Goal: Task Accomplishment & Management: Complete application form

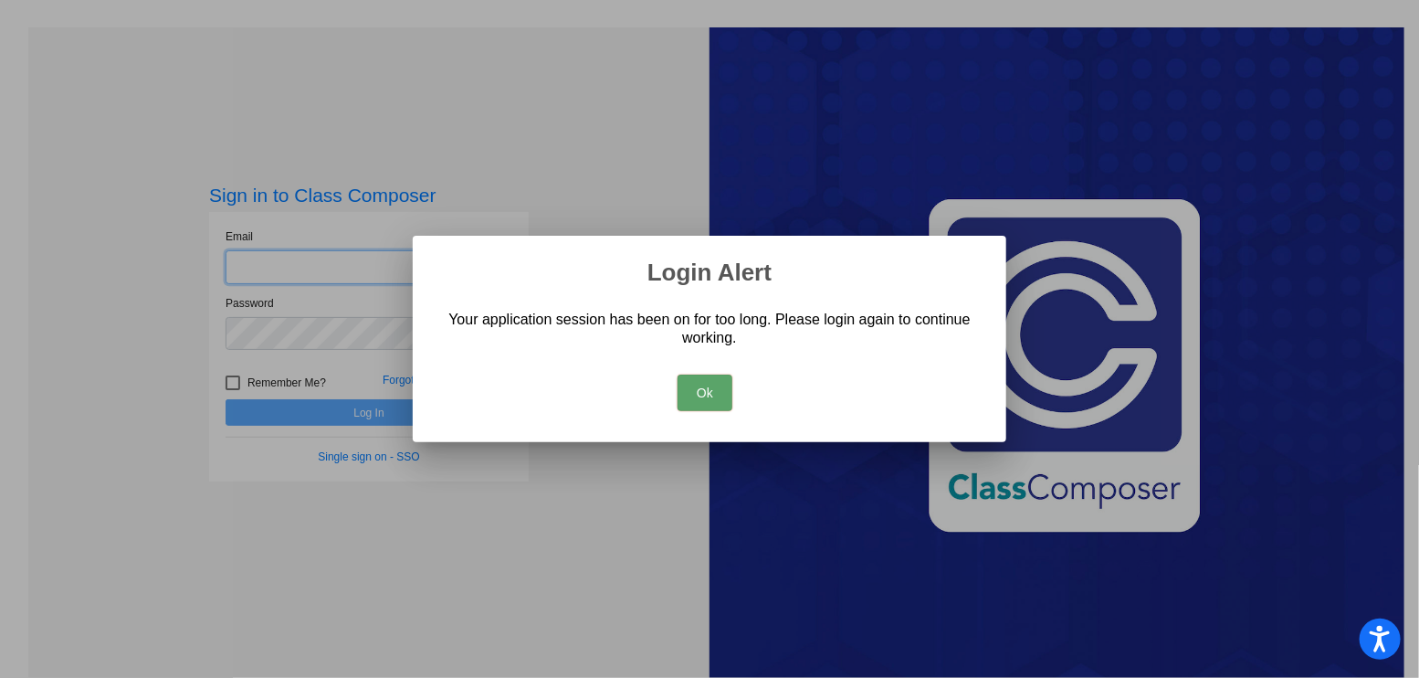
type input "[EMAIL_ADDRESS][DOMAIN_NAME]"
click at [705, 386] on button "Ok" at bounding box center [705, 392] width 55 height 37
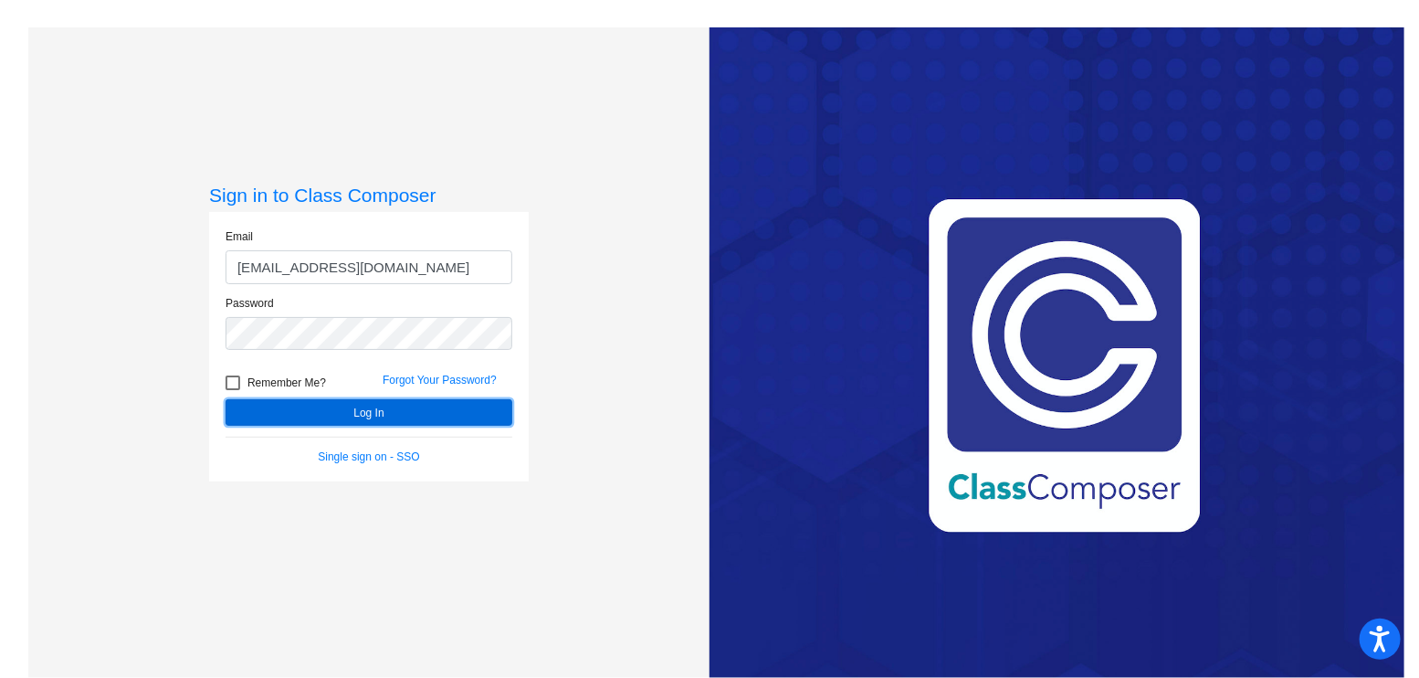
click at [412, 408] on button "Log In" at bounding box center [369, 412] width 287 height 26
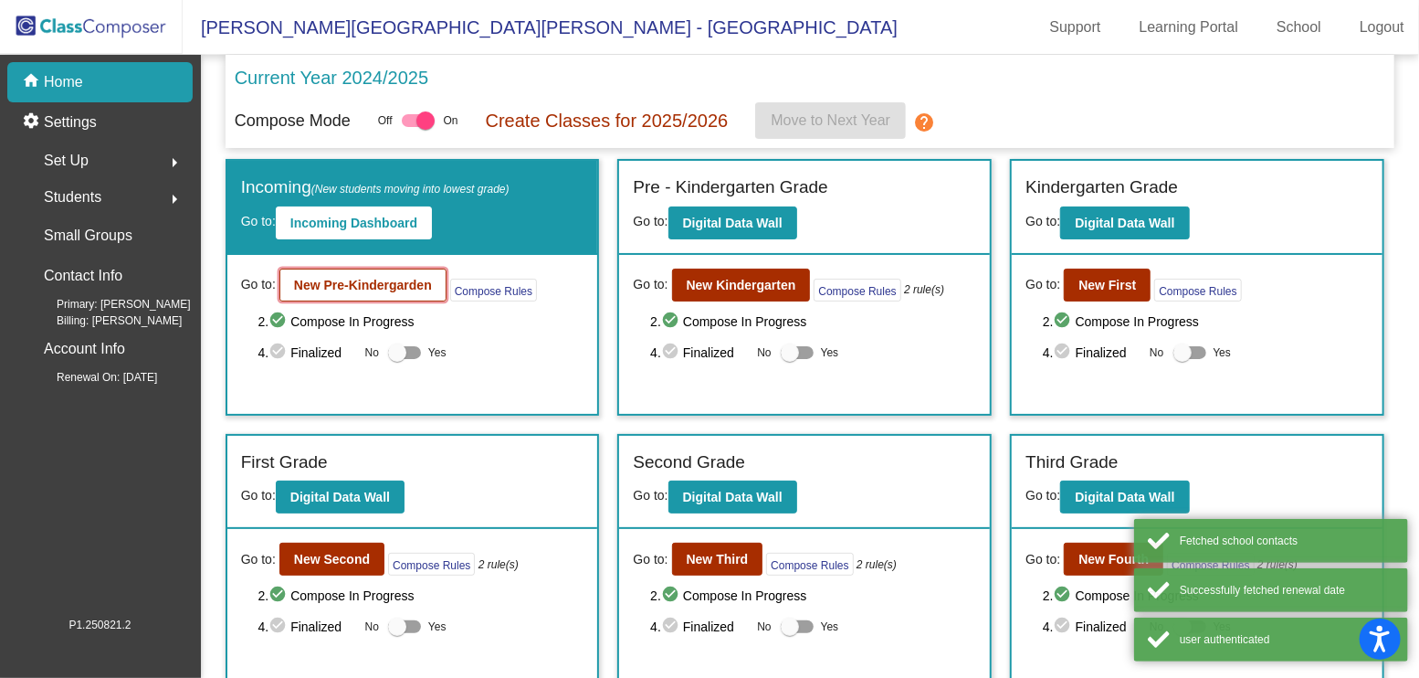
click at [414, 288] on b "New Pre-Kindergarden" at bounding box center [363, 285] width 138 height 15
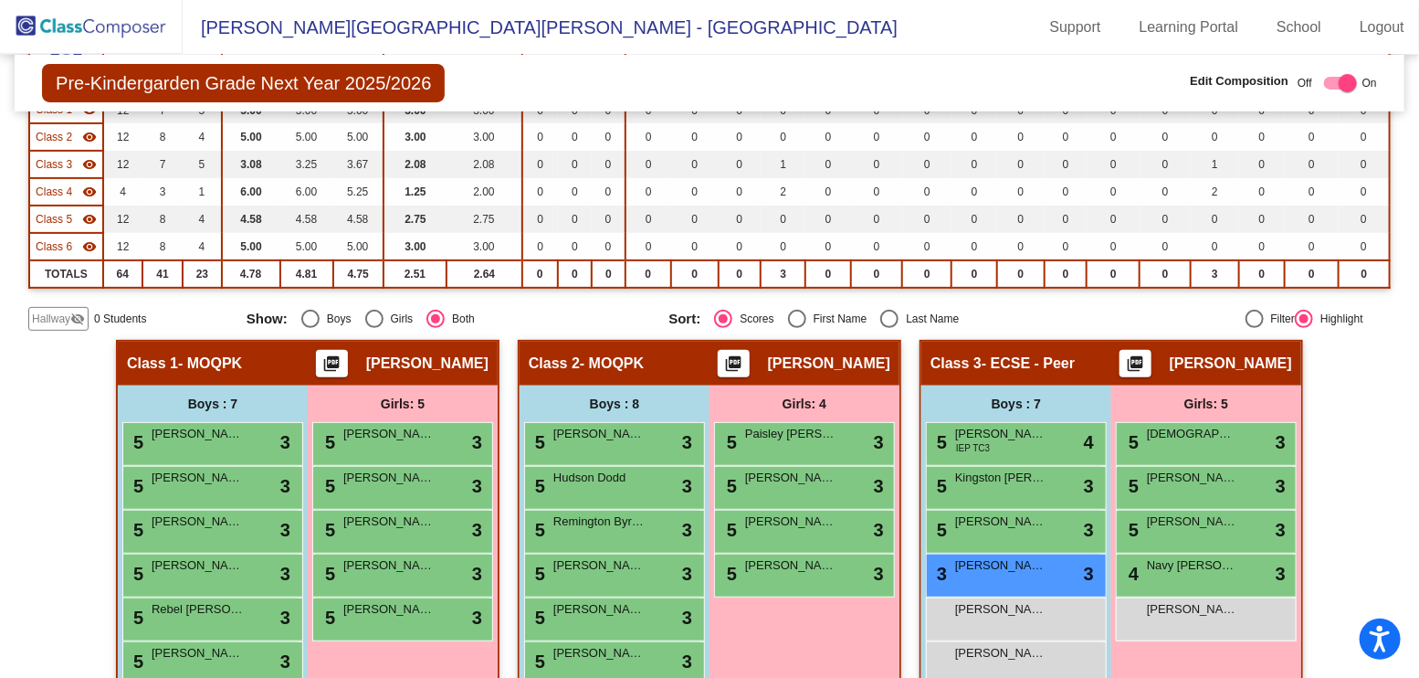
scroll to position [225, 0]
click at [75, 312] on mat-icon "visibility_off" at bounding box center [77, 319] width 15 height 15
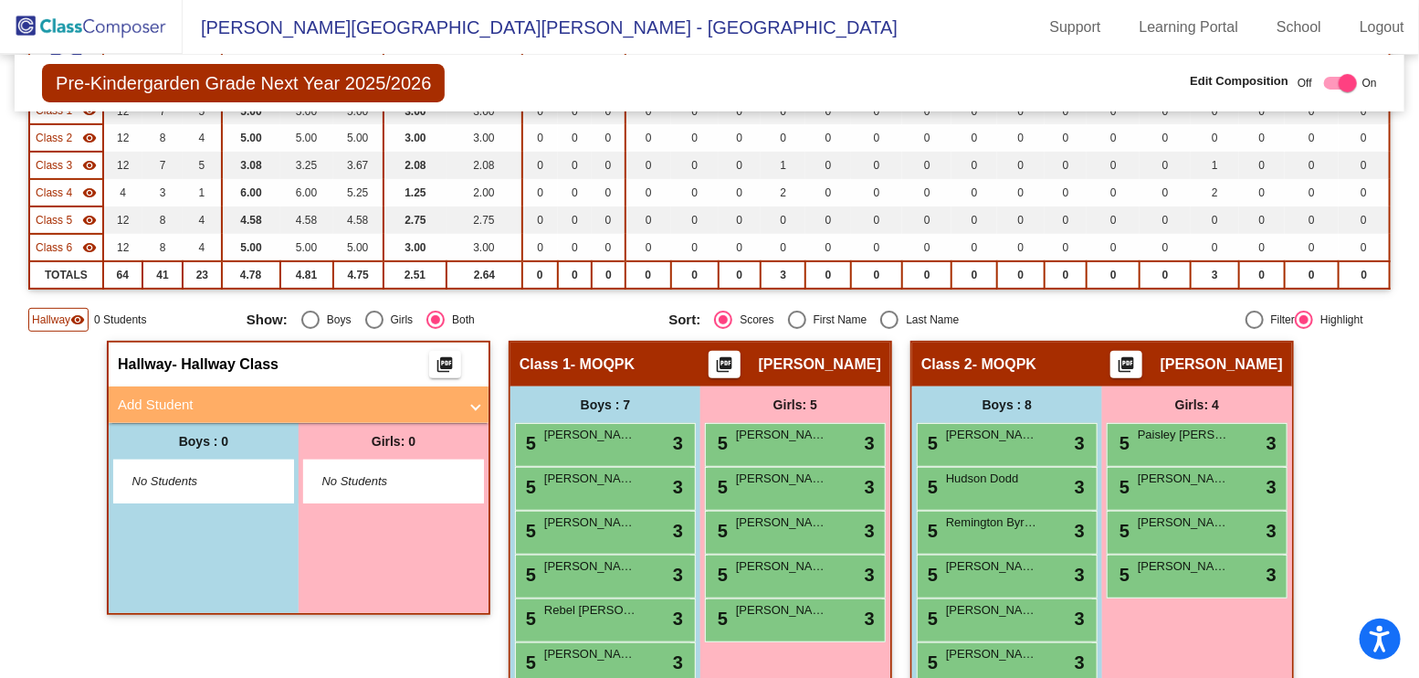
scroll to position [229, 0]
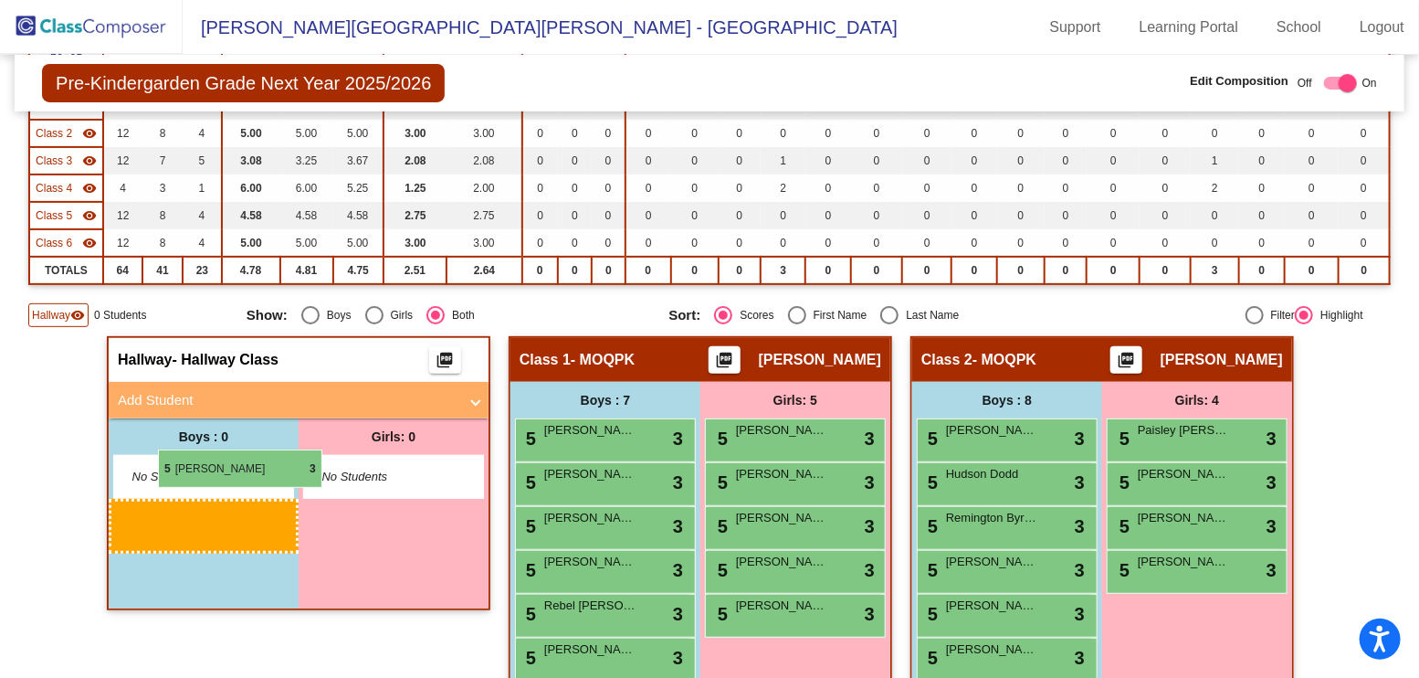
drag, startPoint x: 597, startPoint y: 651, endPoint x: 157, endPoint y: 450, distance: 483.9
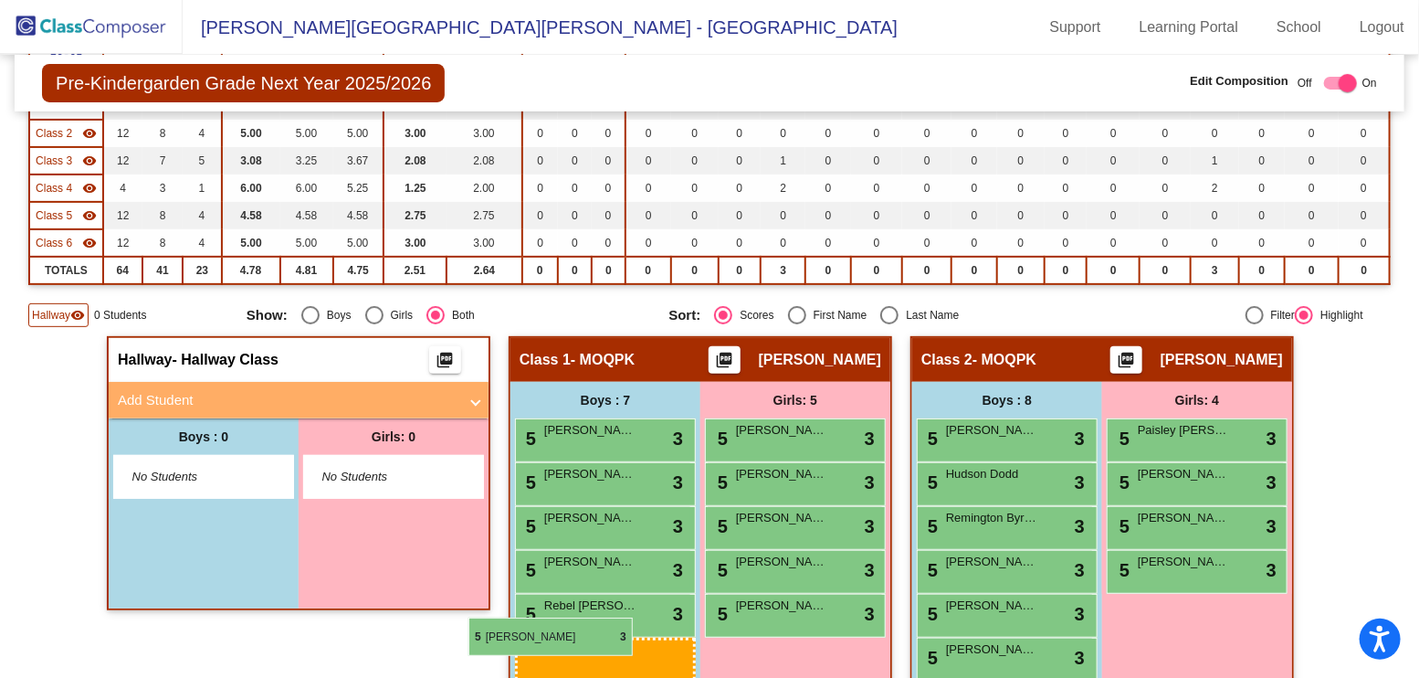
scroll to position [237, 0]
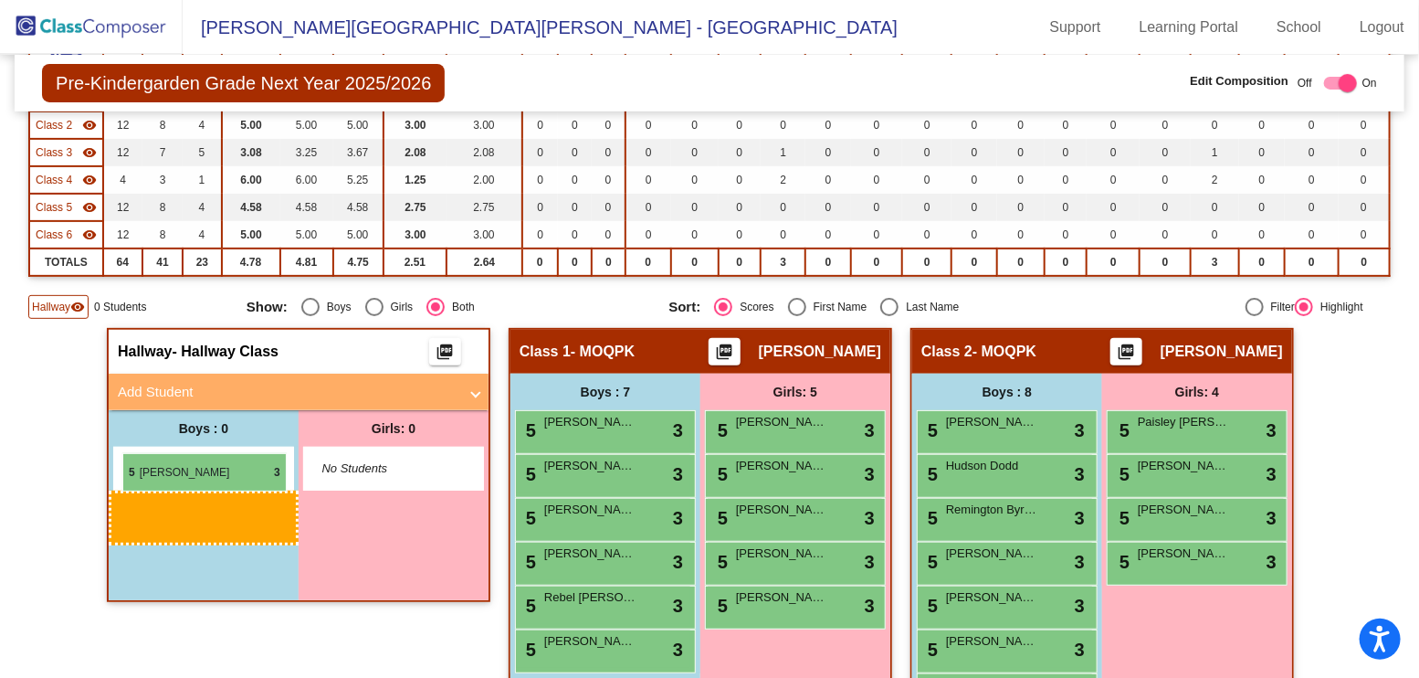
drag, startPoint x: 579, startPoint y: 648, endPoint x: 122, endPoint y: 454, distance: 496.0
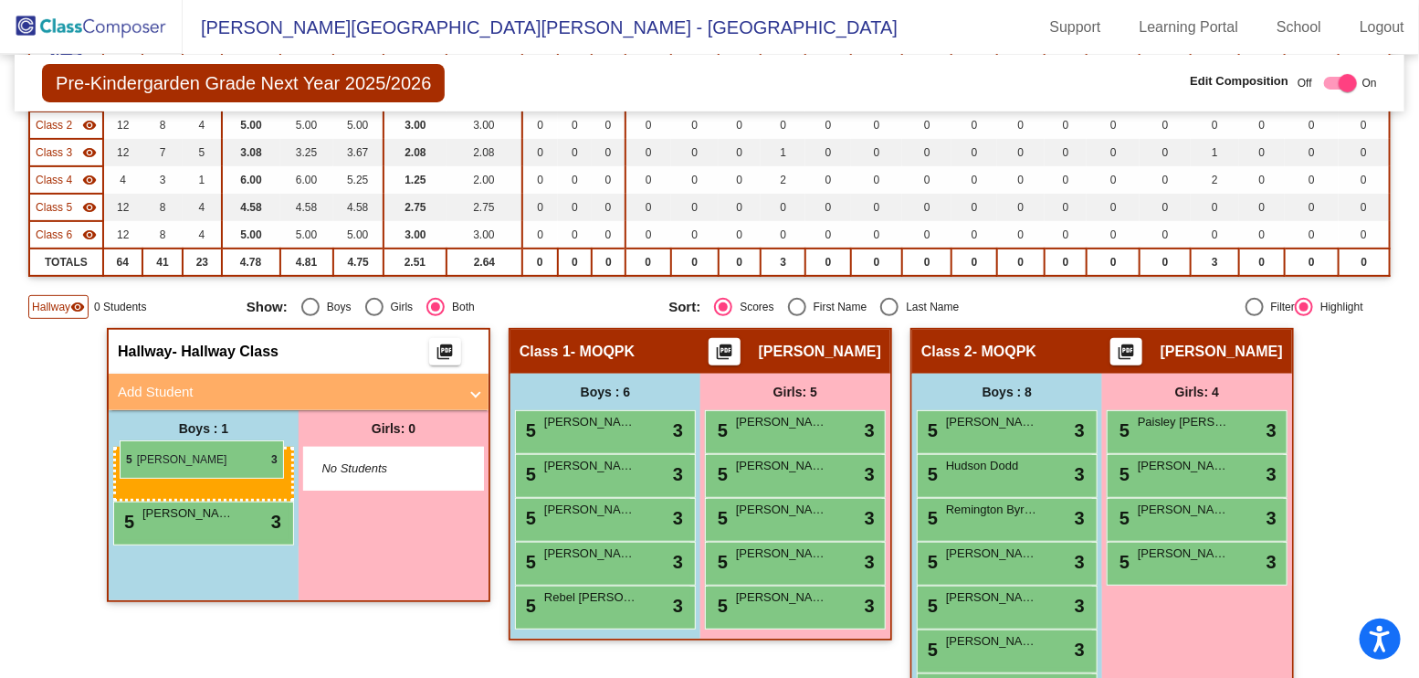
drag, startPoint x: 614, startPoint y: 648, endPoint x: 121, endPoint y: 440, distance: 535.0
drag, startPoint x: 565, startPoint y: 640, endPoint x: 125, endPoint y: 446, distance: 481.3
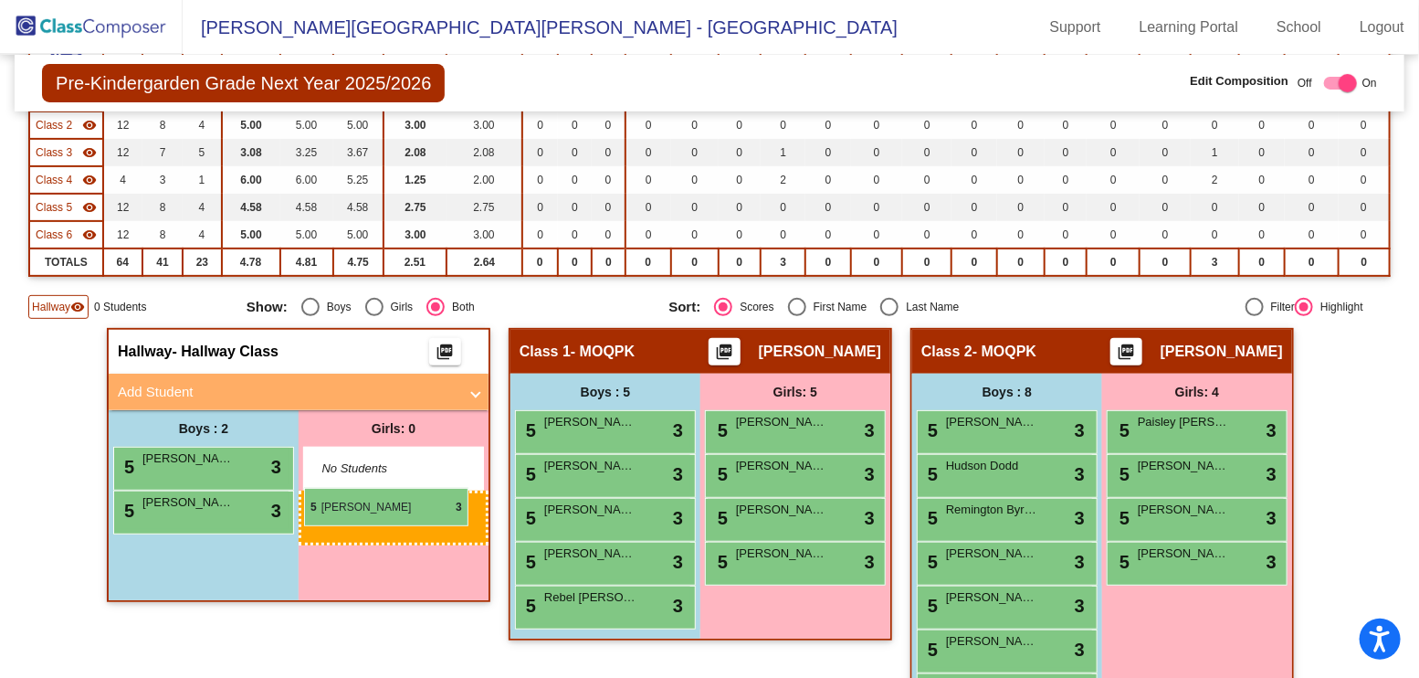
drag, startPoint x: 784, startPoint y: 416, endPoint x: 305, endPoint y: 489, distance: 484.0
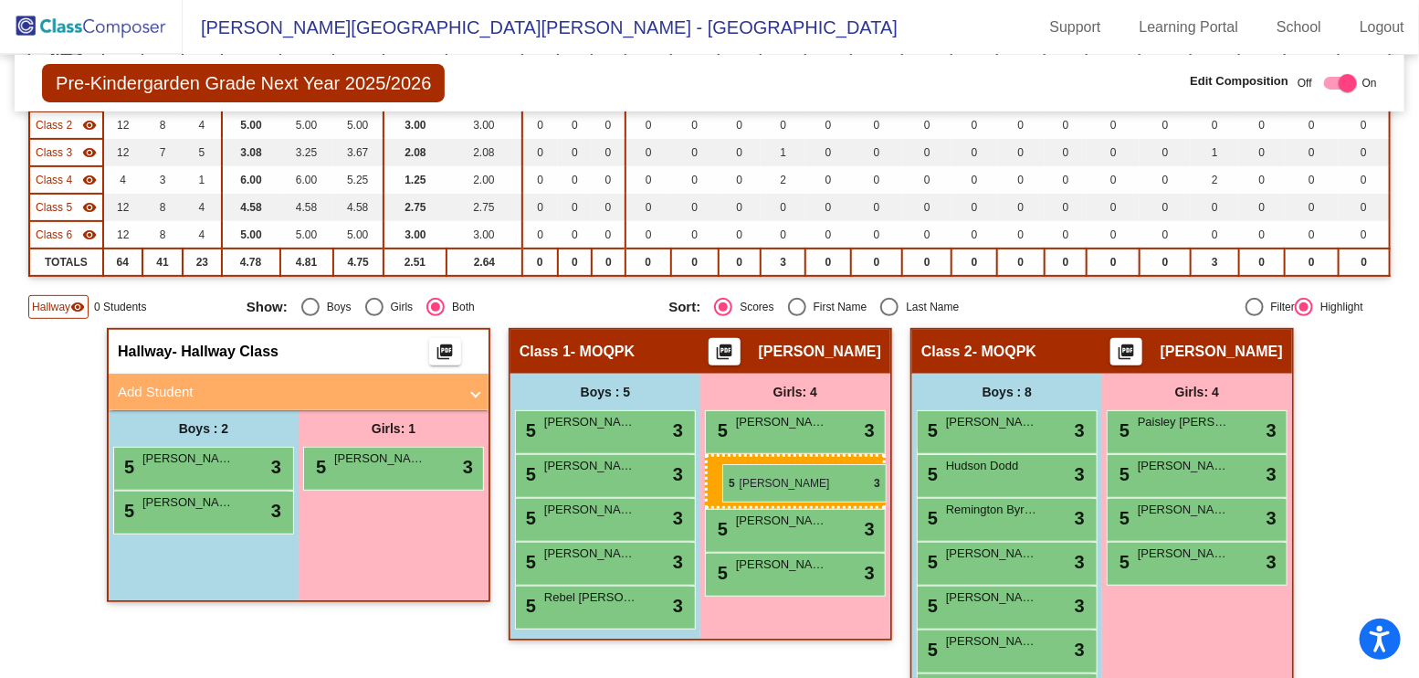
drag, startPoint x: 839, startPoint y: 479, endPoint x: 722, endPoint y: 464, distance: 117.9
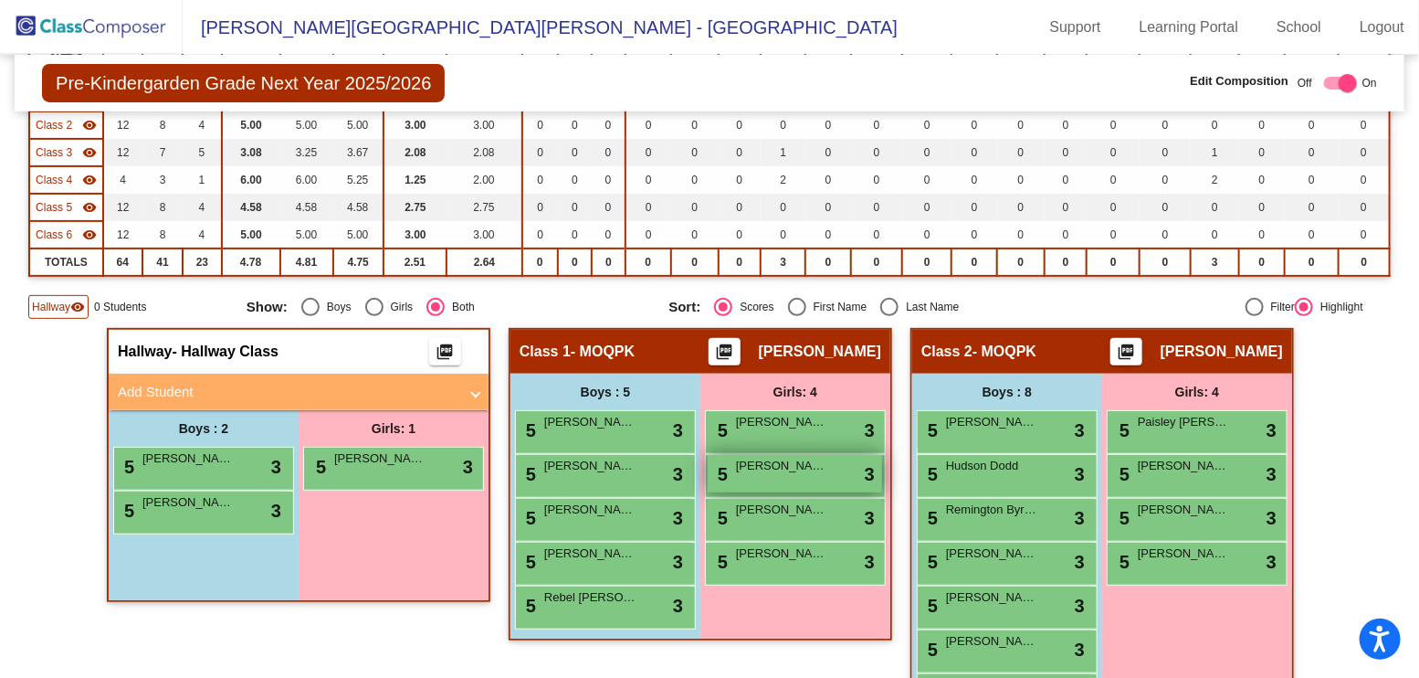
click at [772, 466] on span "[PERSON_NAME]" at bounding box center [781, 466] width 91 height 18
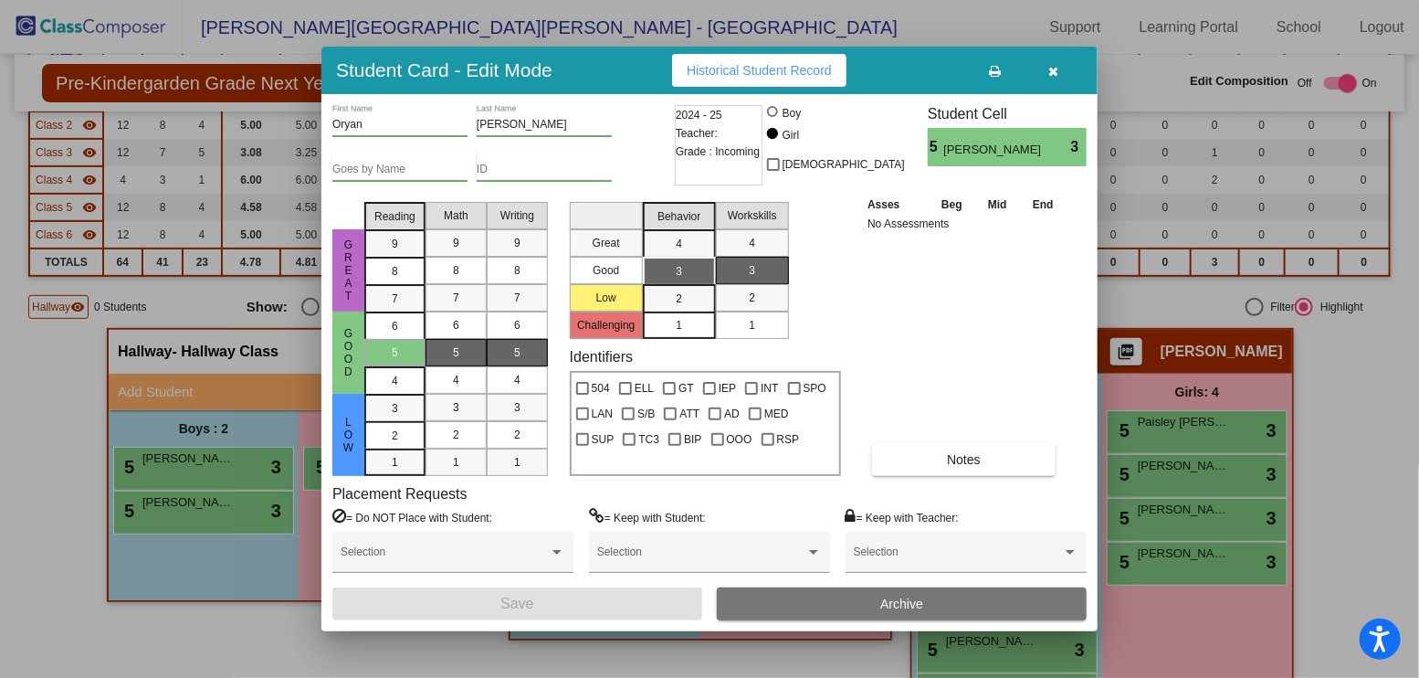
click at [778, 114] on div at bounding box center [772, 111] width 11 height 11
click at [774, 121] on input "Boy" at bounding box center [774, 121] width 1 height 1
radio input "true"
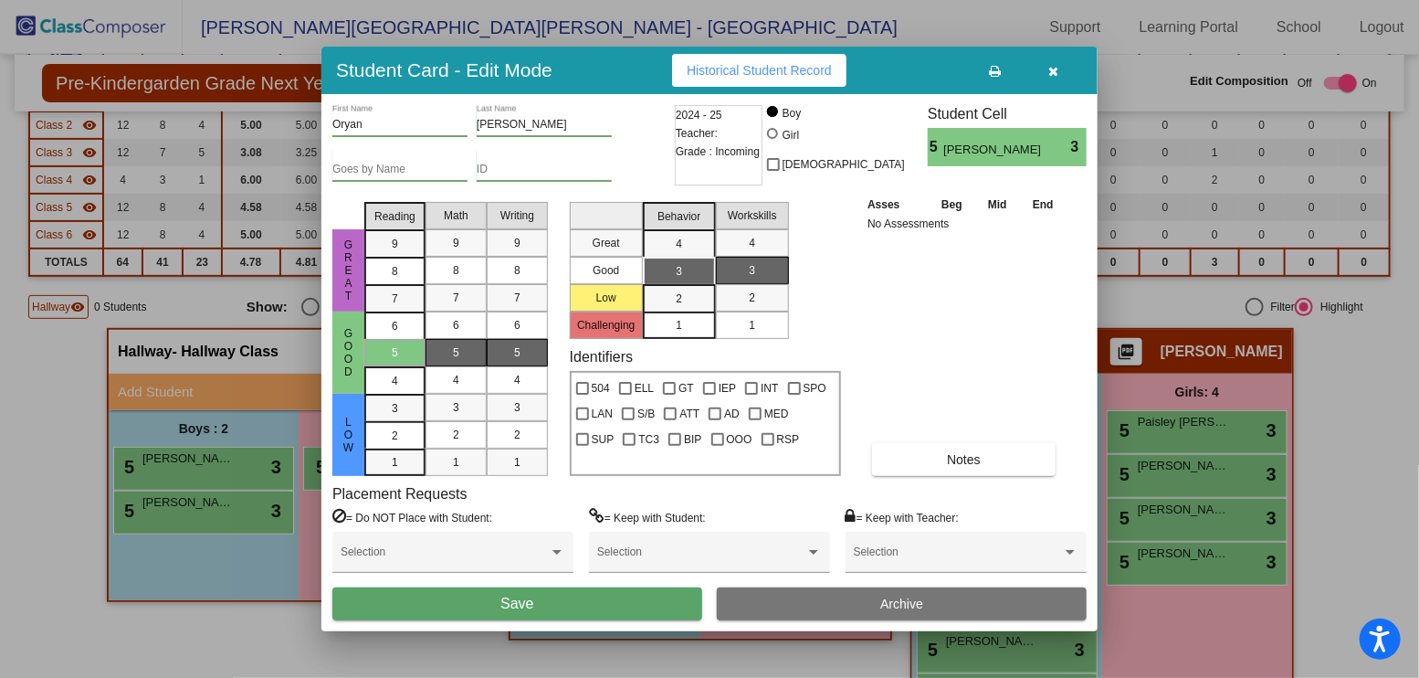
click at [663, 605] on button "Save" at bounding box center [517, 603] width 370 height 33
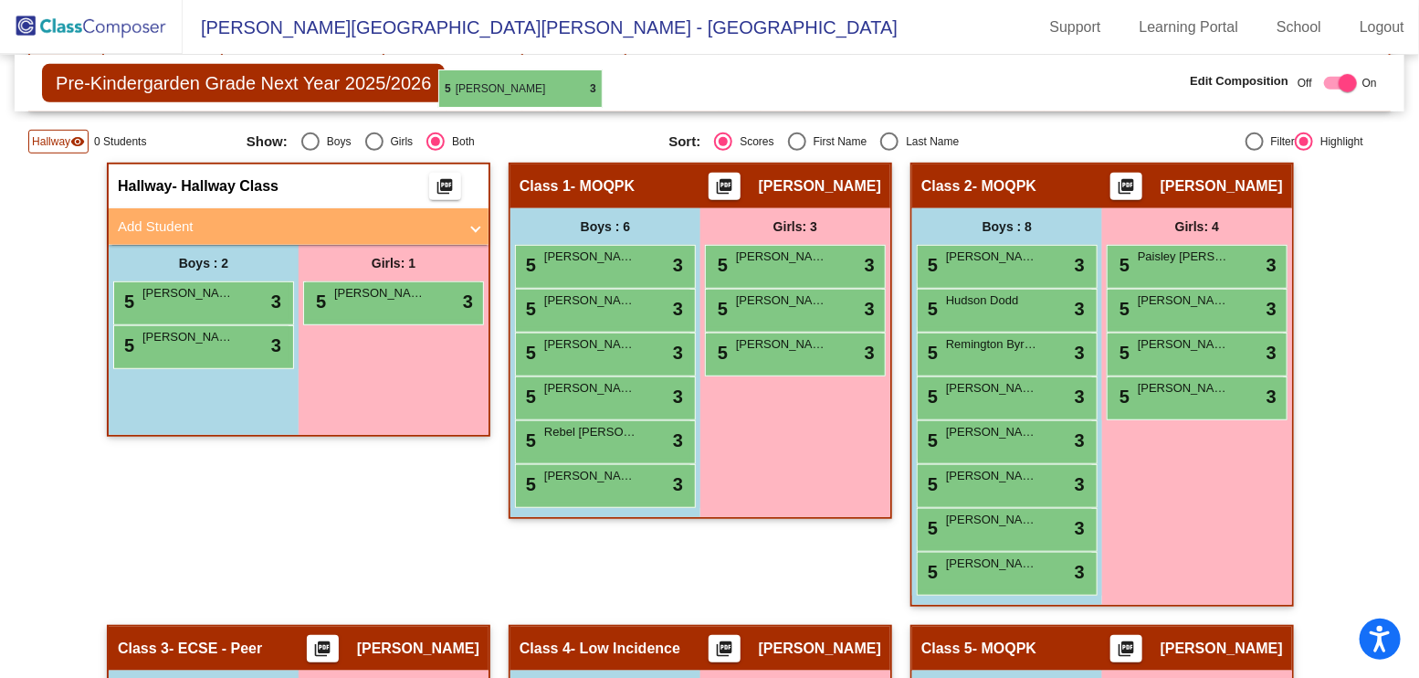
scroll to position [374, 0]
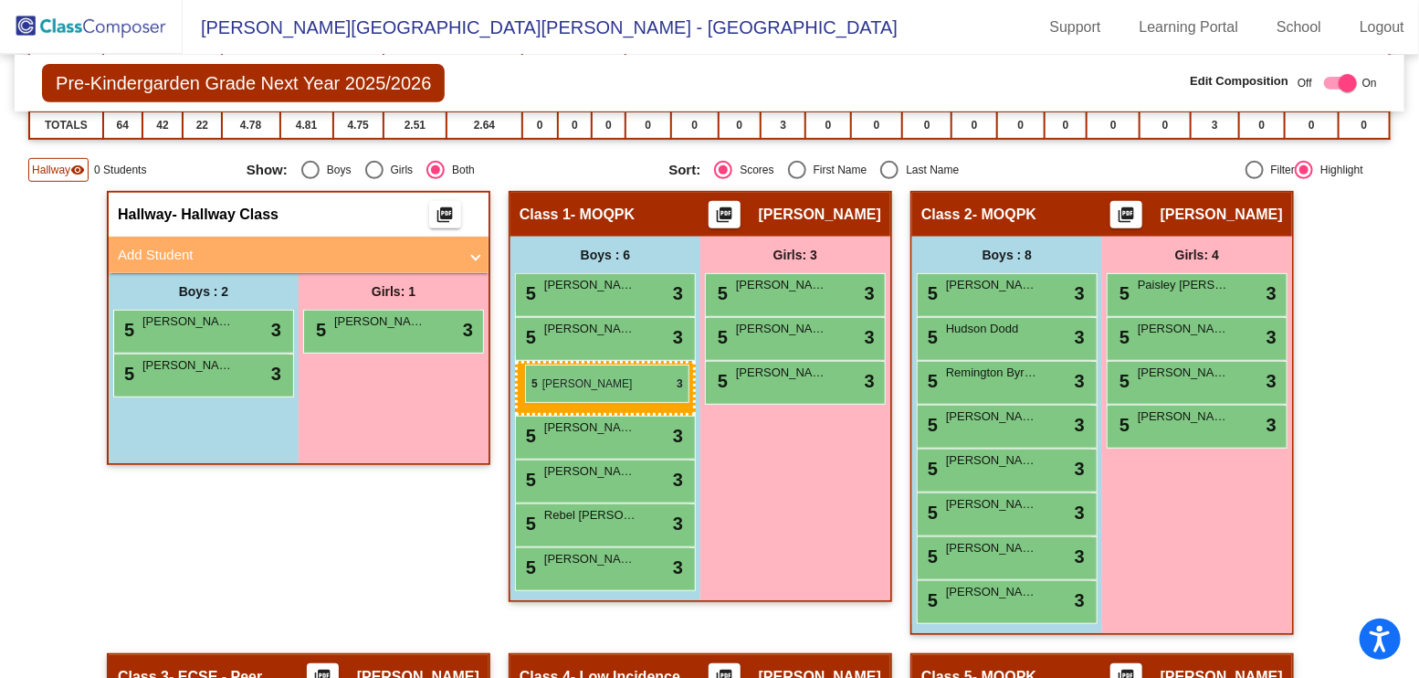
drag, startPoint x: 632, startPoint y: 648, endPoint x: 525, endPoint y: 364, distance: 303.5
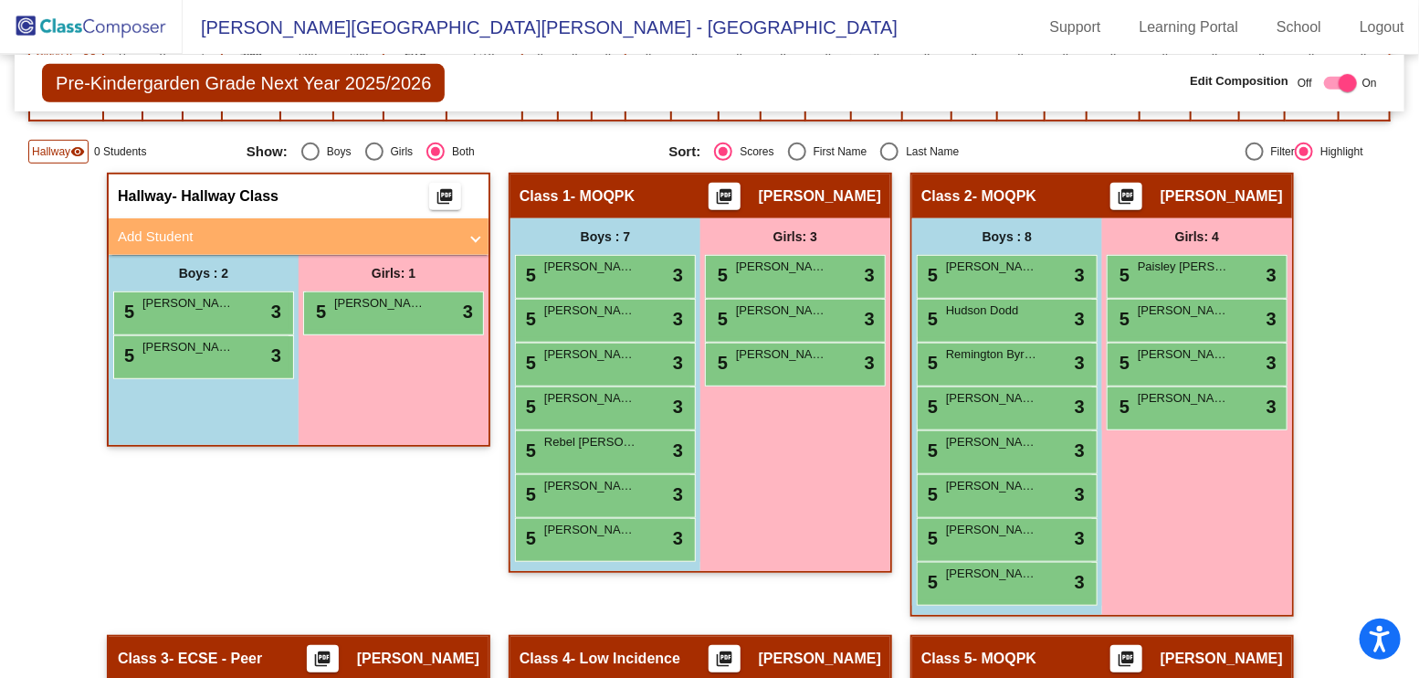
scroll to position [400, 0]
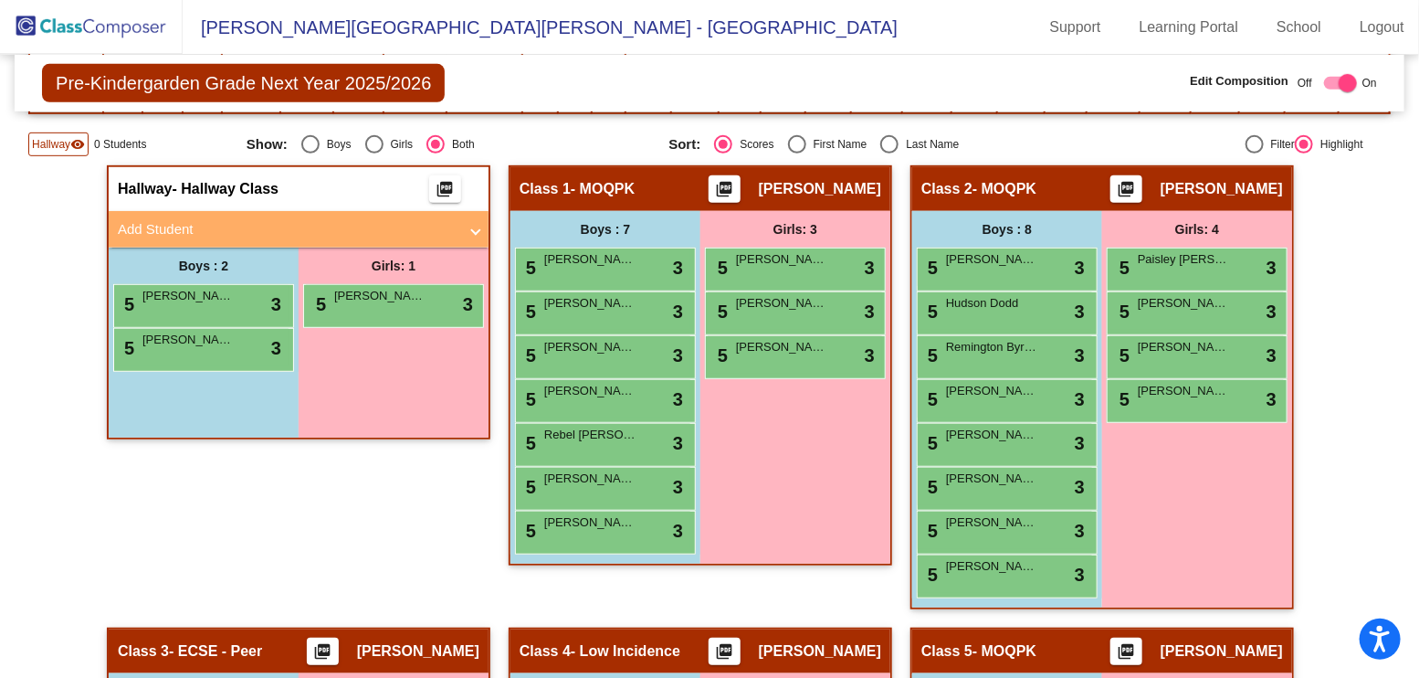
click at [143, 224] on mat-panel-title "Add Student" at bounding box center [288, 229] width 340 height 21
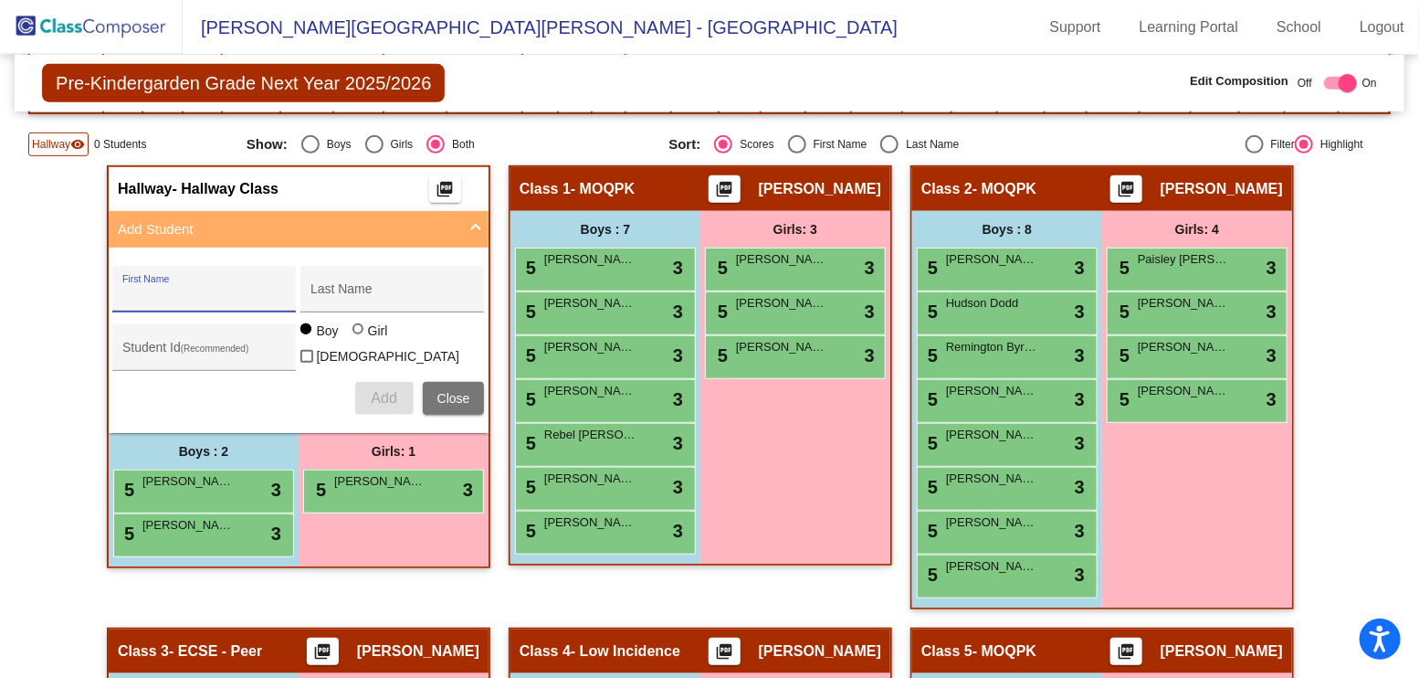
click at [251, 290] on input "First Name" at bounding box center [204, 296] width 164 height 15
type input "[PERSON_NAME]"
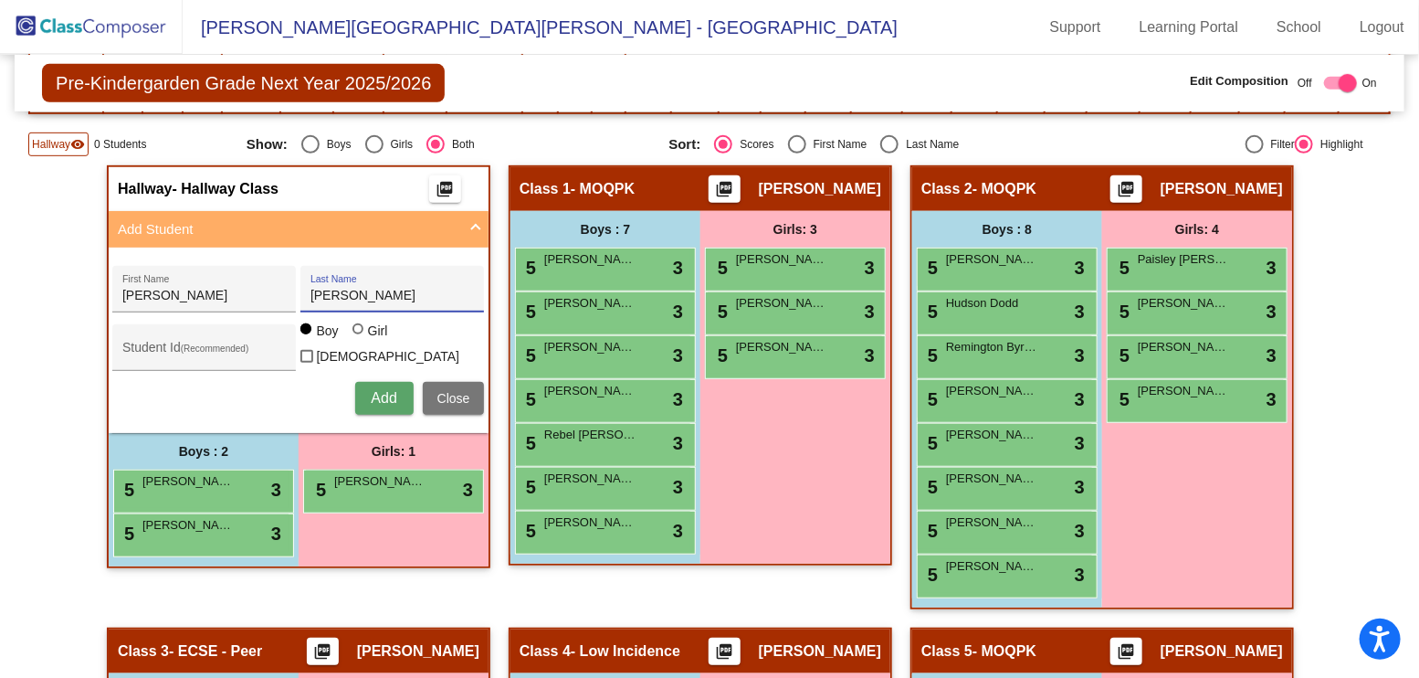
type input "[PERSON_NAME]"
click at [380, 390] on span "Add" at bounding box center [384, 398] width 26 height 16
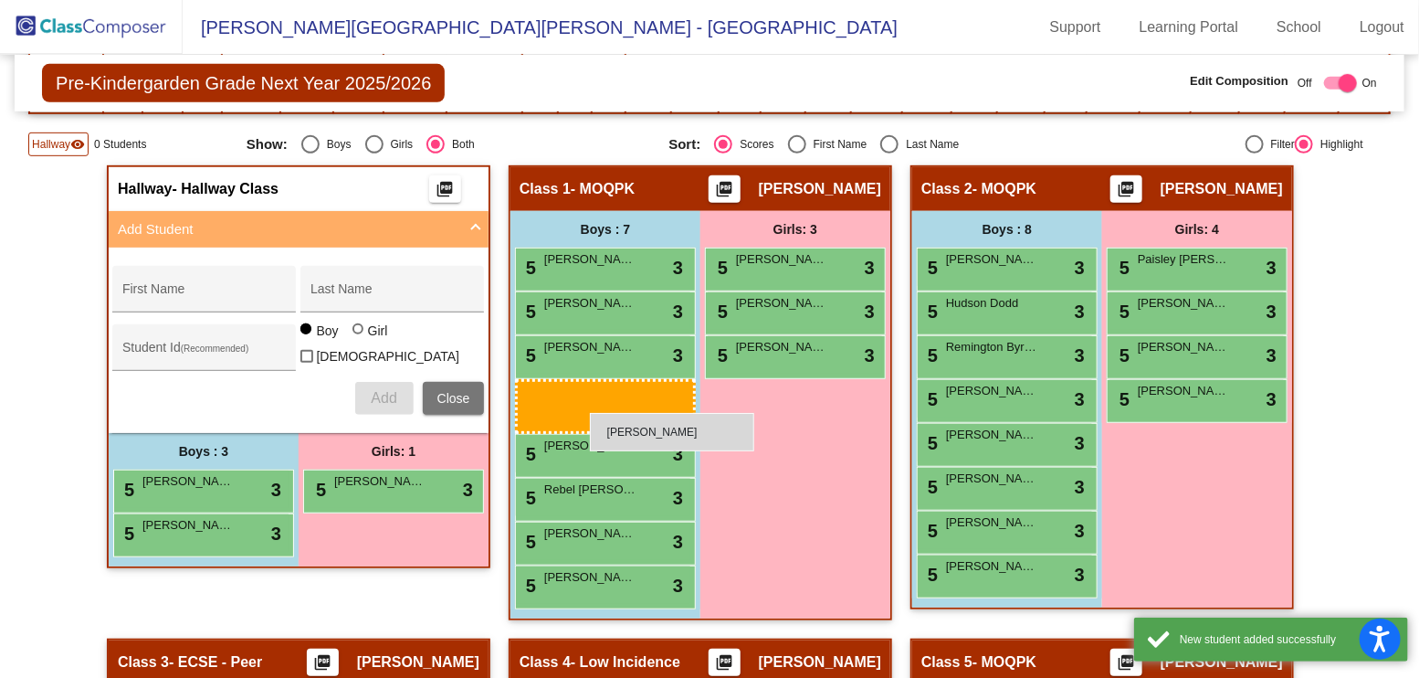
drag, startPoint x: 217, startPoint y: 563, endPoint x: 590, endPoint y: 413, distance: 401.9
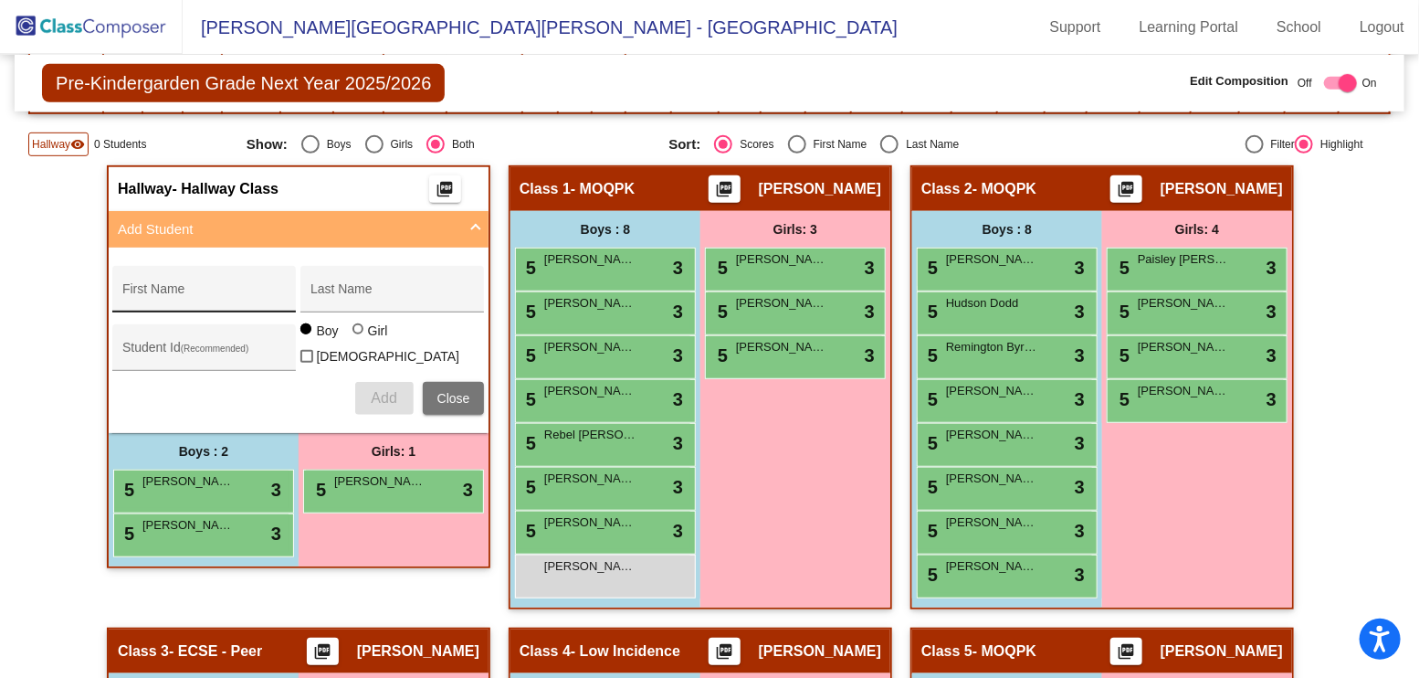
click at [153, 289] on input "First Name" at bounding box center [204, 296] width 164 height 15
type input "Sealy"
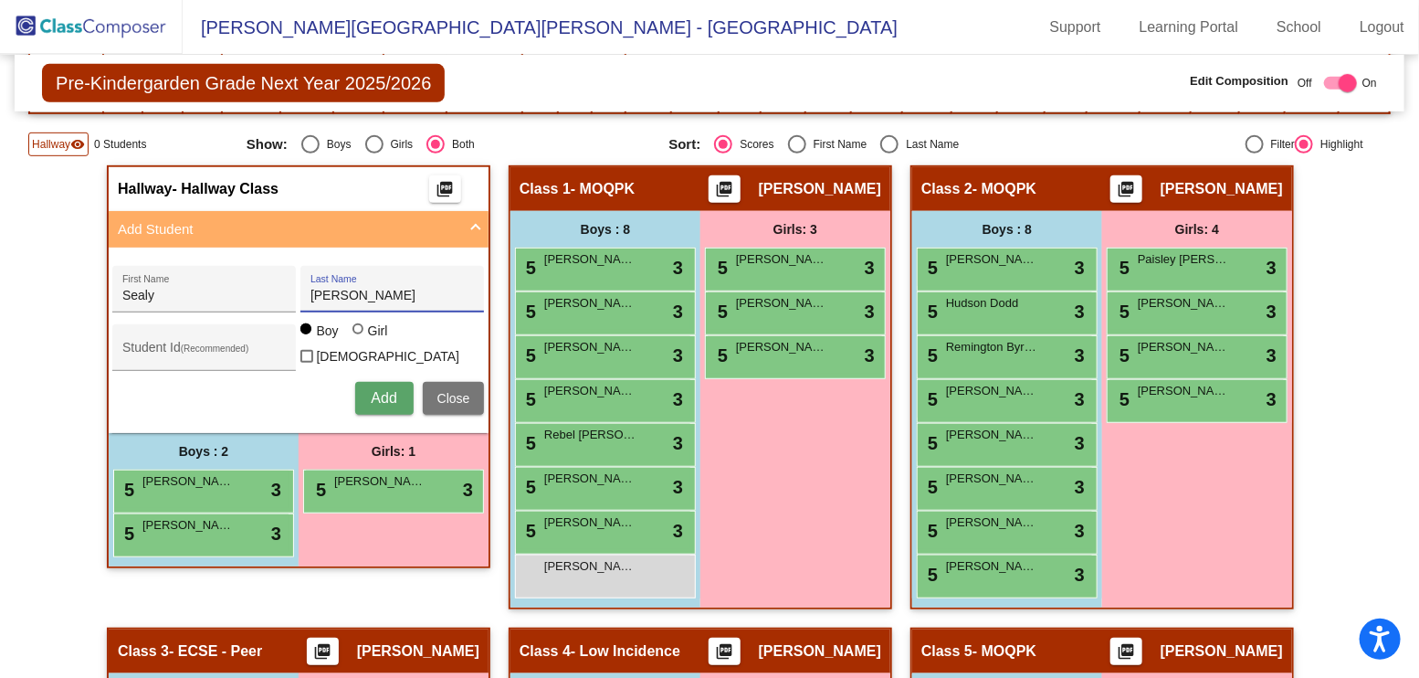
type input "[PERSON_NAME]"
click at [367, 332] on div "Girl" at bounding box center [377, 330] width 21 height 18
click at [360, 338] on input "Girl" at bounding box center [359, 338] width 1 height 1
radio input "true"
click at [375, 392] on span "Add" at bounding box center [384, 398] width 26 height 16
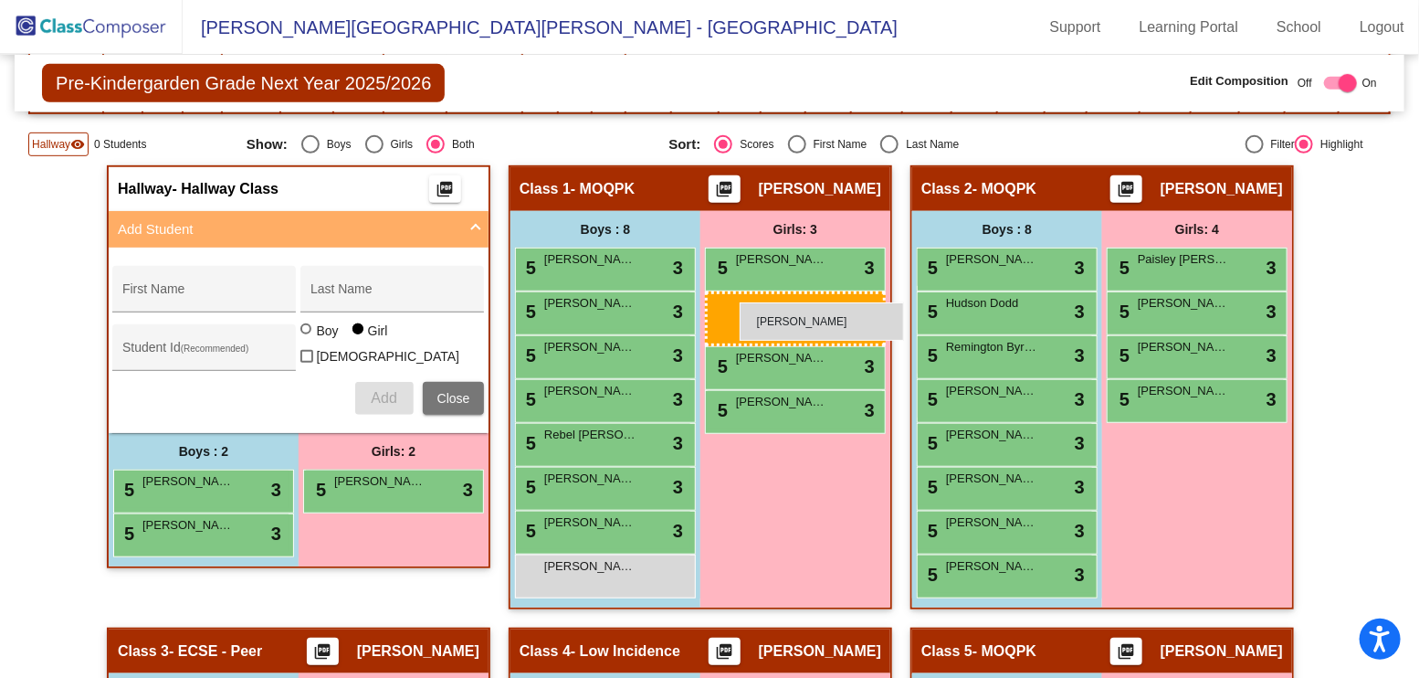
drag, startPoint x: 407, startPoint y: 522, endPoint x: 740, endPoint y: 302, distance: 398.7
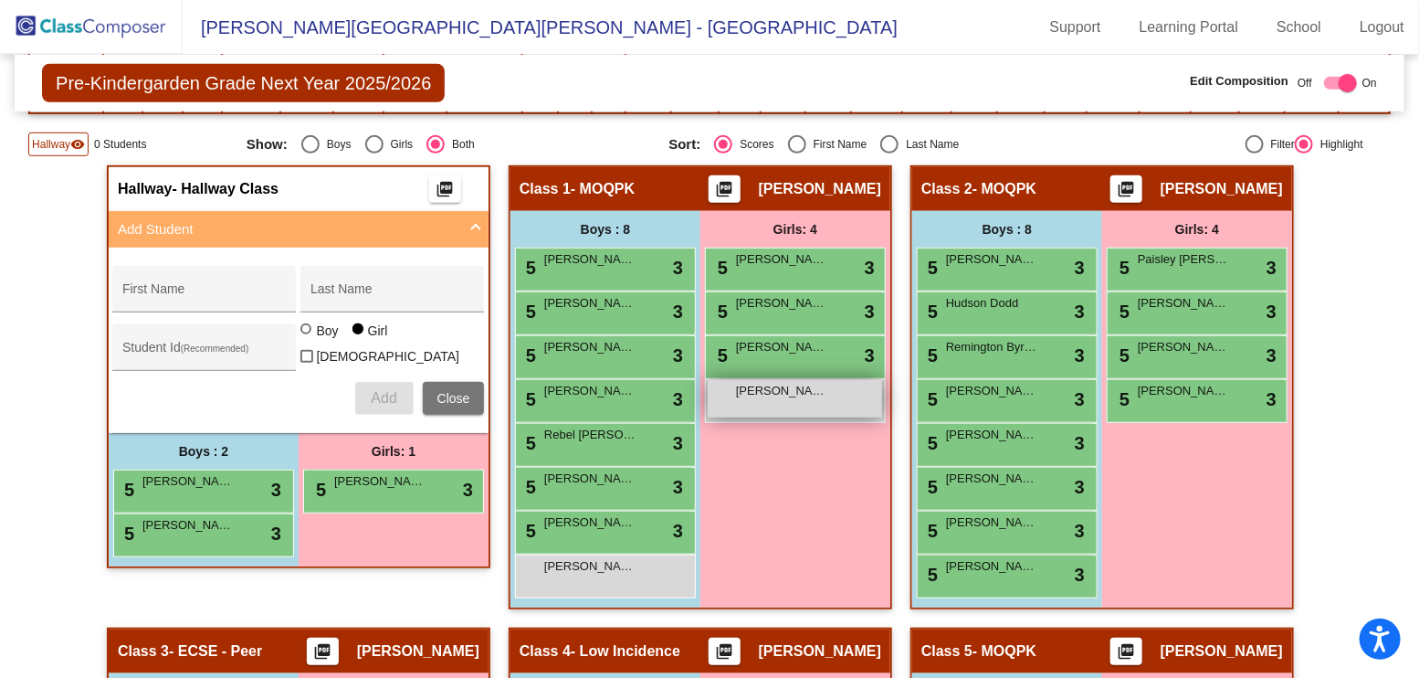
click at [807, 400] on div "[PERSON_NAME] lock do_not_disturb_alt" at bounding box center [795, 398] width 174 height 37
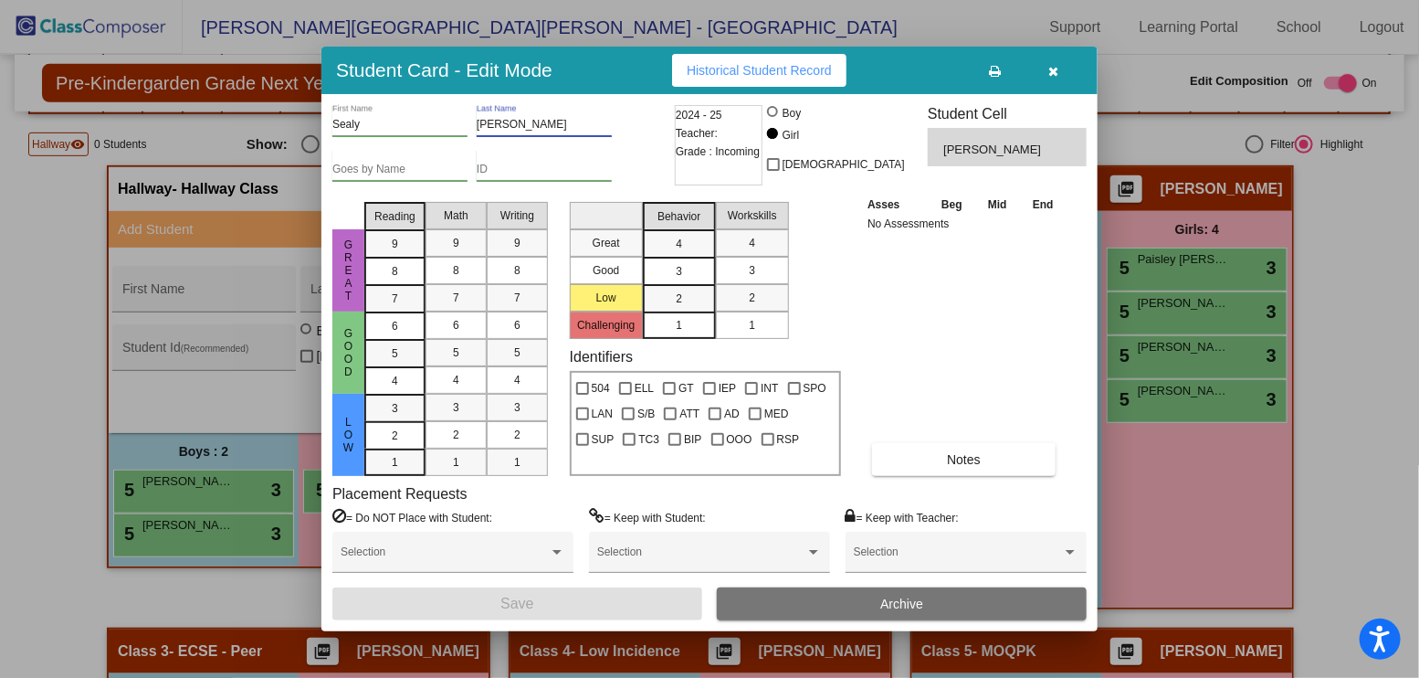
scroll to position [0, 0]
drag, startPoint x: 536, startPoint y: 129, endPoint x: 431, endPoint y: 129, distance: 105.0
click at [431, 129] on div "[PERSON_NAME] First Name [PERSON_NAME] Last Name" at bounding box center [501, 127] width 338 height 45
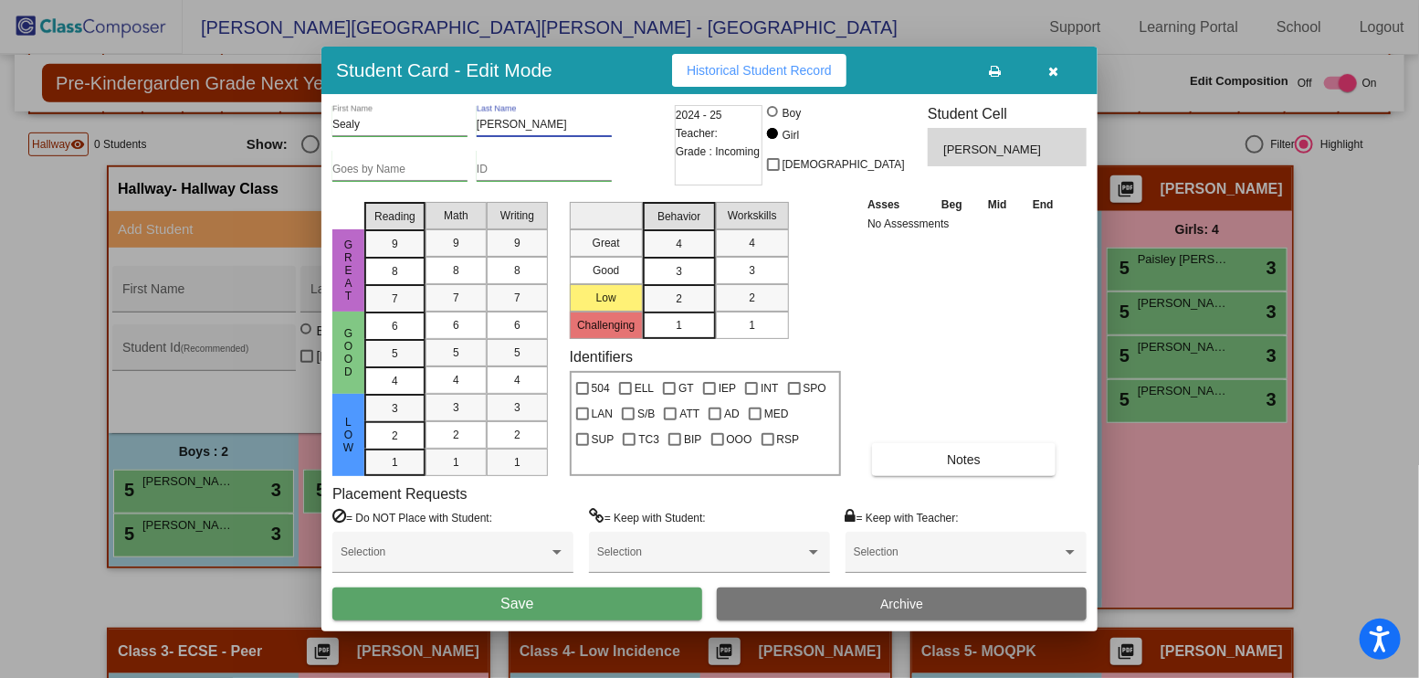
type input "[PERSON_NAME]"
click at [569, 603] on button "Save" at bounding box center [517, 603] width 370 height 33
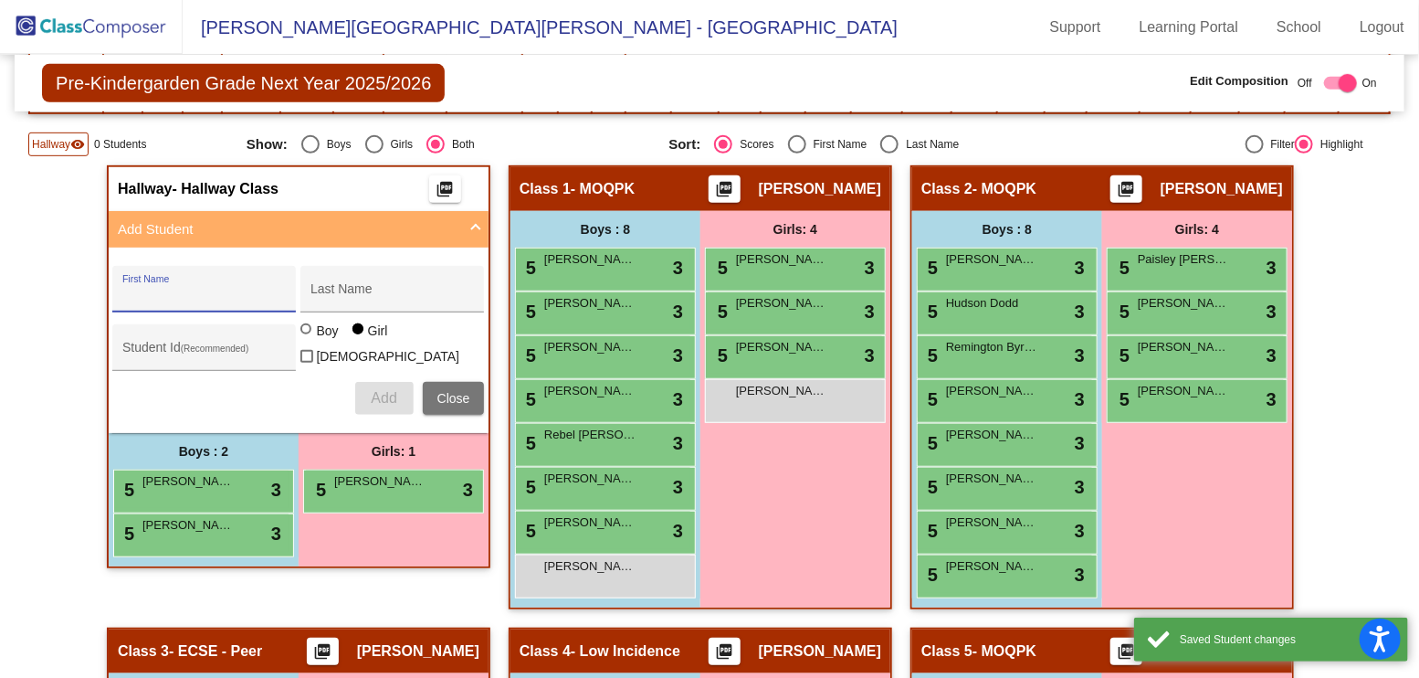
click at [195, 296] on input "First Name" at bounding box center [204, 296] width 164 height 15
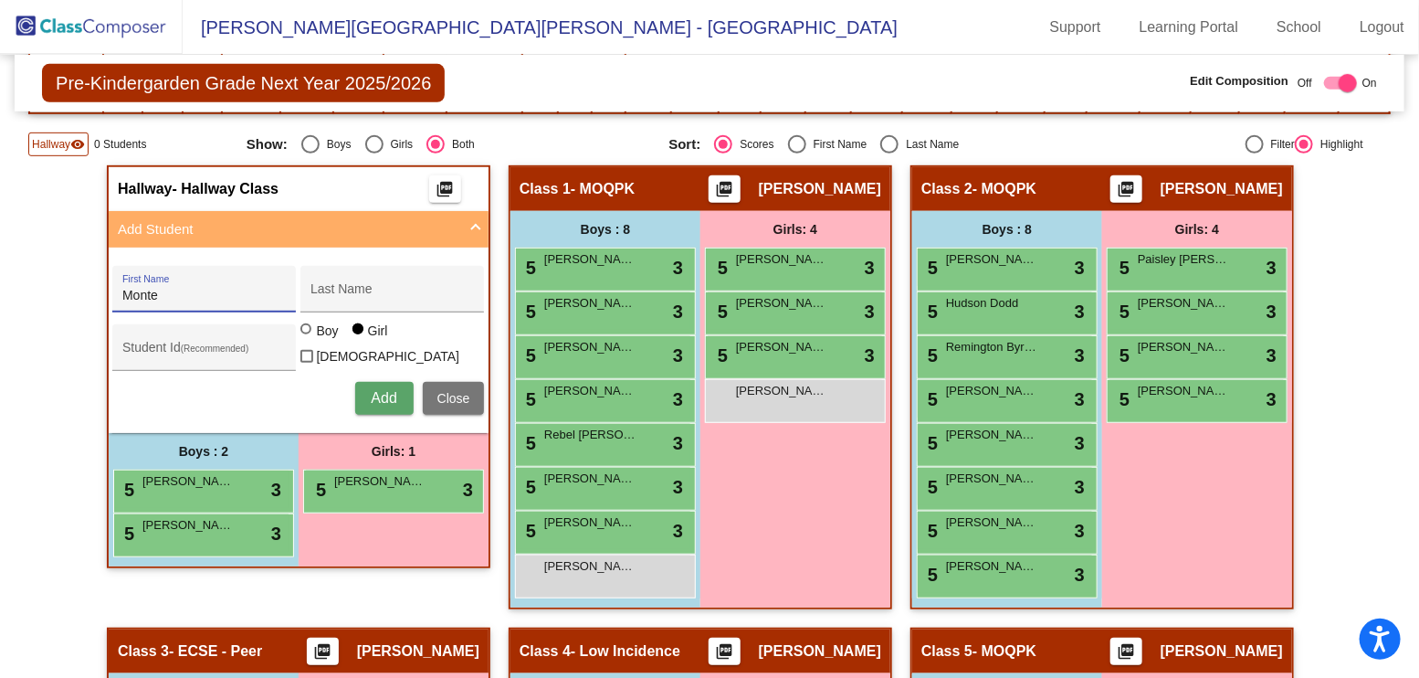
type input "Monte"
type input "[PERSON_NAME]"
click at [300, 334] on div at bounding box center [305, 328] width 11 height 11
click at [307, 339] on input "Boy" at bounding box center [307, 338] width 1 height 1
radio input "true"
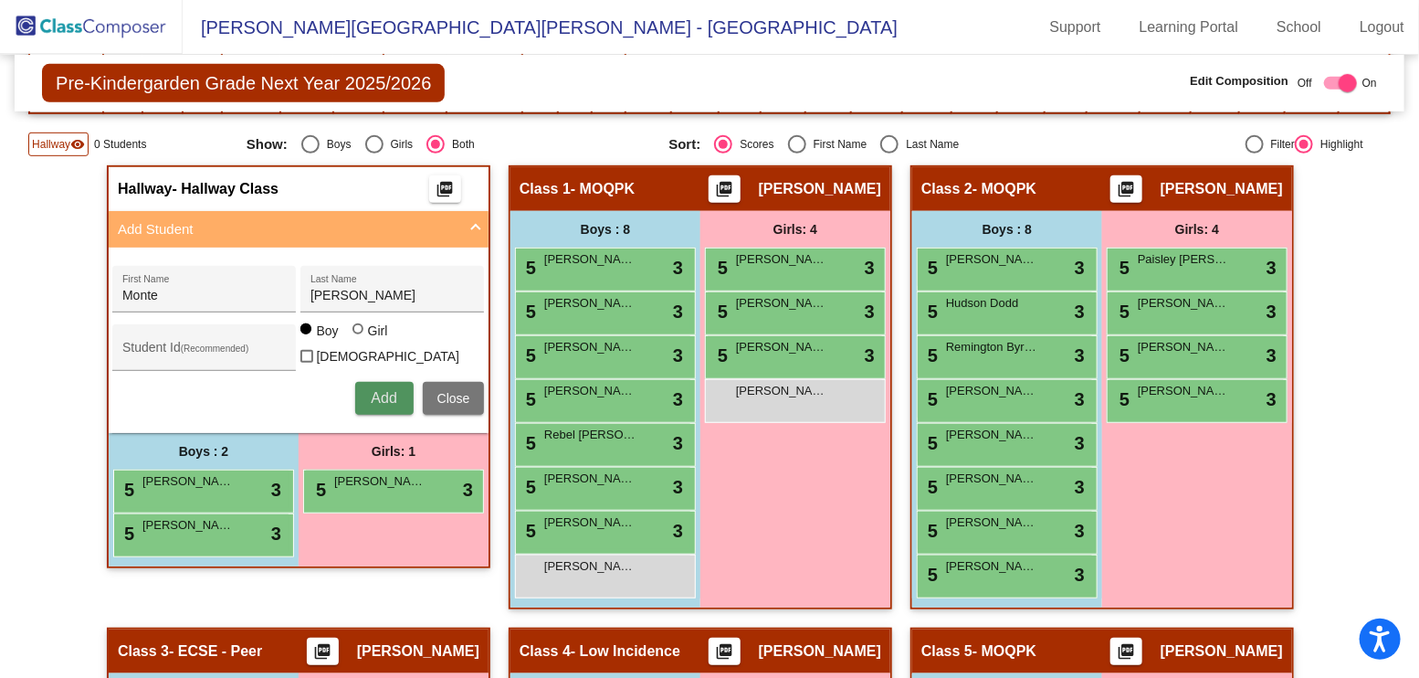
click at [373, 382] on button "Add" at bounding box center [384, 398] width 58 height 33
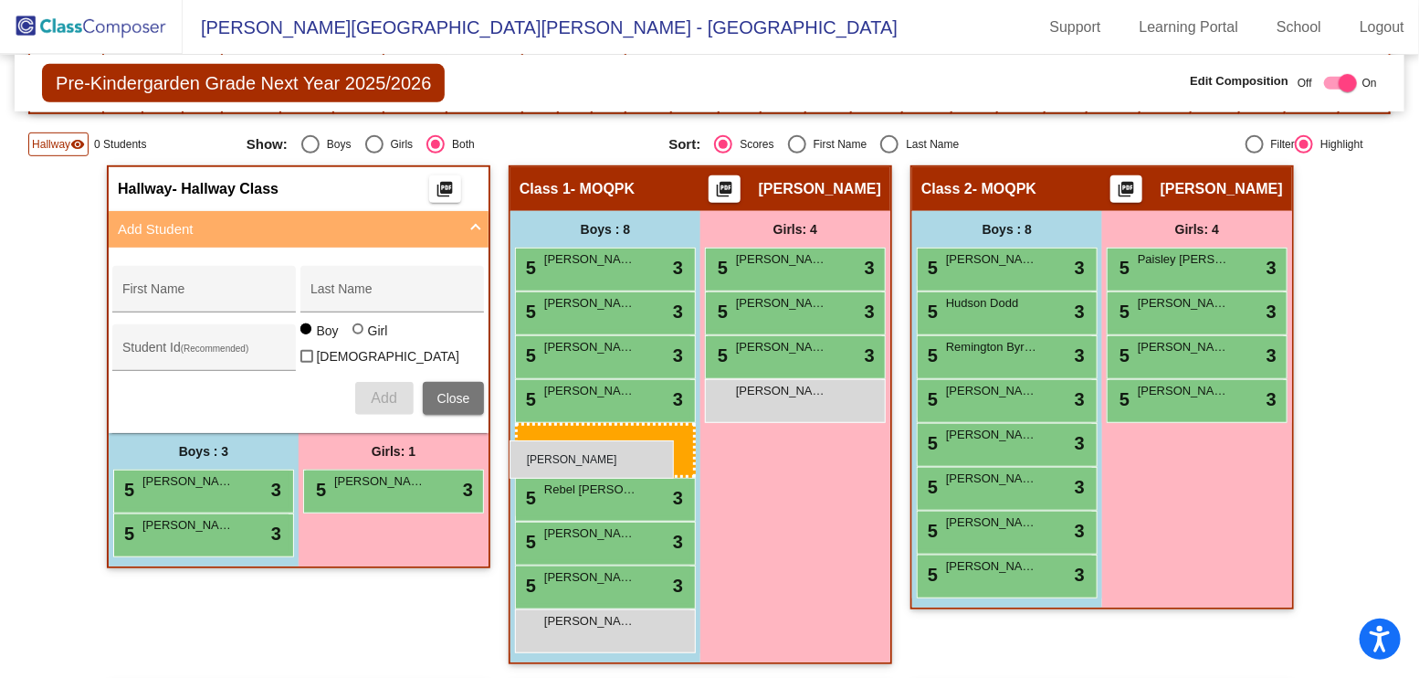
drag, startPoint x: 237, startPoint y: 577, endPoint x: 510, endPoint y: 440, distance: 304.7
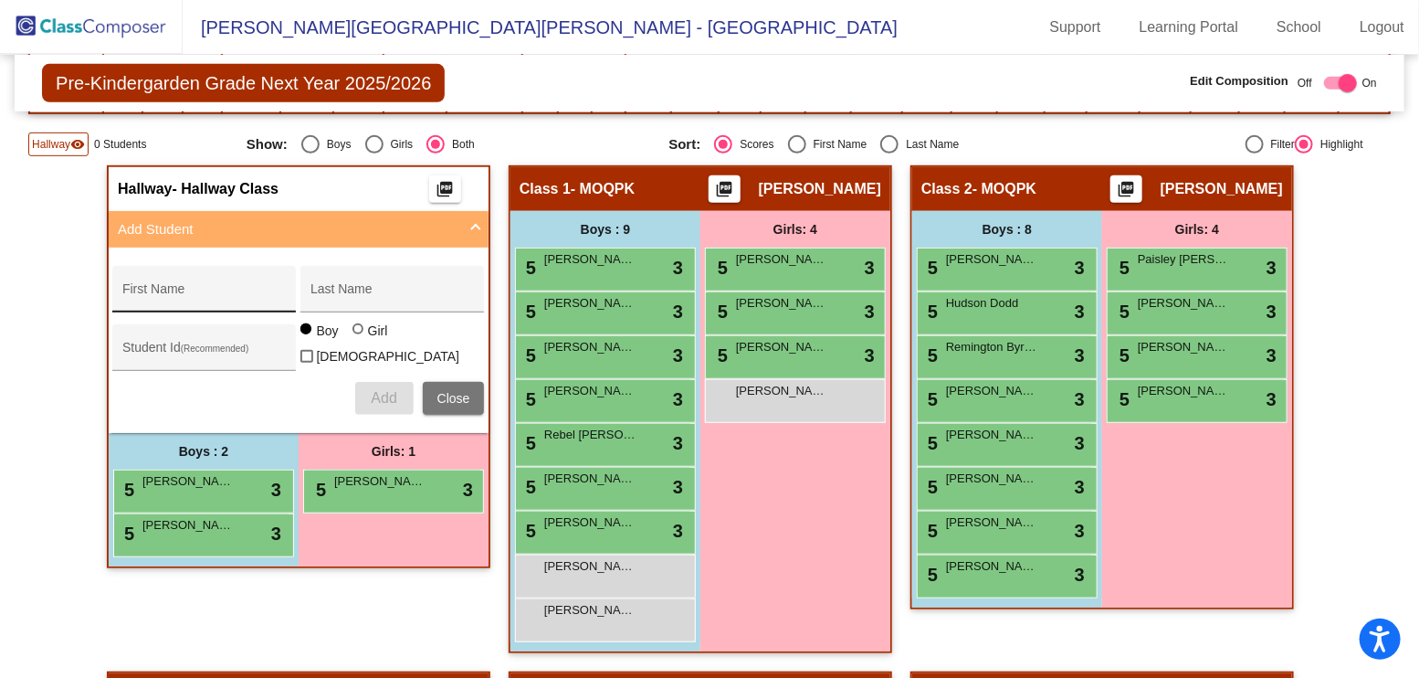
click at [229, 289] on input "First Name" at bounding box center [204, 296] width 164 height 15
type input "Kyan"
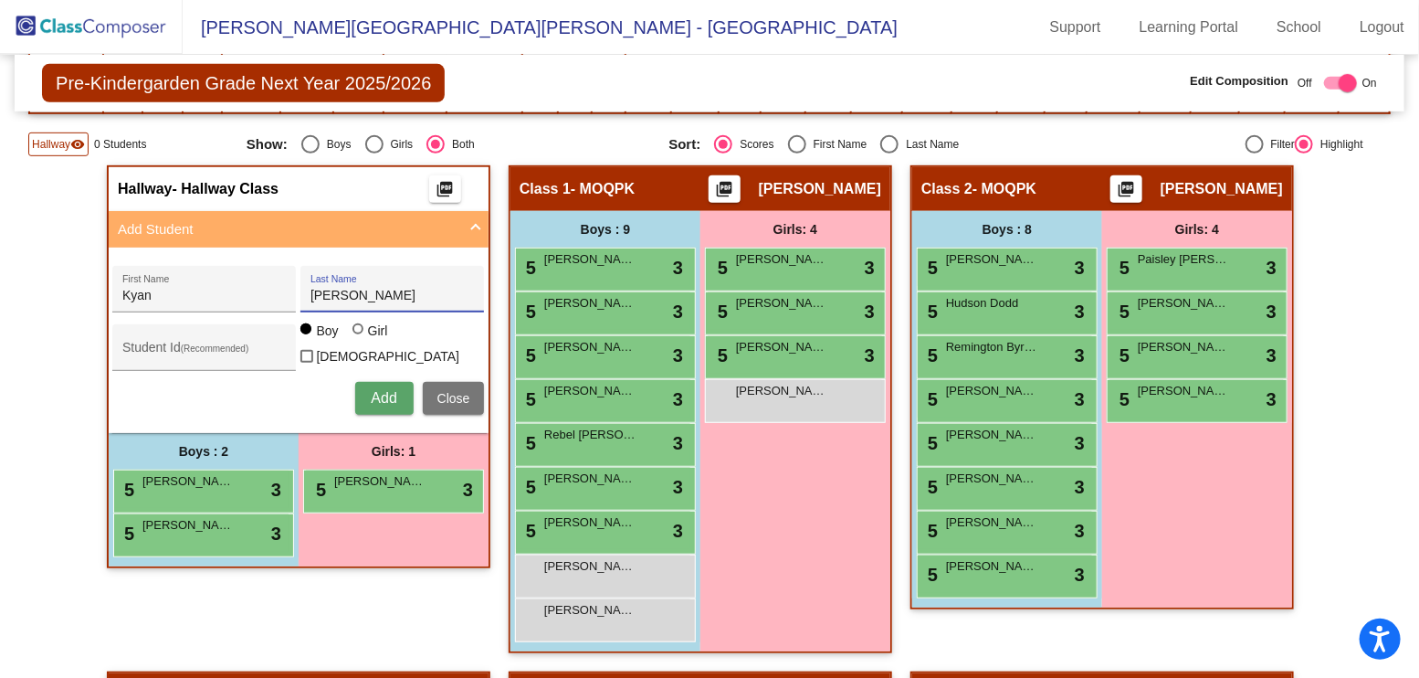
type input "[PERSON_NAME]"
click at [379, 390] on span "Add" at bounding box center [384, 398] width 26 height 16
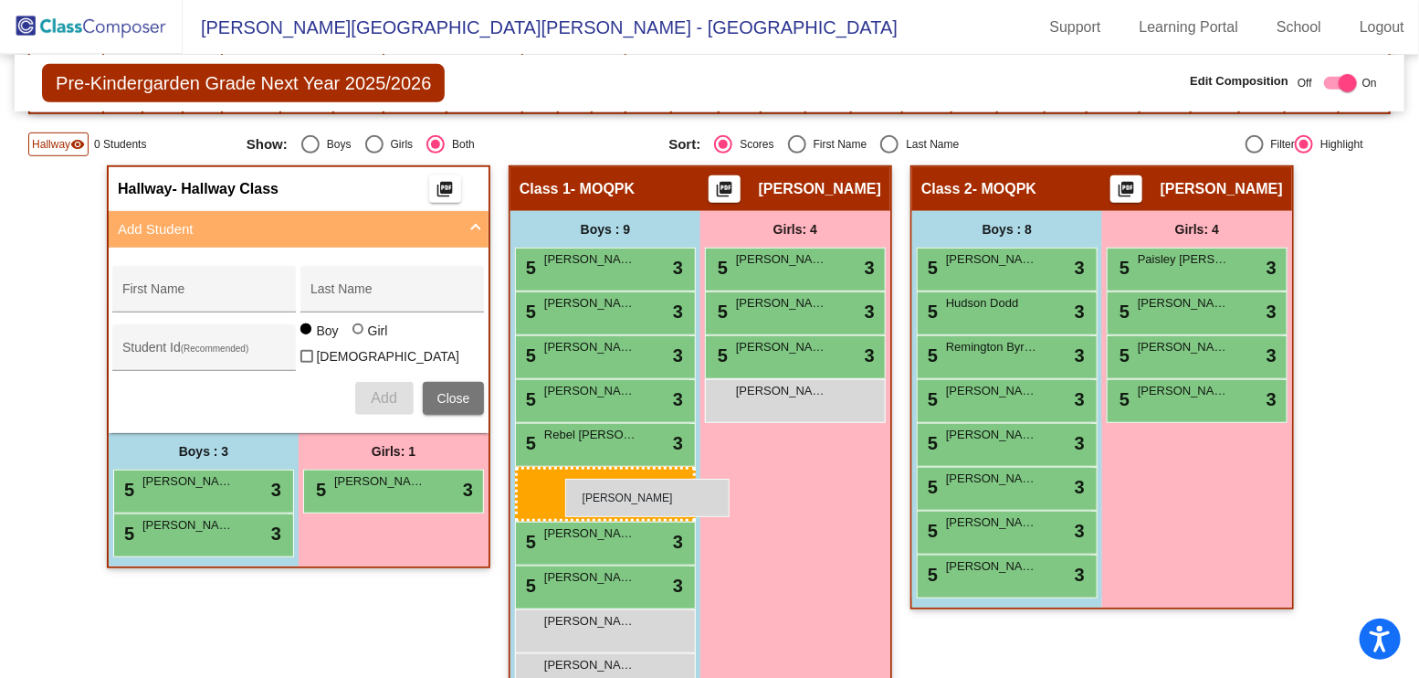
drag, startPoint x: 227, startPoint y: 565, endPoint x: 565, endPoint y: 479, distance: 348.9
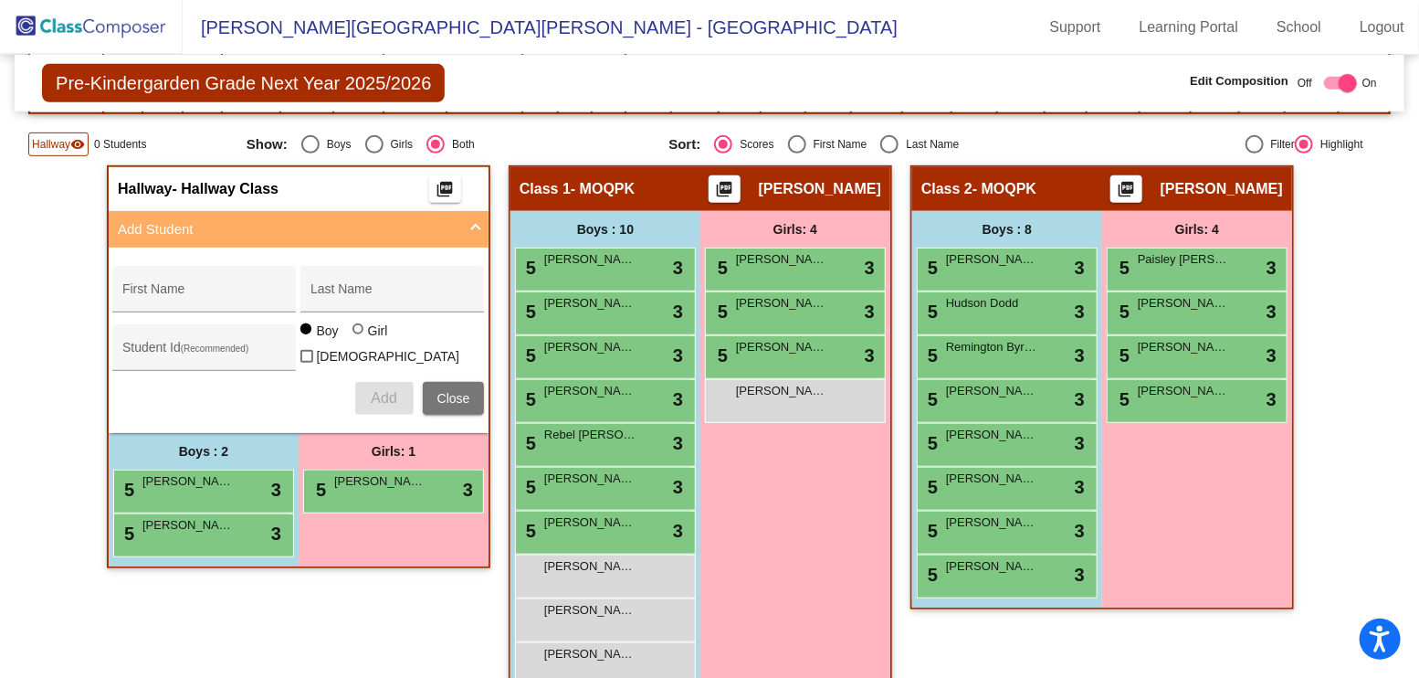
click at [358, 226] on mat-panel-title "Add Student" at bounding box center [288, 229] width 340 height 21
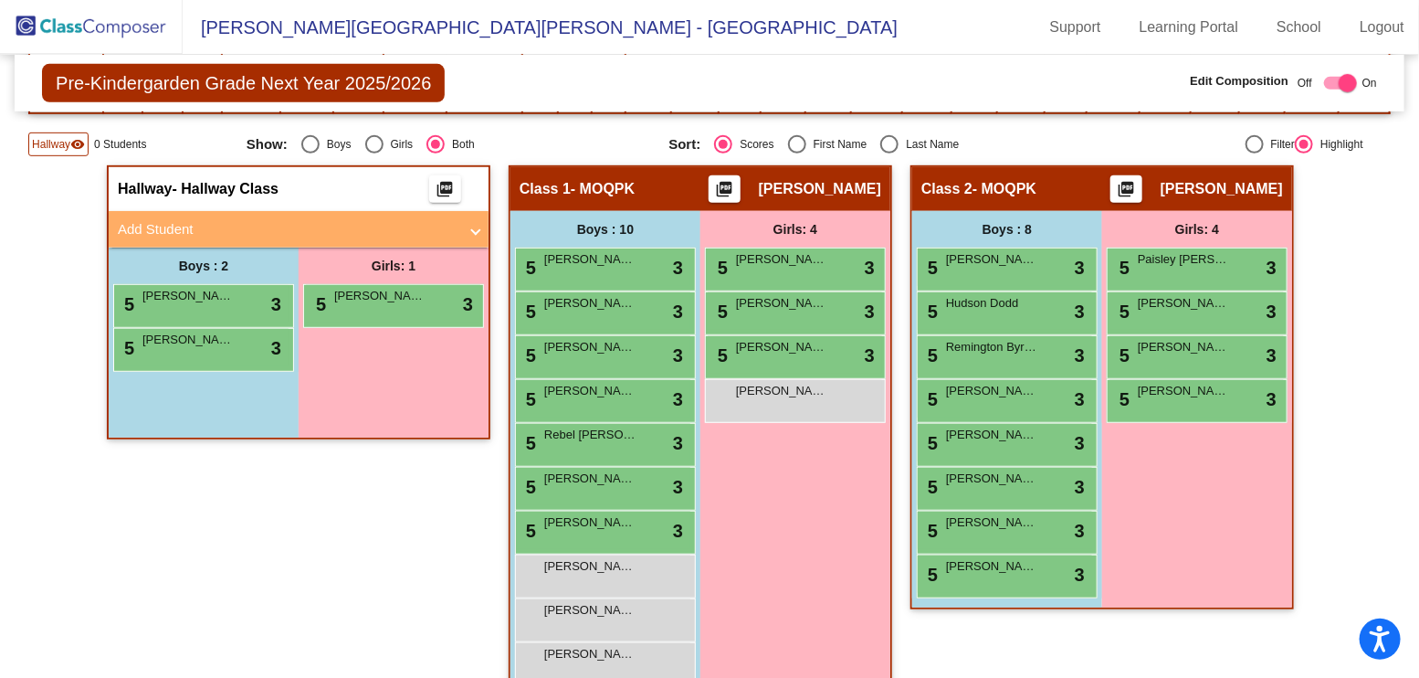
click at [302, 219] on mat-panel-title "Add Student" at bounding box center [288, 229] width 340 height 21
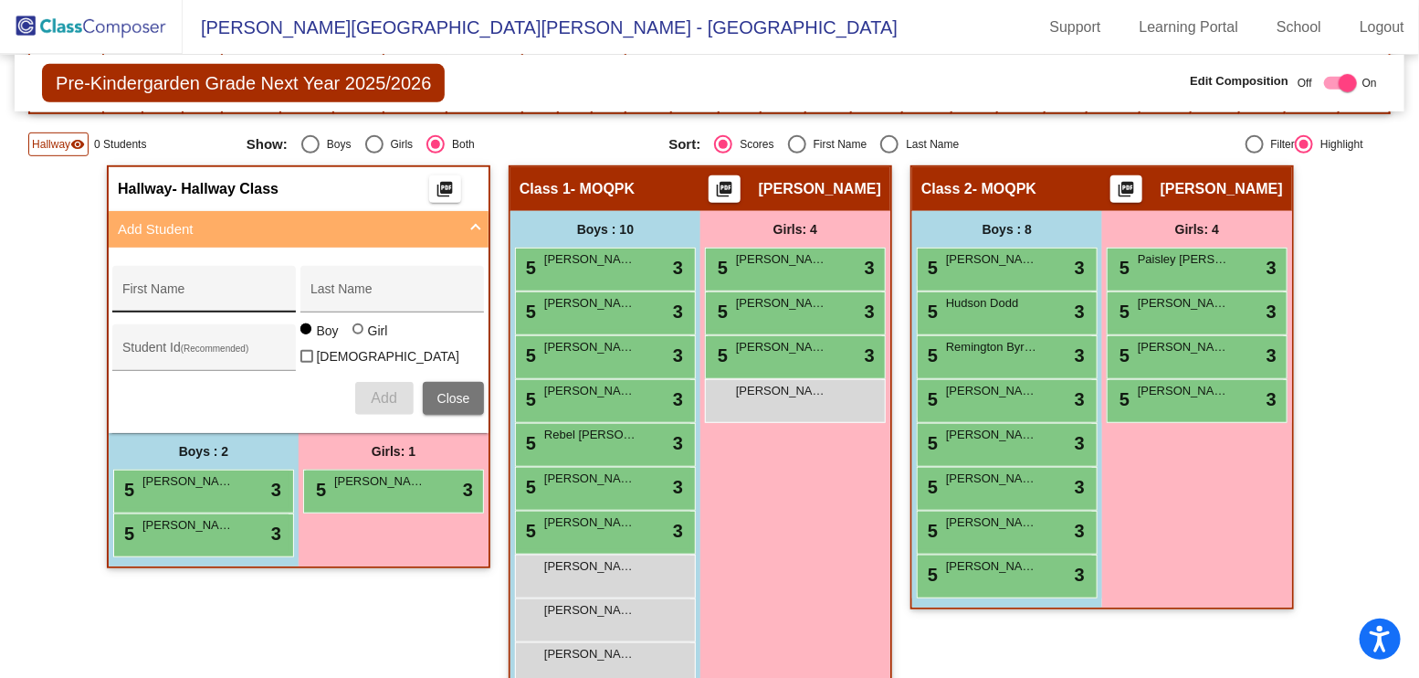
click at [211, 289] on input "First Name" at bounding box center [204, 296] width 164 height 15
type input "Kaison"
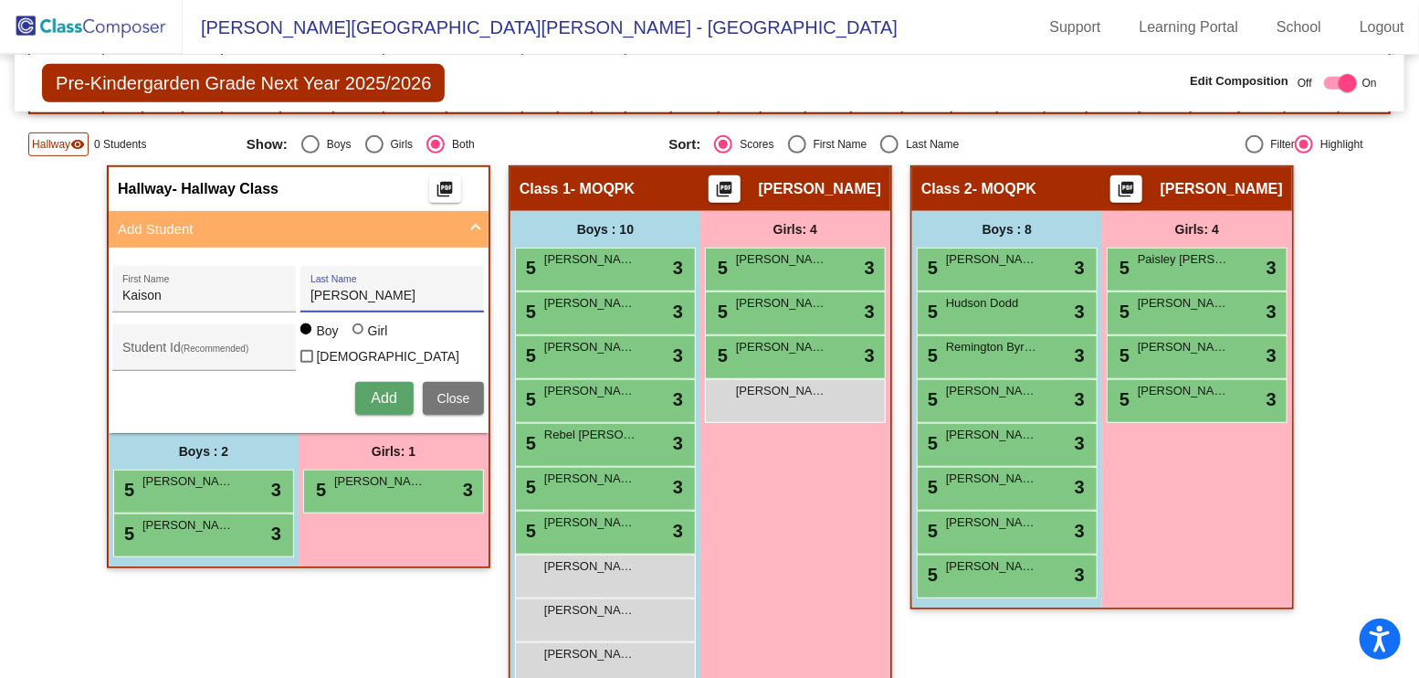
type input "[PERSON_NAME]"
click at [381, 390] on span "Add" at bounding box center [384, 398] width 26 height 16
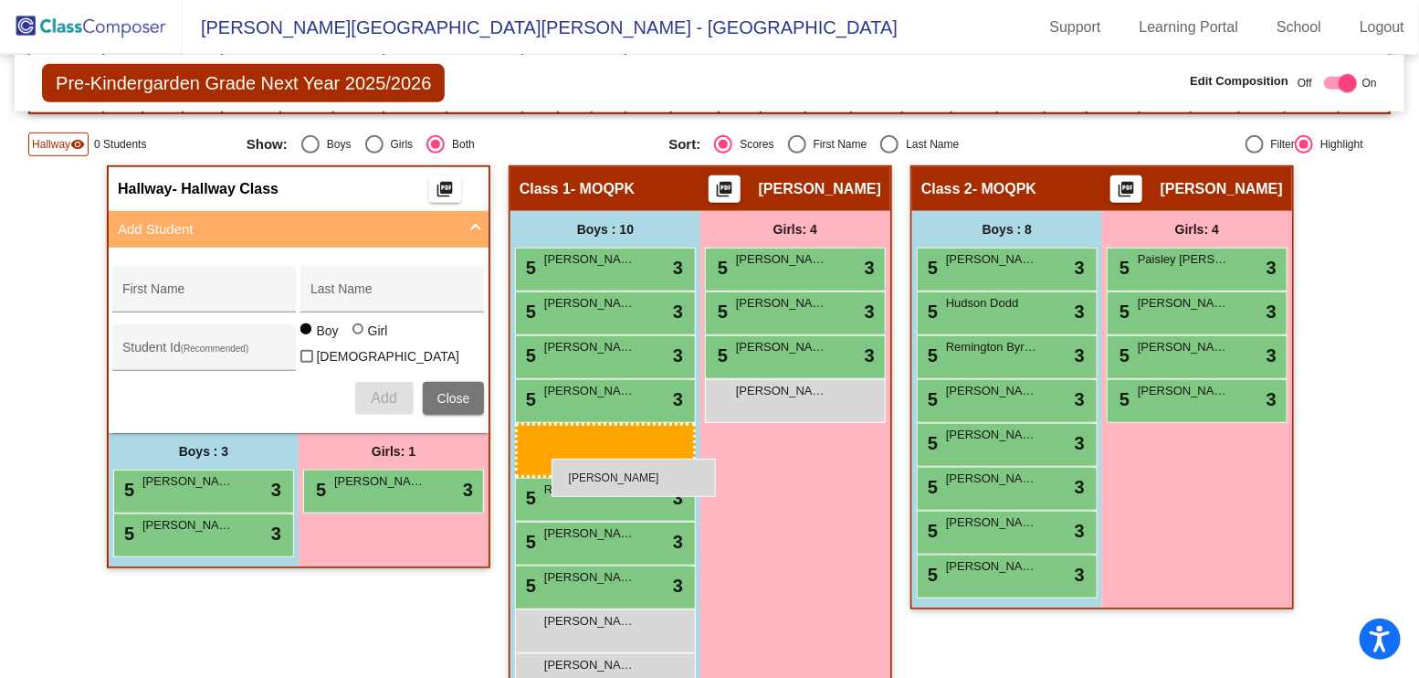
drag, startPoint x: 233, startPoint y: 568, endPoint x: 544, endPoint y: 458, distance: 330.1
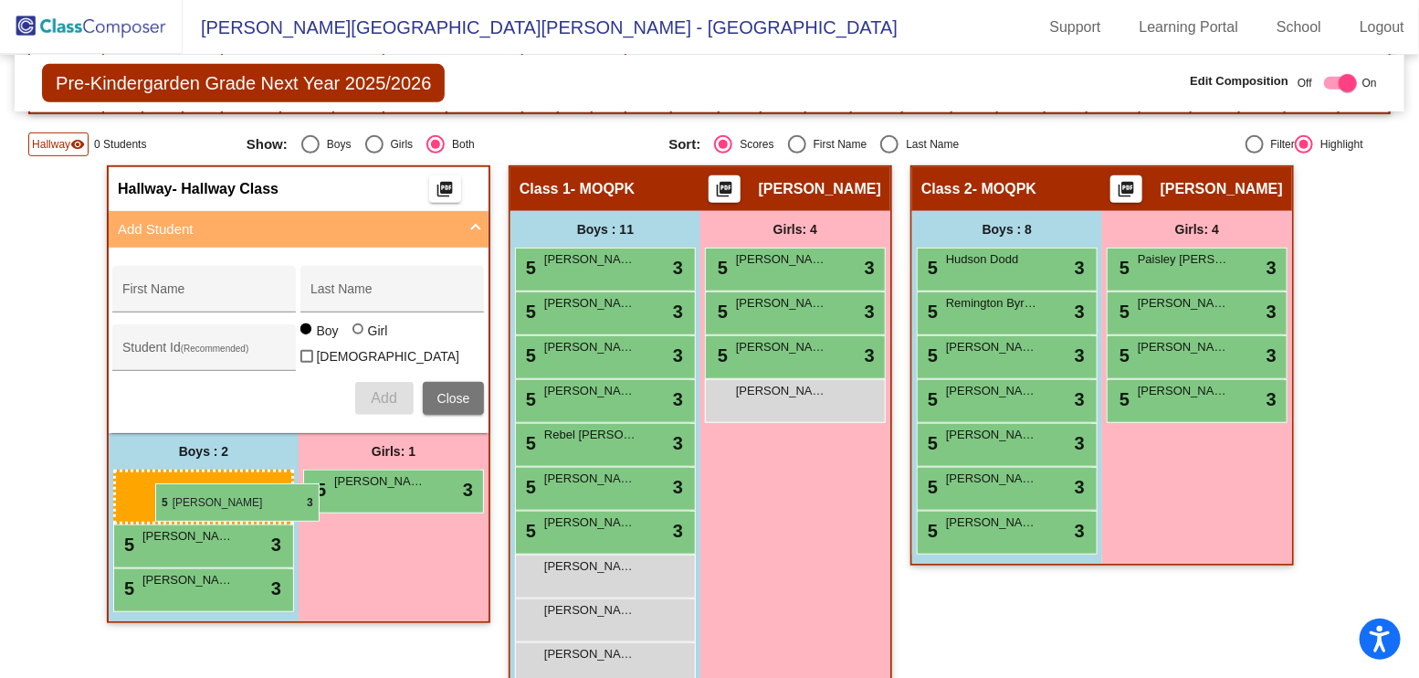
drag, startPoint x: 1037, startPoint y: 261, endPoint x: 153, endPoint y: 481, distance: 911.0
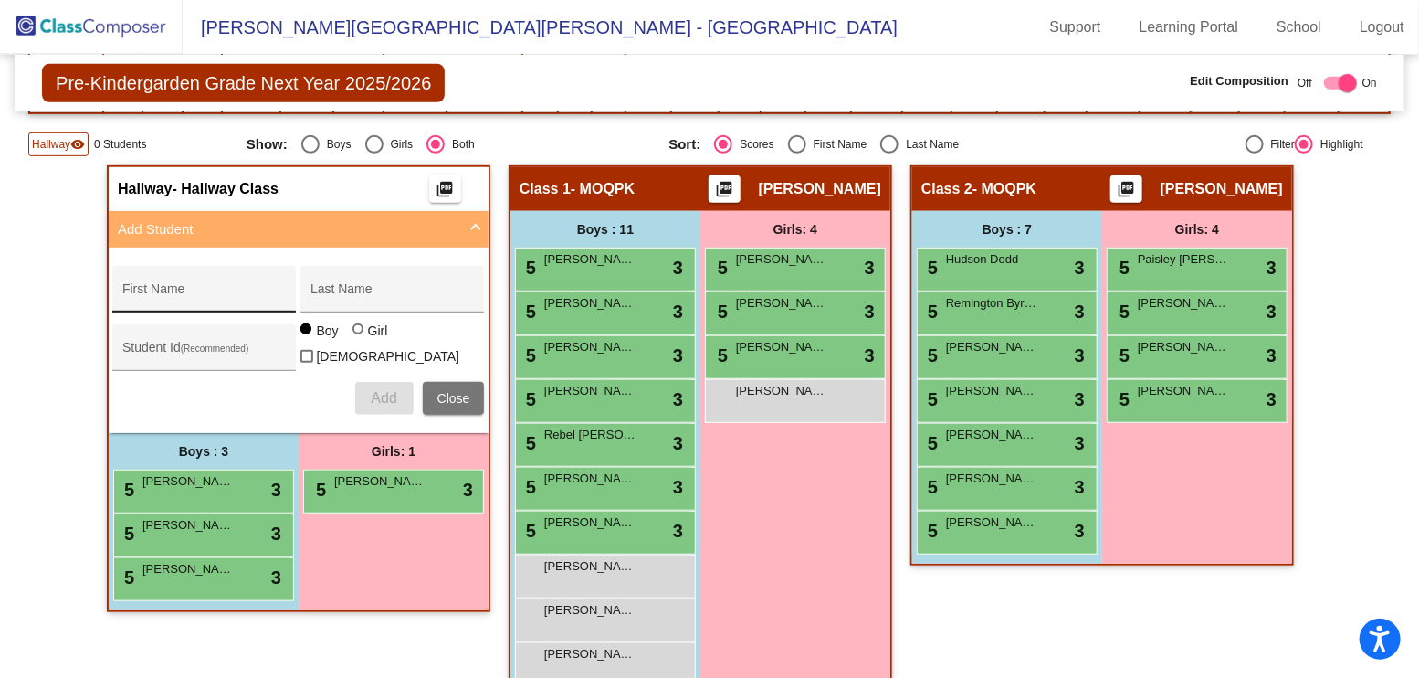
click at [225, 290] on input "First Name" at bounding box center [204, 296] width 164 height 15
type input "Crew"
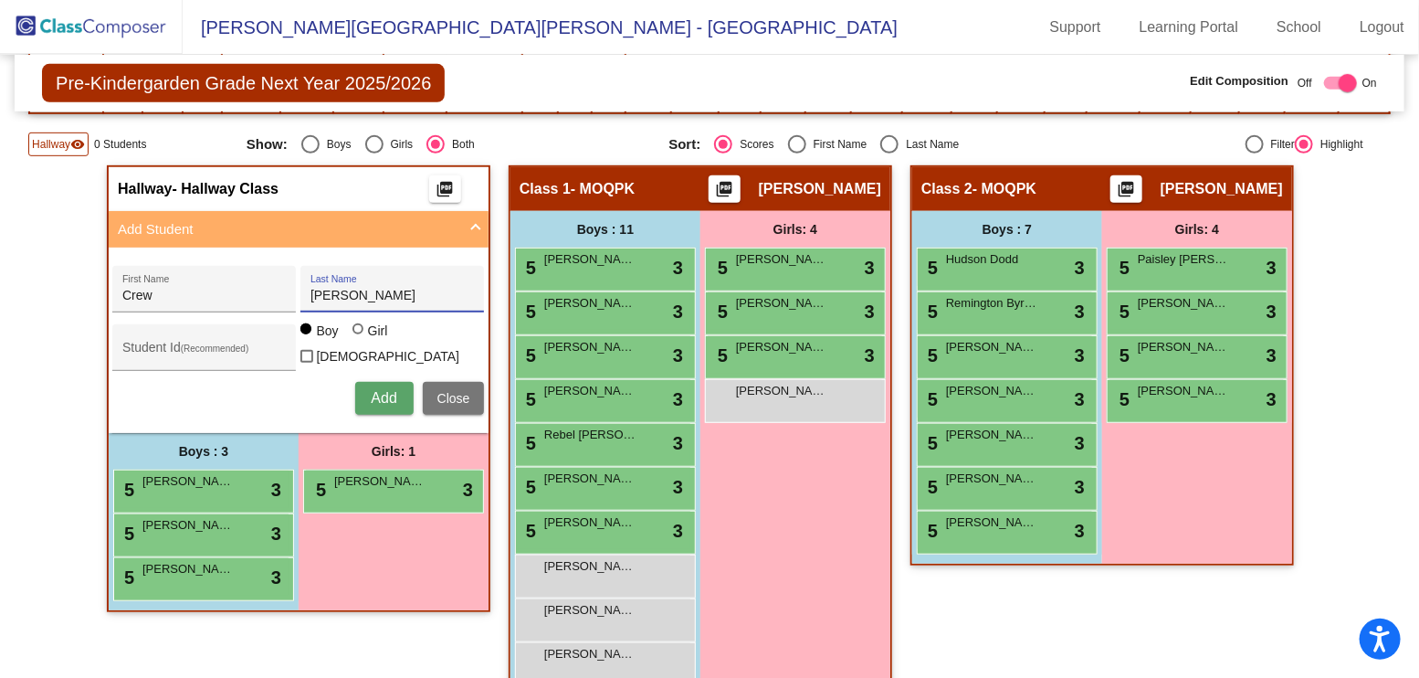
type input "[PERSON_NAME]"
click at [367, 382] on button "Add" at bounding box center [384, 398] width 58 height 33
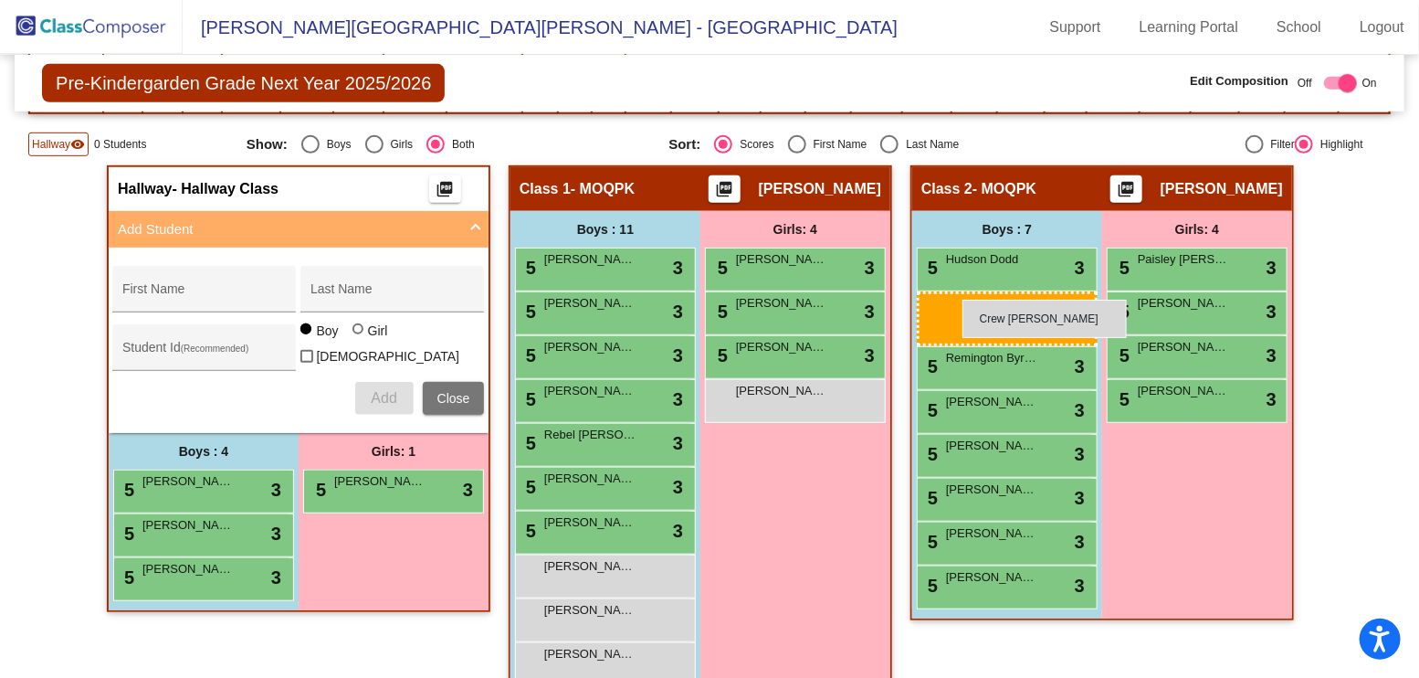
drag, startPoint x: 229, startPoint y: 611, endPoint x: 958, endPoint y: 300, distance: 792.5
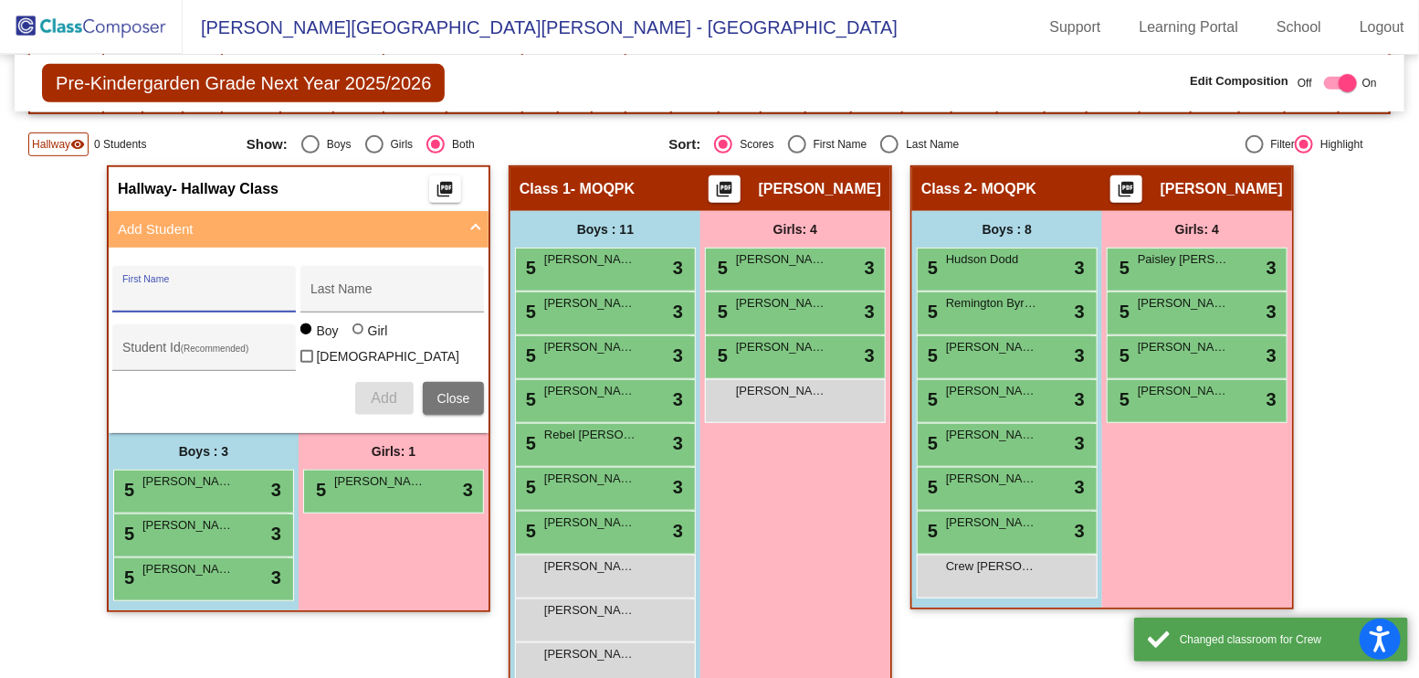
click at [214, 294] on input "First Name" at bounding box center [204, 296] width 164 height 15
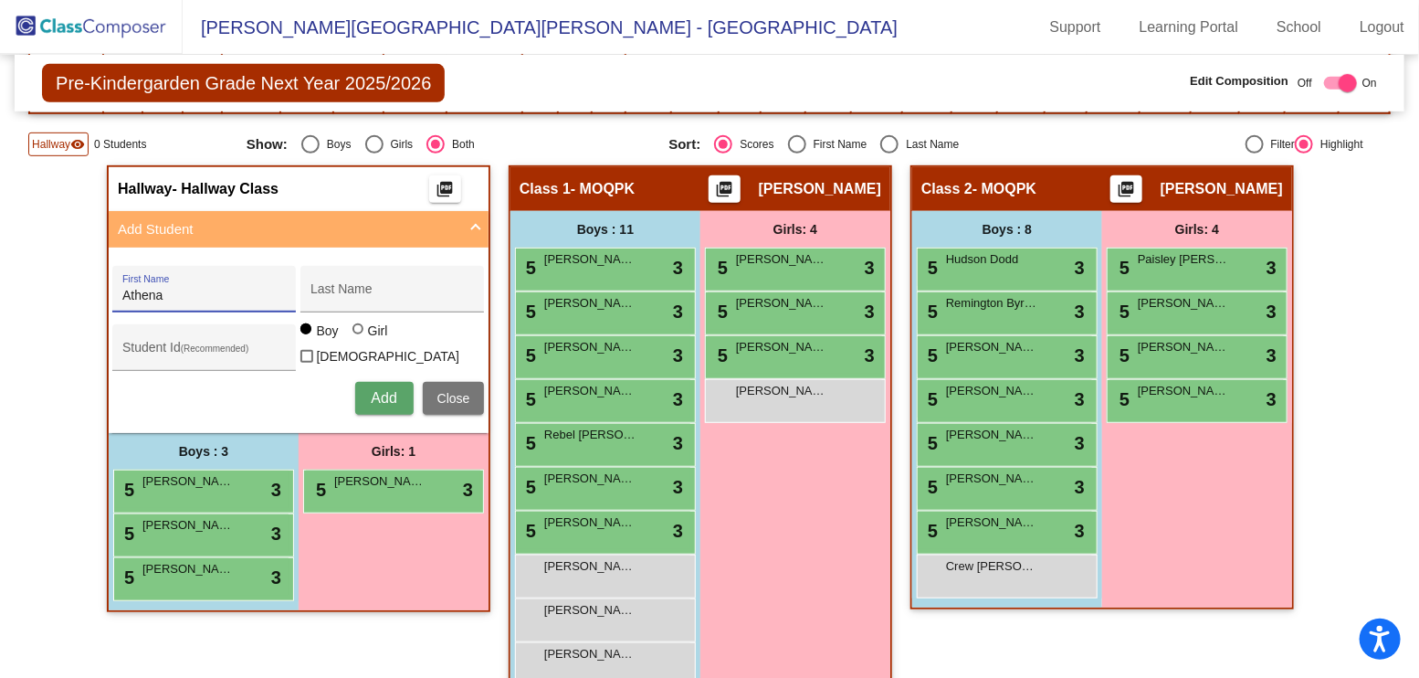
type input "Athena"
type input "[PERSON_NAME]"
click at [359, 334] on div at bounding box center [360, 330] width 15 height 15
click at [359, 338] on input "Girl" at bounding box center [359, 338] width 1 height 1
radio input "true"
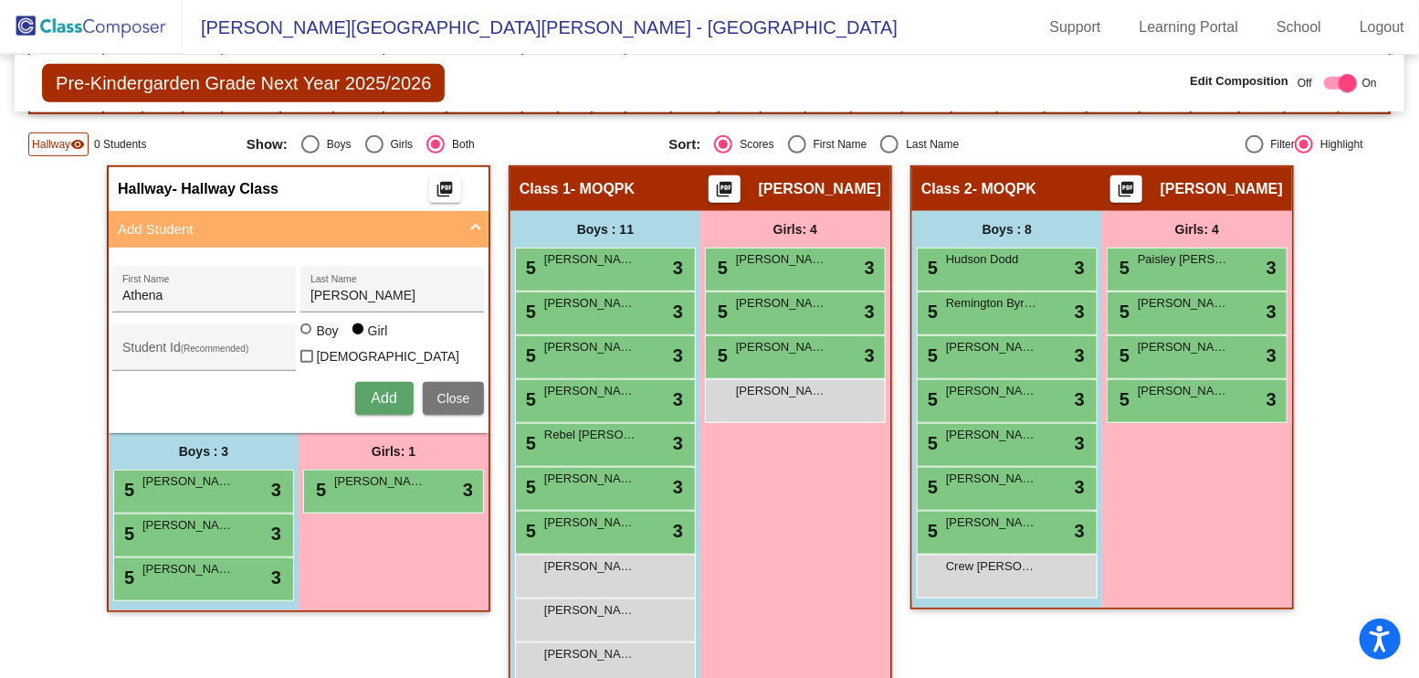
click at [389, 382] on button "Add" at bounding box center [384, 398] width 58 height 33
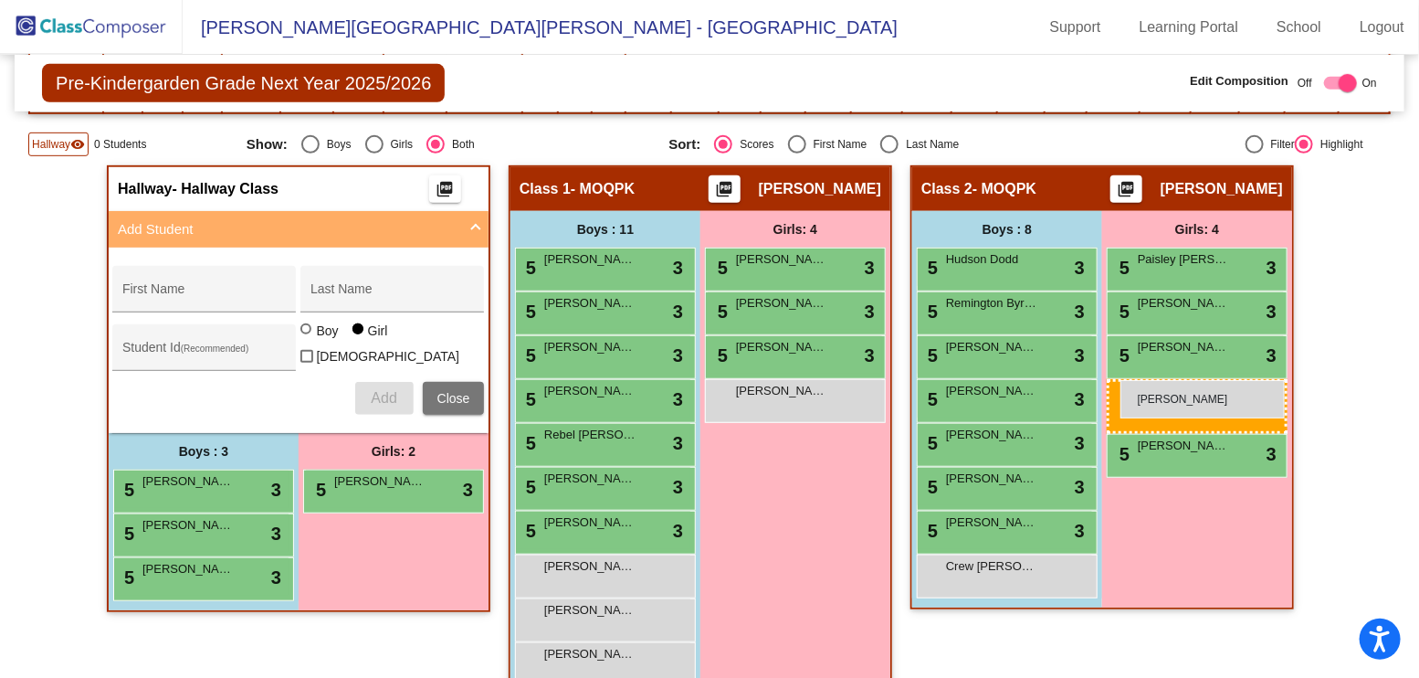
drag, startPoint x: 366, startPoint y: 529, endPoint x: 1121, endPoint y: 380, distance: 768.9
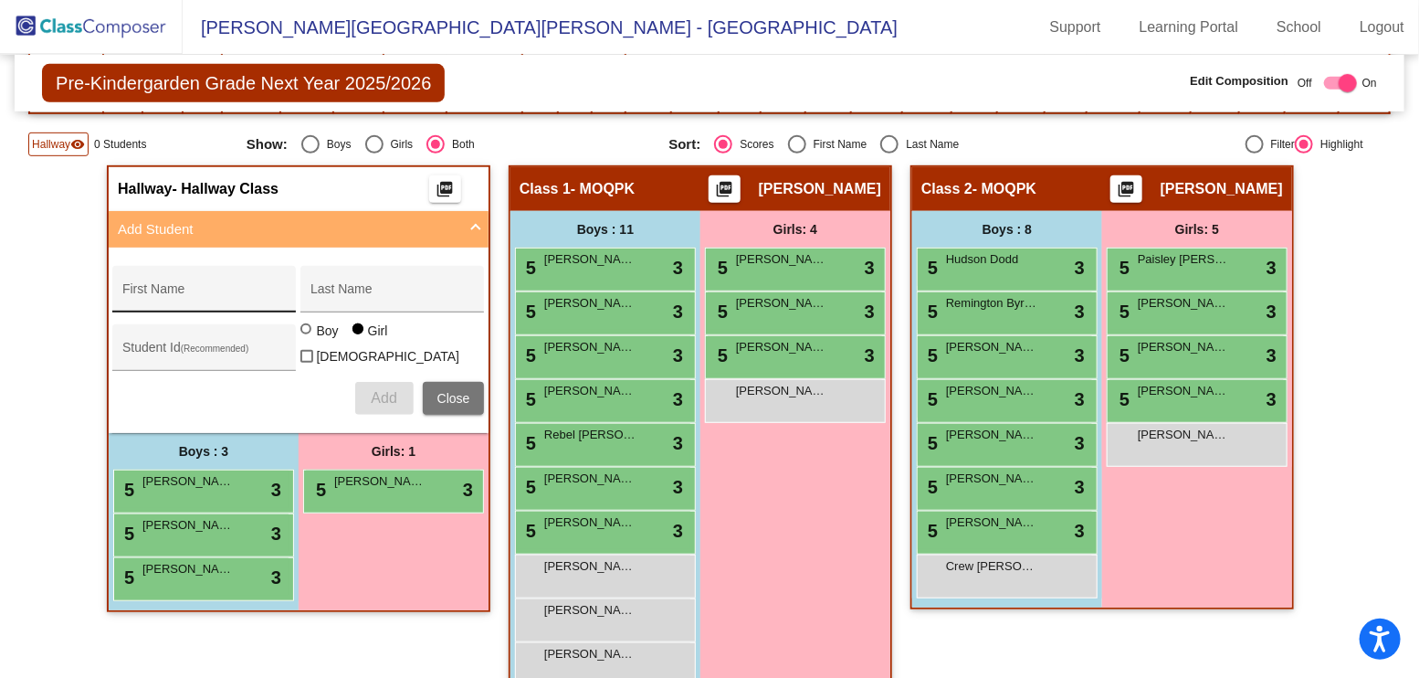
click at [247, 289] on input "First Name" at bounding box center [204, 296] width 164 height 15
type input "[PERSON_NAME]"
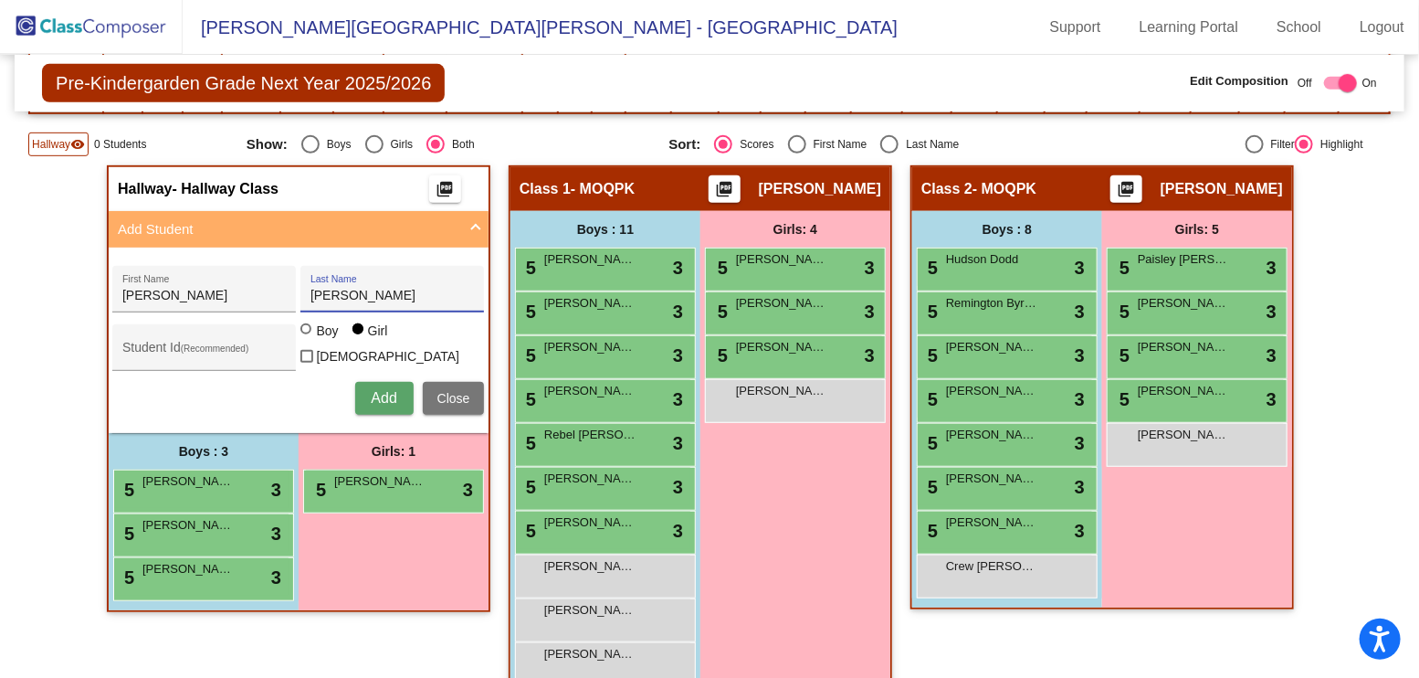
type input "[PERSON_NAME]"
click at [381, 390] on span "Add" at bounding box center [384, 398] width 26 height 16
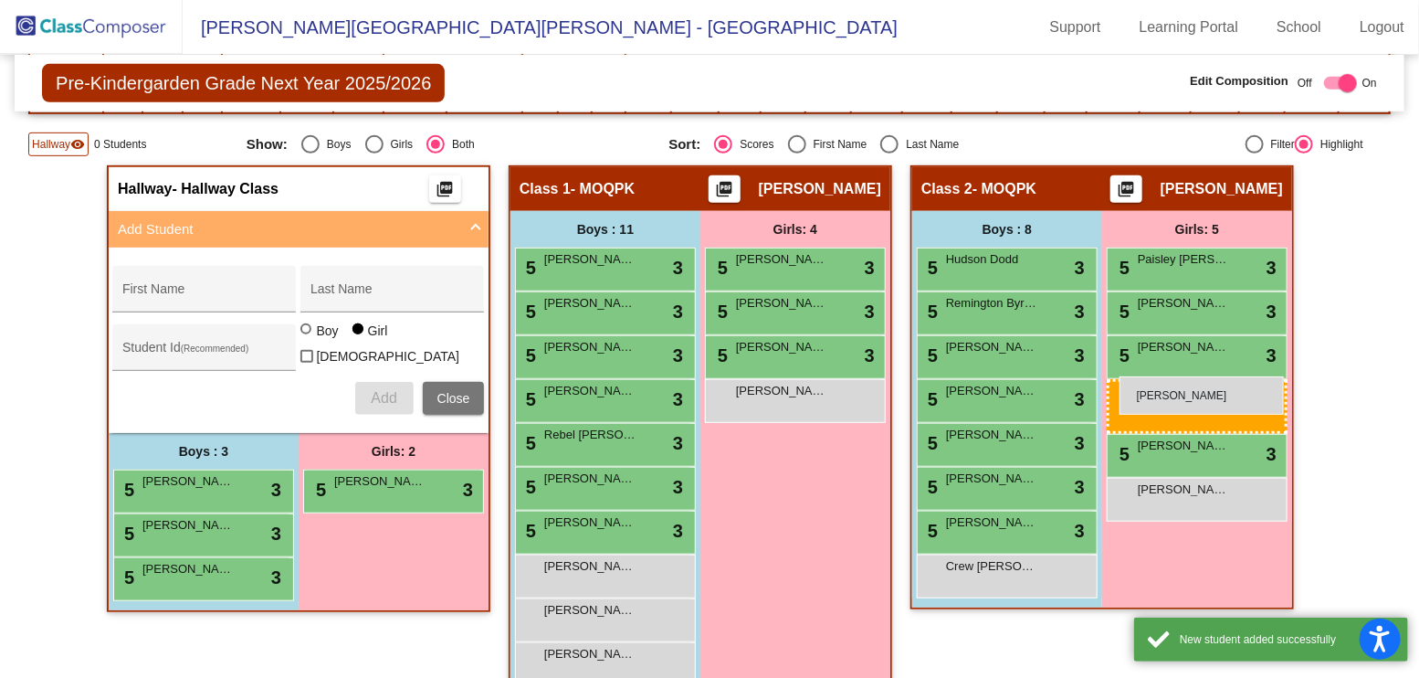
drag, startPoint x: 409, startPoint y: 529, endPoint x: 1119, endPoint y: 376, distance: 725.8
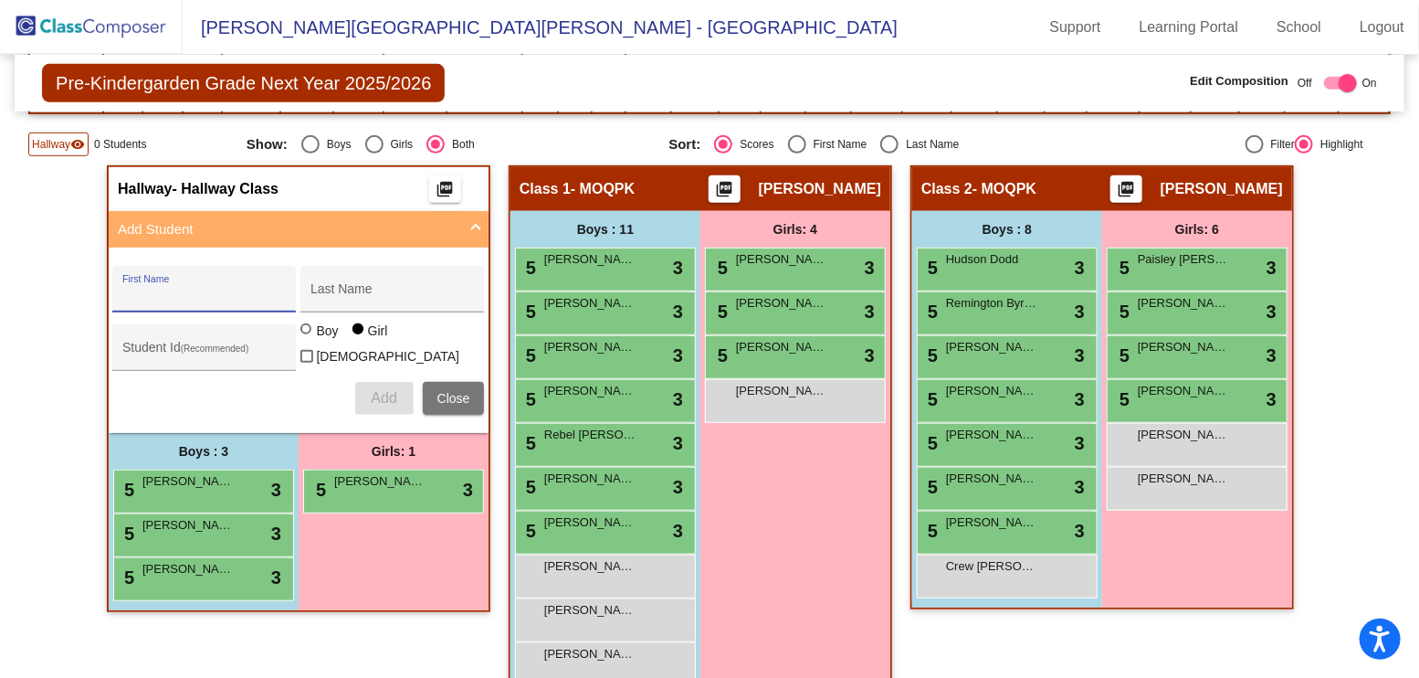
click at [259, 292] on input "First Name" at bounding box center [204, 296] width 164 height 15
type input "Rise"
type input "[PERSON_NAME]"
click at [310, 338] on div at bounding box center [307, 330] width 15 height 15
click at [308, 338] on input "Boy" at bounding box center [307, 338] width 1 height 1
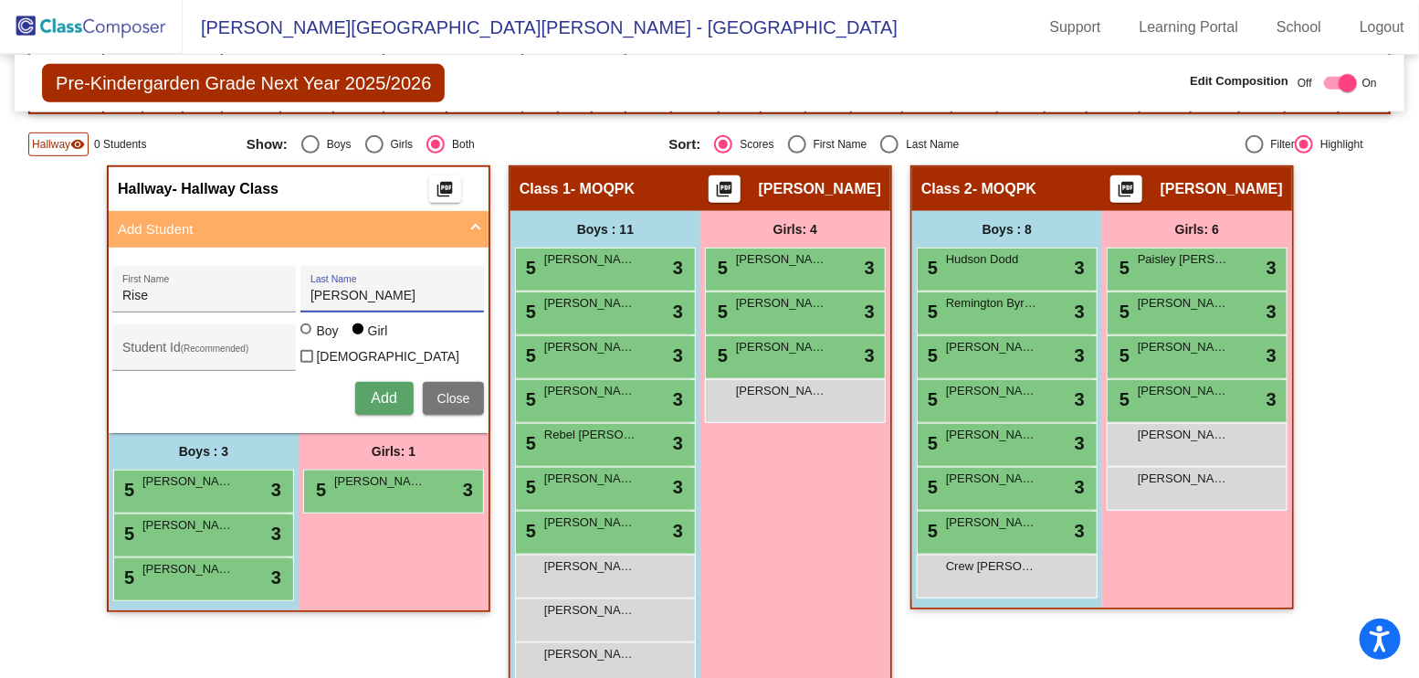
radio input "true"
click at [389, 390] on span "Add" at bounding box center [384, 398] width 26 height 16
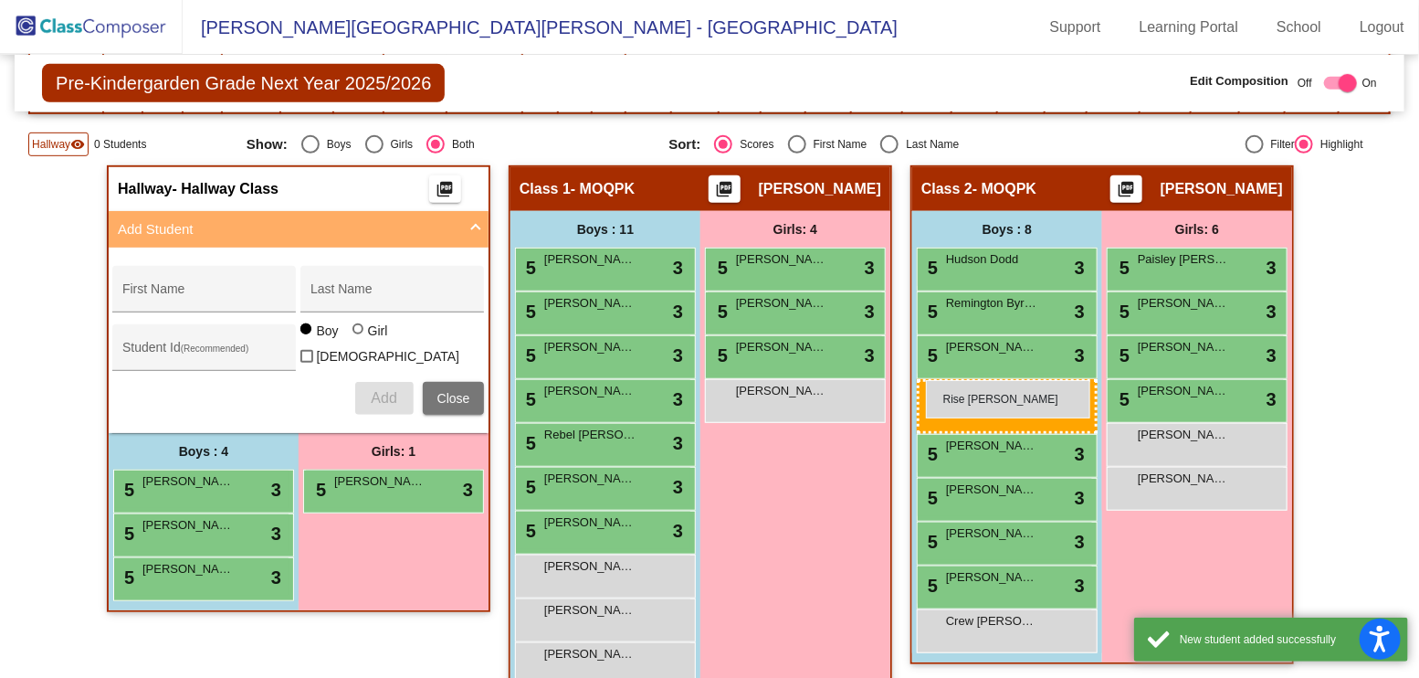
drag, startPoint x: 234, startPoint y: 607, endPoint x: 926, endPoint y: 380, distance: 728.7
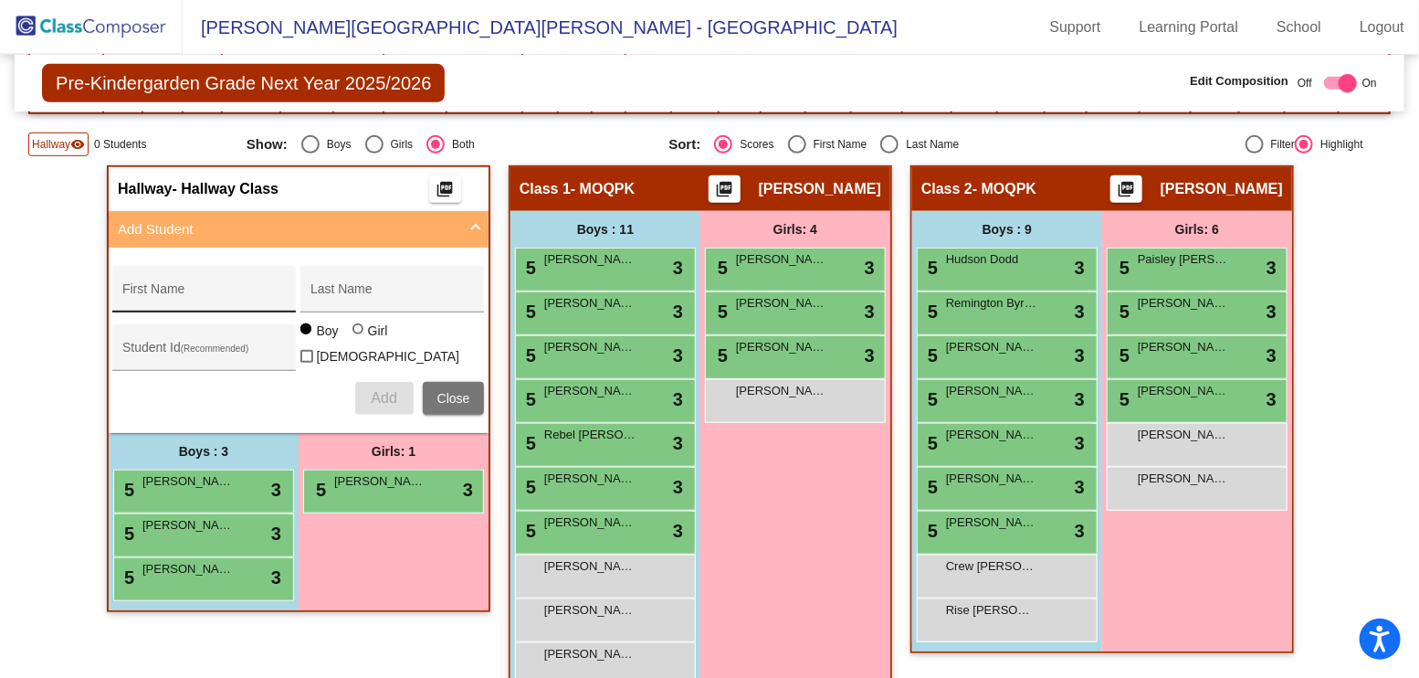
click at [258, 279] on div "First Name" at bounding box center [204, 294] width 164 height 37
type input "Greyson"
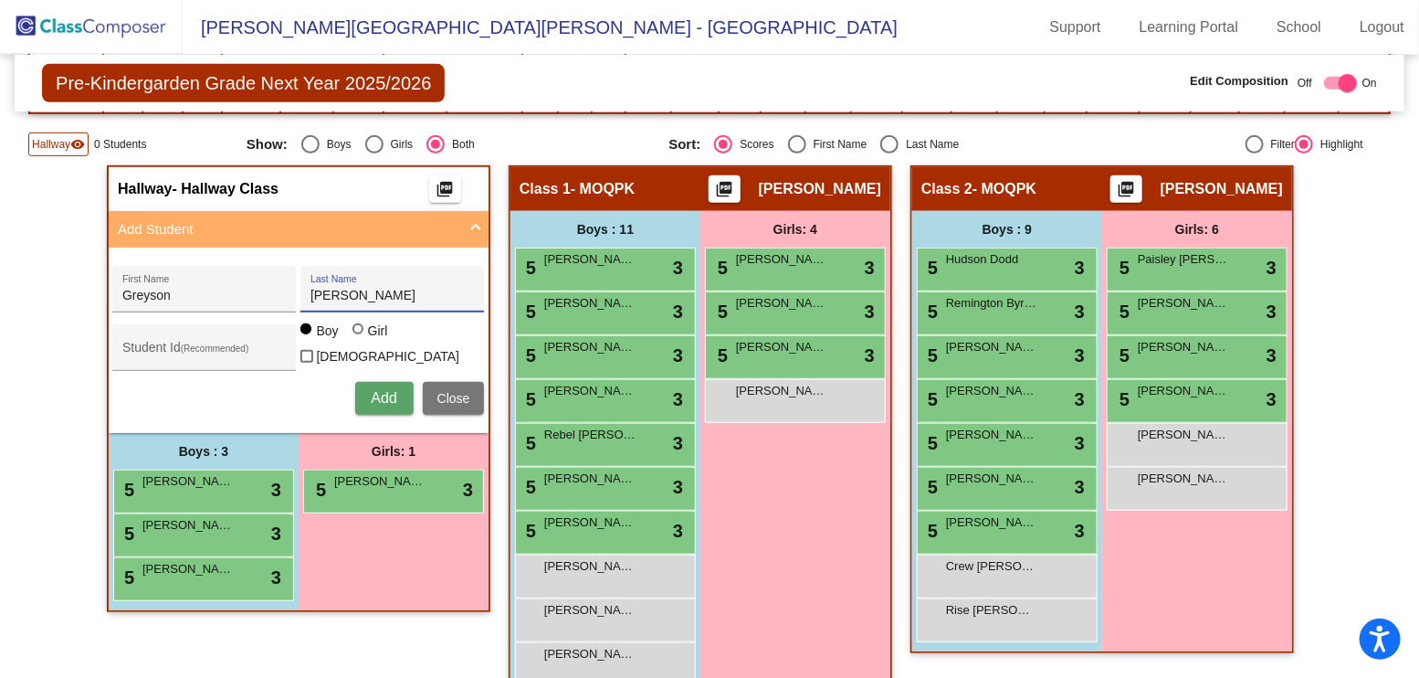
type input "[PERSON_NAME]"
click at [383, 390] on span "Add" at bounding box center [384, 398] width 26 height 16
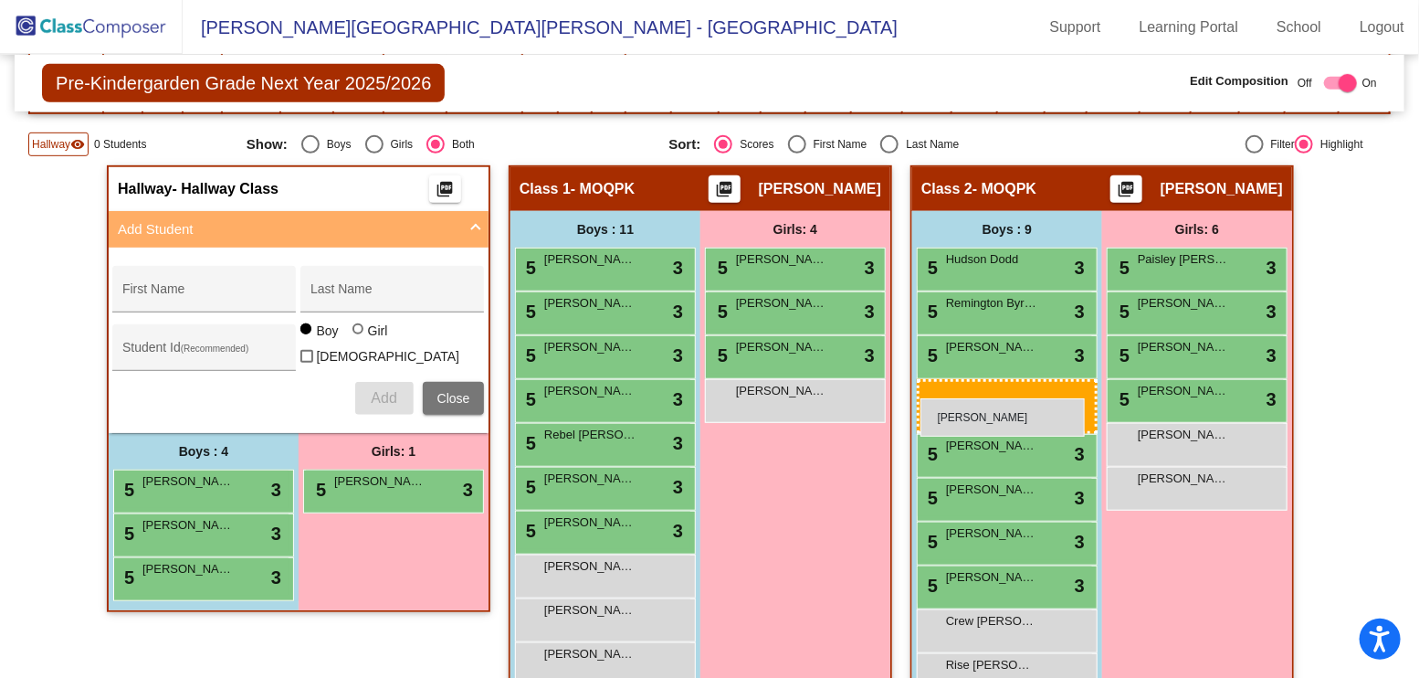
drag, startPoint x: 226, startPoint y: 610, endPoint x: 921, endPoint y: 395, distance: 726.8
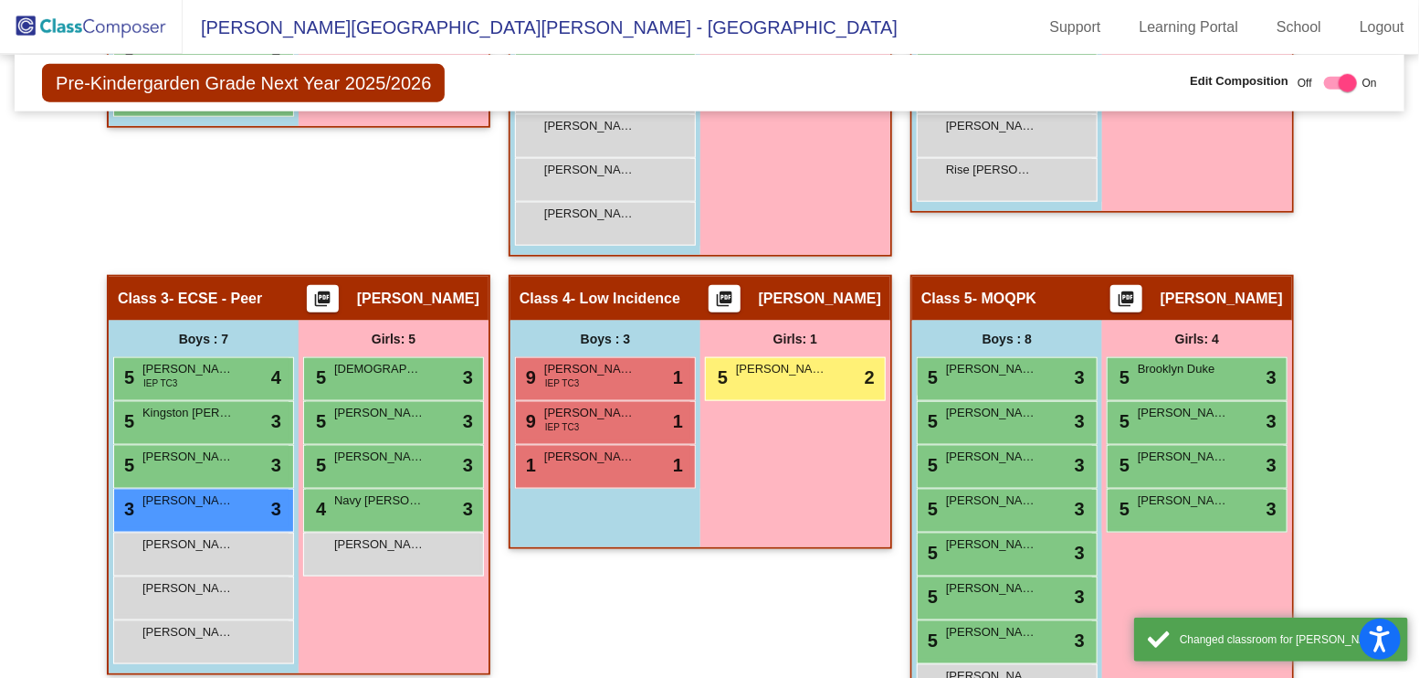
scroll to position [888, 0]
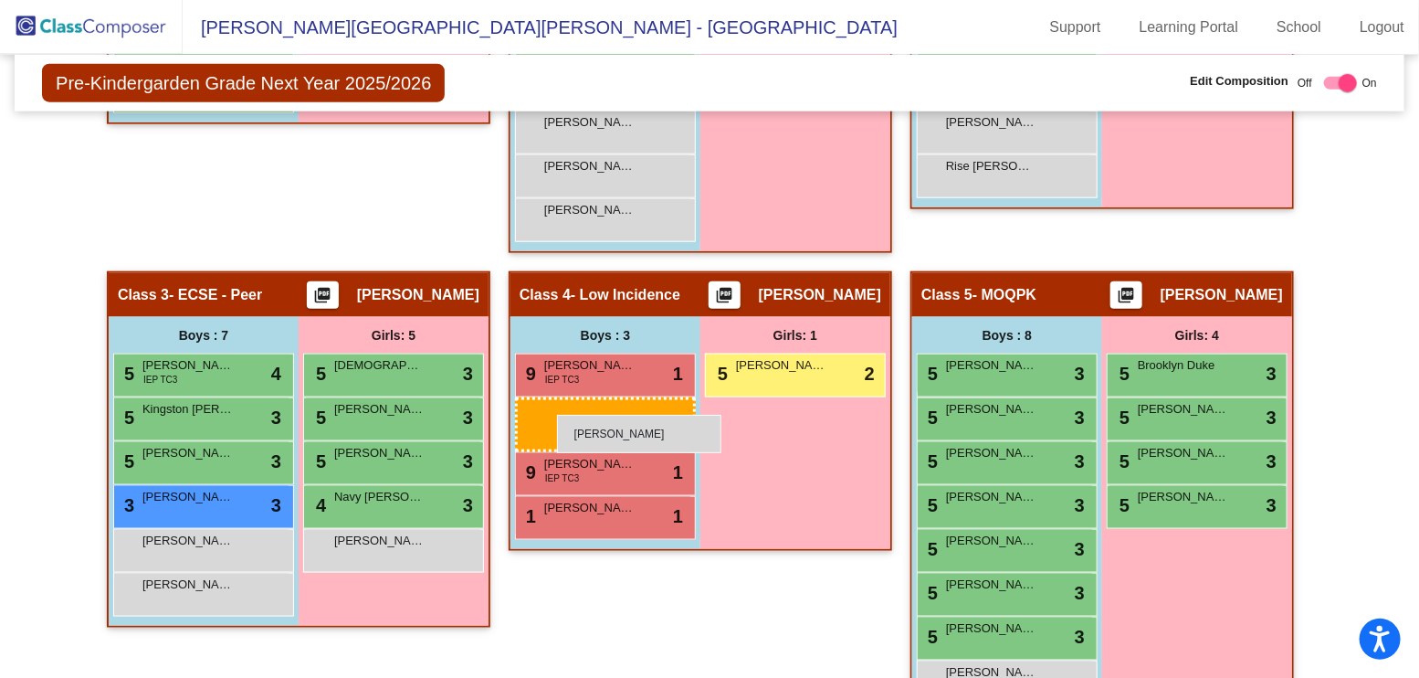
drag, startPoint x: 192, startPoint y: 627, endPoint x: 557, endPoint y: 415, distance: 422.3
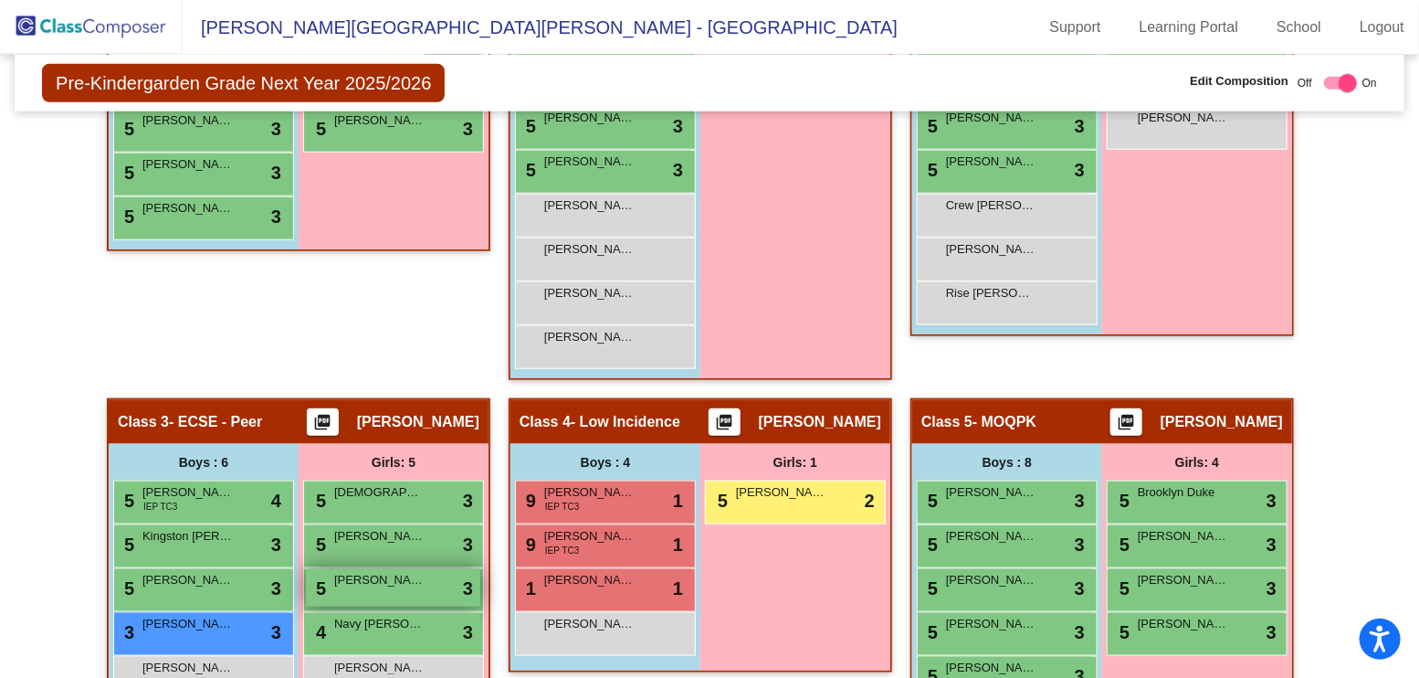
scroll to position [755, 0]
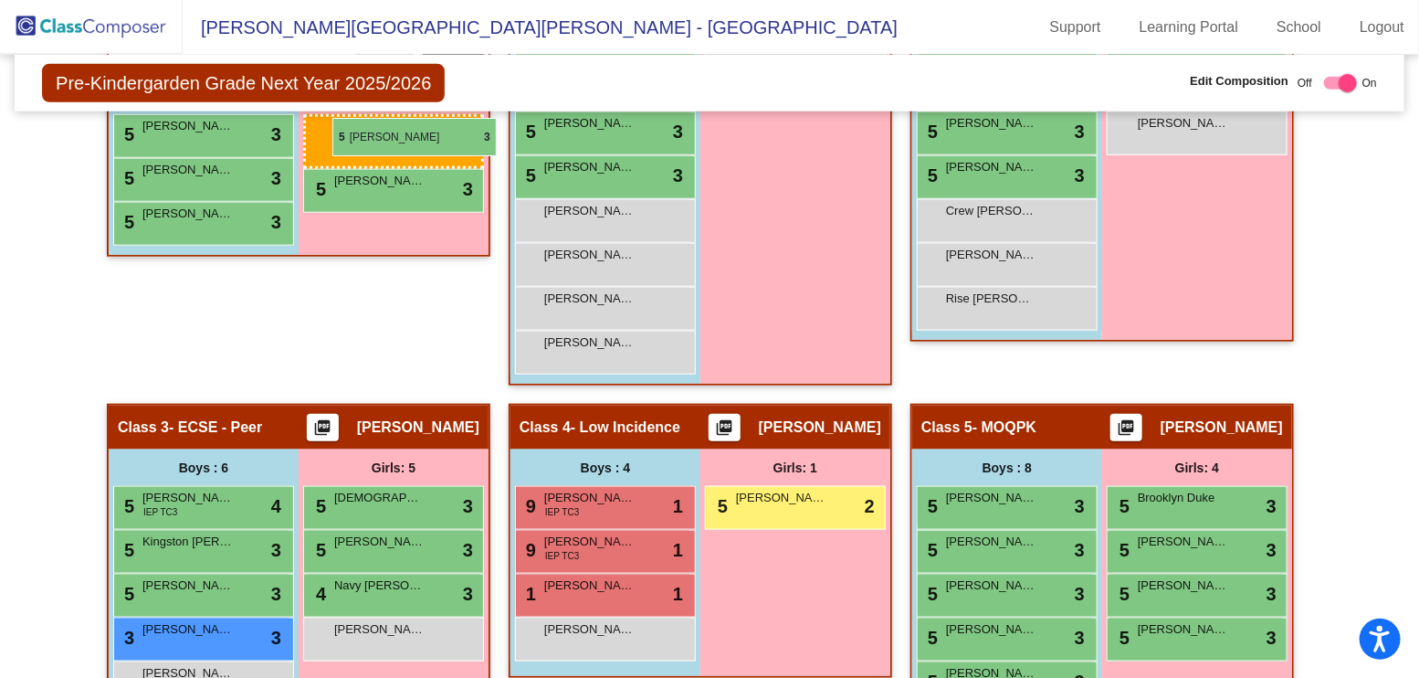
drag, startPoint x: 404, startPoint y: 586, endPoint x: 332, endPoint y: 119, distance: 473.0
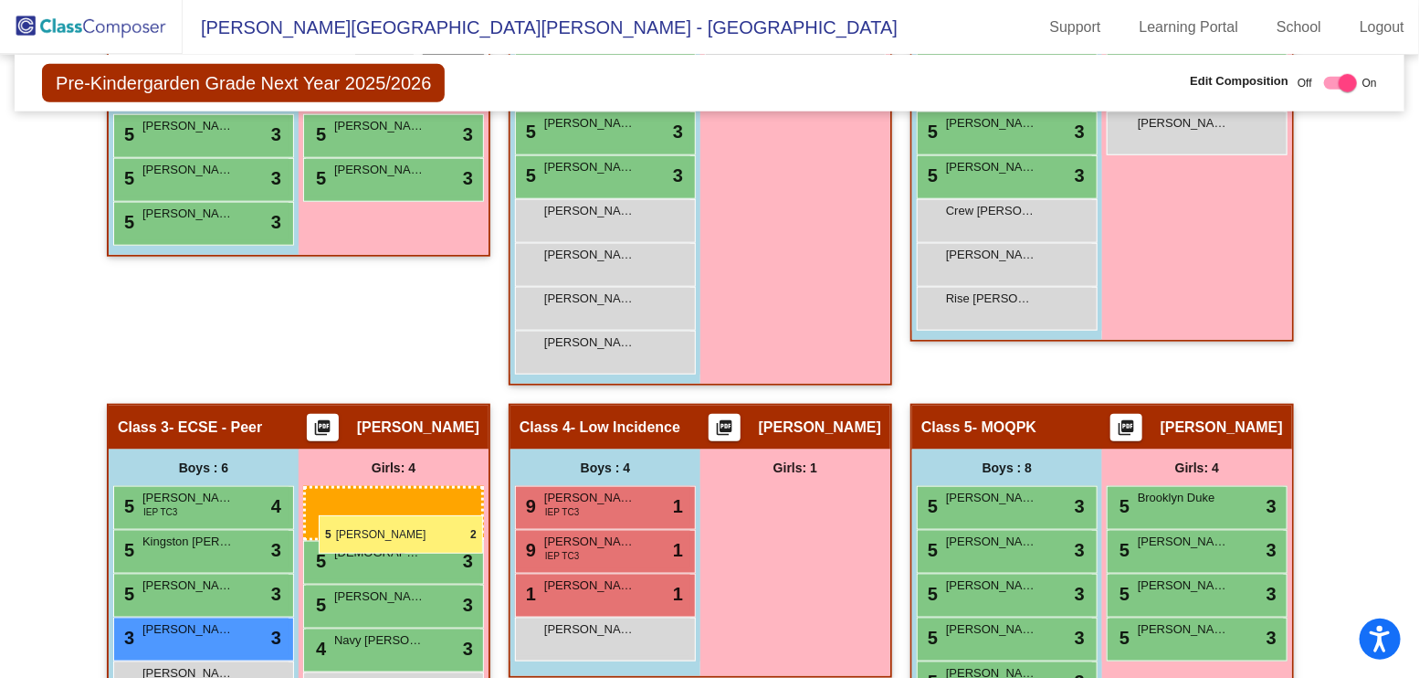
drag, startPoint x: 742, startPoint y: 506, endPoint x: 319, endPoint y: 515, distance: 423.9
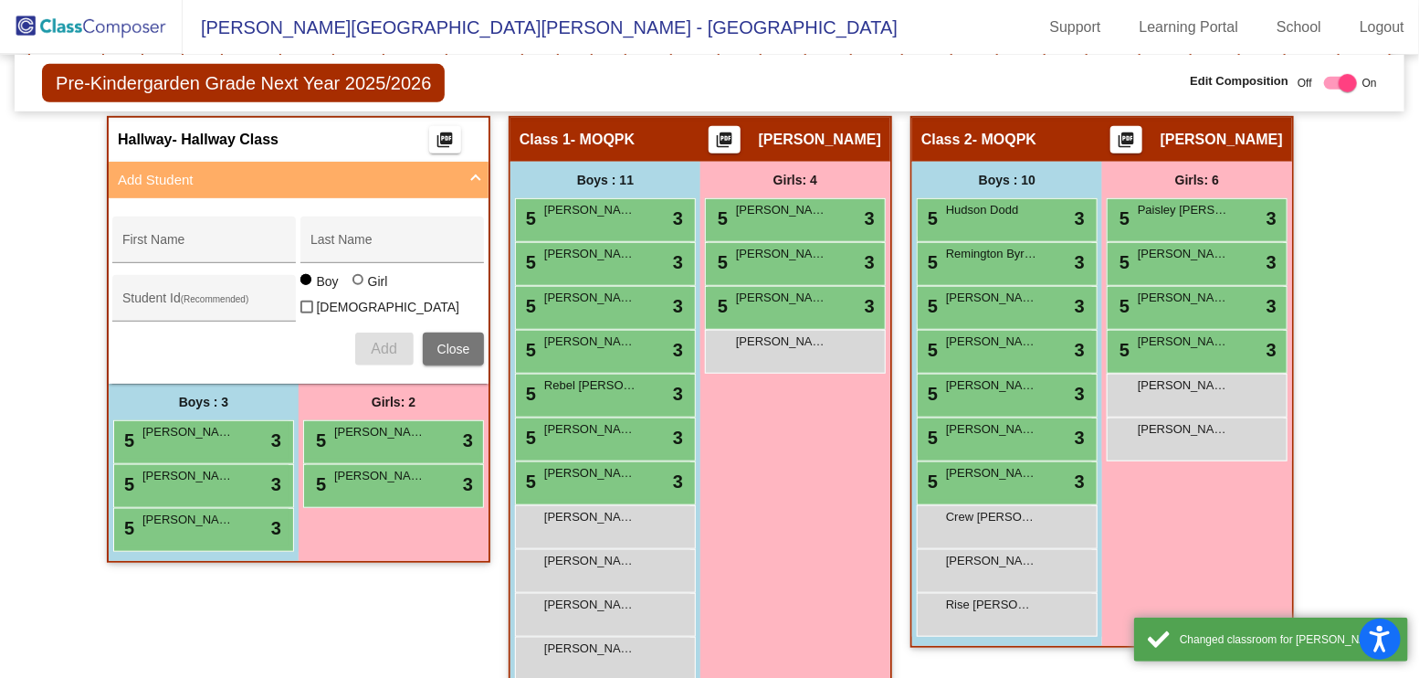
scroll to position [440, 0]
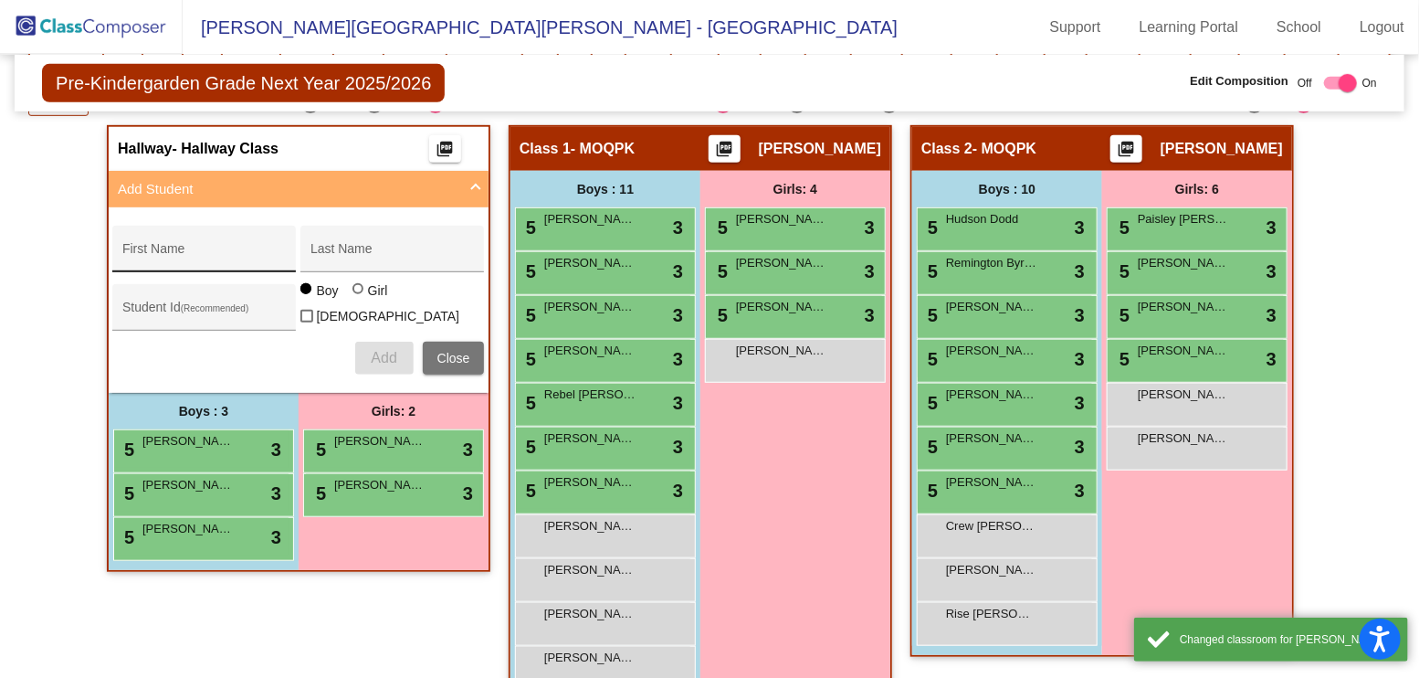
click at [233, 248] on input "First Name" at bounding box center [204, 255] width 164 height 15
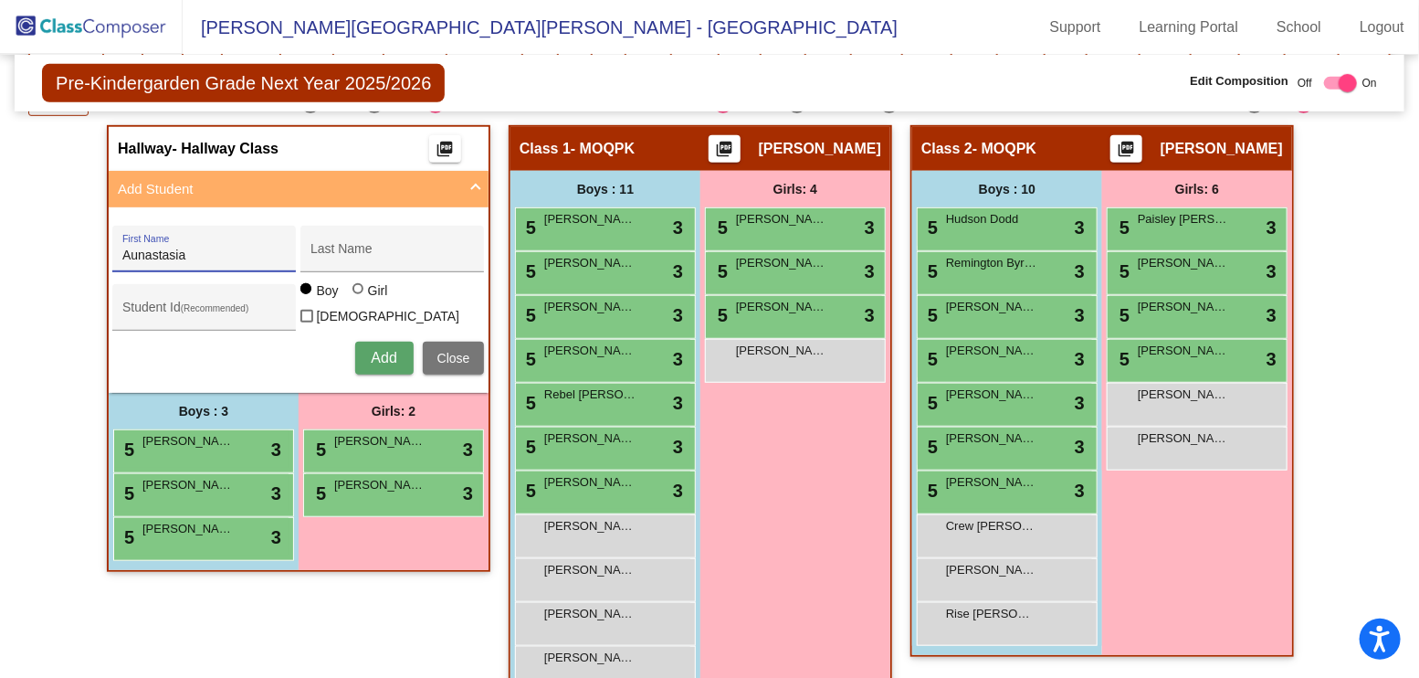
type input "Aunastasia"
type input "[PERSON_NAME]"
click at [356, 294] on div at bounding box center [358, 288] width 11 height 11
click at [359, 298] on input "Girl" at bounding box center [359, 298] width 1 height 1
radio input "true"
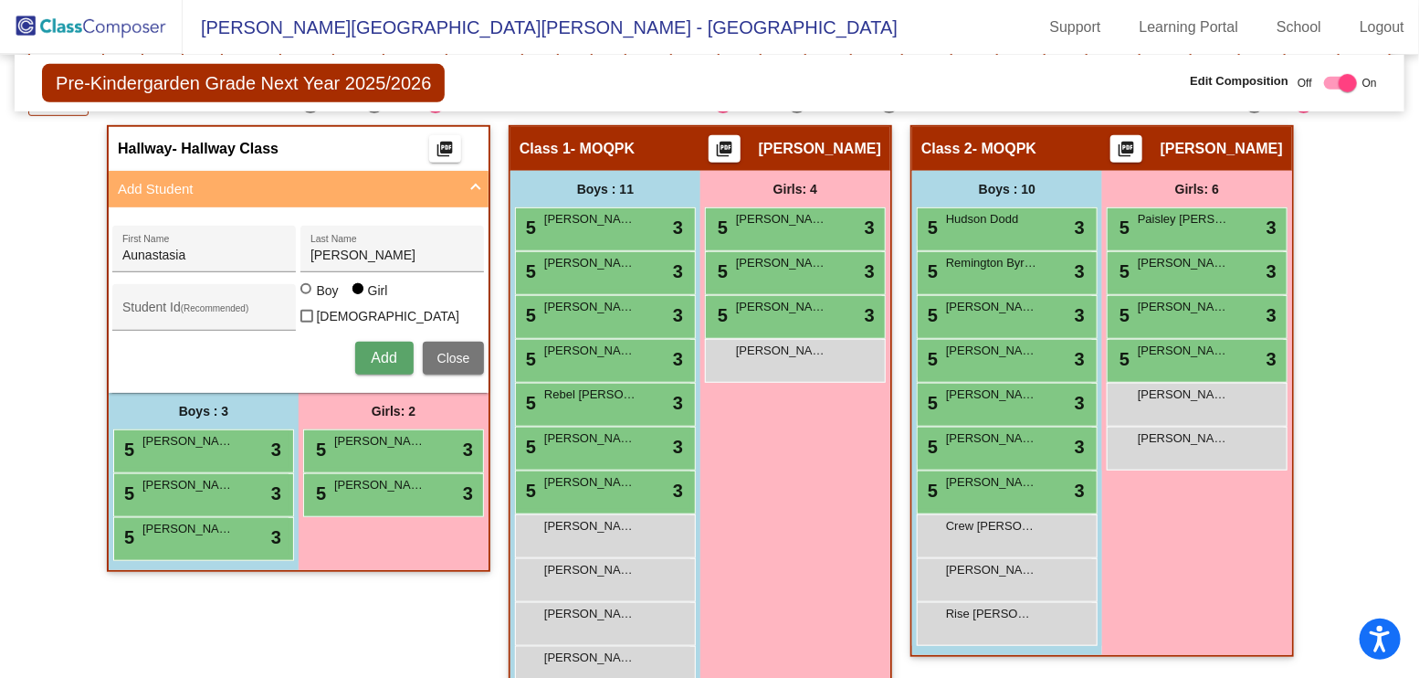
click at [394, 348] on button "Add" at bounding box center [384, 358] width 58 height 33
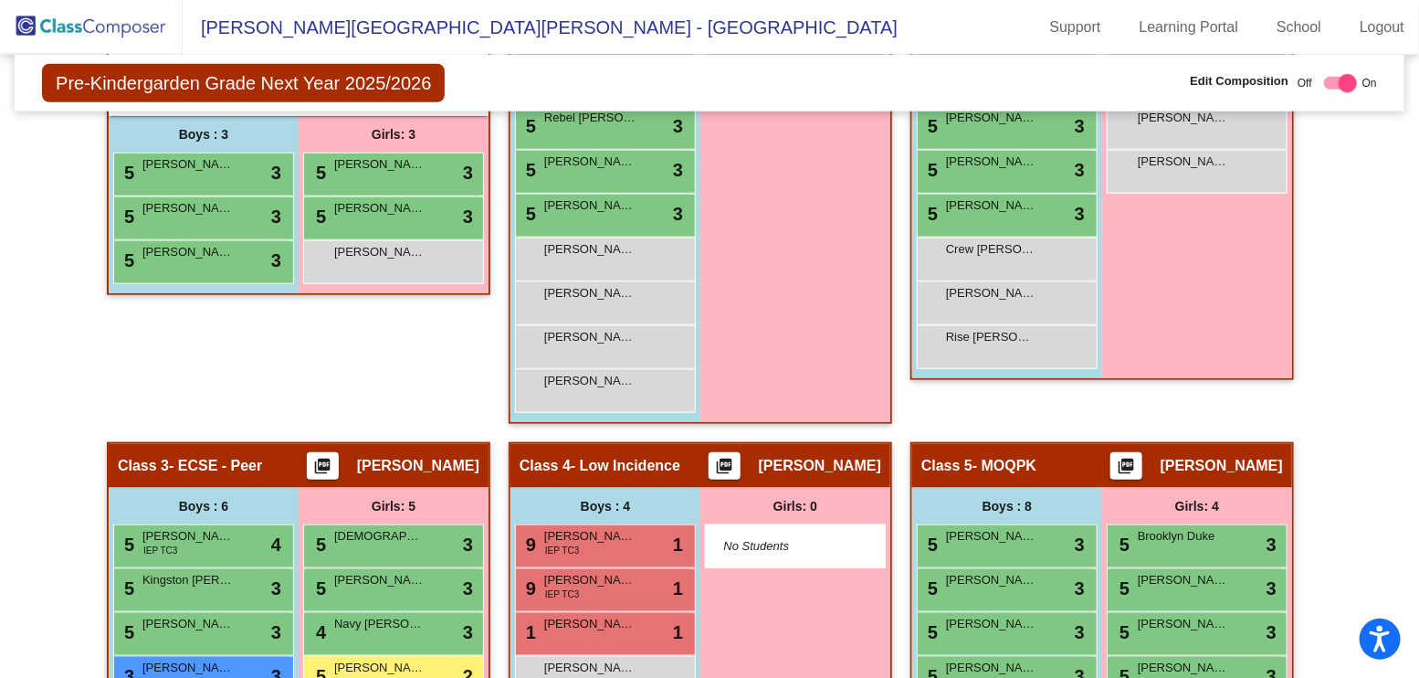
scroll to position [741, 0]
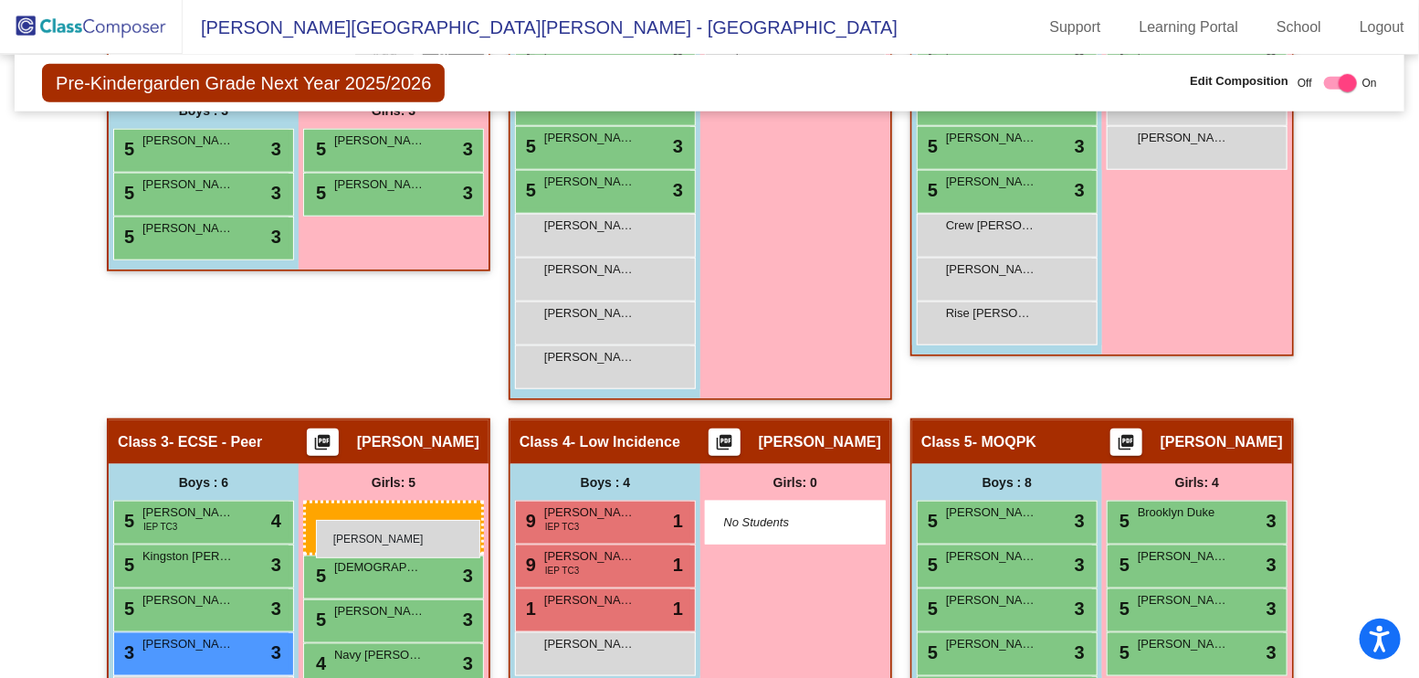
drag, startPoint x: 397, startPoint y: 230, endPoint x: 316, endPoint y: 520, distance: 300.7
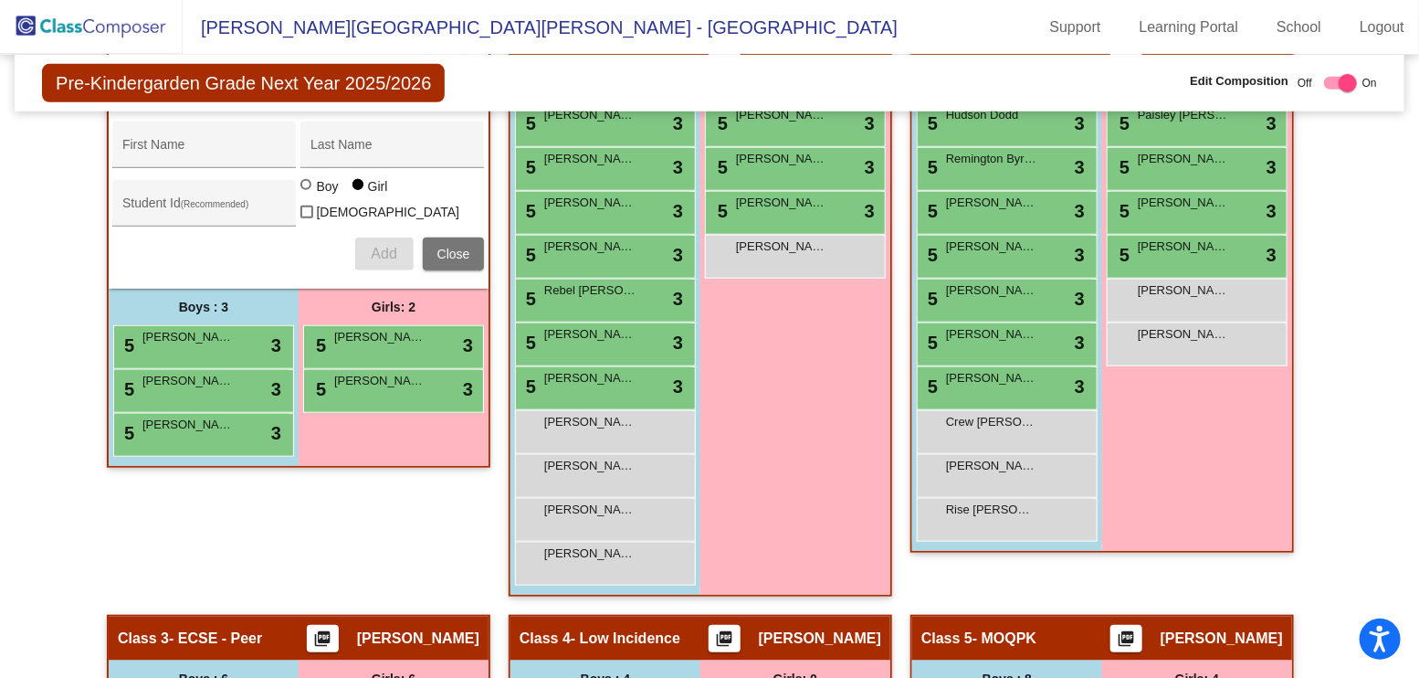
scroll to position [542, 0]
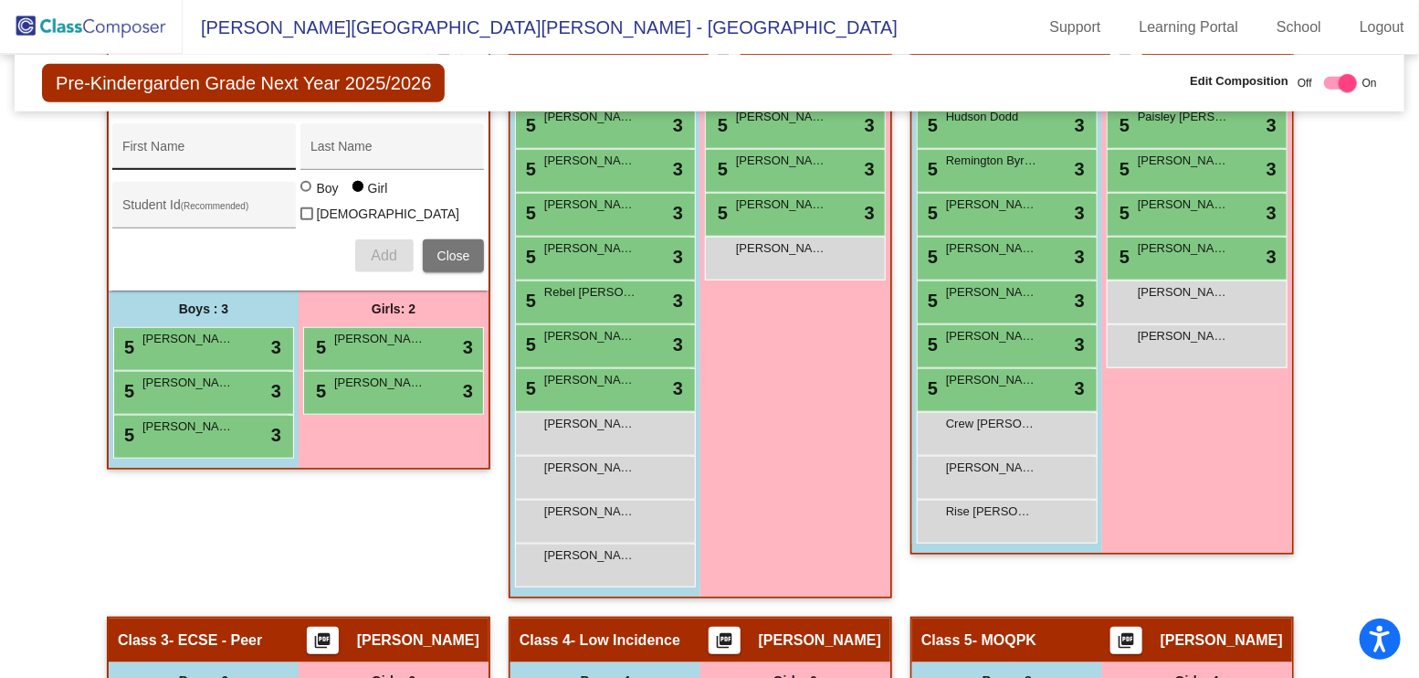
click at [202, 146] on input "First Name" at bounding box center [204, 153] width 164 height 15
type input "Uriah"
type input "[PERSON_NAME]"
click at [378, 247] on span "Add" at bounding box center [384, 255] width 26 height 16
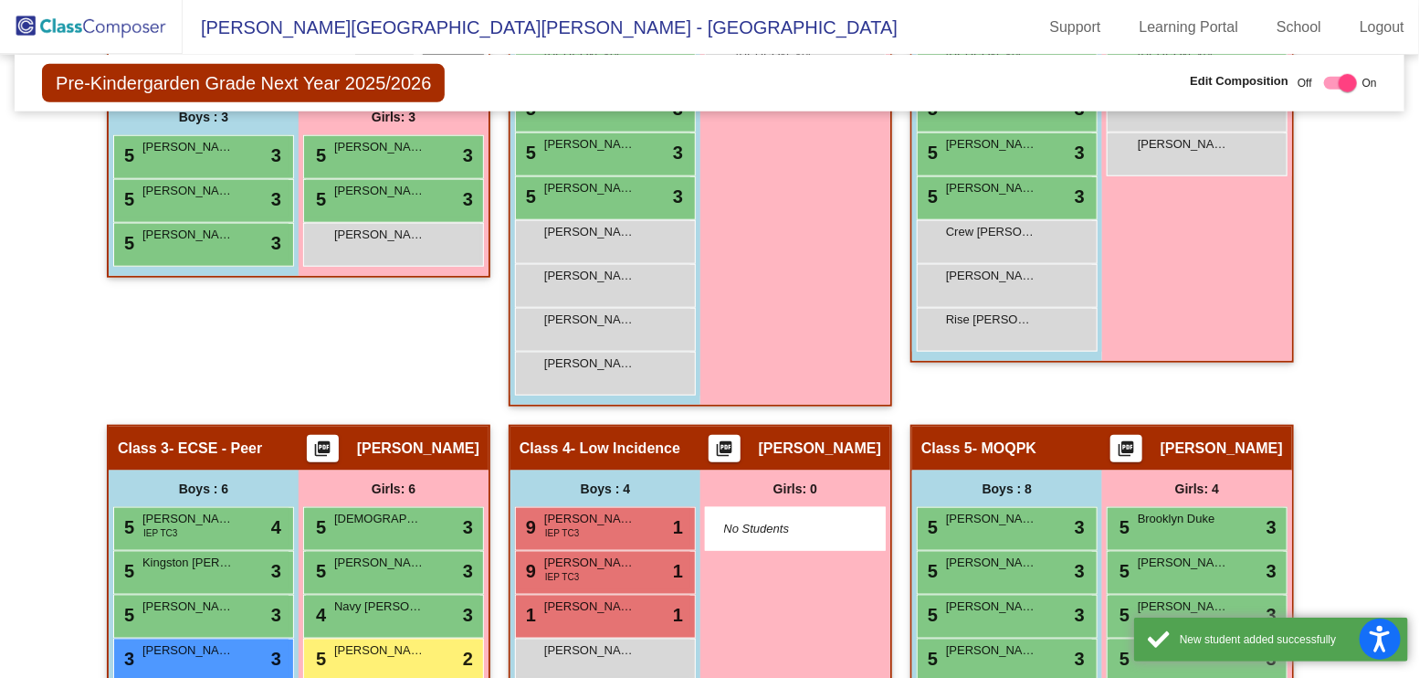
scroll to position [744, 0]
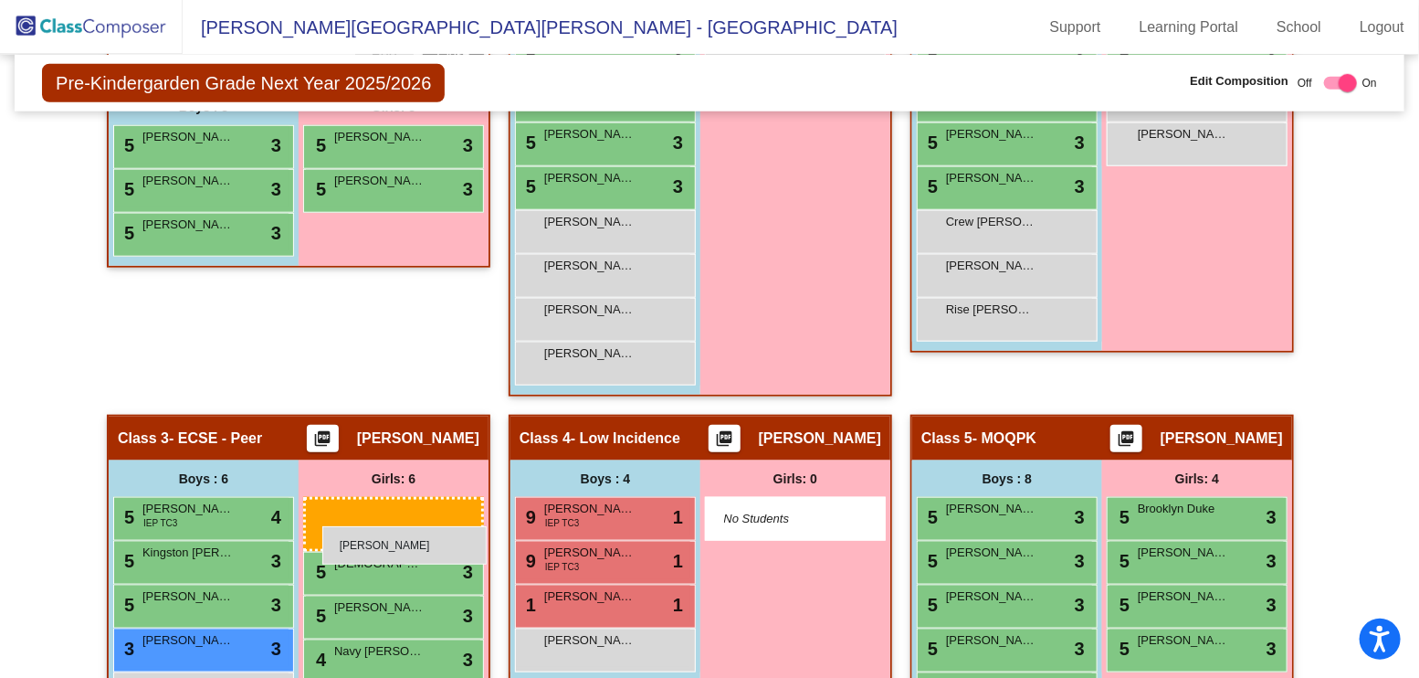
drag, startPoint x: 389, startPoint y: 219, endPoint x: 322, endPoint y: 526, distance: 314.0
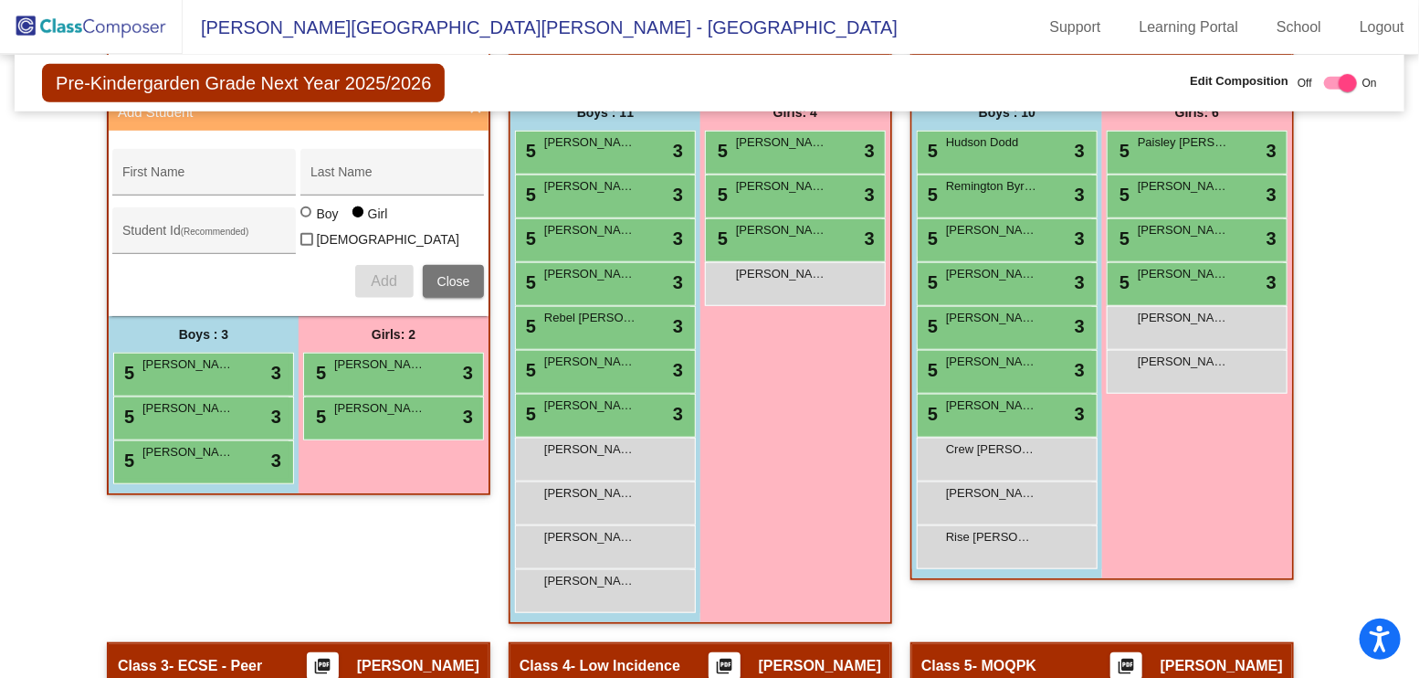
scroll to position [494, 0]
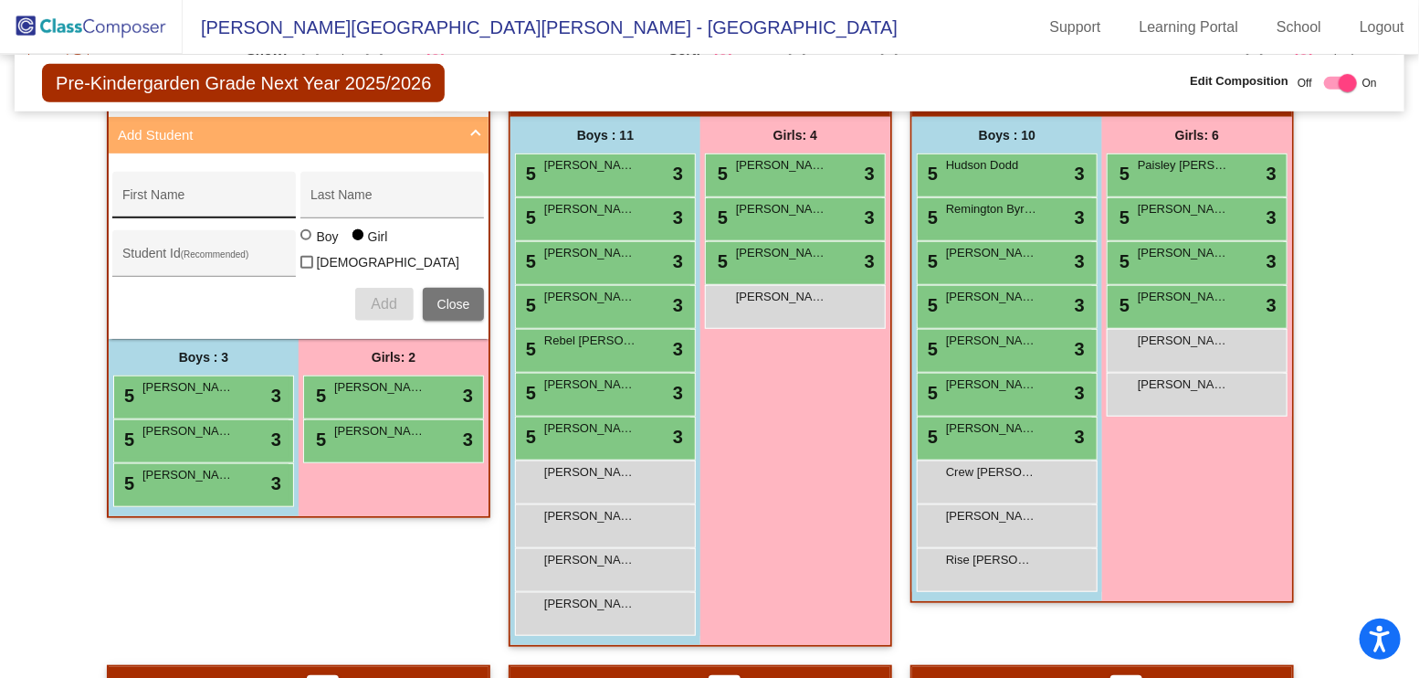
click at [218, 200] on input "First Name" at bounding box center [204, 202] width 164 height 15
type input "Riverlyn"
type input "[PERSON_NAME]"
click at [371, 296] on span "Add" at bounding box center [384, 304] width 26 height 16
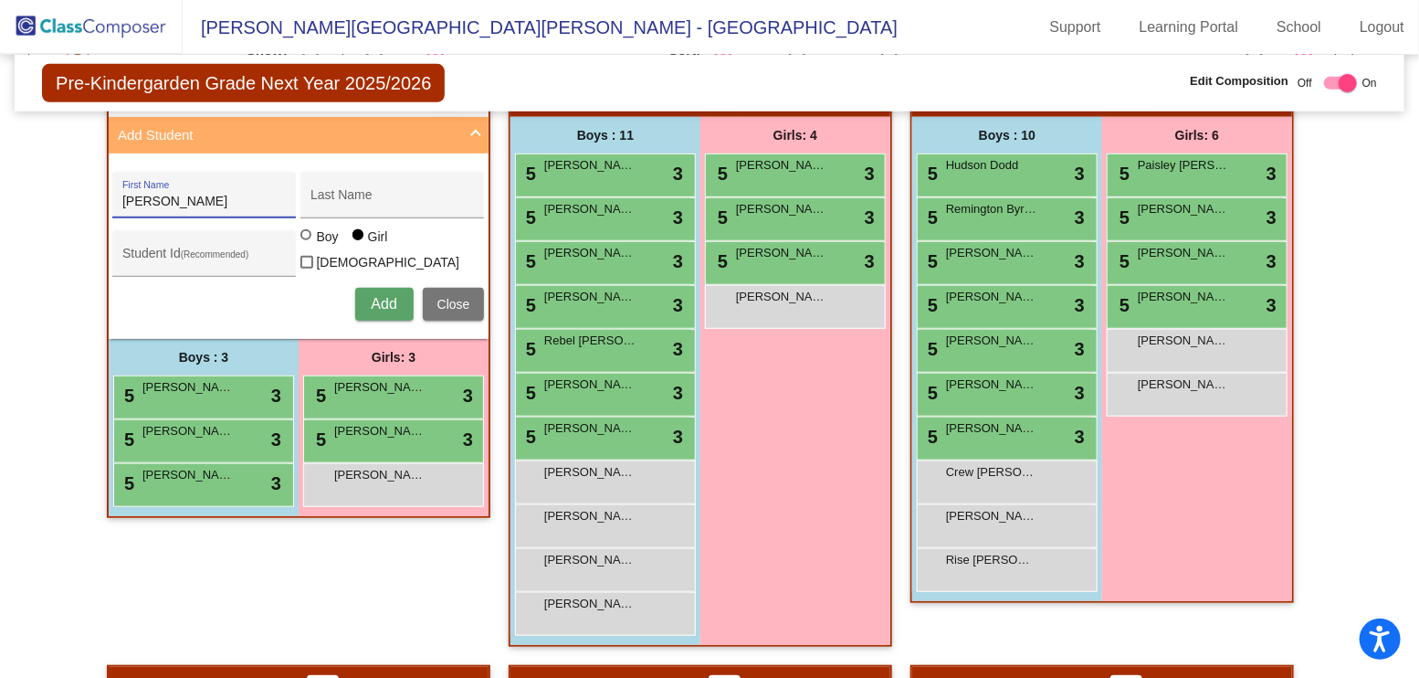
type input "[PERSON_NAME]"
type input "M"
drag, startPoint x: 204, startPoint y: 194, endPoint x: -5, endPoint y: 180, distance: 208.7
click at [0, 180] on html "Accessibility Screen-Reader Guide, Feedback, and Issue Reporting | New window […" at bounding box center [709, 339] width 1419 height 678
type input "[PERSON_NAME]"
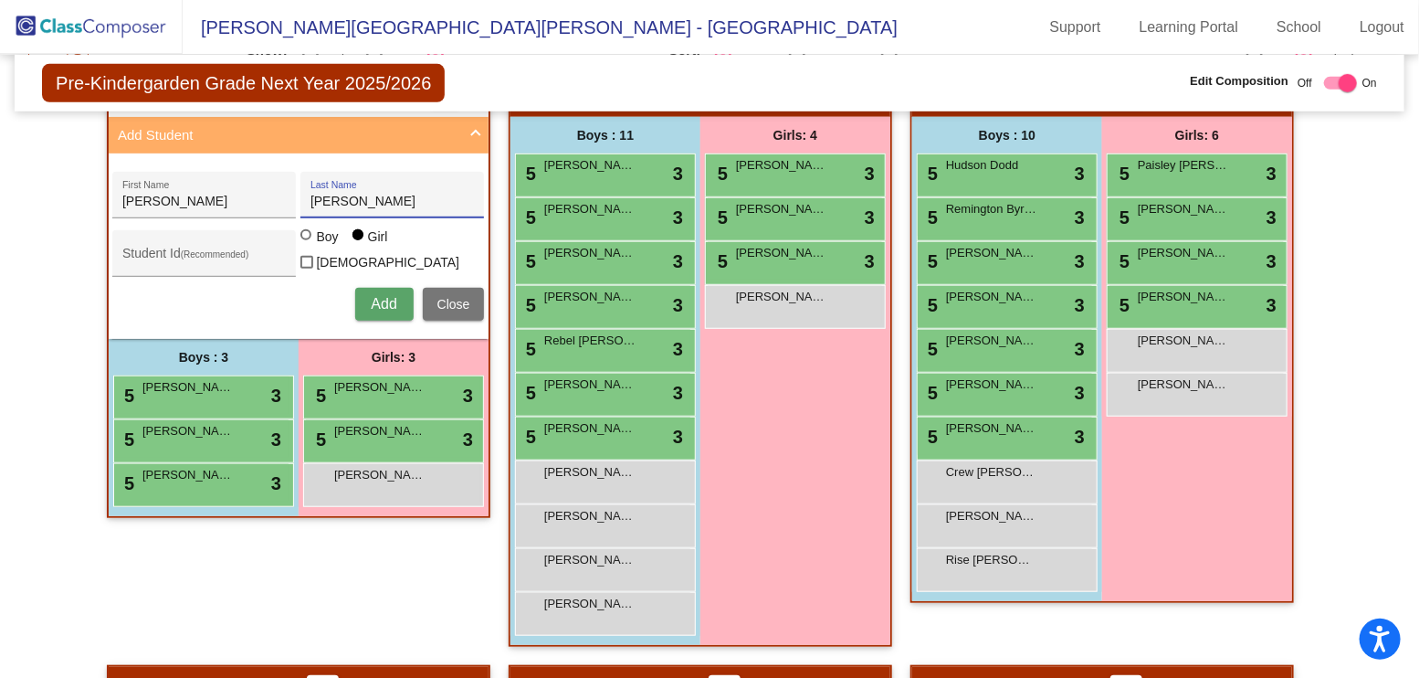
type input "[PERSON_NAME]"
click at [306, 238] on div at bounding box center [305, 234] width 11 height 11
click at [307, 244] on input "Boy" at bounding box center [307, 244] width 1 height 1
radio input "true"
click at [382, 296] on span "Add" at bounding box center [384, 304] width 26 height 16
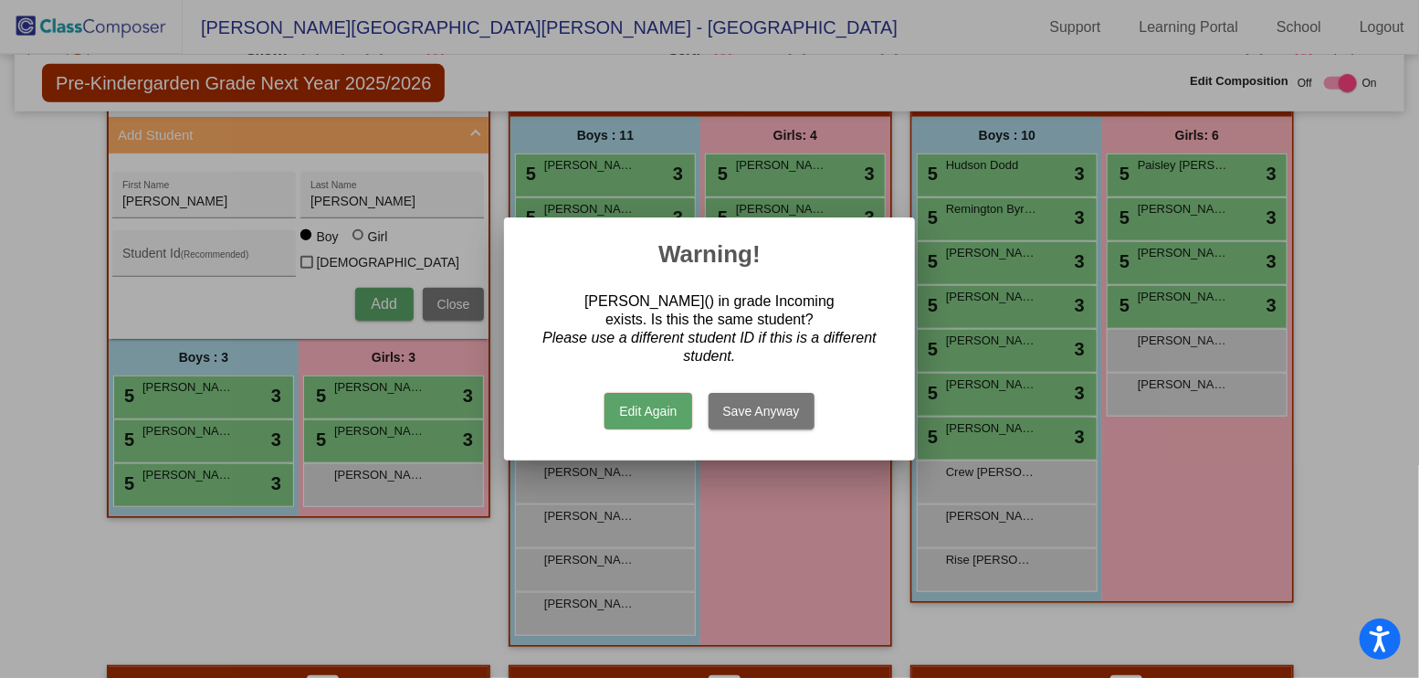
click at [678, 413] on button "Edit Again" at bounding box center [648, 411] width 87 height 37
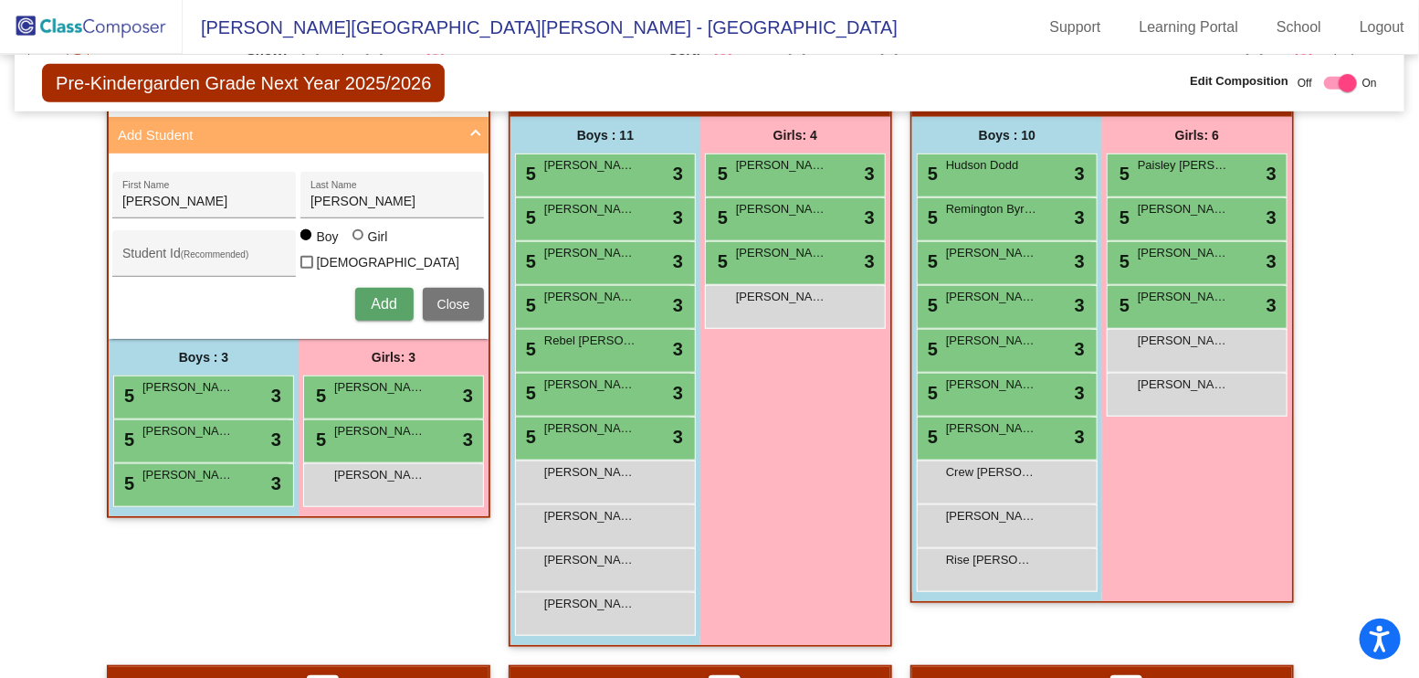
click at [463, 300] on span "Close" at bounding box center [453, 304] width 33 height 15
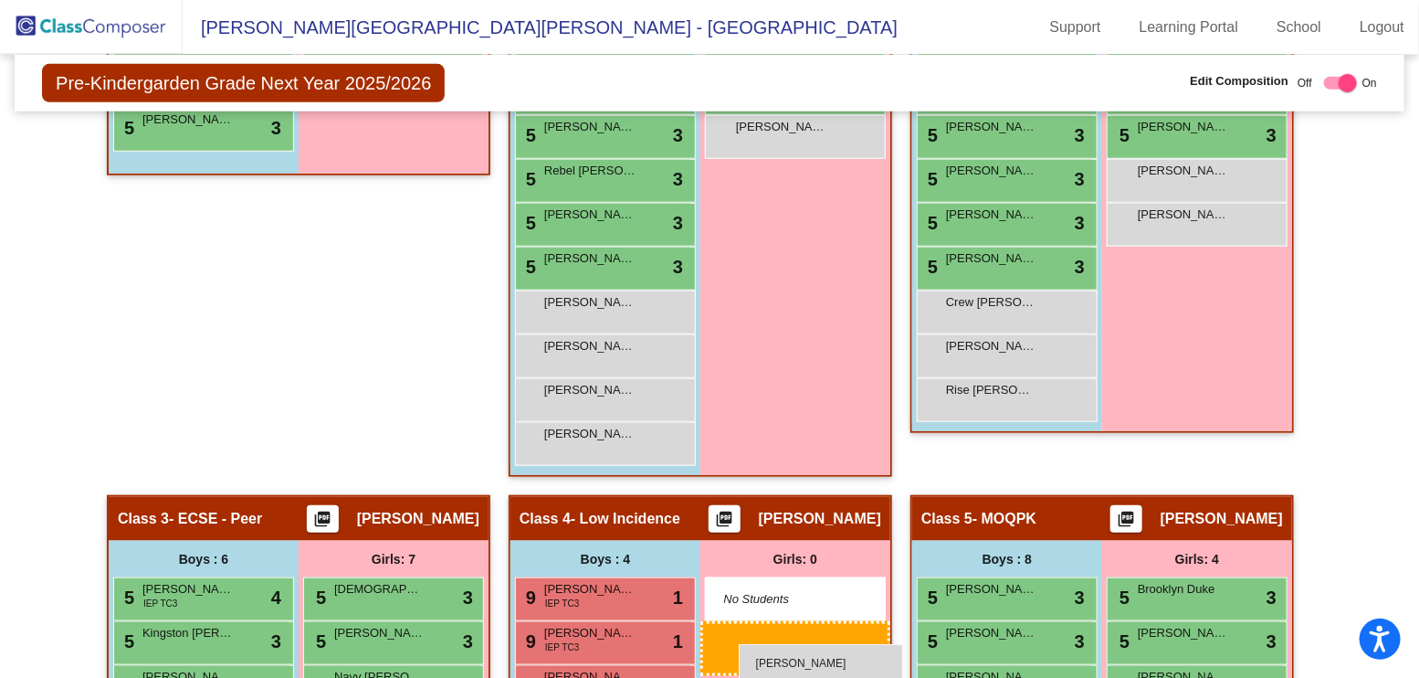
scroll to position [669, 0]
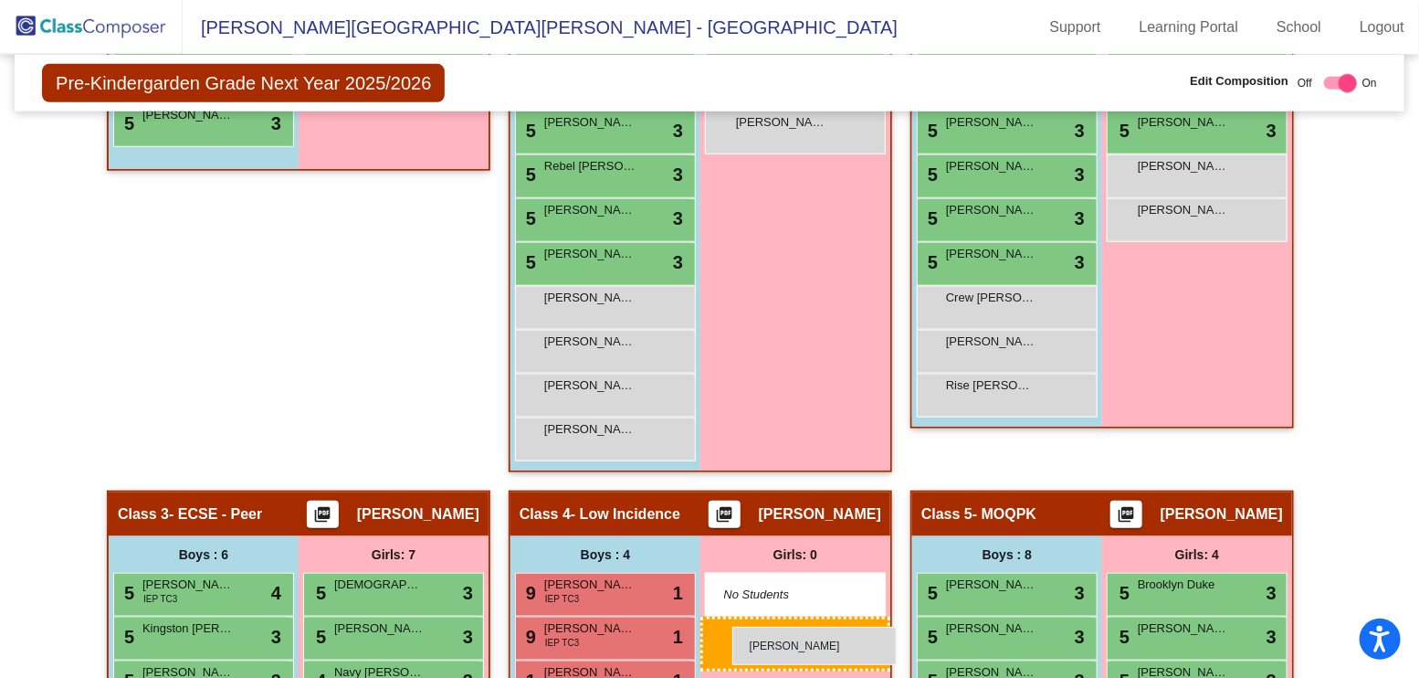
drag, startPoint x: 402, startPoint y: 157, endPoint x: 732, endPoint y: 626, distance: 572.9
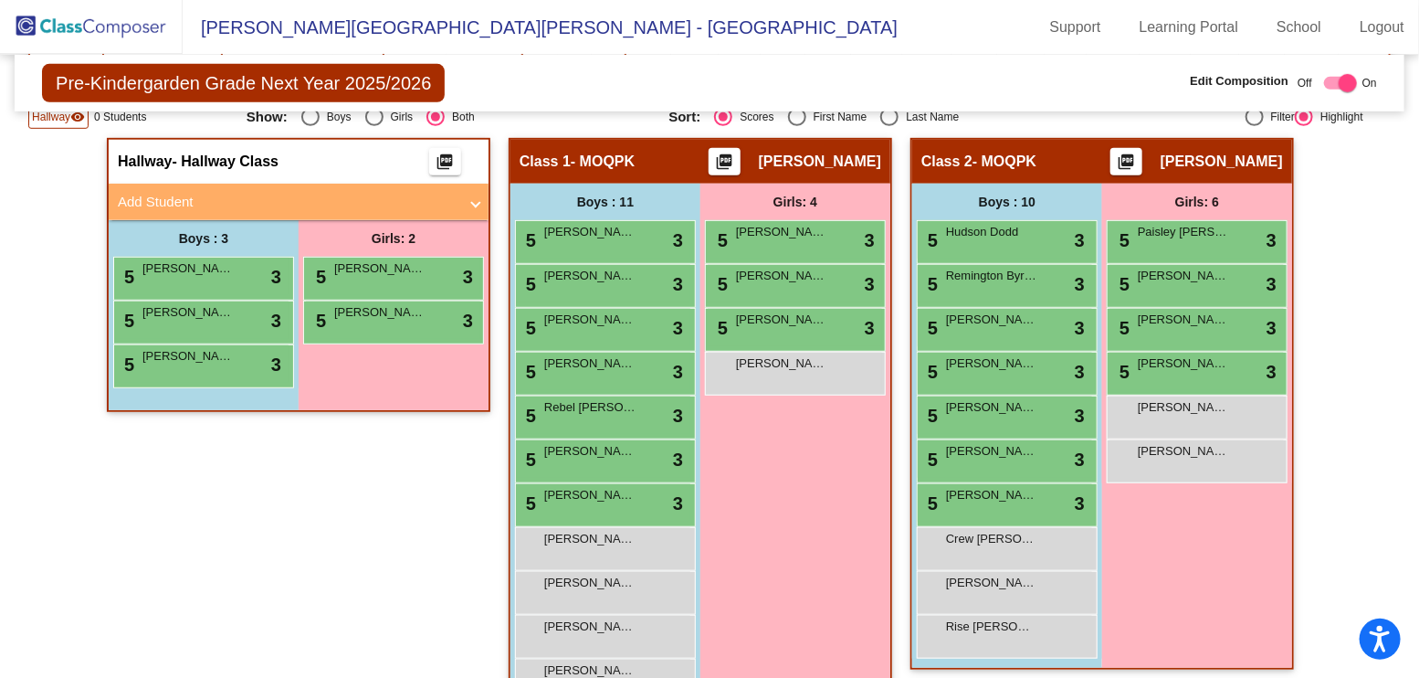
scroll to position [415, 0]
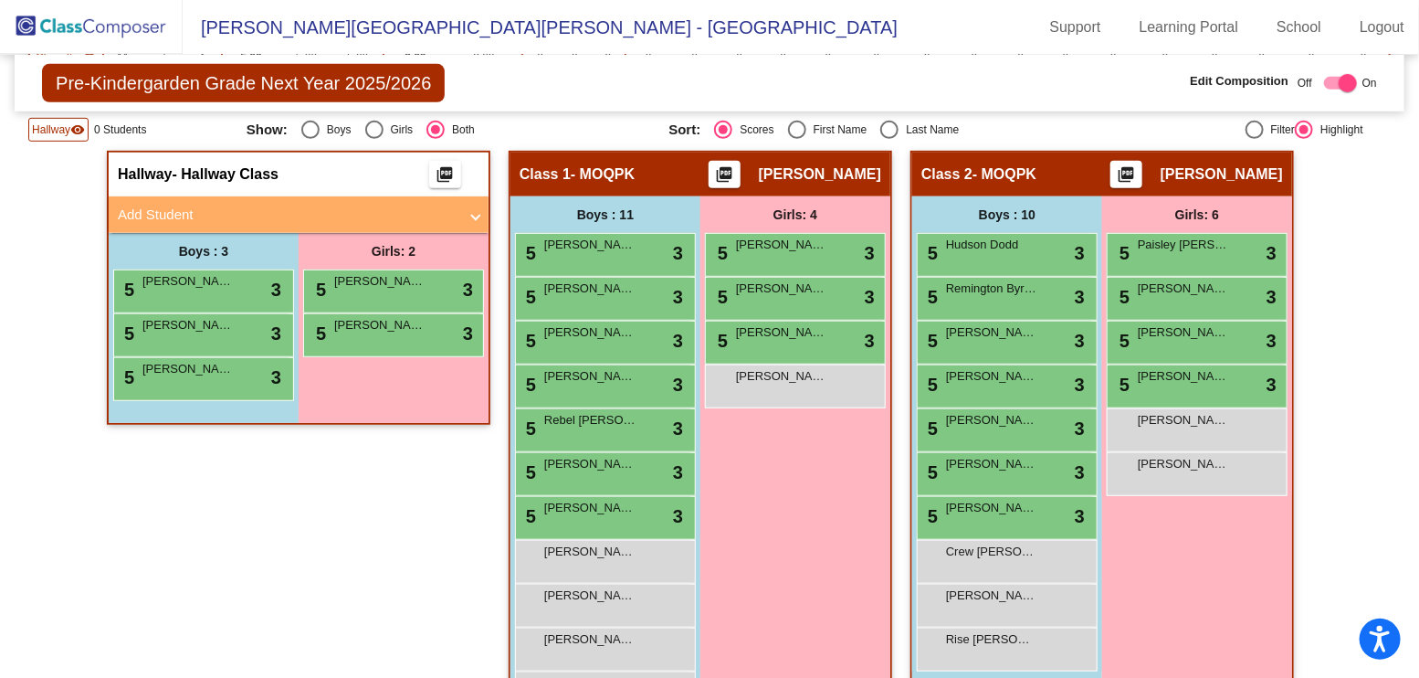
click at [236, 218] on mat-panel-title "Add Student" at bounding box center [288, 215] width 340 height 21
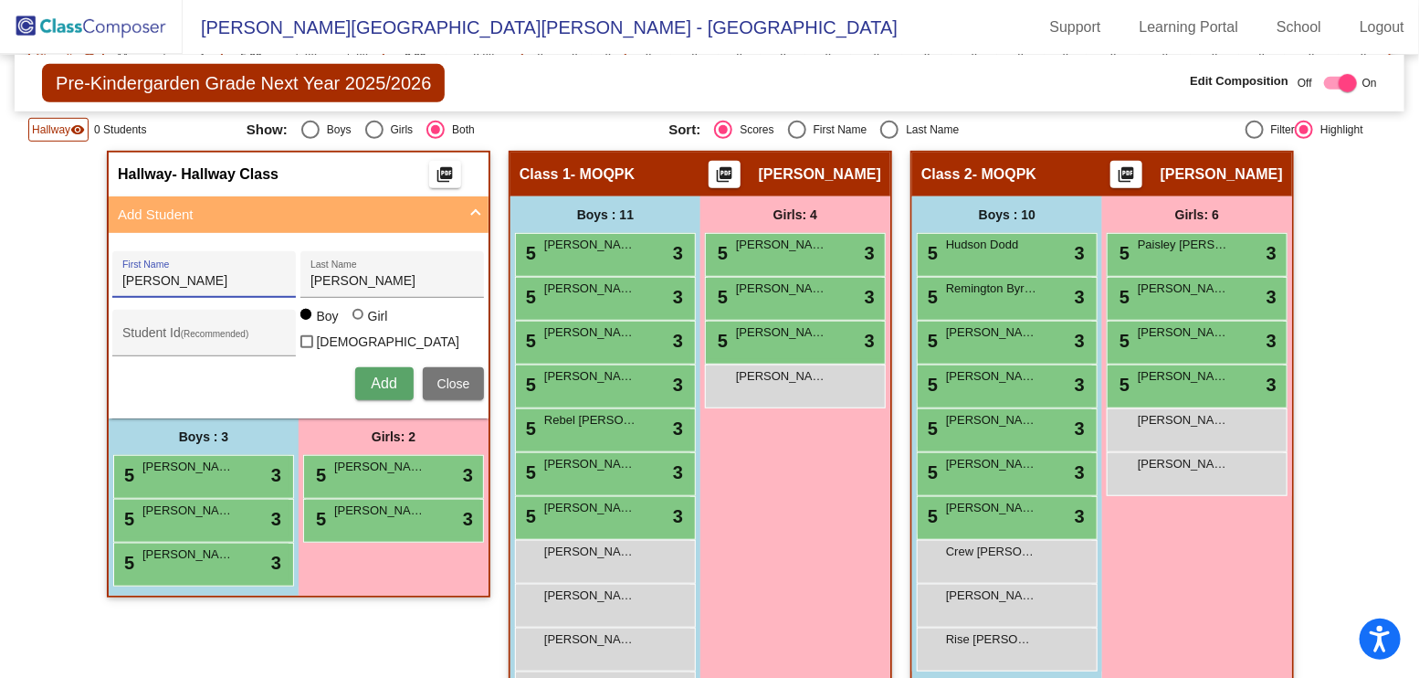
drag, startPoint x: 216, startPoint y: 276, endPoint x: -11, endPoint y: 262, distance: 227.8
click at [0, 262] on html "Accessibility Screen-Reader Guide, Feedback, and Issue Reporting | New window […" at bounding box center [709, 339] width 1419 height 678
type input "Konnor"
type input "[PERSON_NAME]"
click at [371, 376] on span "Add" at bounding box center [384, 383] width 26 height 16
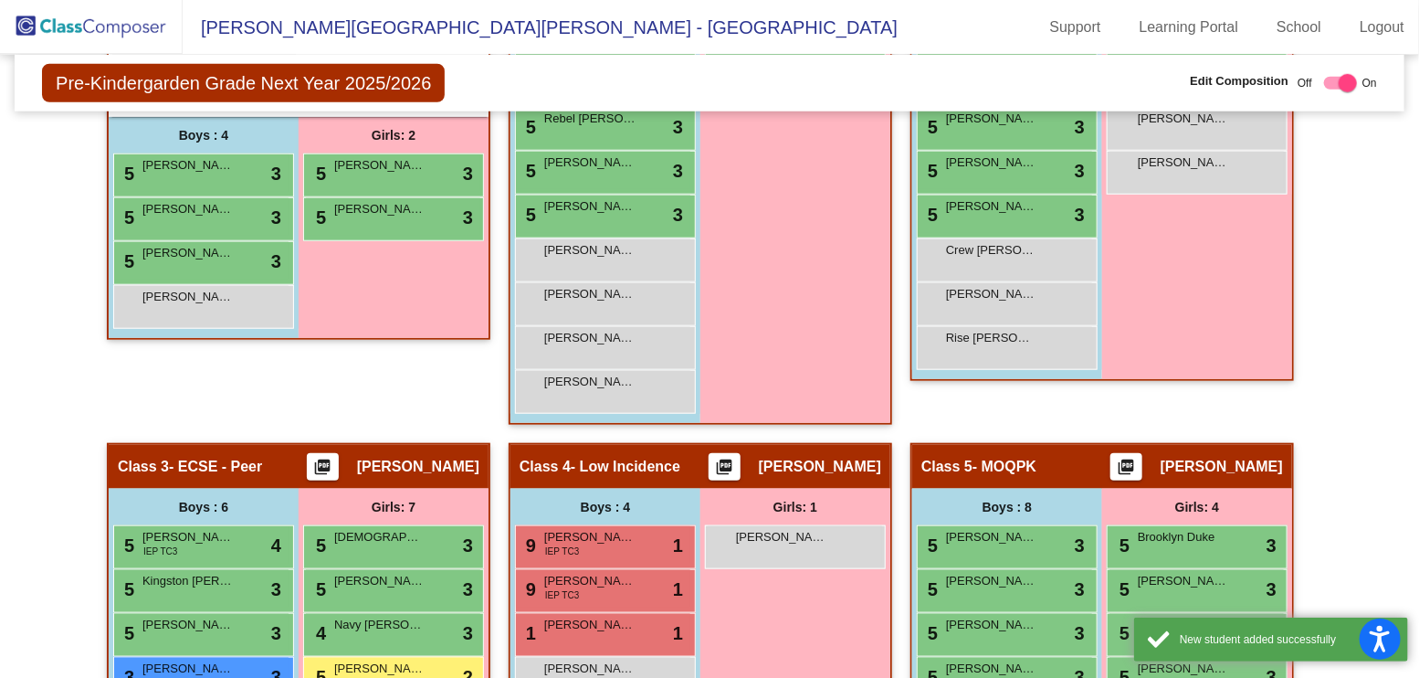
scroll to position [738, 0]
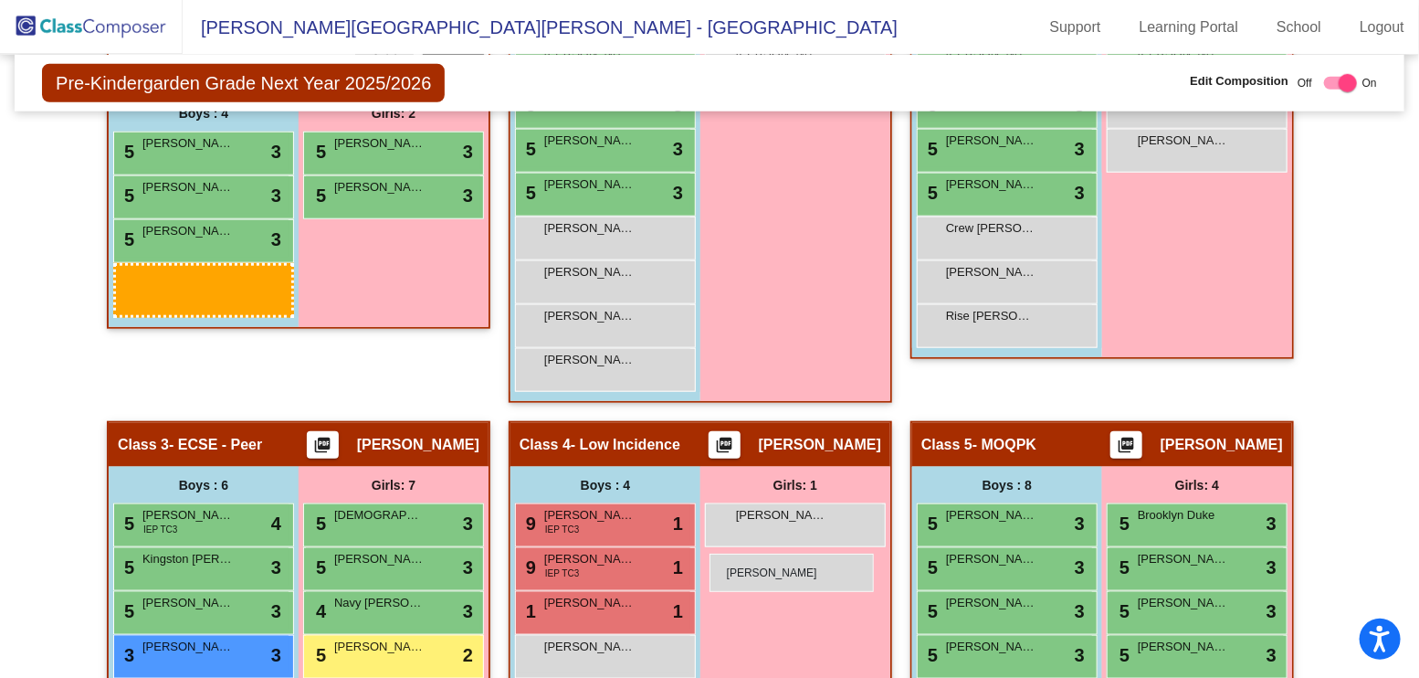
drag, startPoint x: 217, startPoint y: 277, endPoint x: 710, endPoint y: 553, distance: 564.7
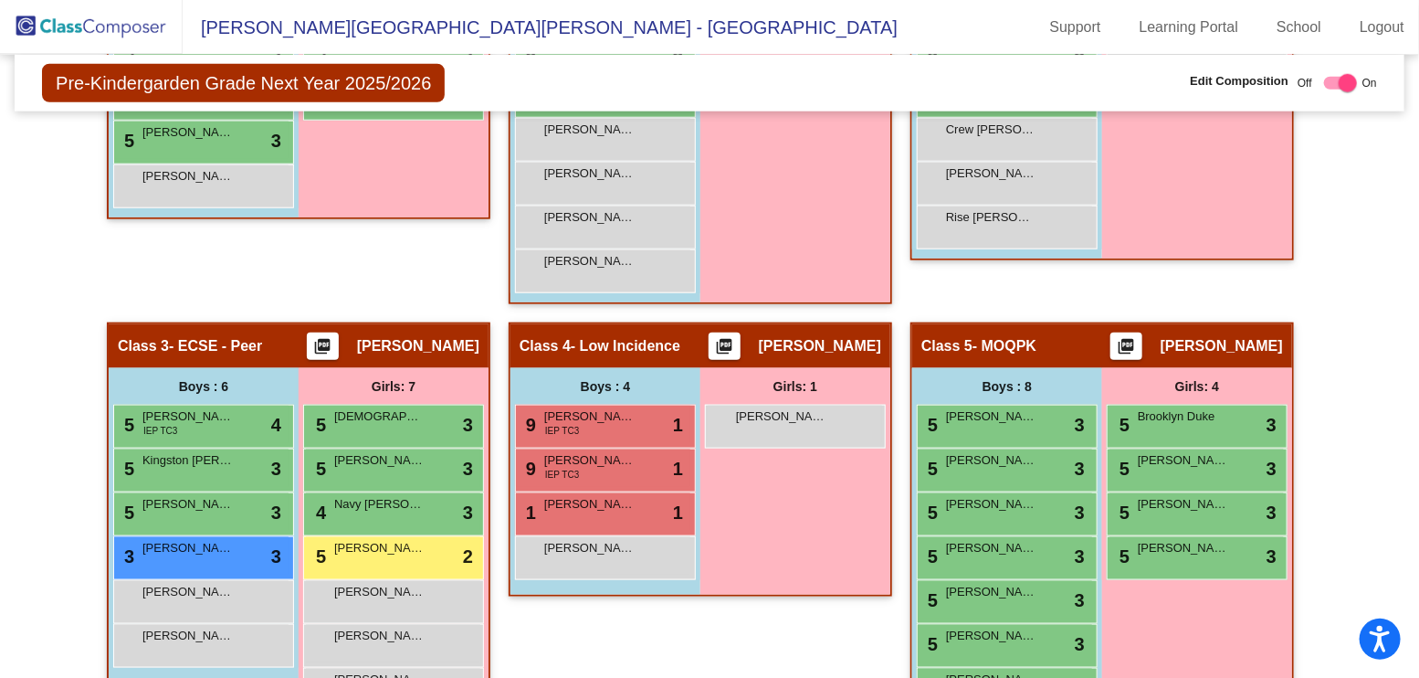
scroll to position [836, 0]
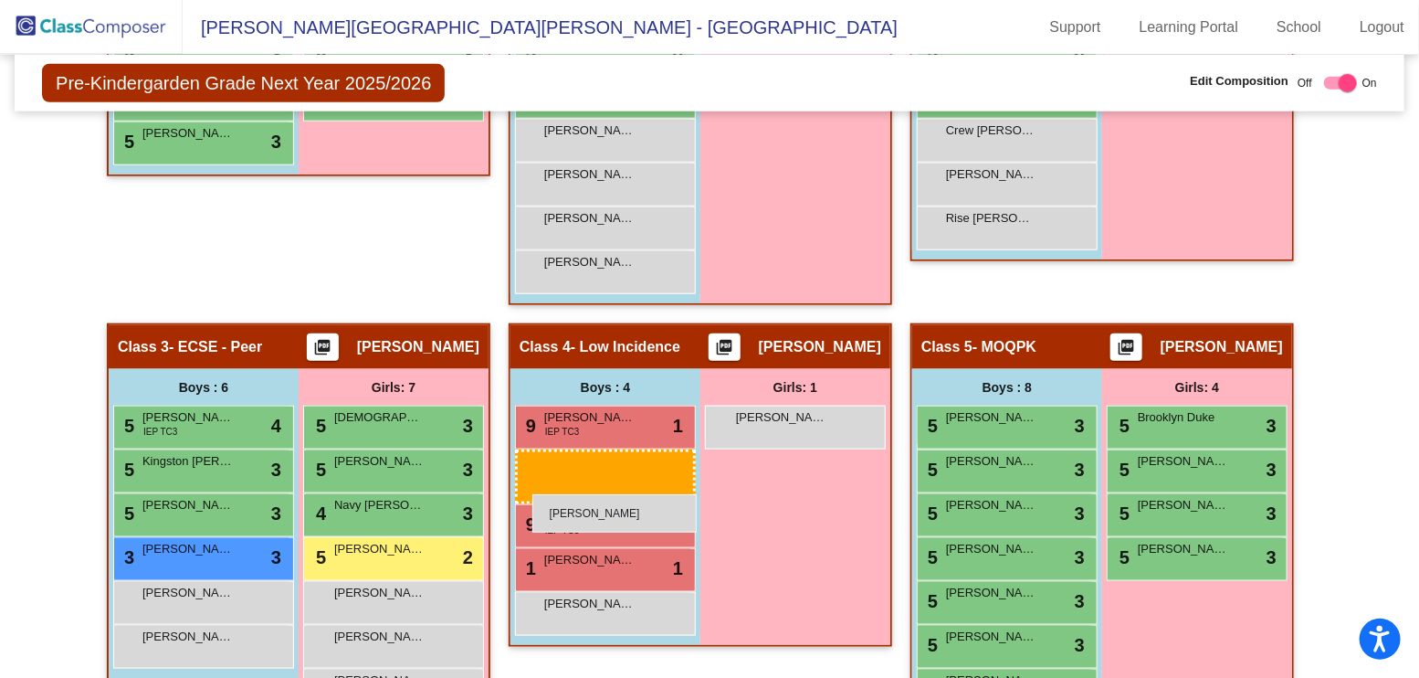
drag, startPoint x: 175, startPoint y: 178, endPoint x: 532, endPoint y: 494, distance: 476.8
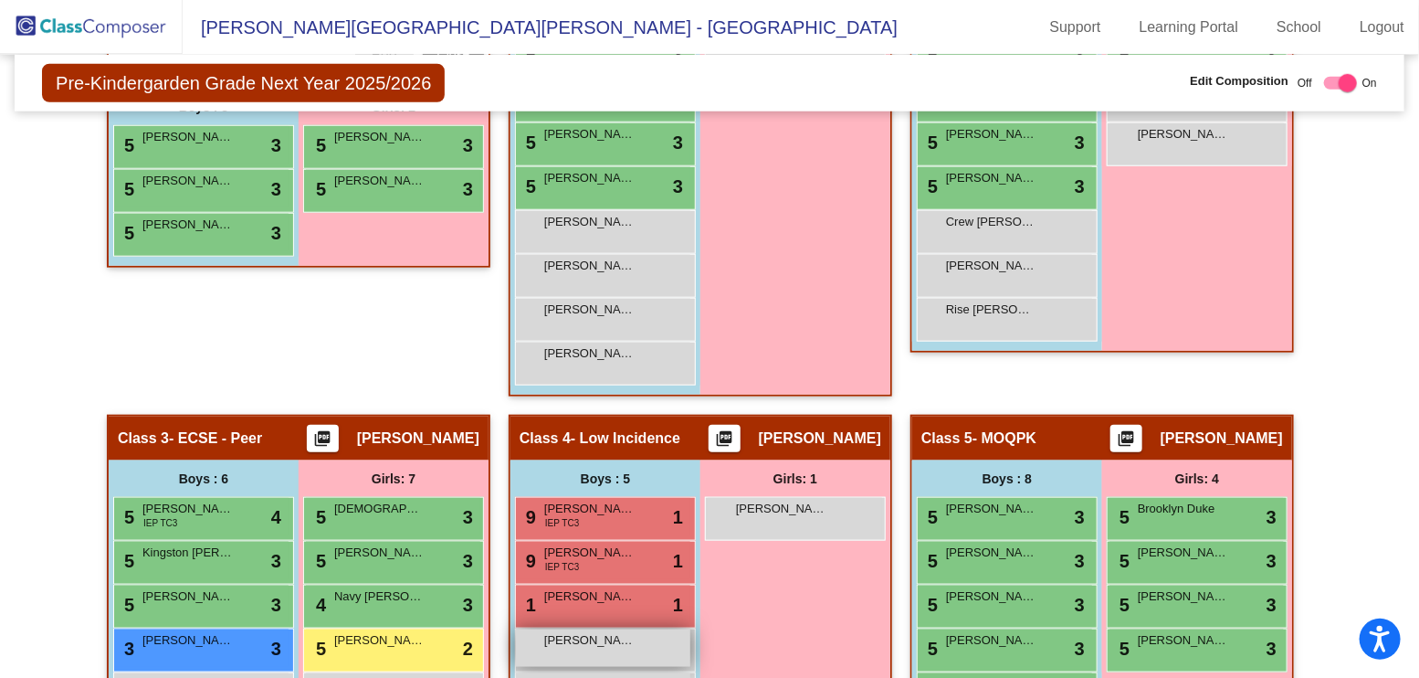
scroll to position [738, 0]
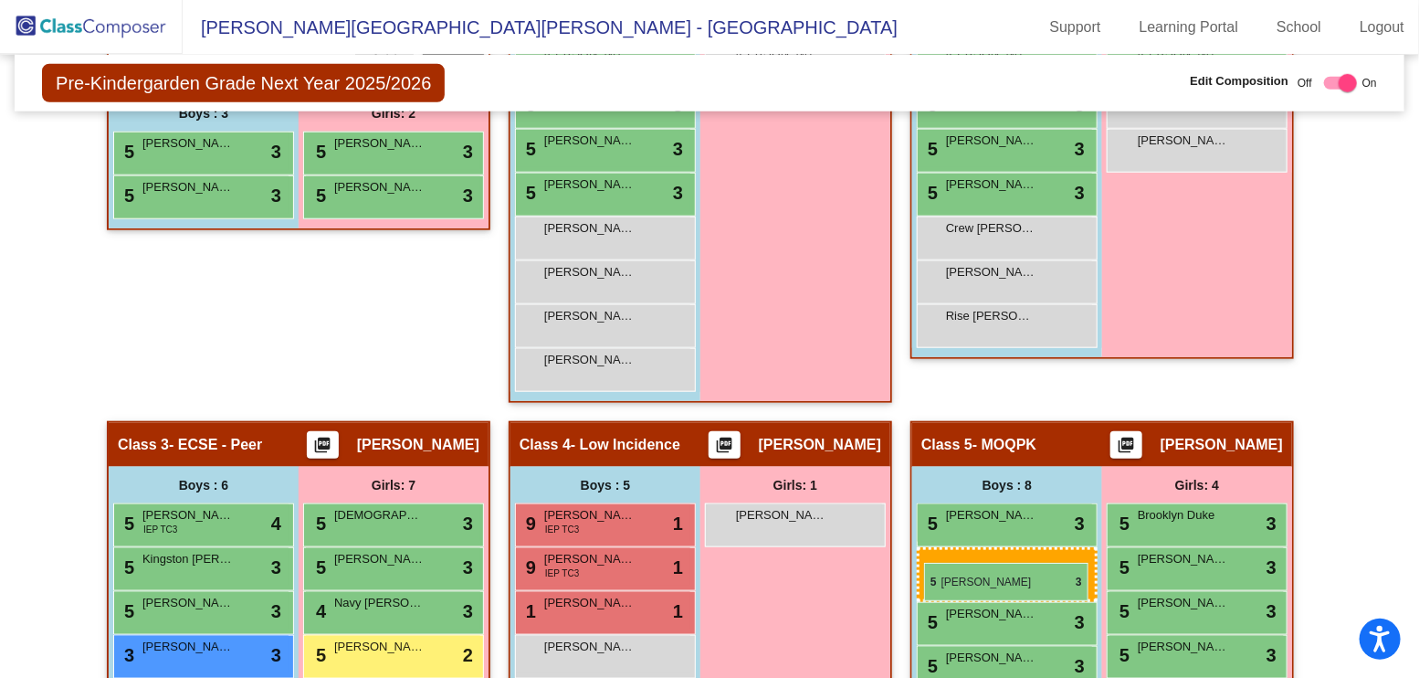
drag, startPoint x: 163, startPoint y: 145, endPoint x: 925, endPoint y: 562, distance: 868.1
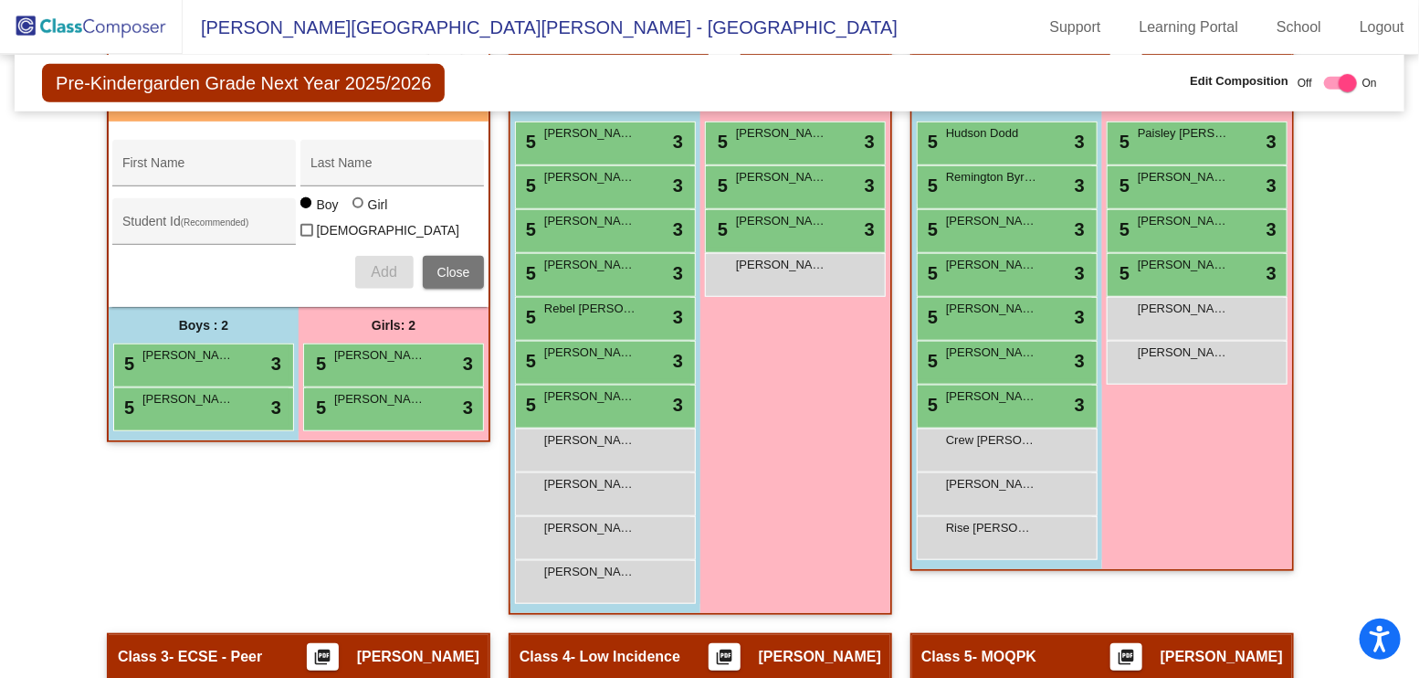
scroll to position [505, 0]
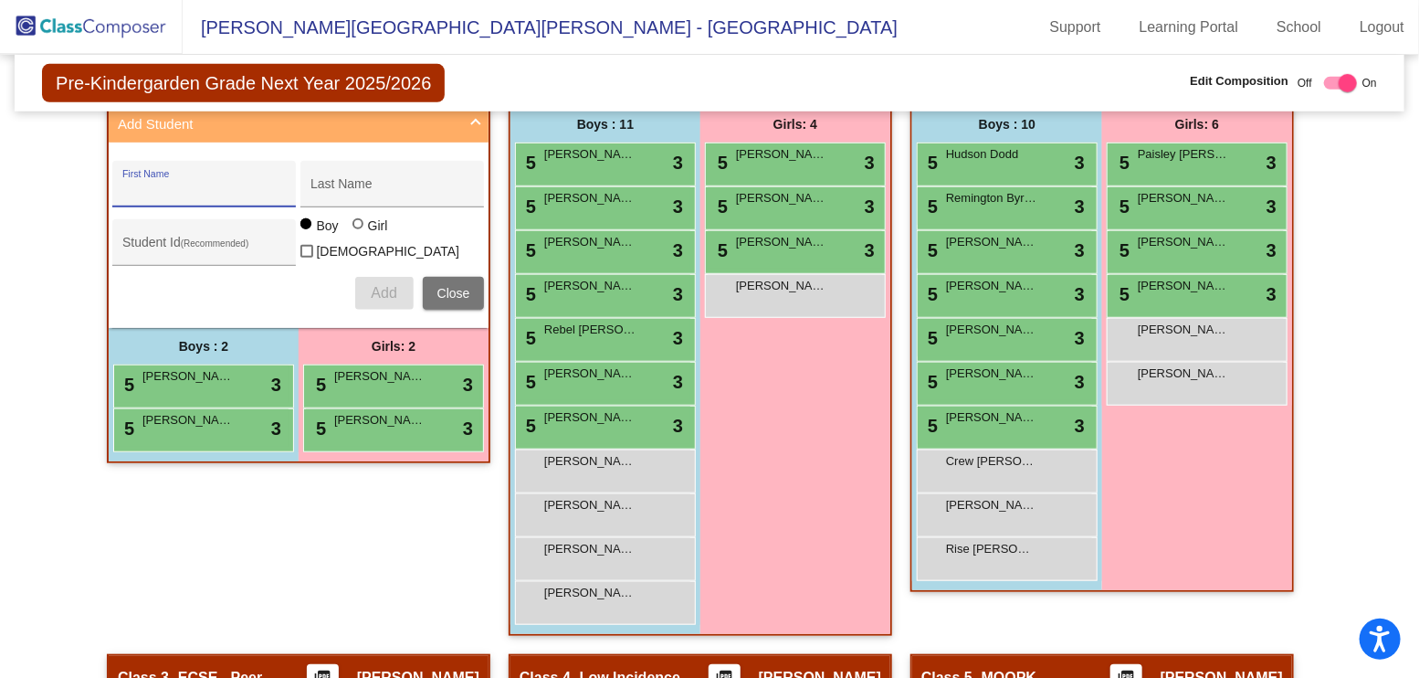
click at [212, 190] on input "First Name" at bounding box center [204, 191] width 164 height 15
type input "[PERSON_NAME]"
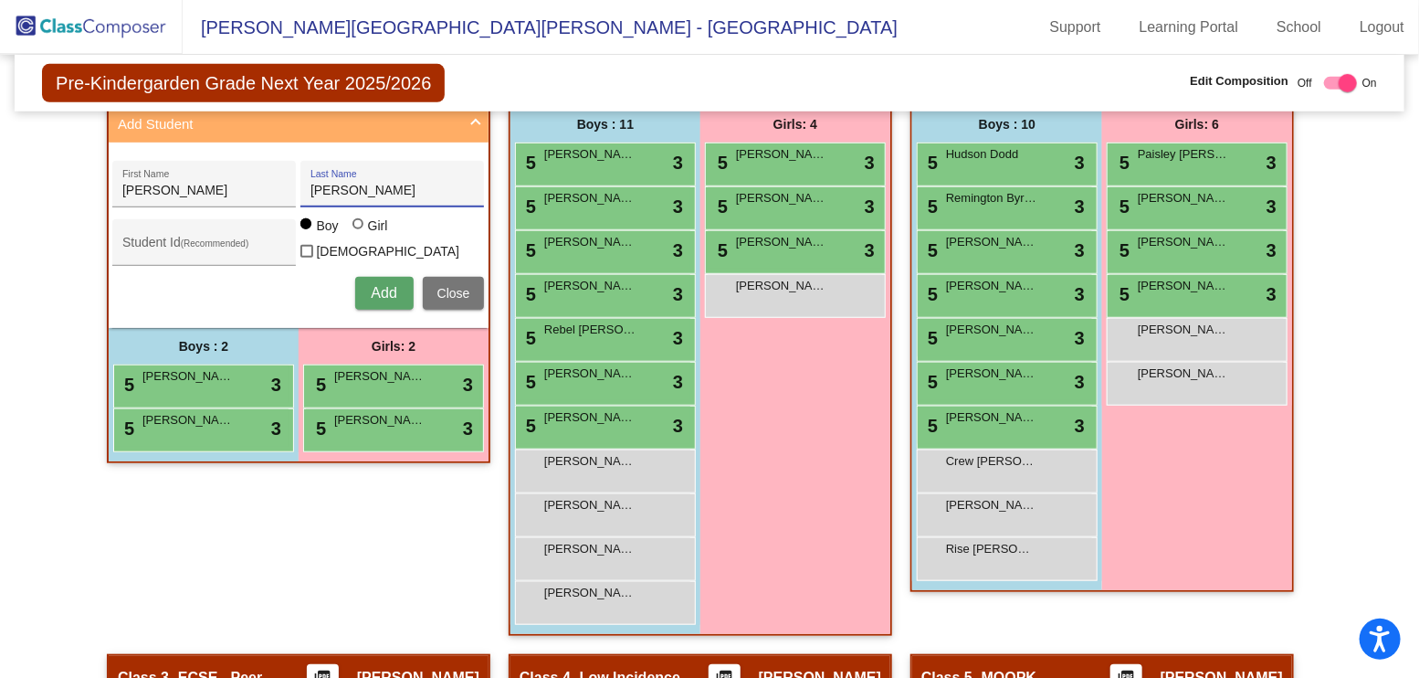
type input "[PERSON_NAME]"
click at [373, 285] on span "Add" at bounding box center [384, 293] width 26 height 16
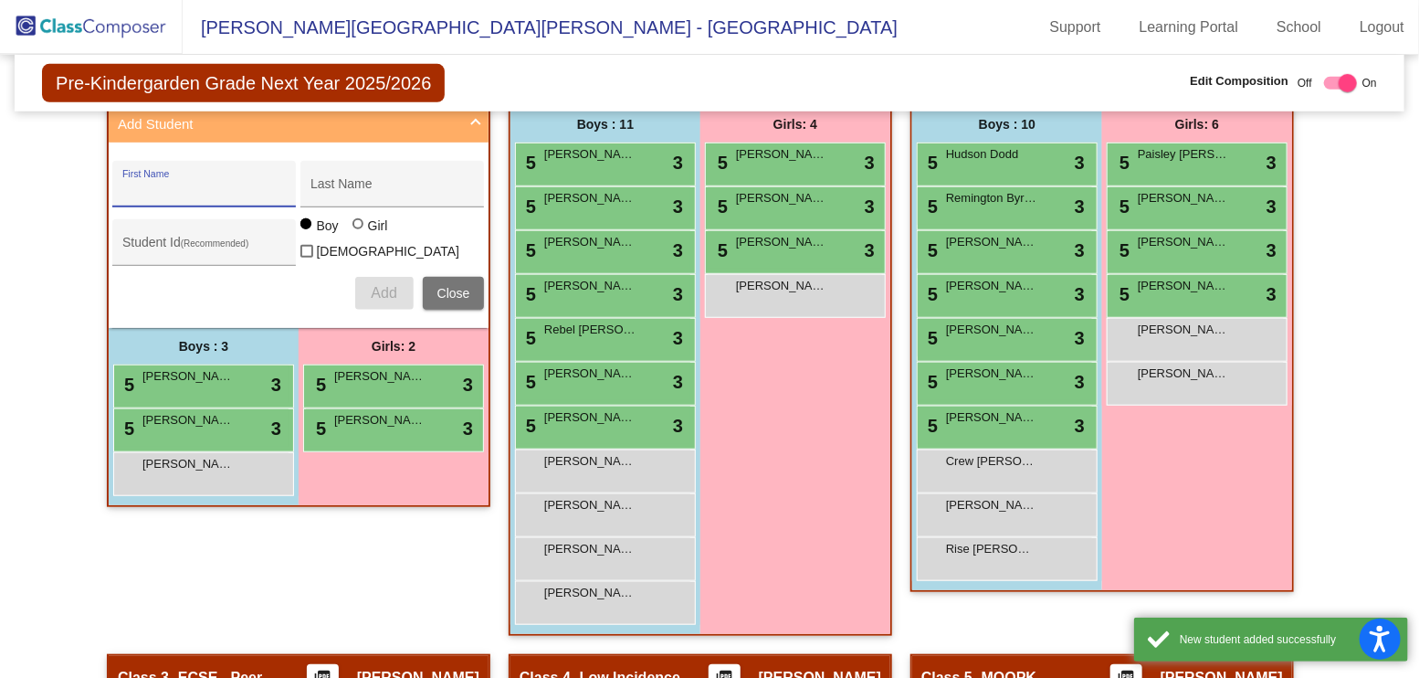
click at [218, 192] on input "First Name" at bounding box center [204, 191] width 164 height 15
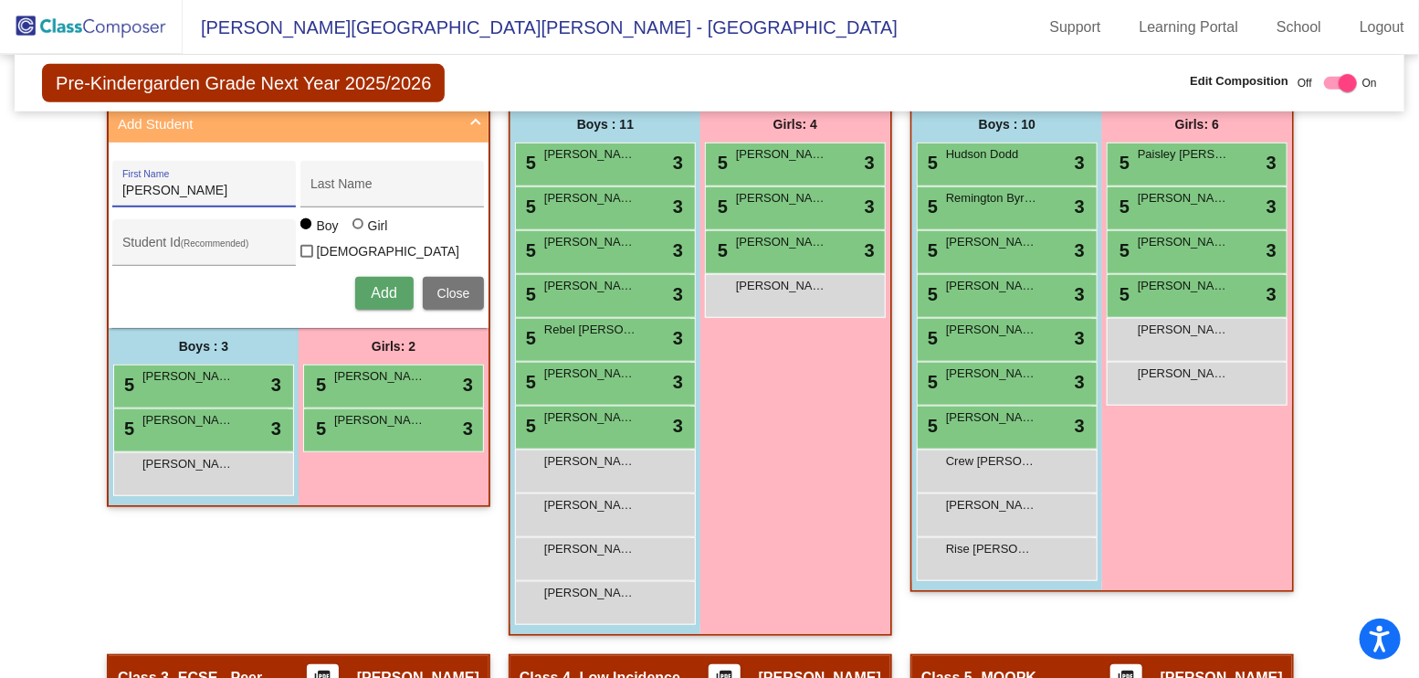
type input "[PERSON_NAME]"
click at [381, 285] on span "Add" at bounding box center [384, 293] width 26 height 16
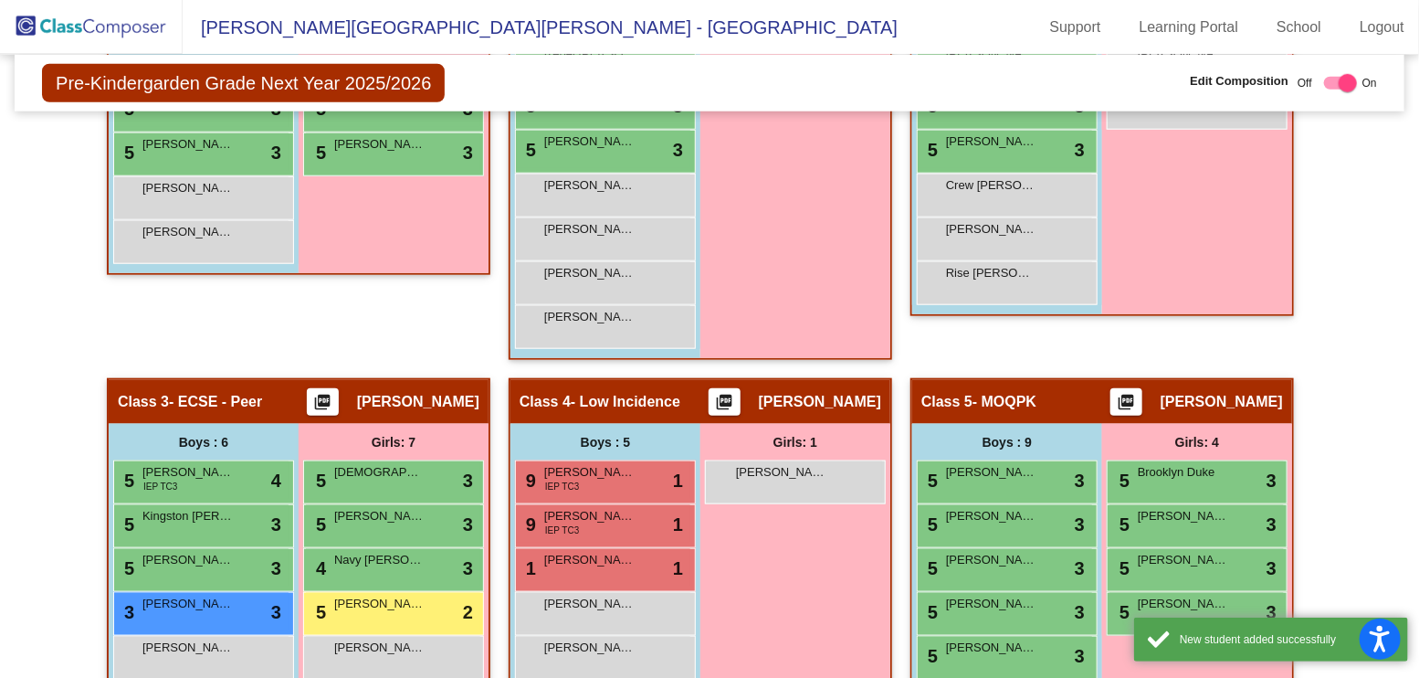
scroll to position [795, 0]
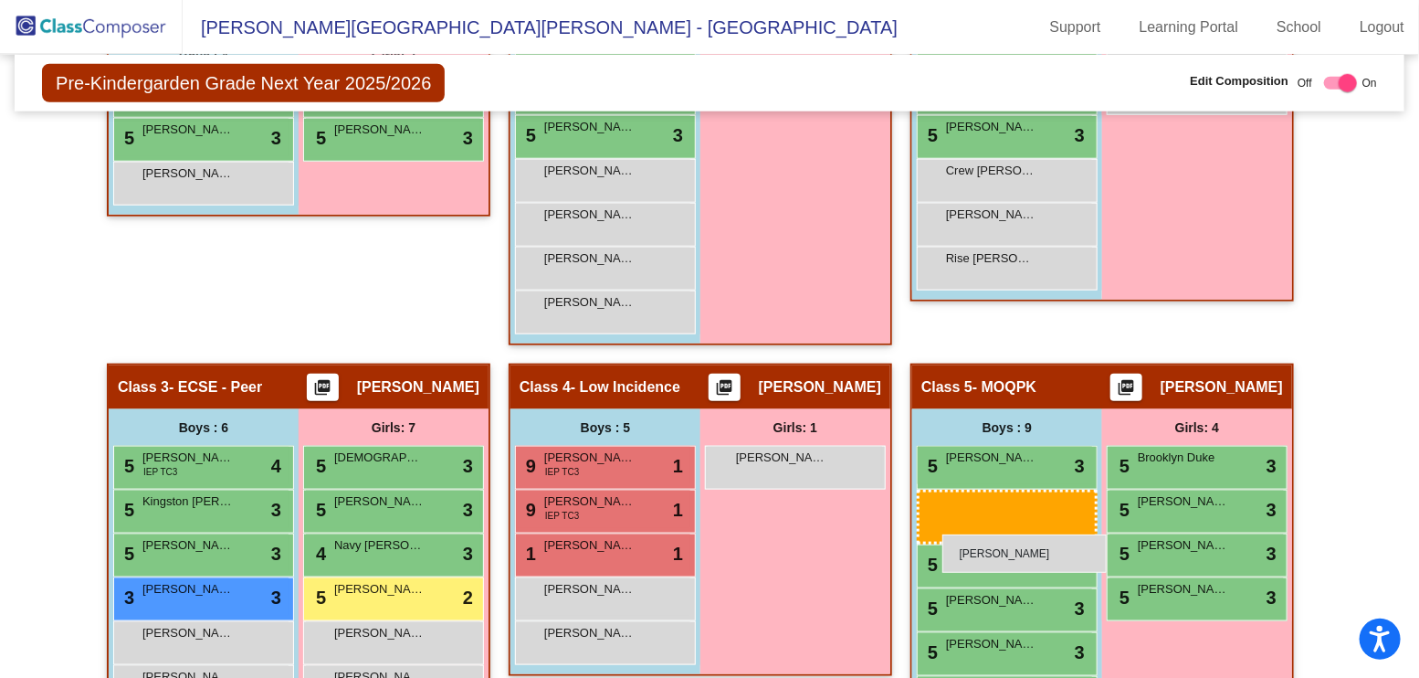
drag, startPoint x: 214, startPoint y: 220, endPoint x: 942, endPoint y: 534, distance: 793.6
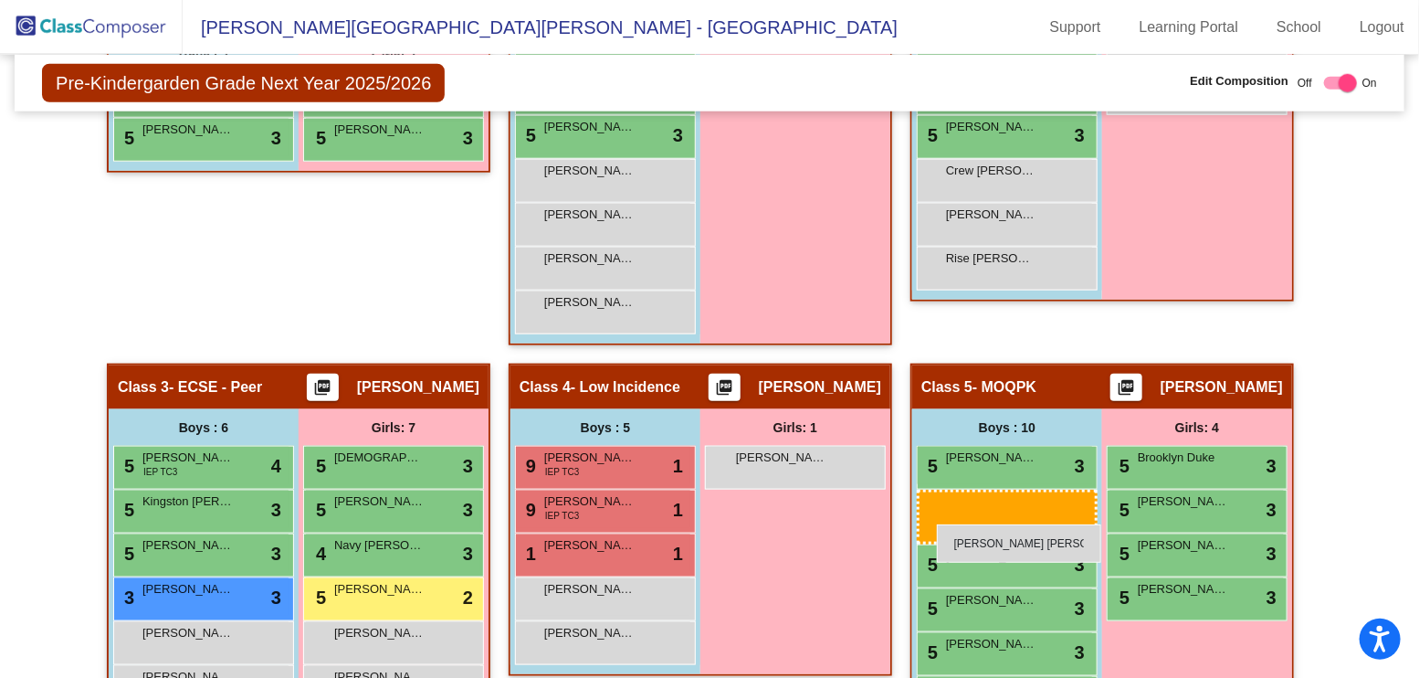
drag, startPoint x: 242, startPoint y: 174, endPoint x: 937, endPoint y: 524, distance: 778.1
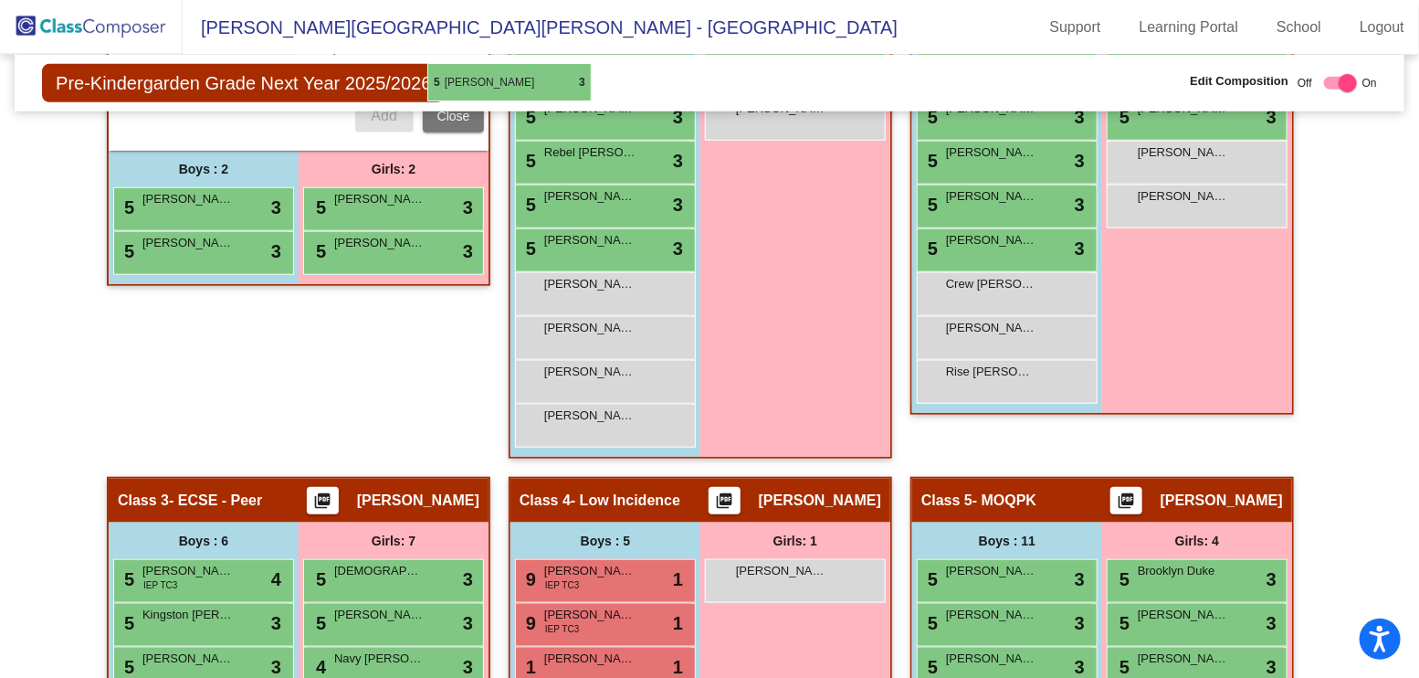
scroll to position [679, 0]
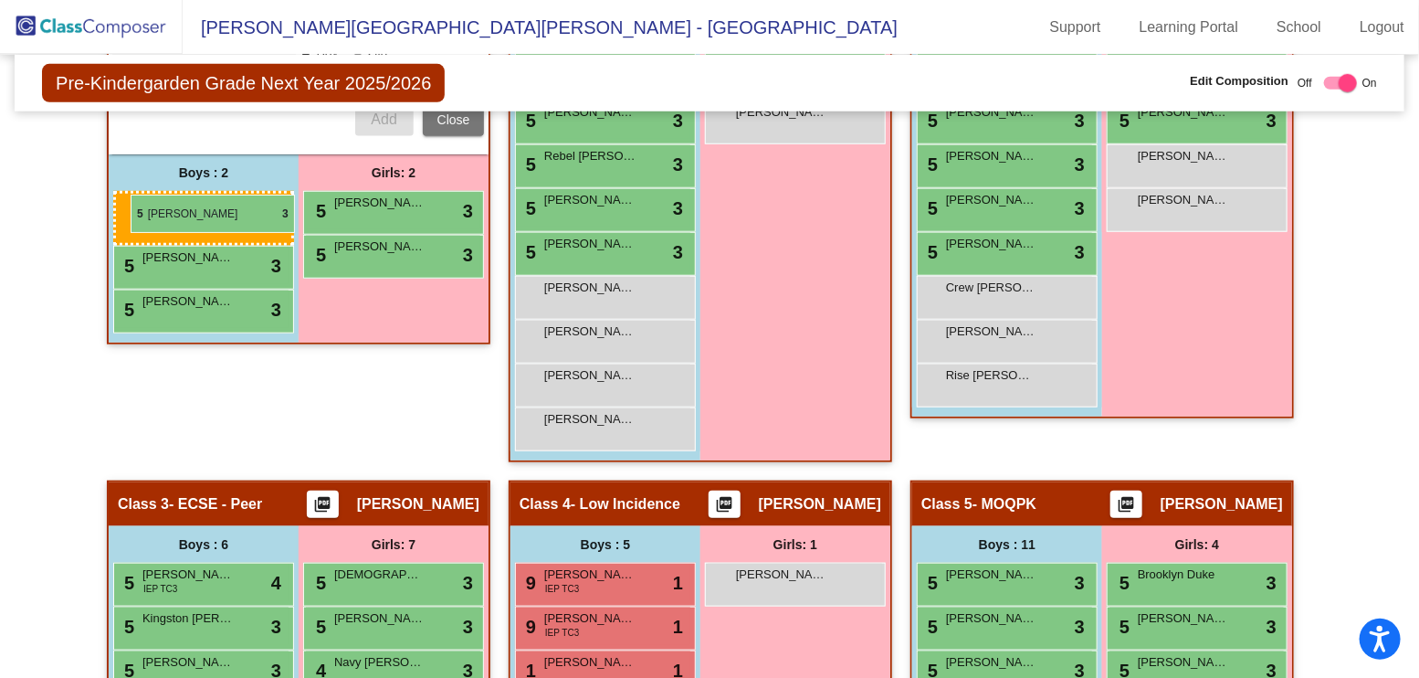
drag, startPoint x: 615, startPoint y: 570, endPoint x: 131, endPoint y: 195, distance: 612.5
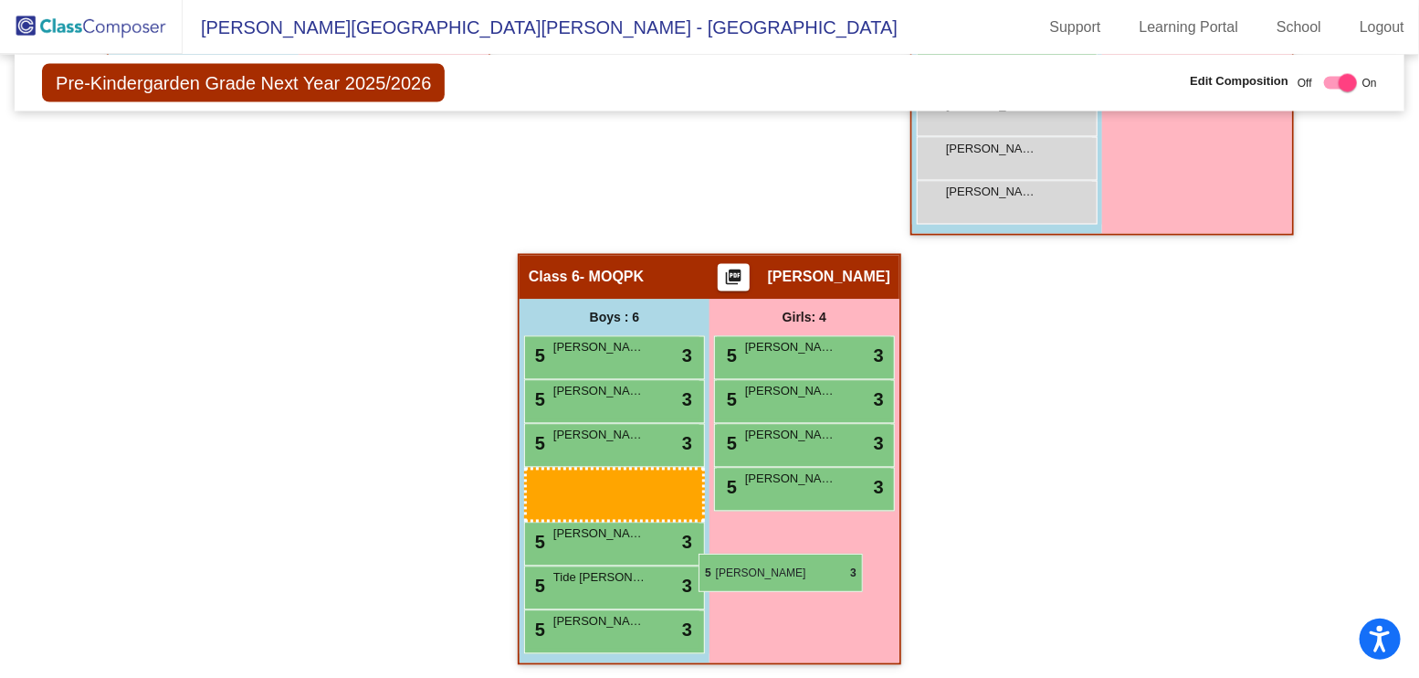
scroll to position [1444, 0]
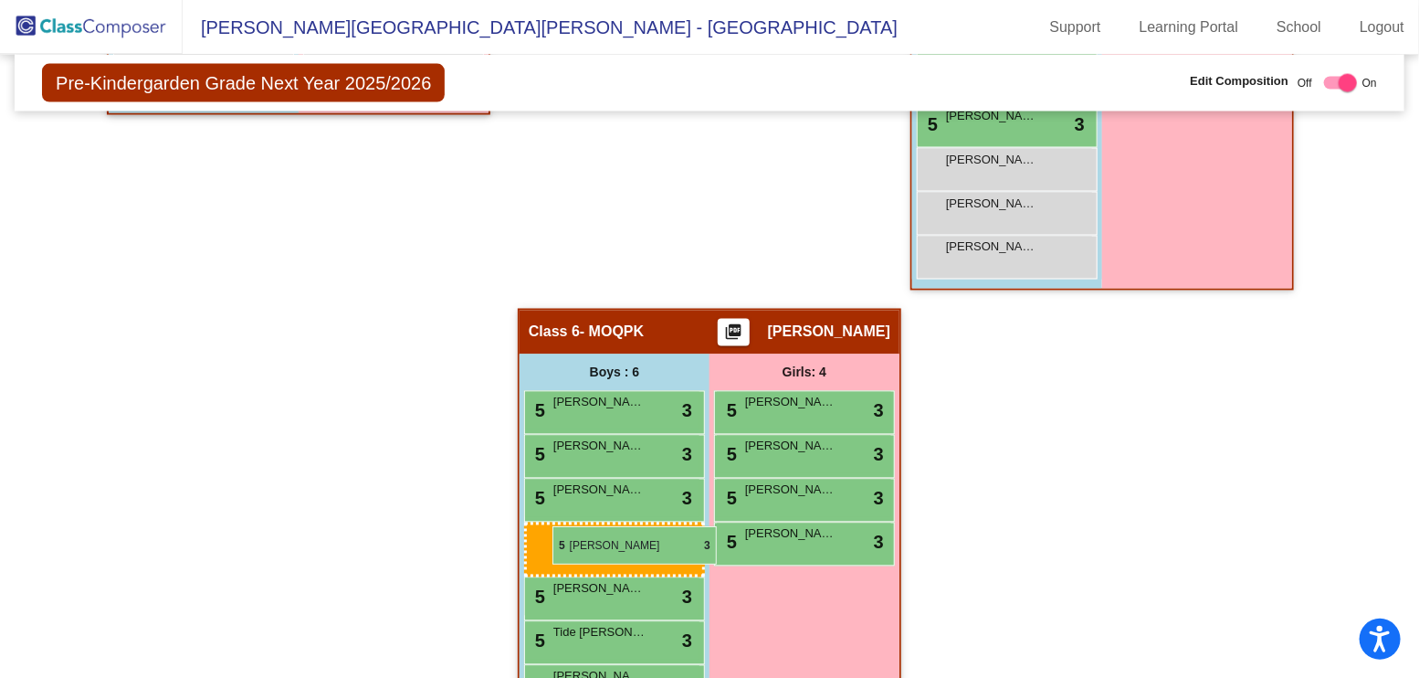
drag, startPoint x: 184, startPoint y: 291, endPoint x: 553, endPoint y: 526, distance: 437.3
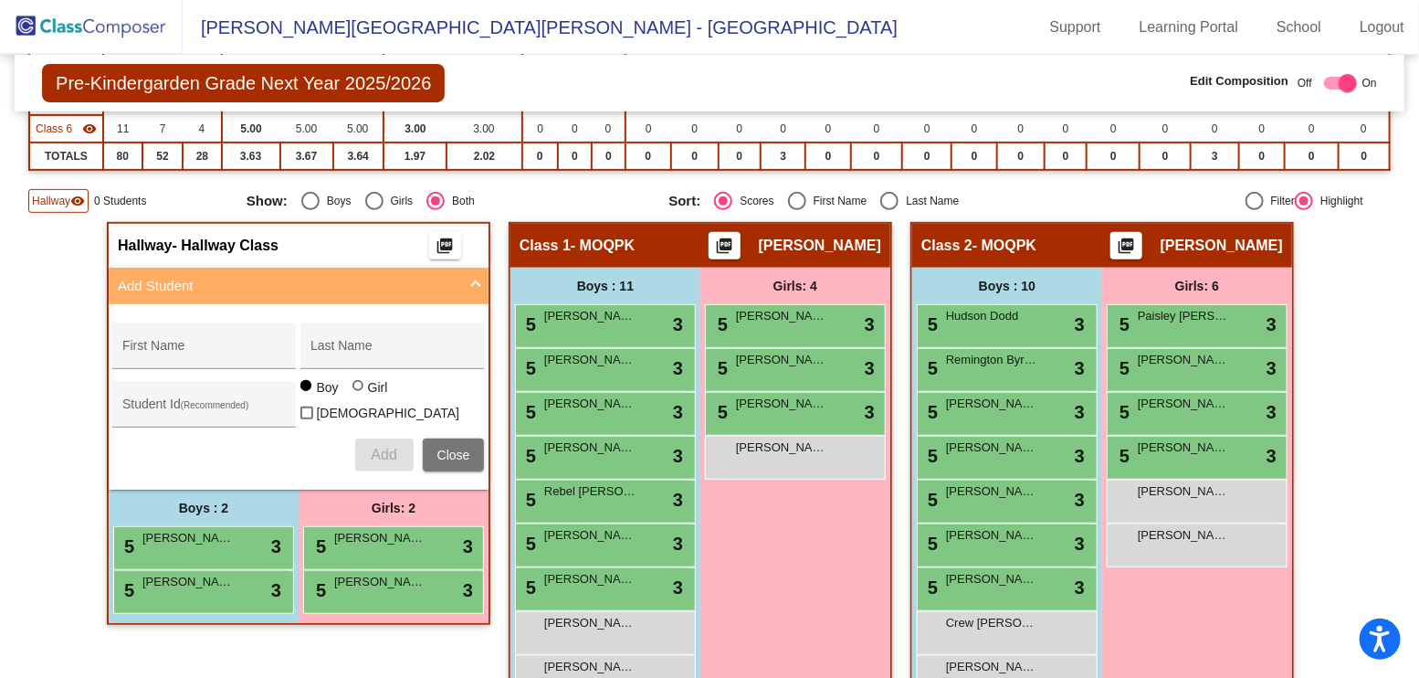
scroll to position [352, 0]
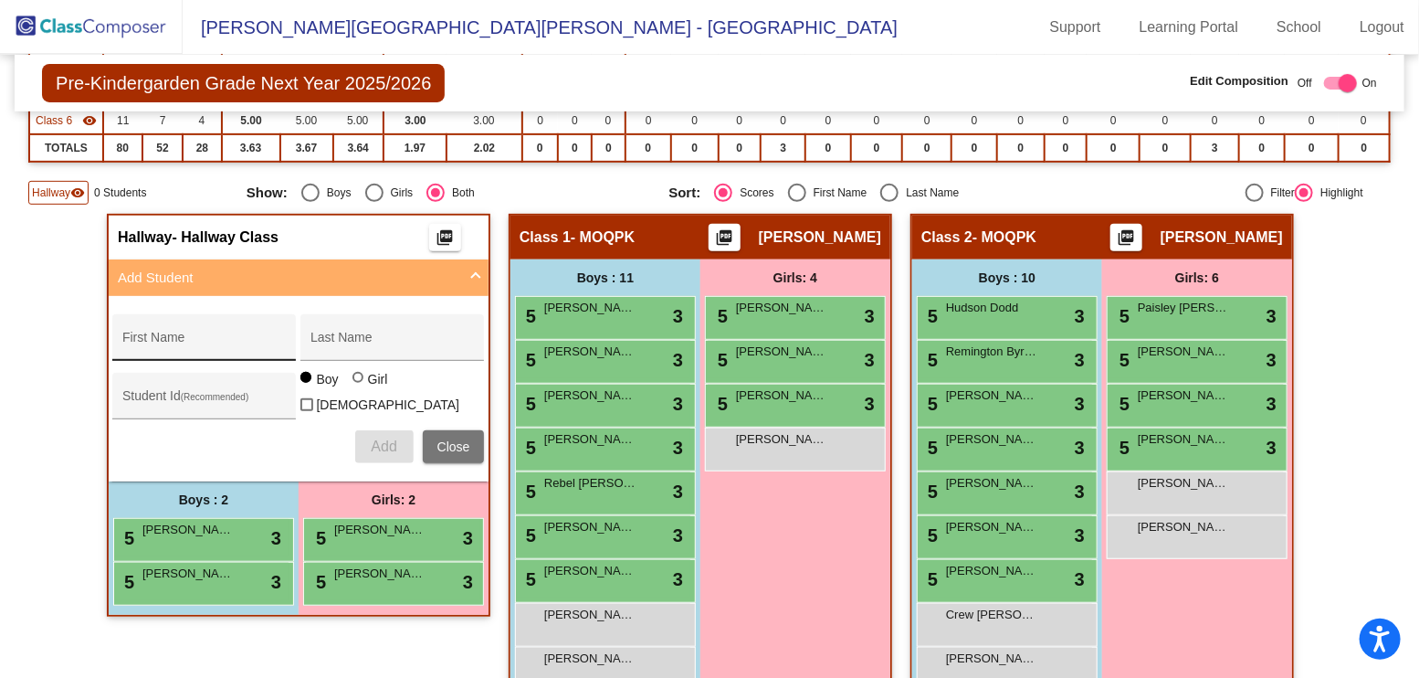
click at [187, 331] on div "First Name" at bounding box center [204, 342] width 164 height 37
type input "Phoenix"
type input "[PERSON_NAME]"
click at [360, 386] on div at bounding box center [360, 379] width 15 height 15
click at [360, 387] on input "Girl" at bounding box center [359, 386] width 1 height 1
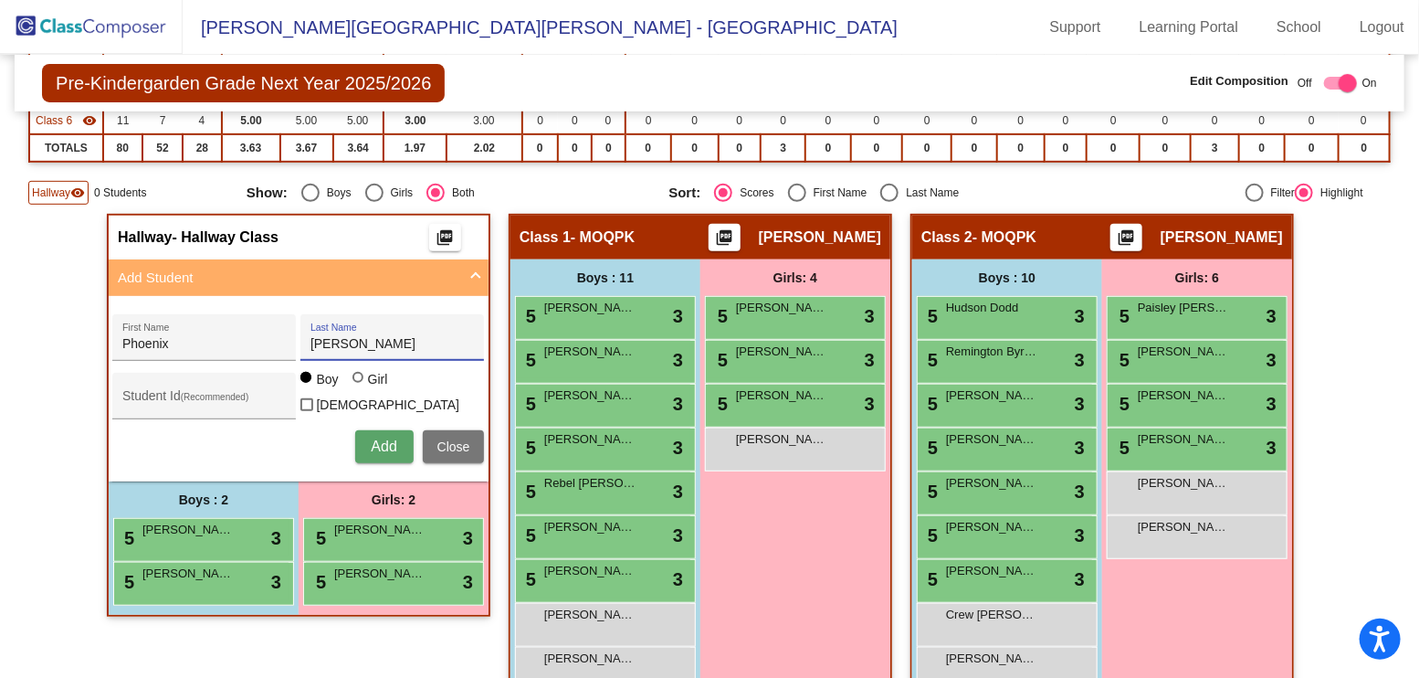
radio input "true"
click at [382, 439] on span "Add" at bounding box center [384, 446] width 26 height 16
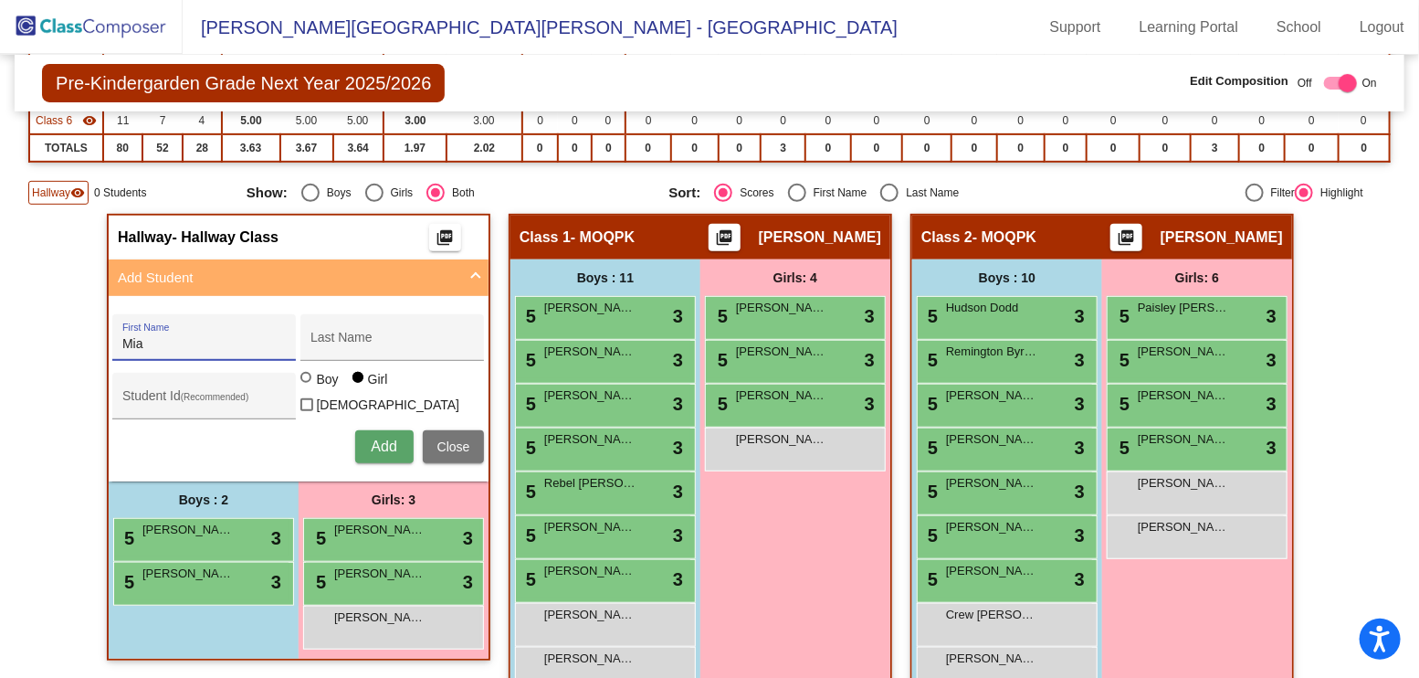
type input "Mia"
type input "[PERSON_NAME]"
click at [390, 447] on span "Add" at bounding box center [384, 446] width 26 height 16
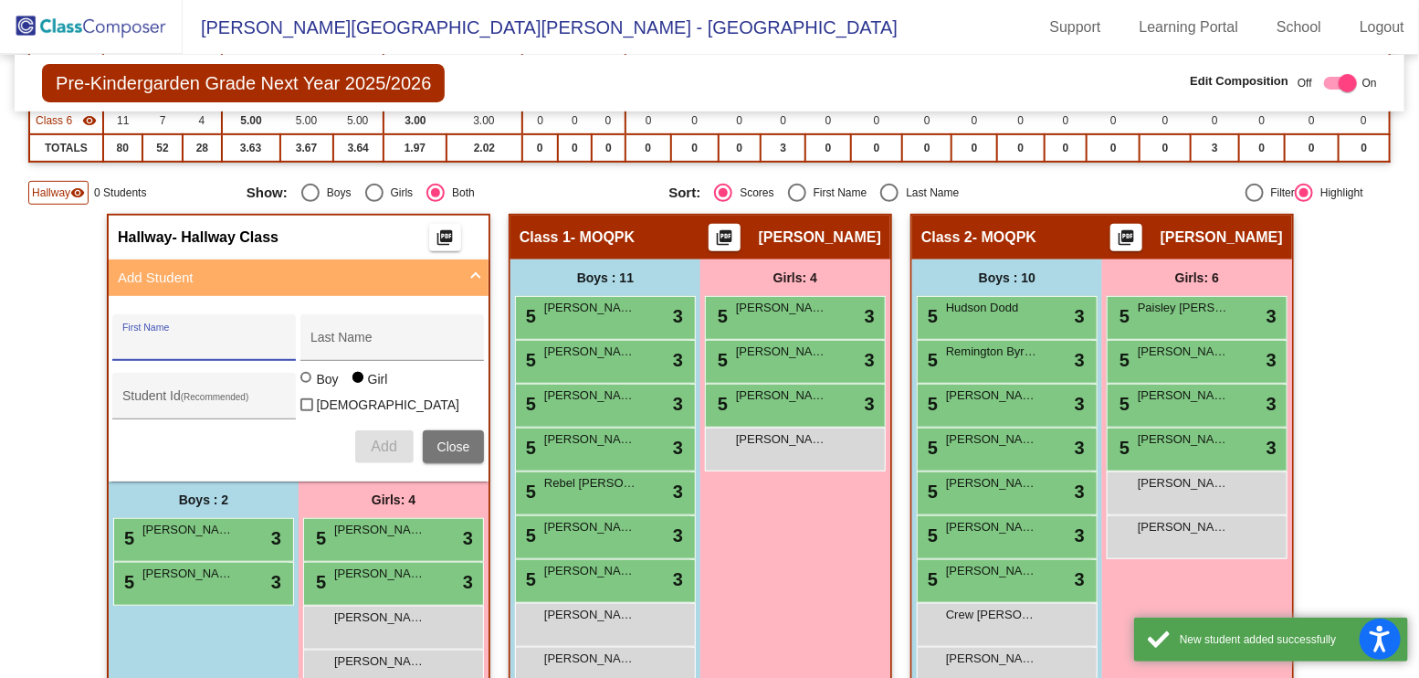
click at [252, 342] on input "First Name" at bounding box center [204, 344] width 164 height 15
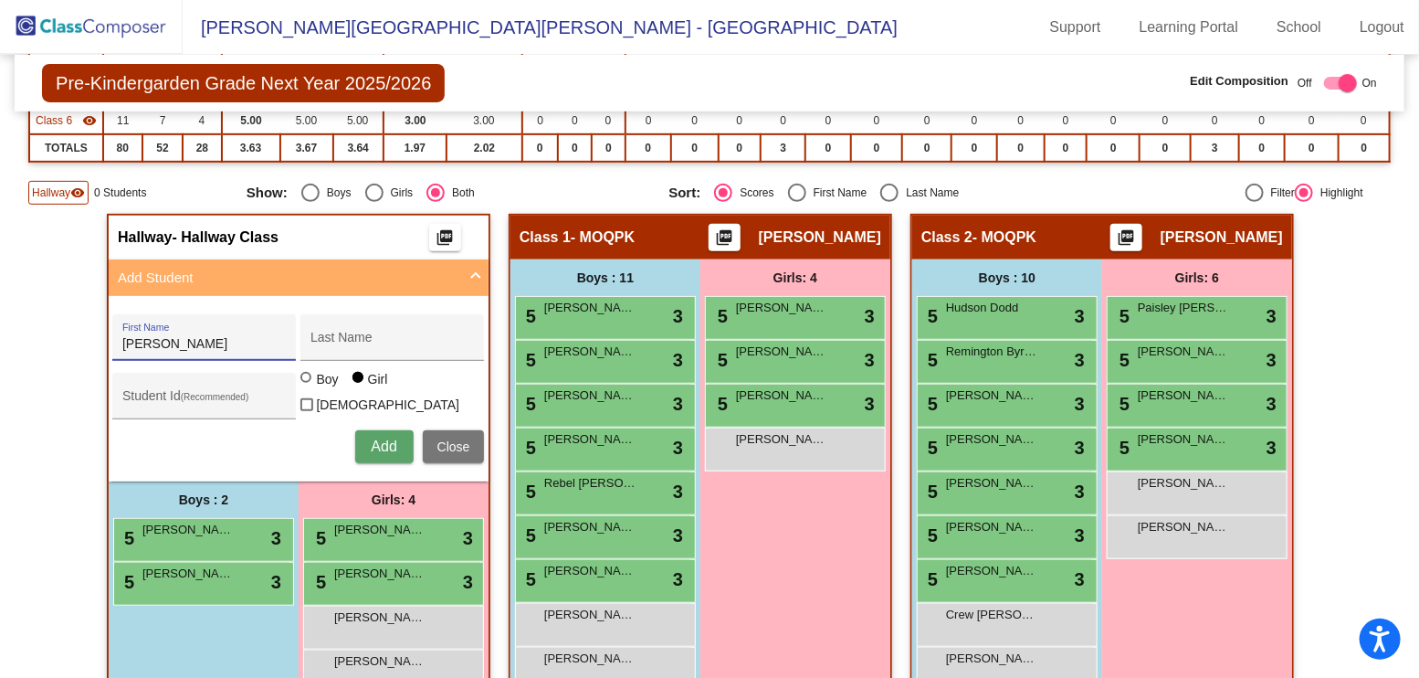
type input "[PERSON_NAME]"
type input "Maylee"
click at [391, 438] on span "Add" at bounding box center [384, 446] width 26 height 16
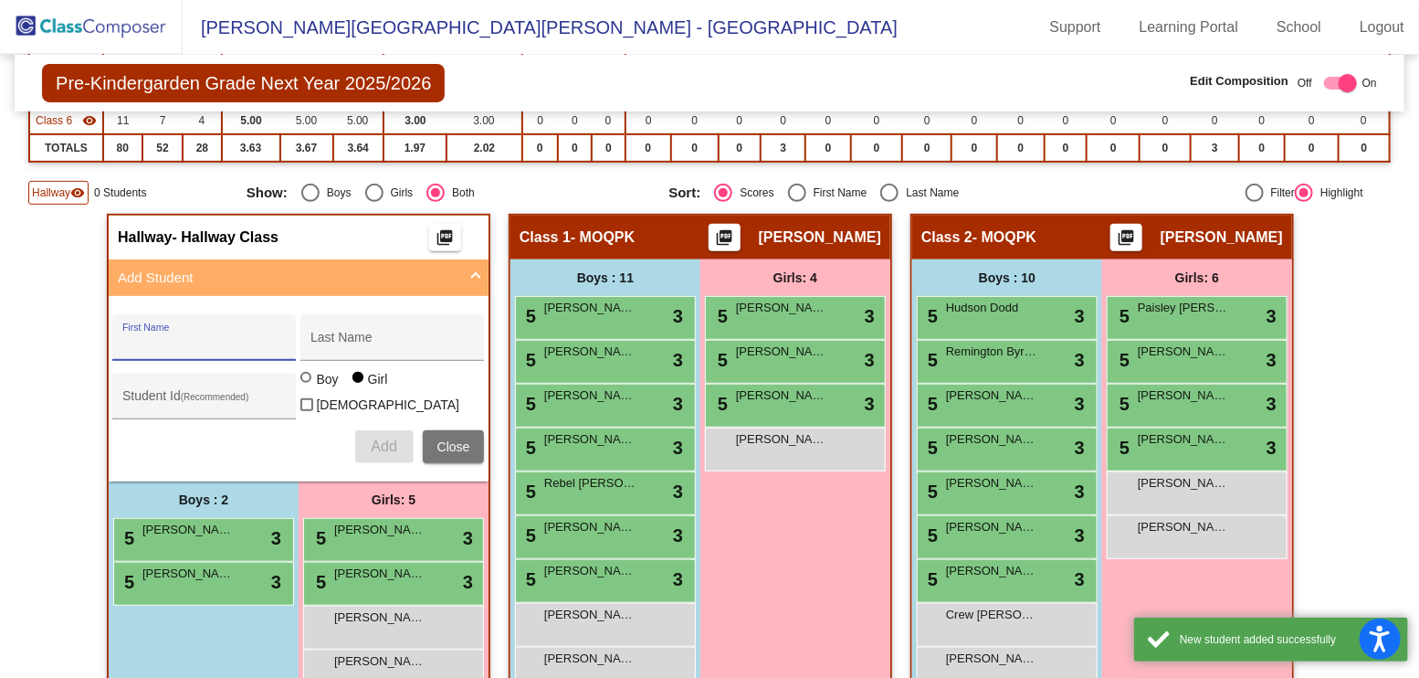
click at [258, 342] on input "First Name" at bounding box center [204, 344] width 164 height 15
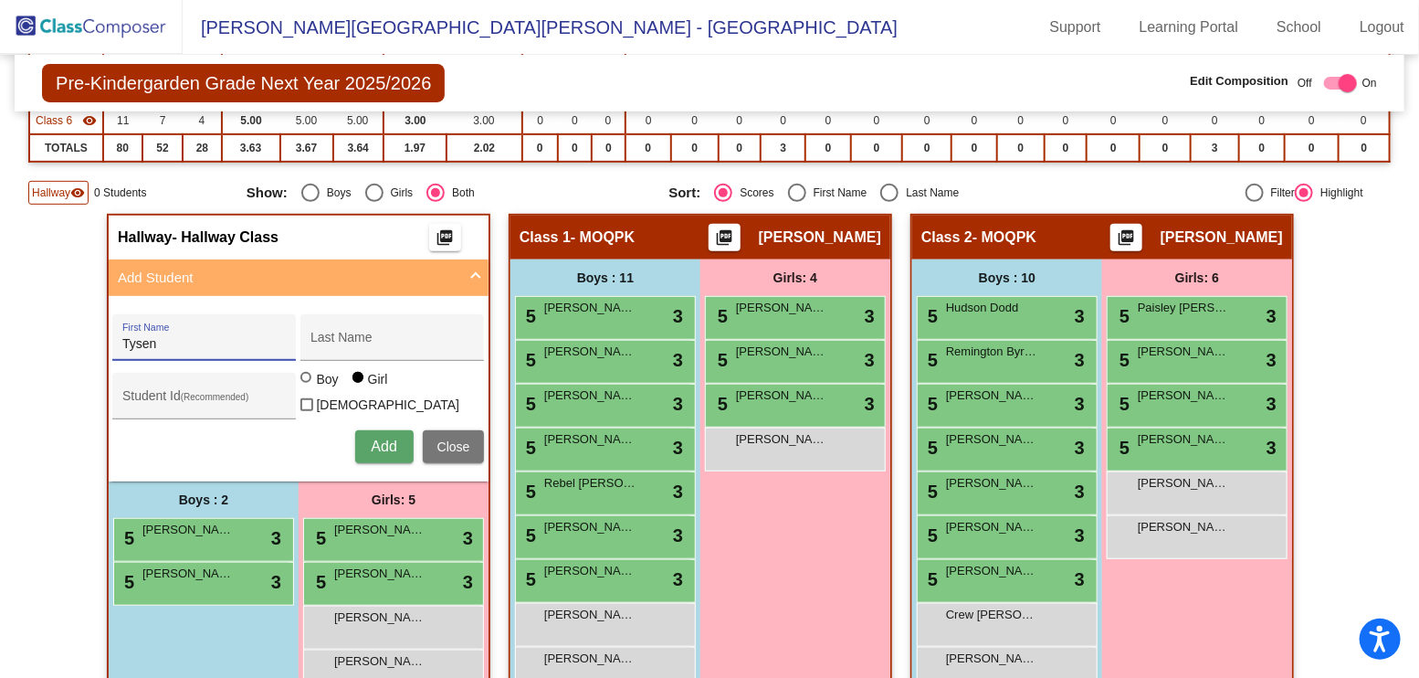
type input "Tysen"
type input "[PERSON_NAME]"
click at [311, 381] on div at bounding box center [307, 379] width 15 height 15
click at [308, 386] on input "Boy" at bounding box center [307, 386] width 1 height 1
radio input "true"
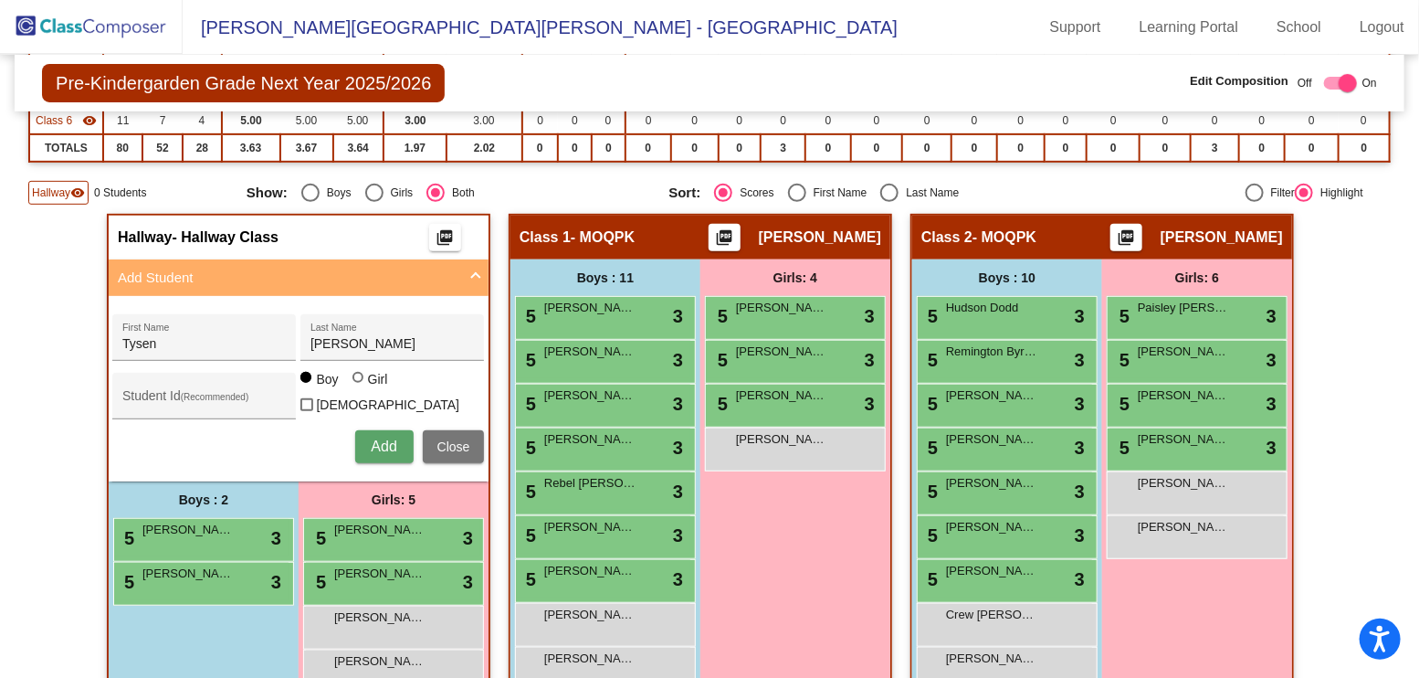
click at [379, 421] on div "[PERSON_NAME] First Name [PERSON_NAME] Last Name Student Id (Recommended) Boy G…" at bounding box center [298, 388] width 390 height 167
click at [384, 443] on span "Add" at bounding box center [384, 446] width 26 height 16
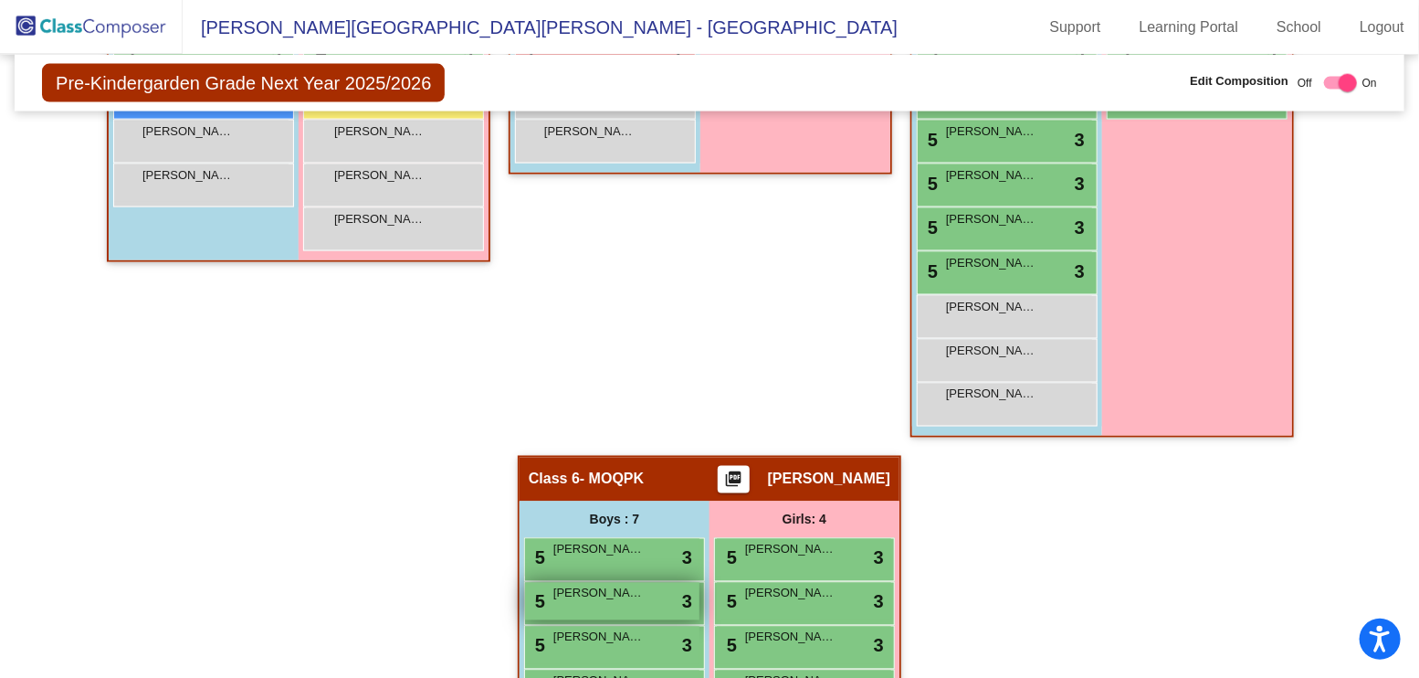
scroll to position [1312, 0]
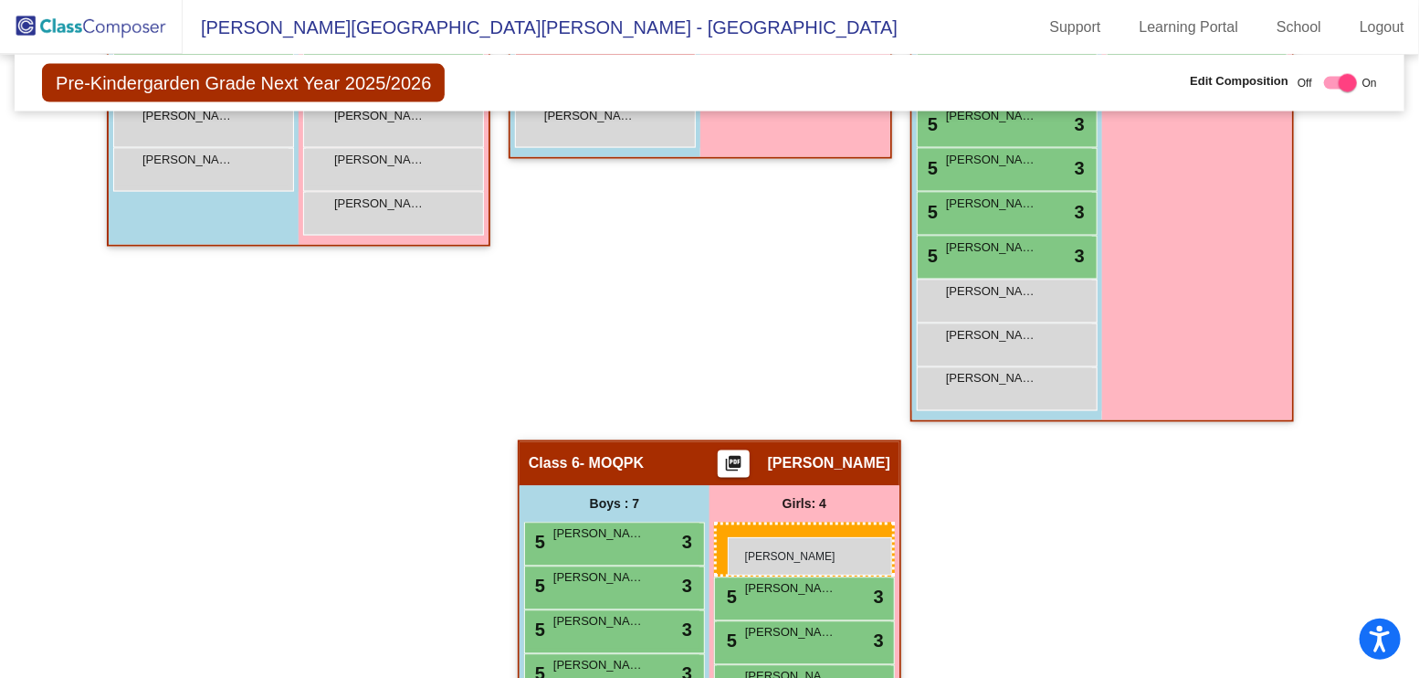
drag, startPoint x: 382, startPoint y: 182, endPoint x: 728, endPoint y: 537, distance: 496.0
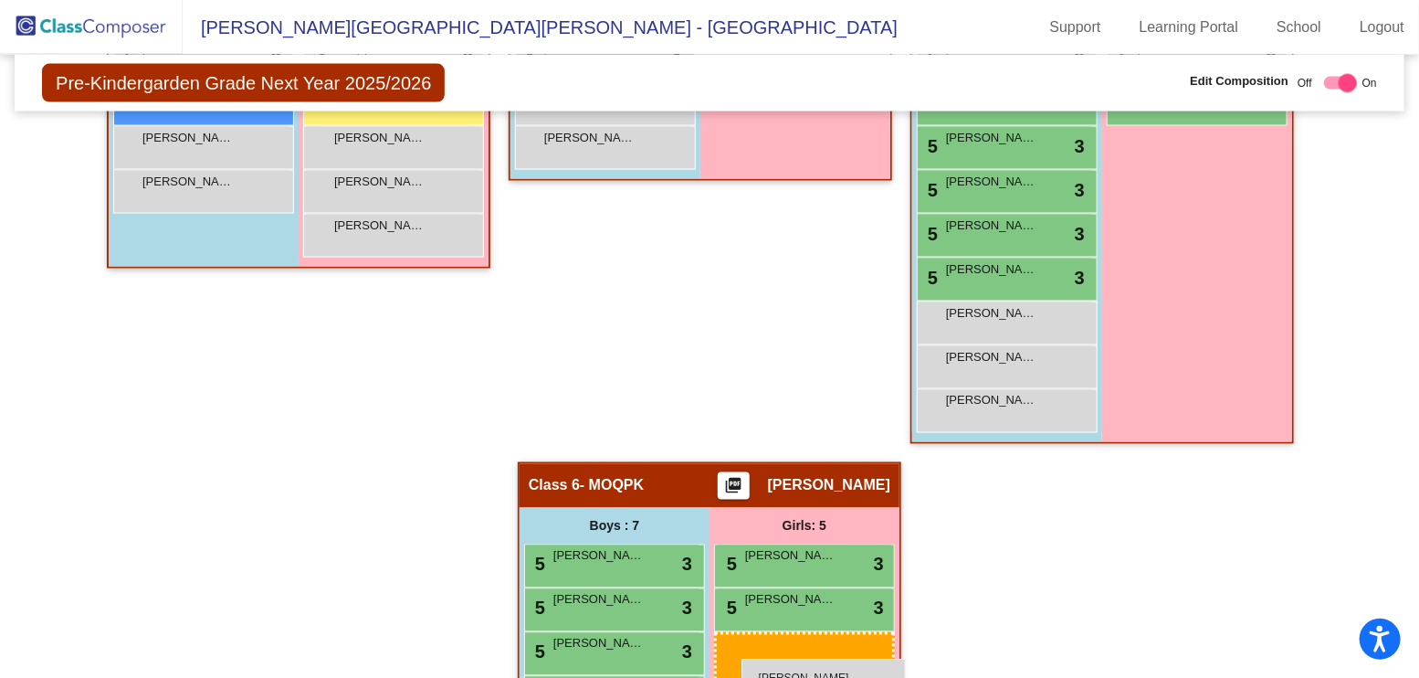
scroll to position [1315, 0]
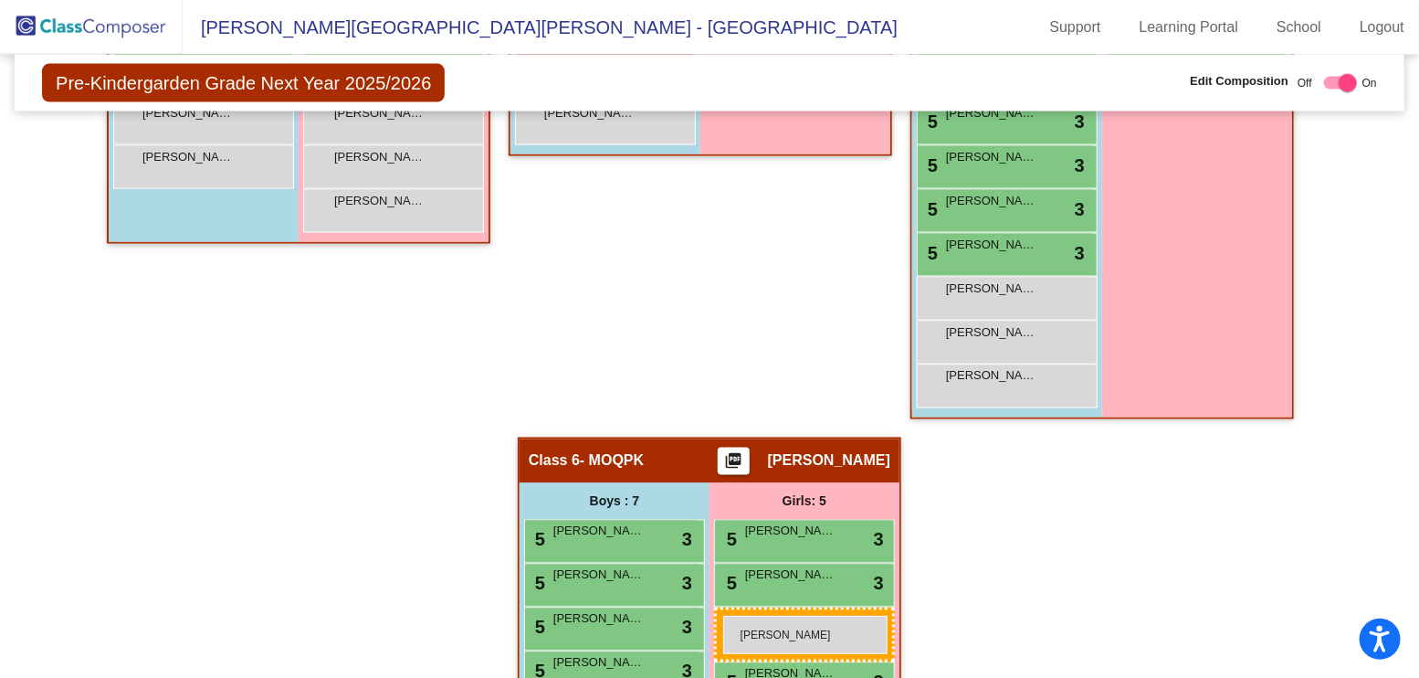
drag, startPoint x: 383, startPoint y: 228, endPoint x: 723, endPoint y: 616, distance: 515.7
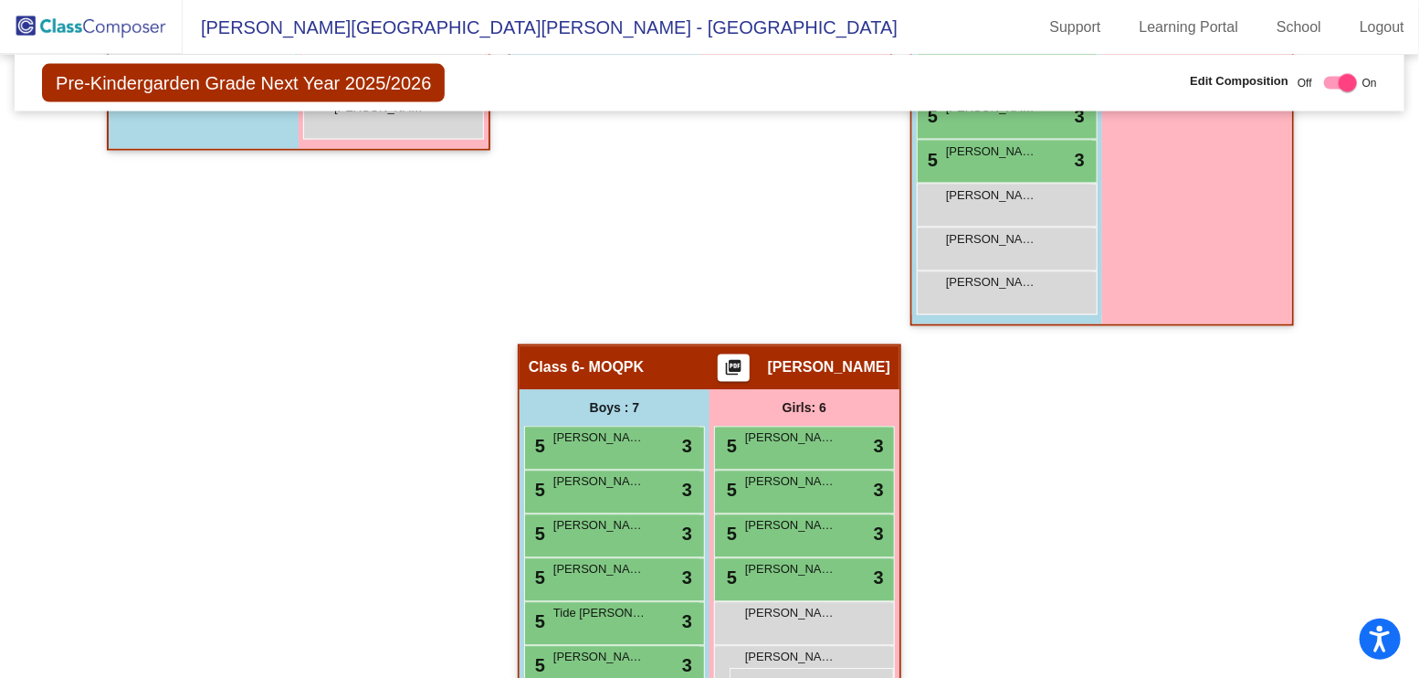
scroll to position [1437, 0]
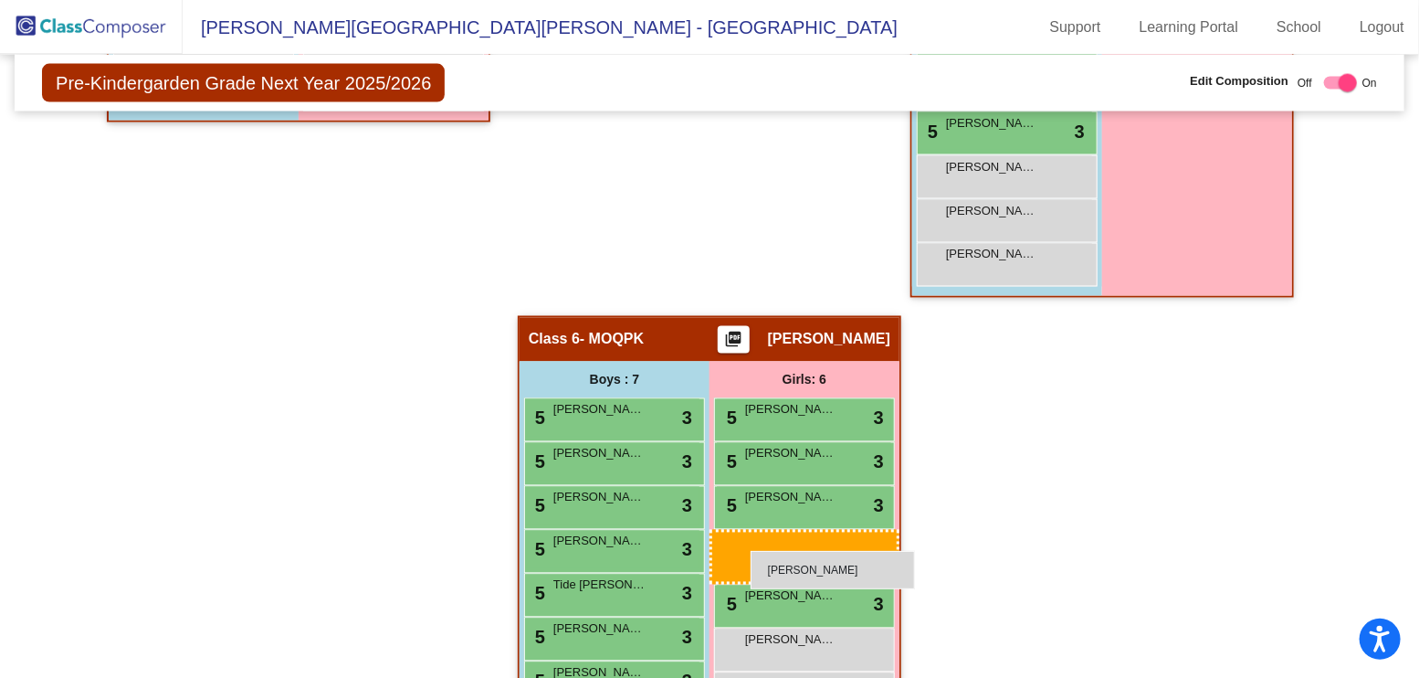
drag, startPoint x: 380, startPoint y: 235, endPoint x: 750, endPoint y: 552, distance: 487.1
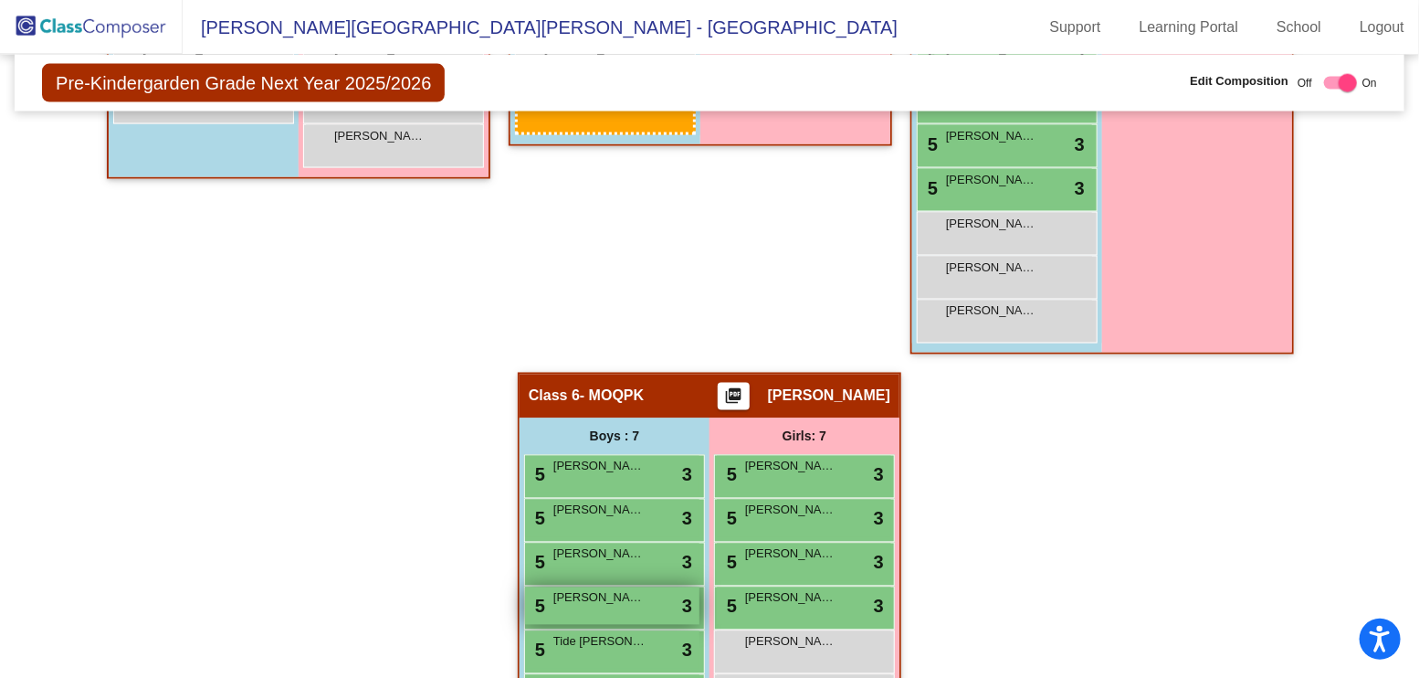
scroll to position [1395, 0]
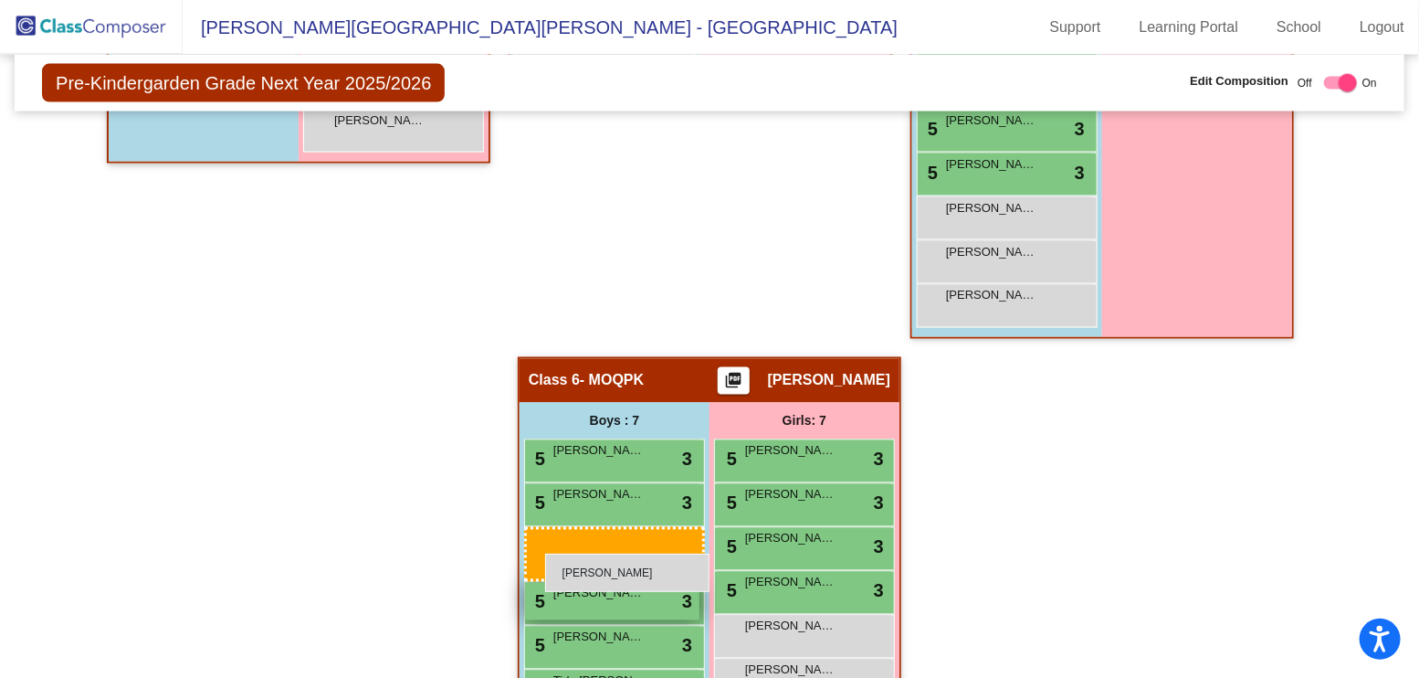
drag, startPoint x: 209, startPoint y: 226, endPoint x: 544, endPoint y: 553, distance: 467.6
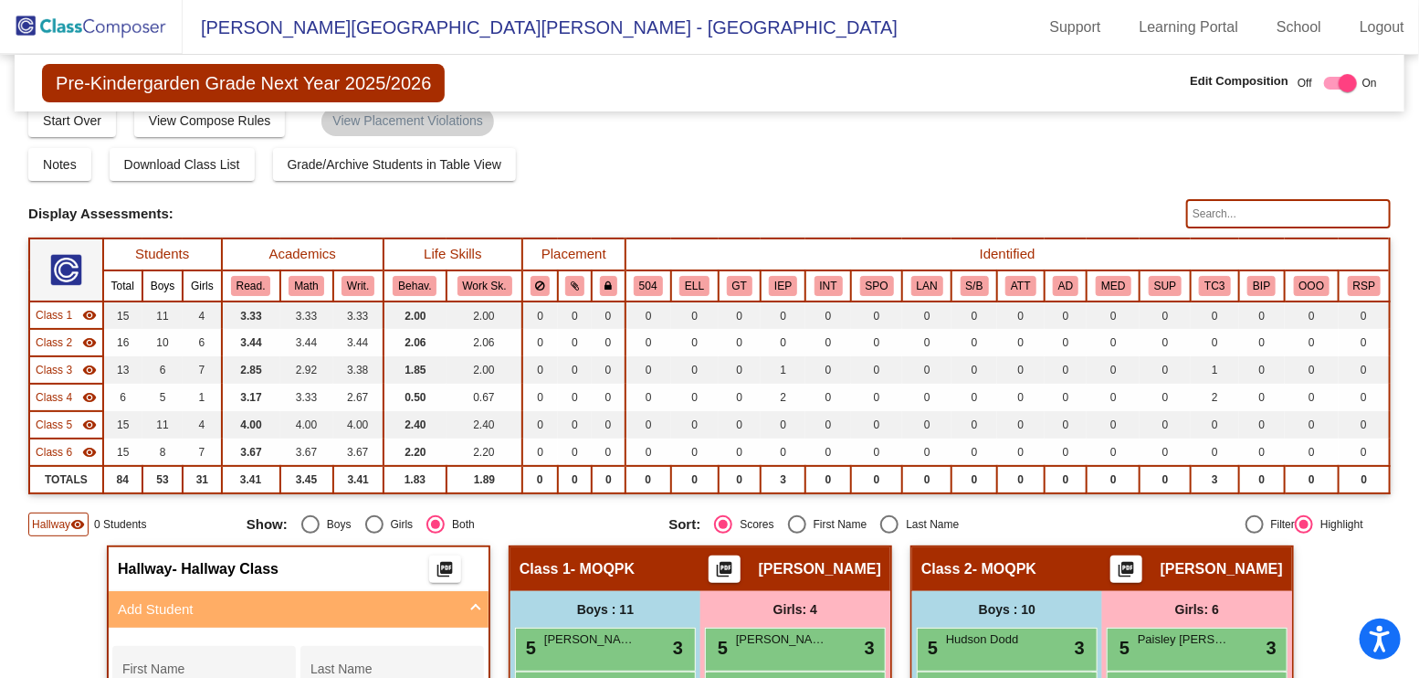
scroll to position [0, 0]
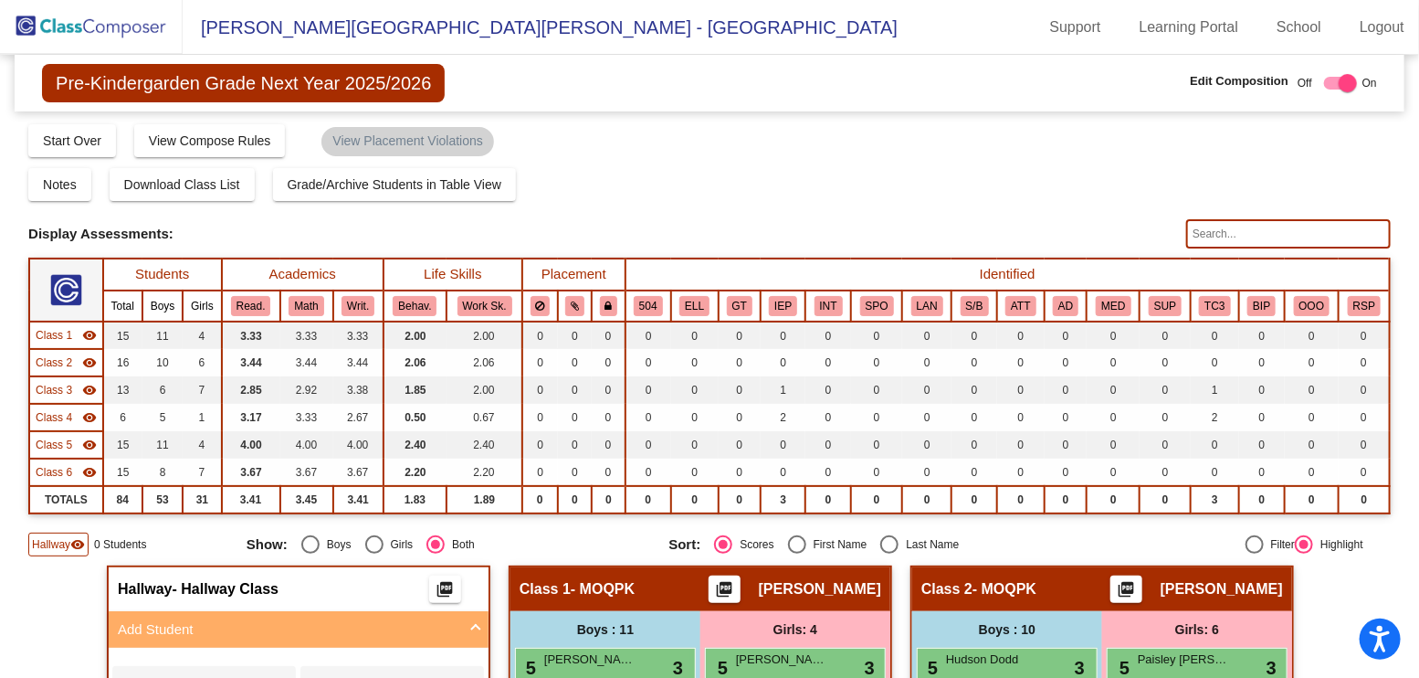
click at [74, 39] on img at bounding box center [91, 27] width 183 height 54
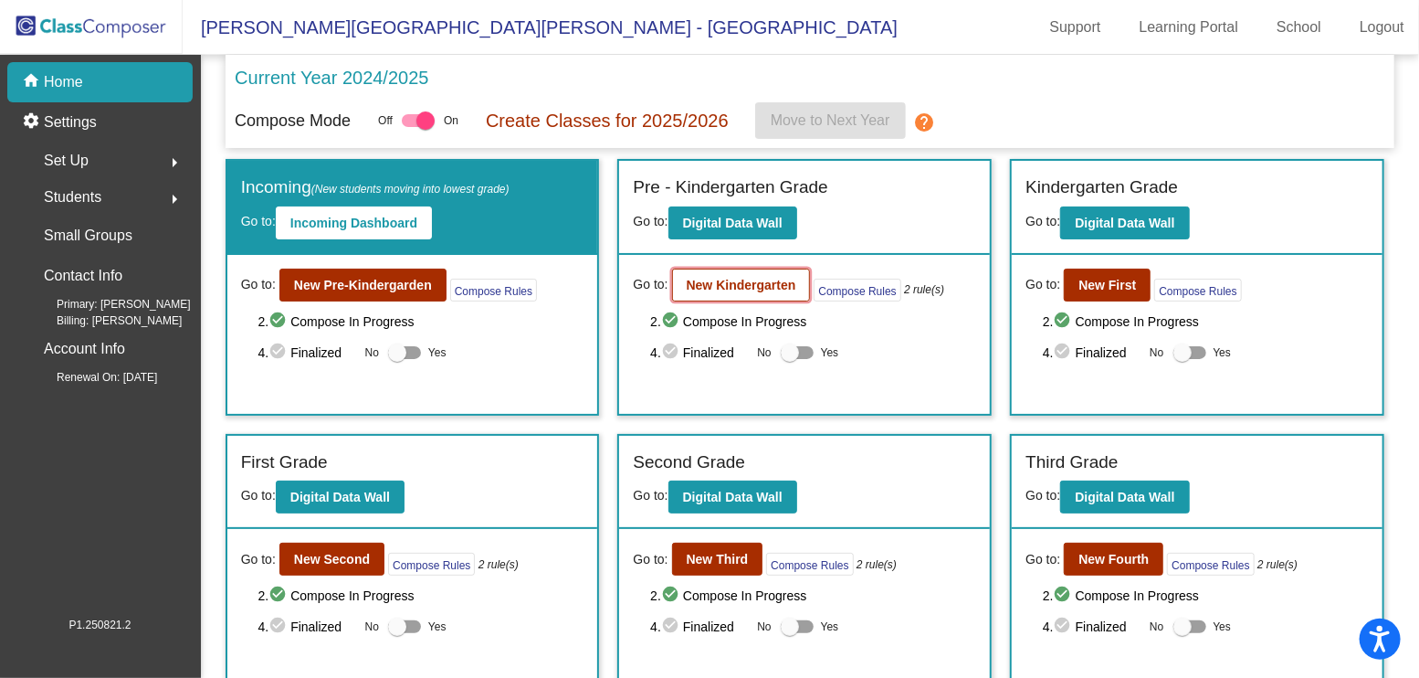
click at [772, 285] on b "New Kindergarten" at bounding box center [742, 285] width 110 height 15
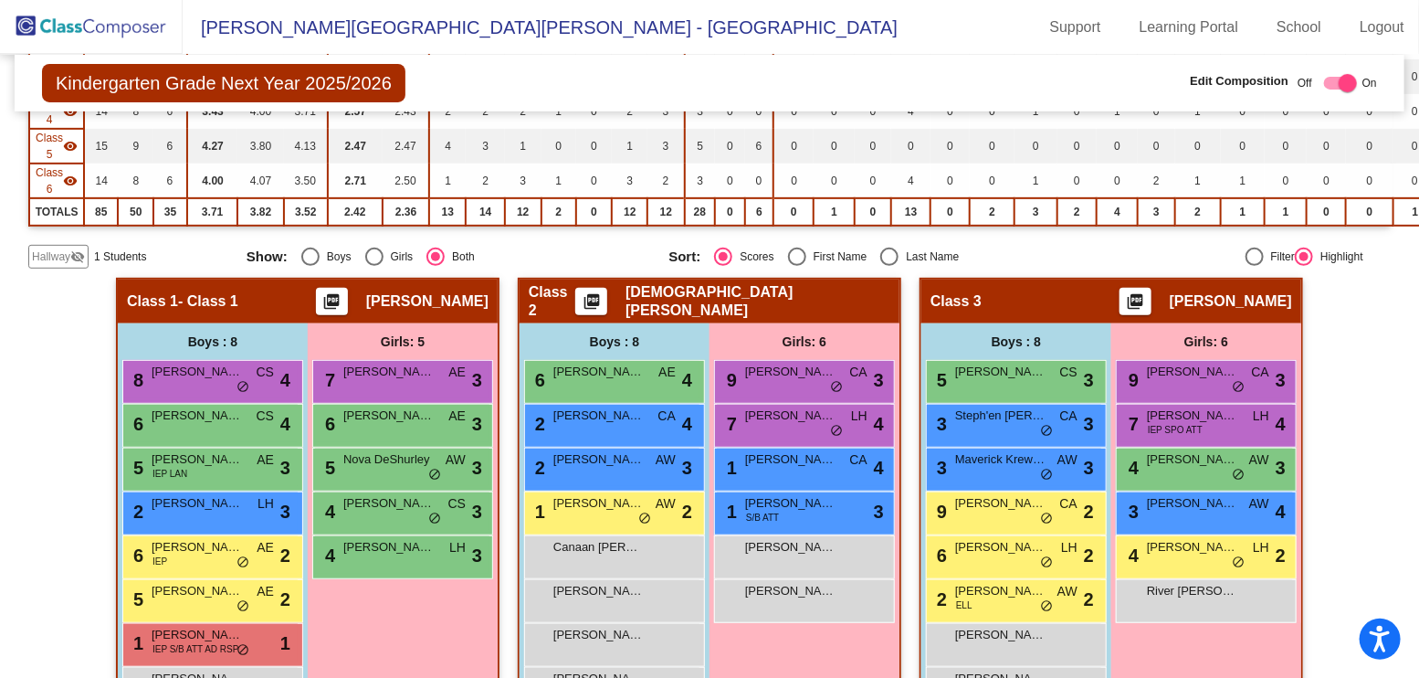
scroll to position [405, 0]
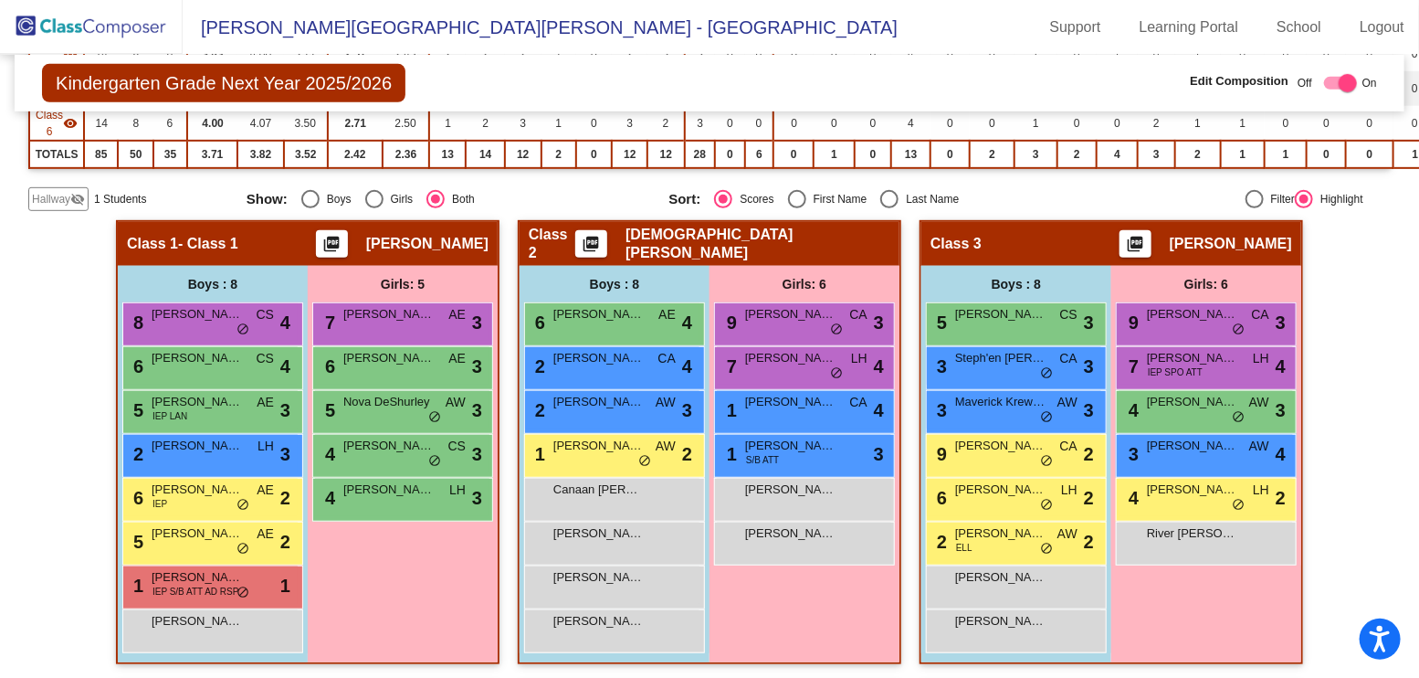
click at [71, 192] on mat-icon "visibility_off" at bounding box center [77, 199] width 15 height 15
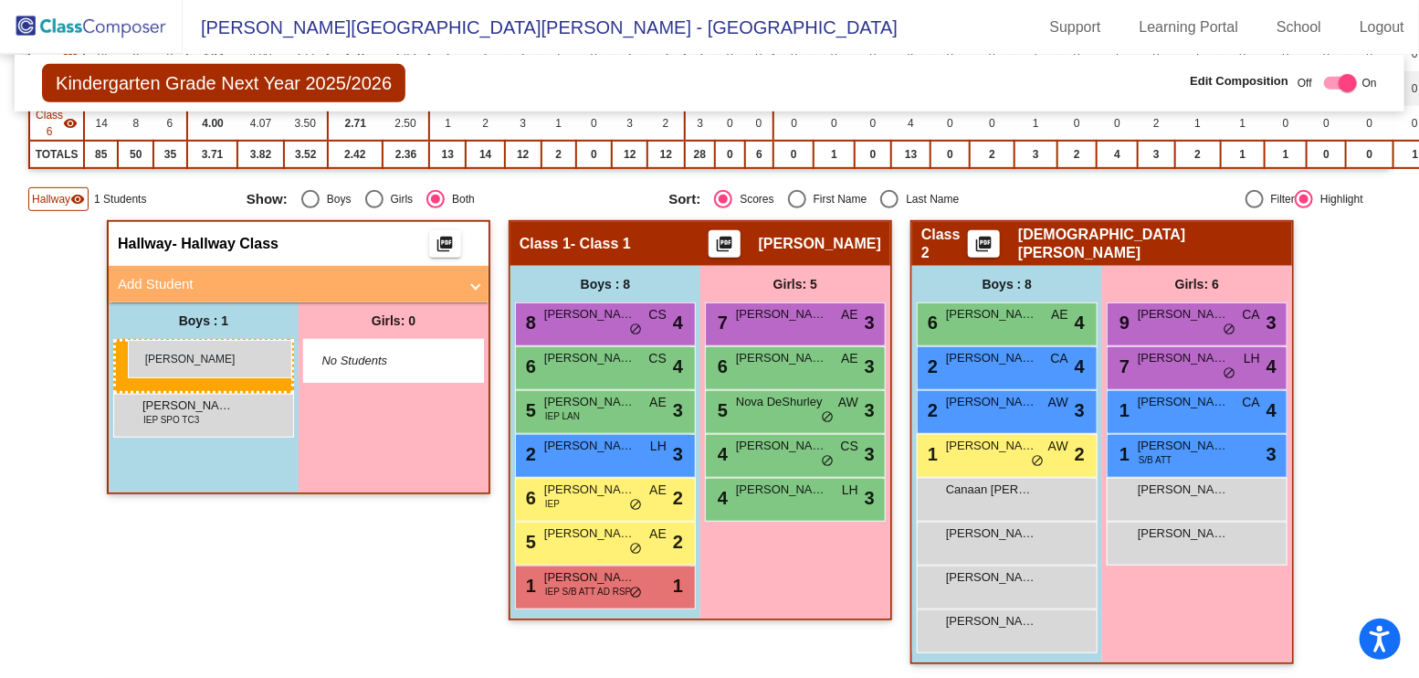
drag, startPoint x: 609, startPoint y: 624, endPoint x: 128, endPoint y: 340, distance: 558.9
click at [223, 274] on mat-panel-title "Add Student" at bounding box center [288, 284] width 340 height 21
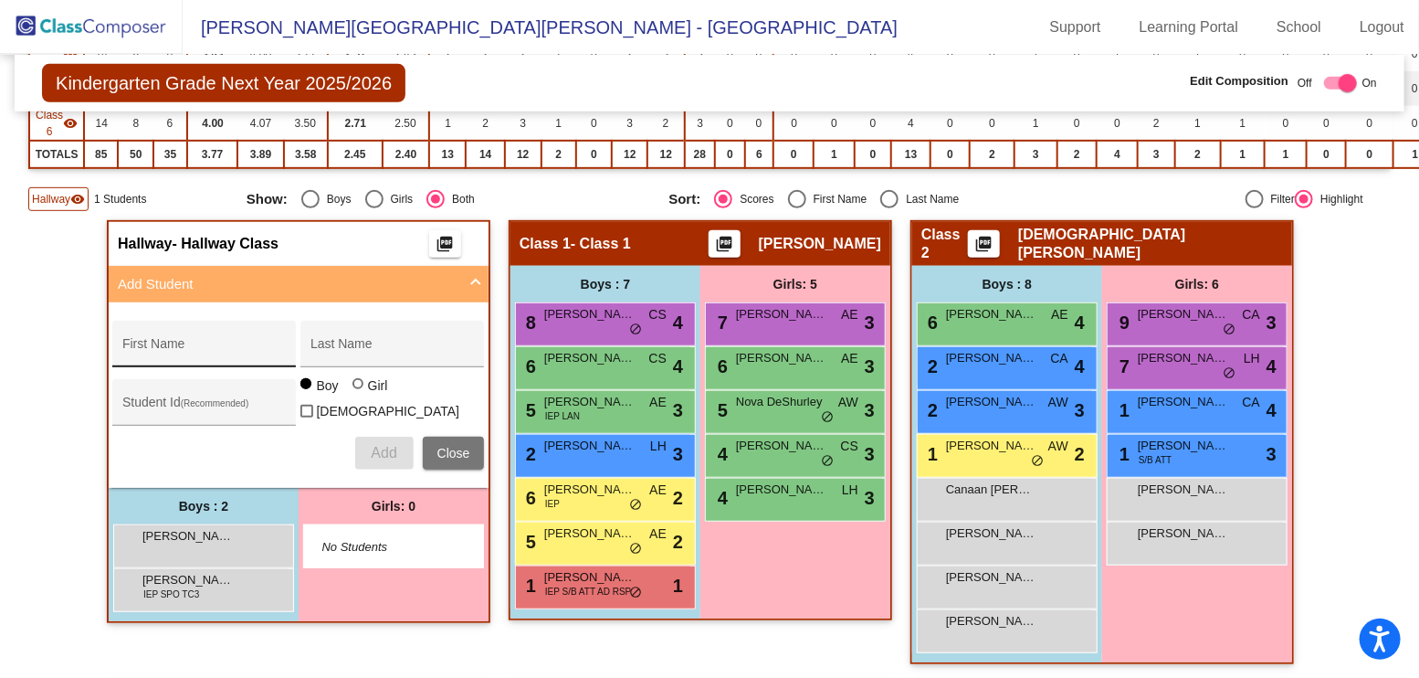
click at [195, 343] on input "First Name" at bounding box center [204, 350] width 164 height 15
type input "Serenity"
type input "[PERSON_NAME]"
click at [358, 385] on div at bounding box center [360, 385] width 15 height 15
click at [359, 393] on input "Girl" at bounding box center [359, 393] width 1 height 1
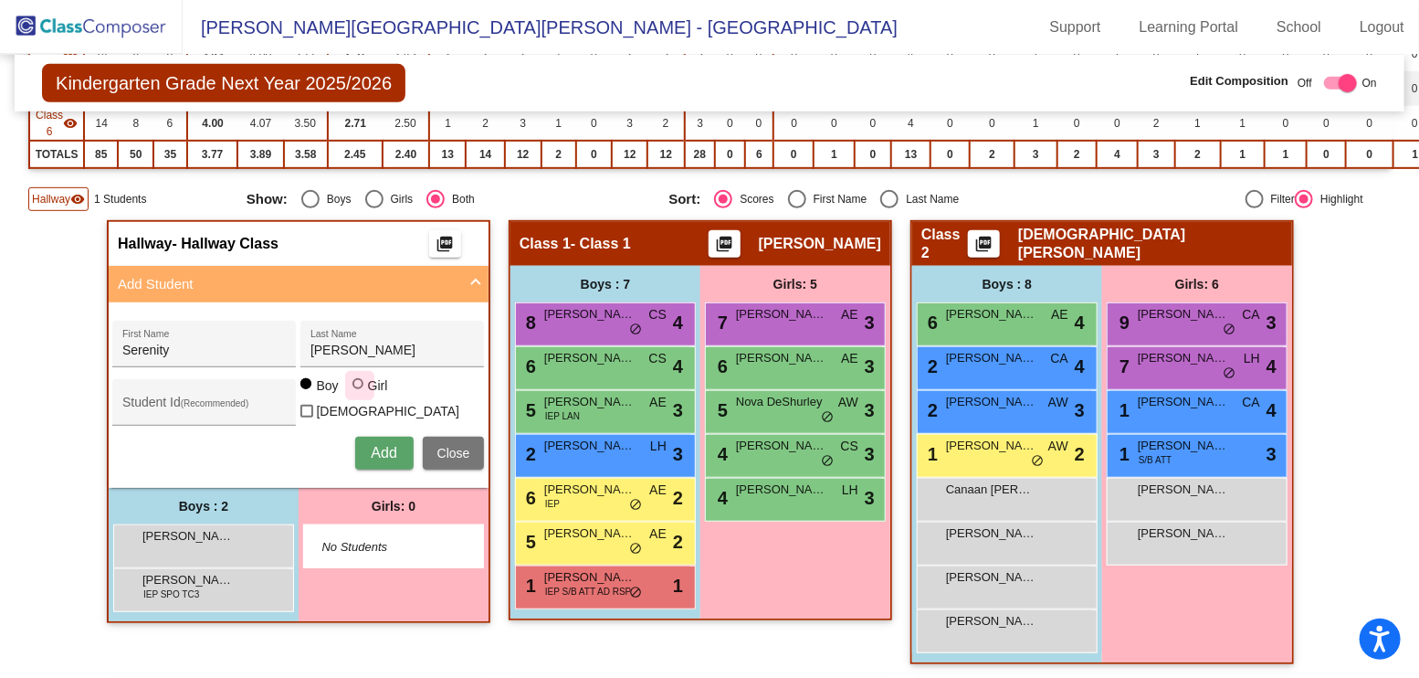
radio input "true"
click at [372, 448] on span "Add" at bounding box center [384, 453] width 26 height 16
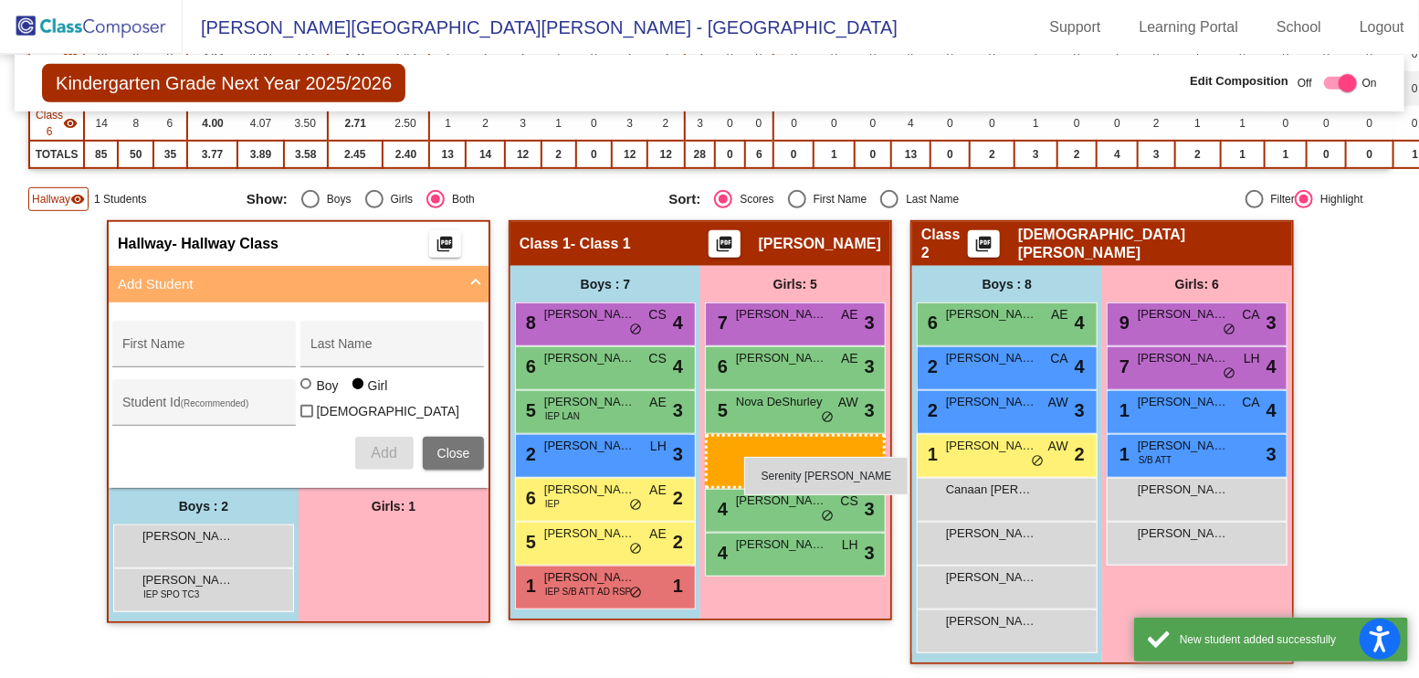
drag, startPoint x: 375, startPoint y: 528, endPoint x: 743, endPoint y: 456, distance: 375.1
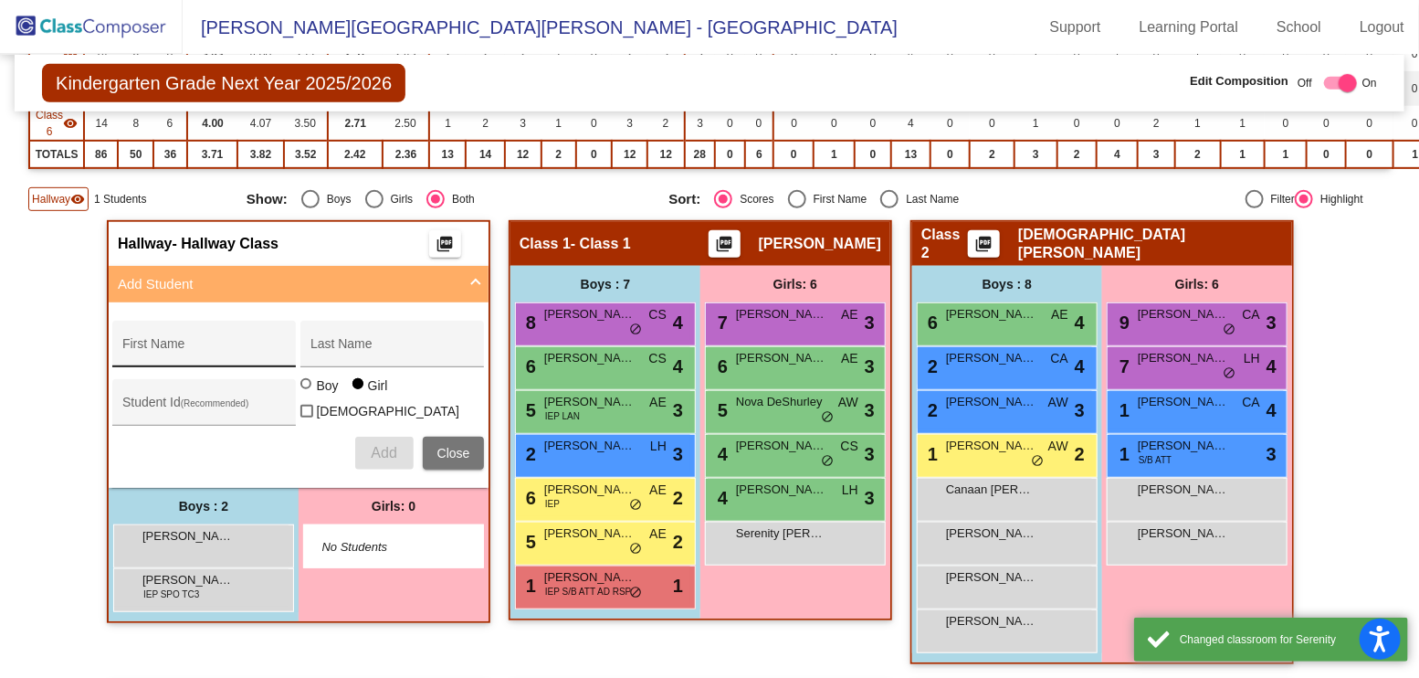
click at [180, 333] on div "First Name" at bounding box center [204, 349] width 164 height 37
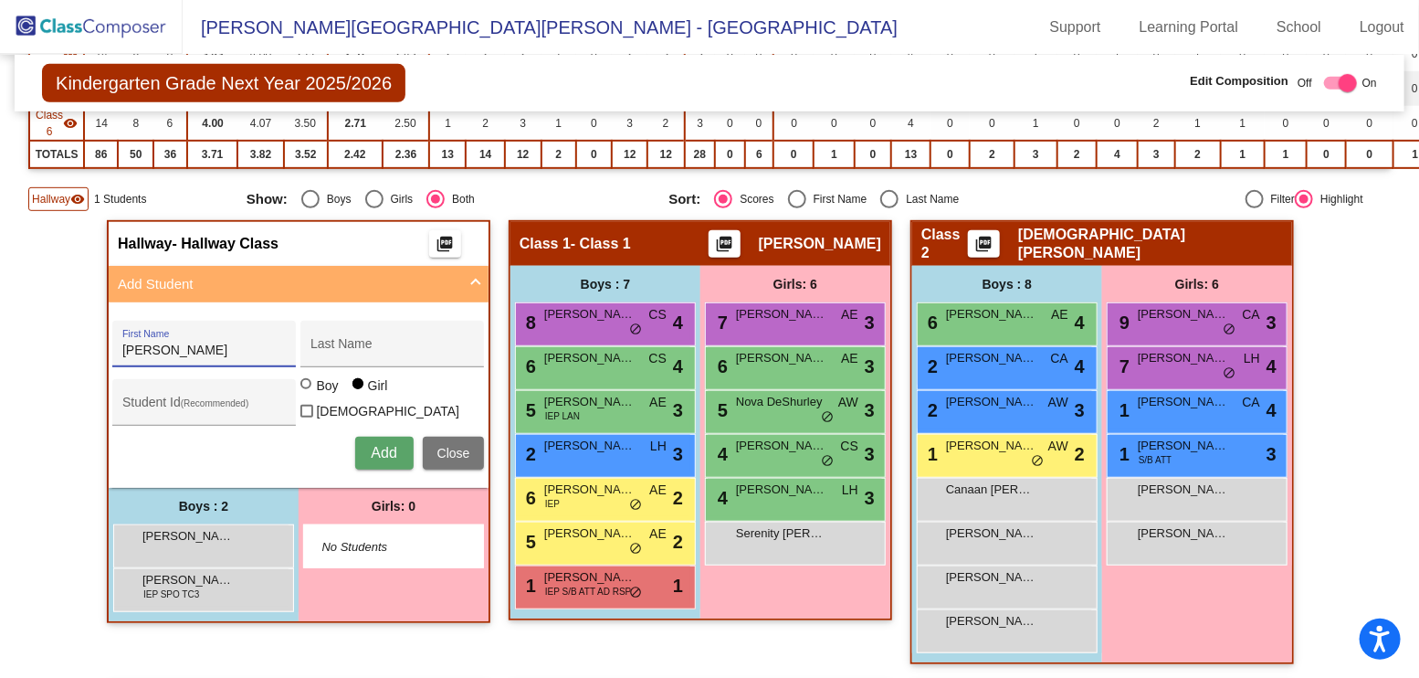
type input "[PERSON_NAME]"
click at [371, 445] on span "Add" at bounding box center [384, 453] width 26 height 16
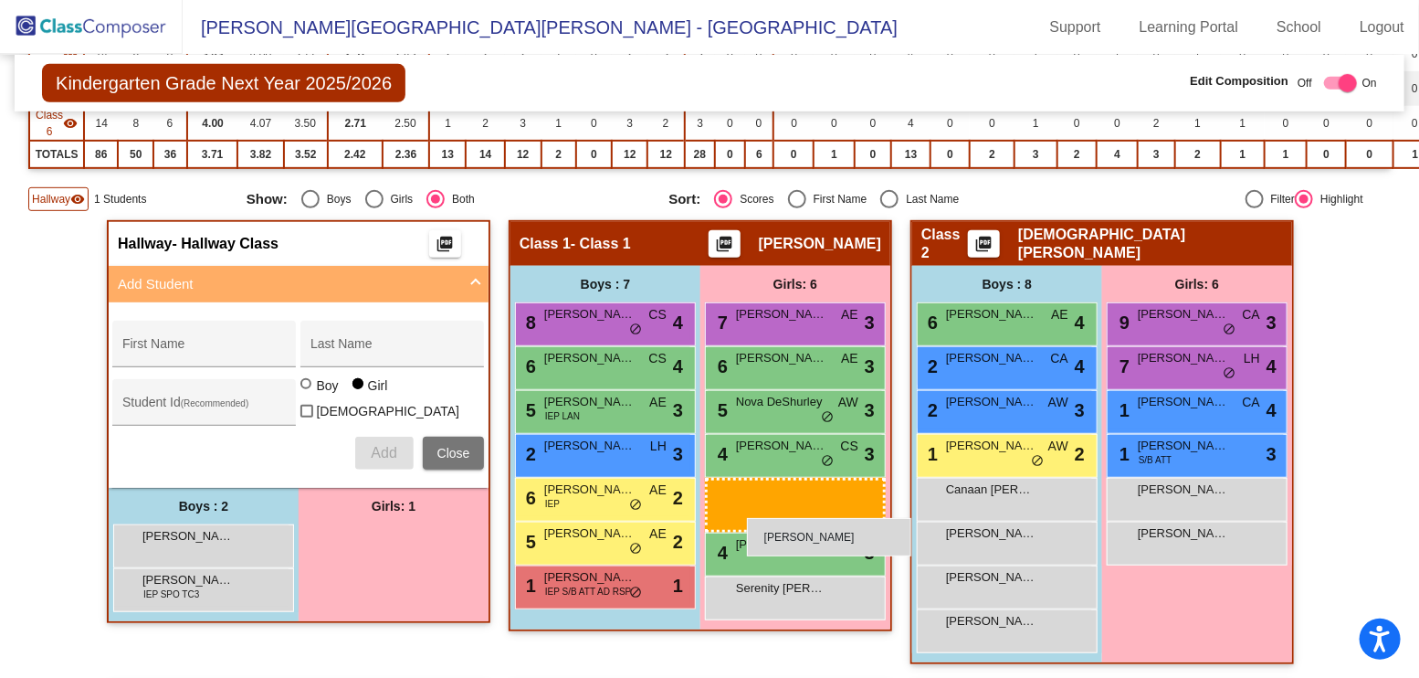
drag, startPoint x: 371, startPoint y: 535, endPoint x: 747, endPoint y: 518, distance: 376.7
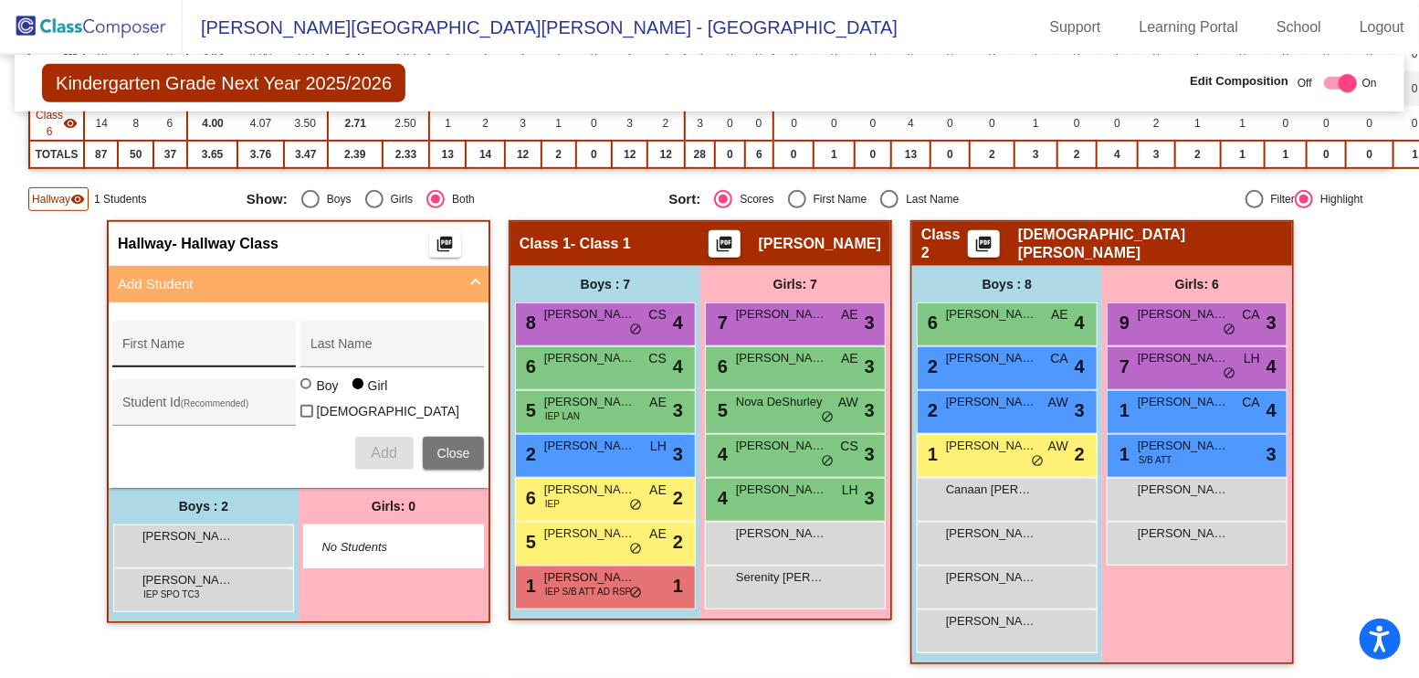
click at [180, 335] on div "First Name" at bounding box center [204, 349] width 164 height 37
type input "[PERSON_NAME]"
click at [303, 384] on div at bounding box center [305, 383] width 11 height 11
click at [307, 393] on input "Boy" at bounding box center [307, 393] width 1 height 1
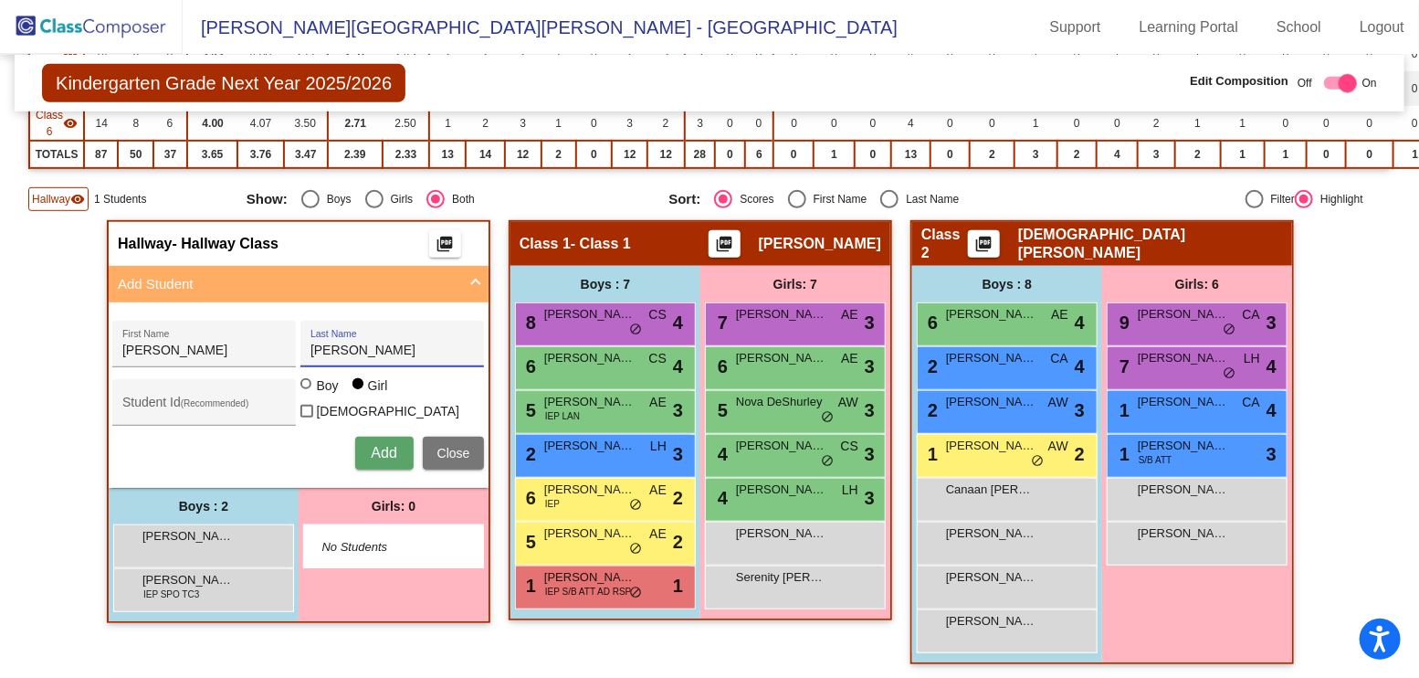
radio input "true"
click at [387, 445] on span "Add" at bounding box center [384, 453] width 26 height 16
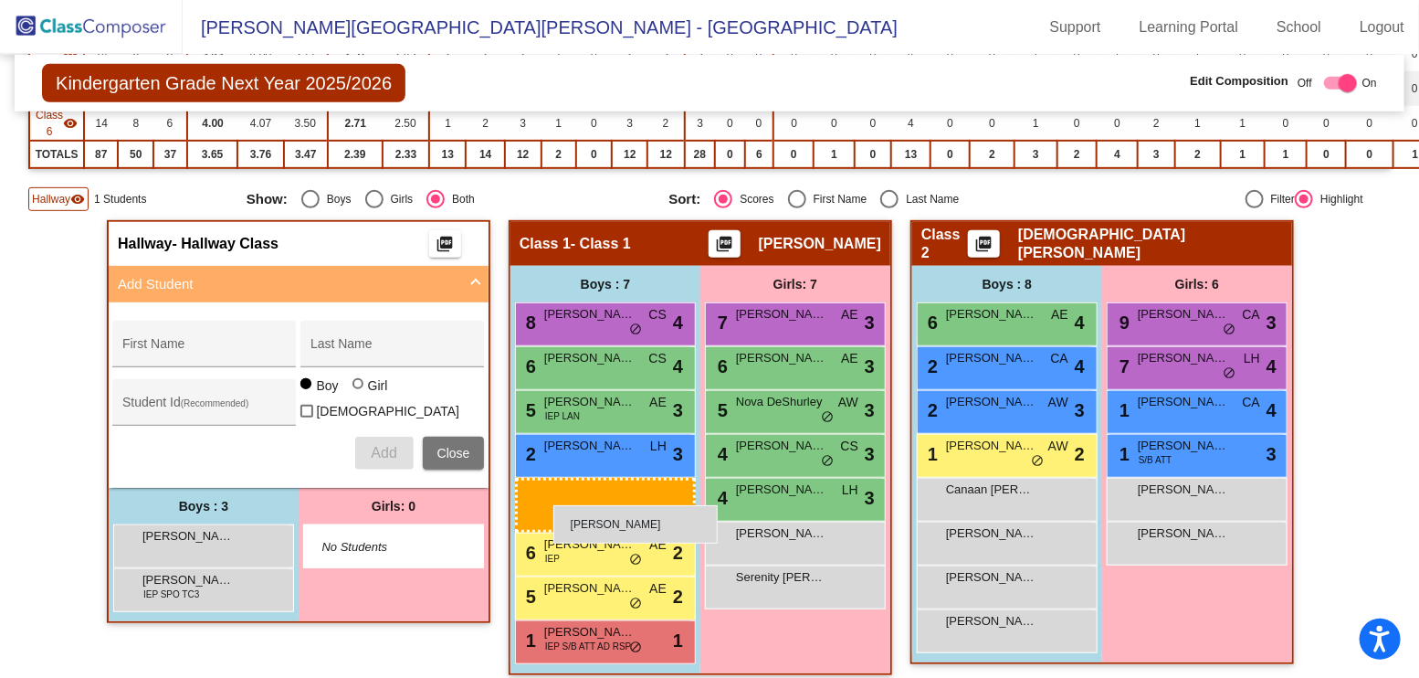
drag, startPoint x: 241, startPoint y: 616, endPoint x: 553, endPoint y: 505, distance: 331.3
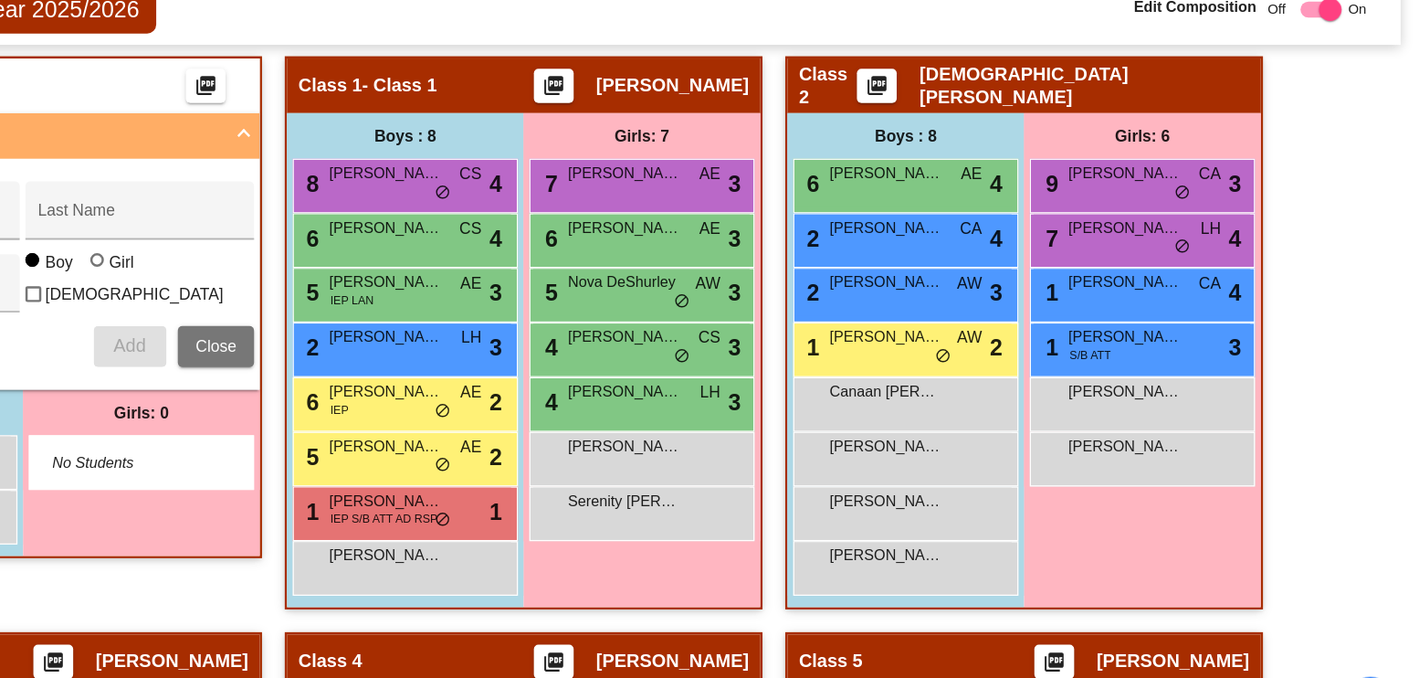
scroll to position [511, 0]
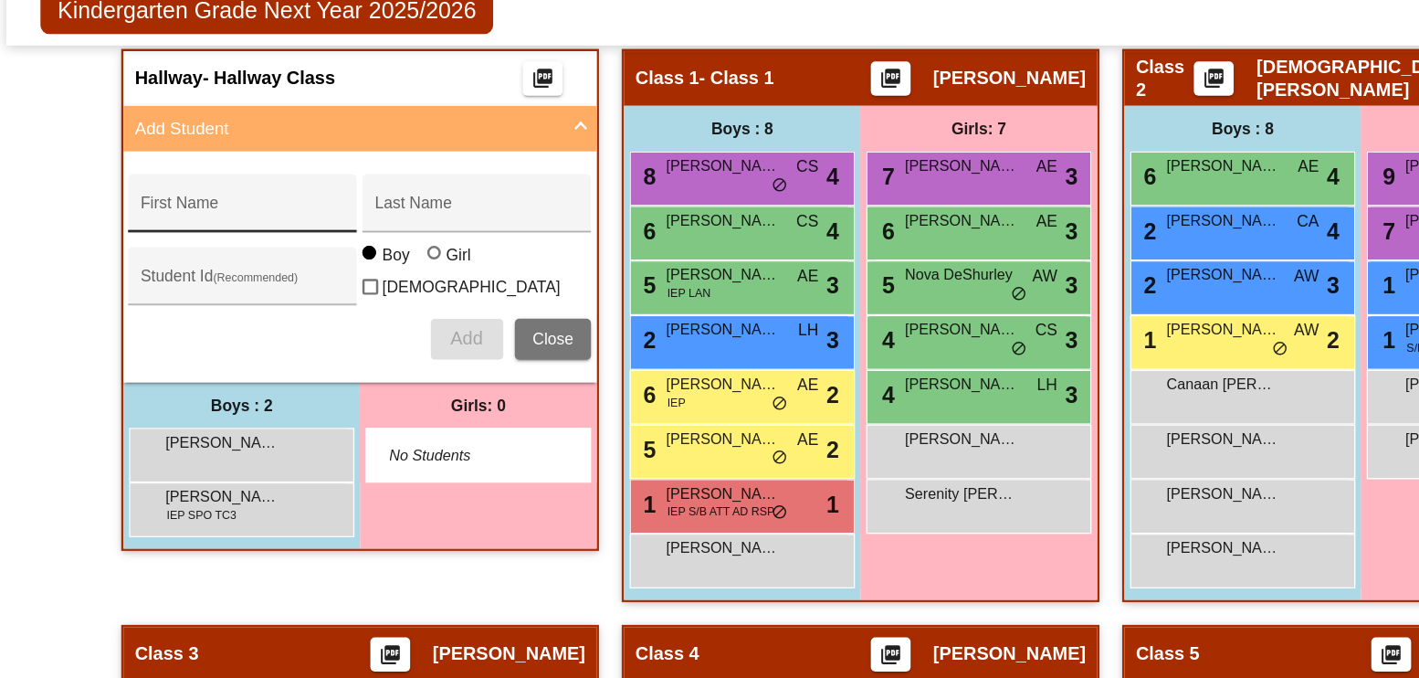
click at [217, 238] on input "First Name" at bounding box center [204, 244] width 164 height 15
type input "[PERSON_NAME]"
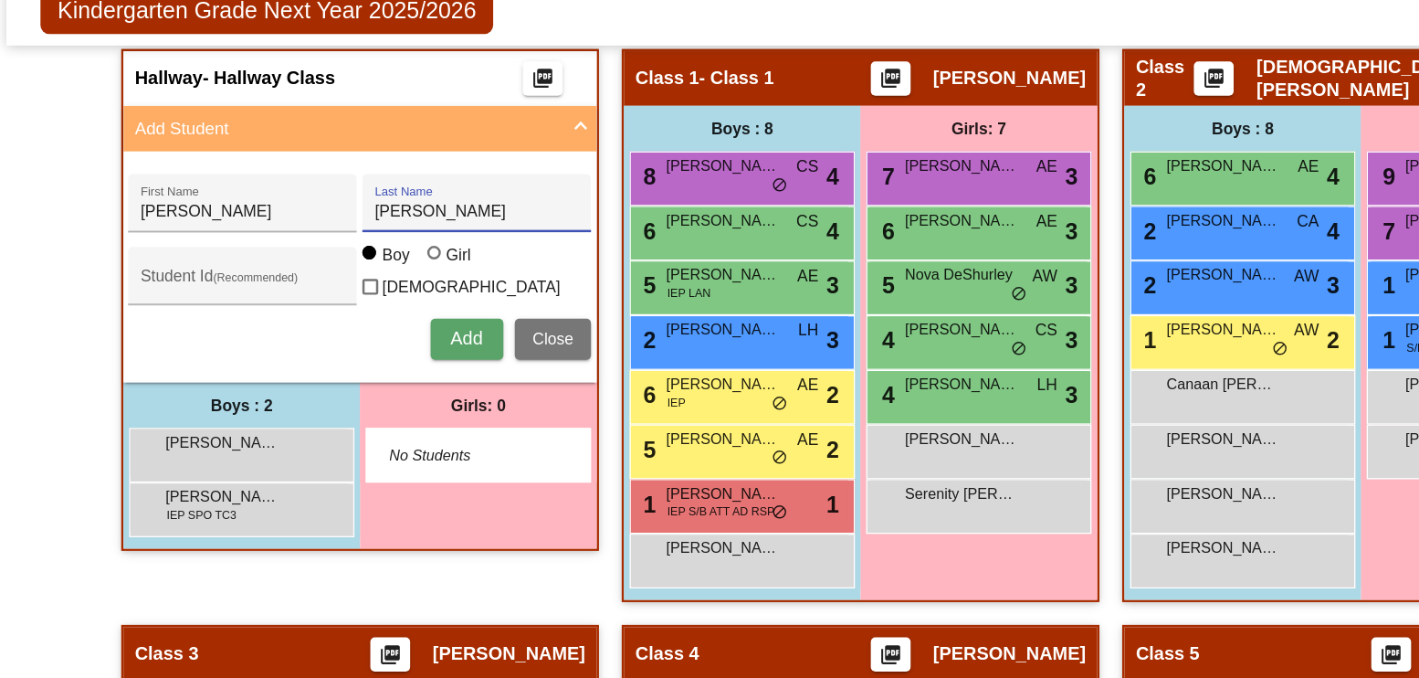
type input "[PERSON_NAME]"
click at [395, 336] on button "Add" at bounding box center [384, 347] width 58 height 33
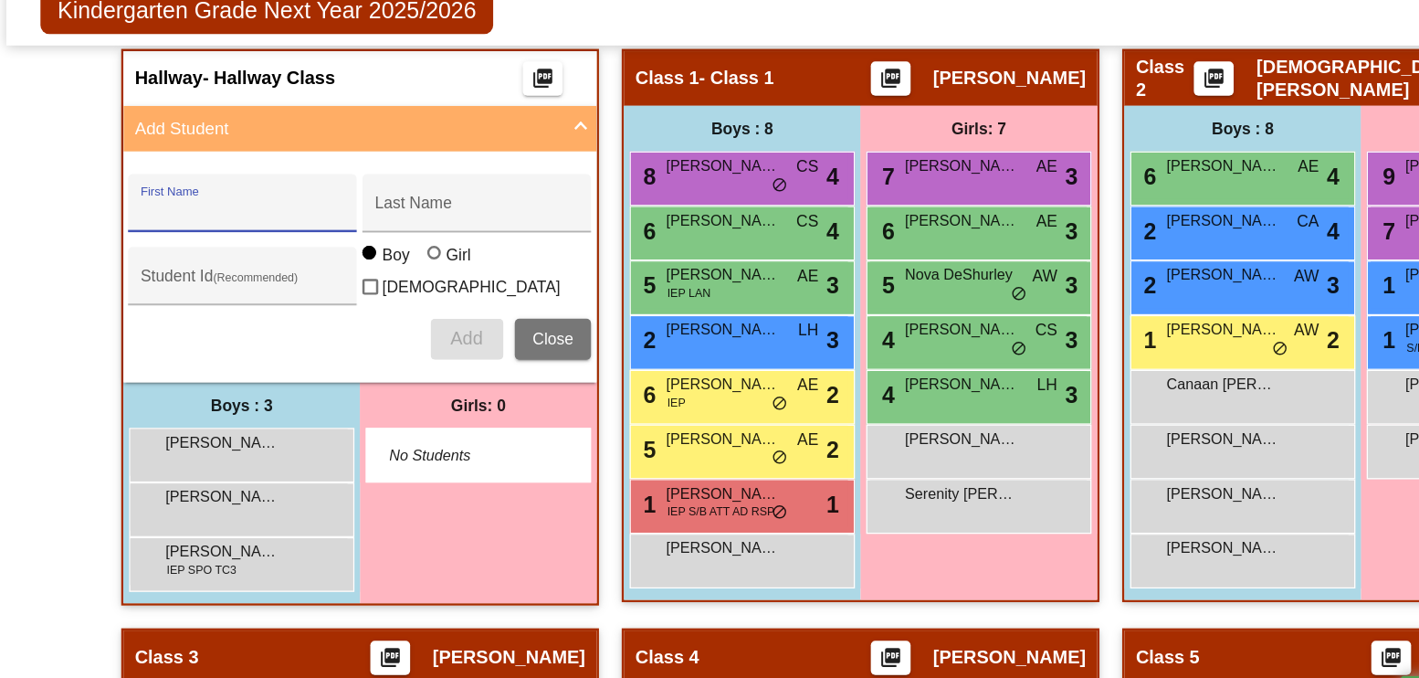
click at [180, 240] on input "First Name" at bounding box center [204, 244] width 164 height 15
type input "[PERSON_NAME]"
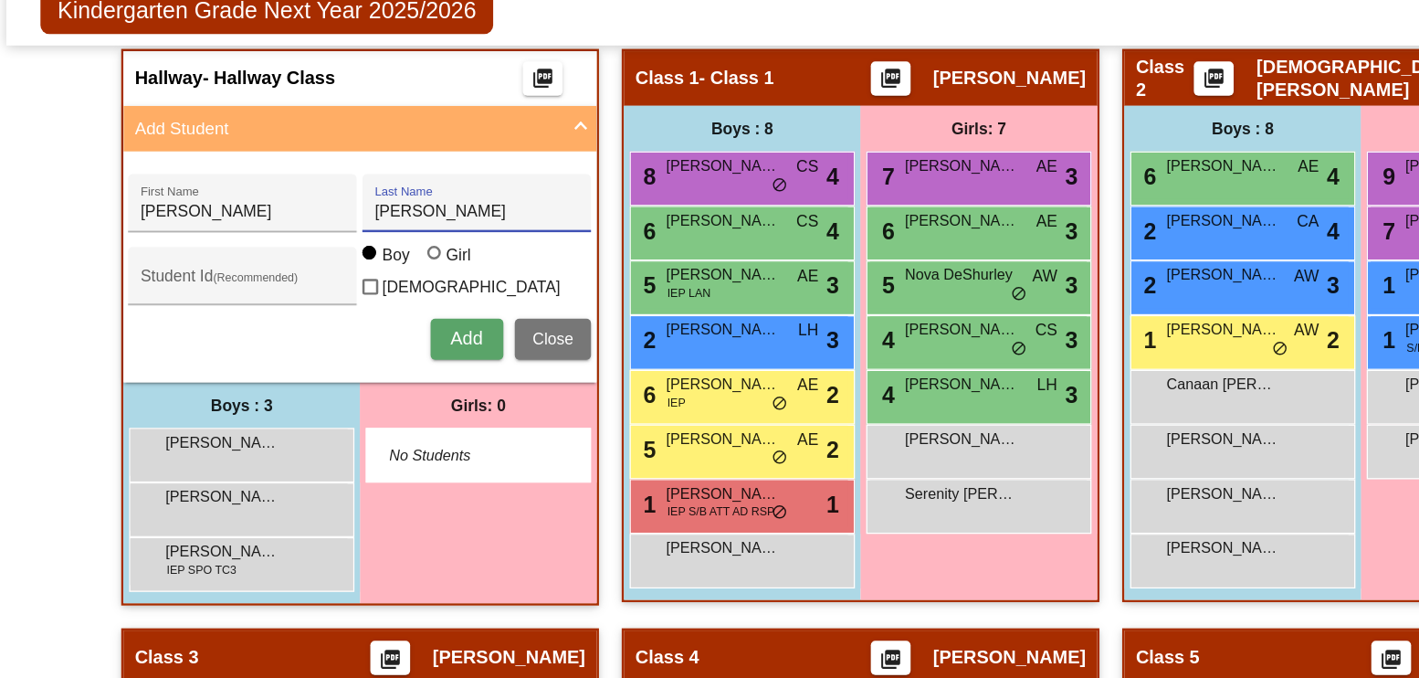
type input "[PERSON_NAME]"
click at [362, 287] on div at bounding box center [360, 279] width 15 height 15
click at [360, 287] on input "Girl" at bounding box center [359, 287] width 1 height 1
radio input "true"
click at [382, 339] on span "Add" at bounding box center [384, 347] width 26 height 16
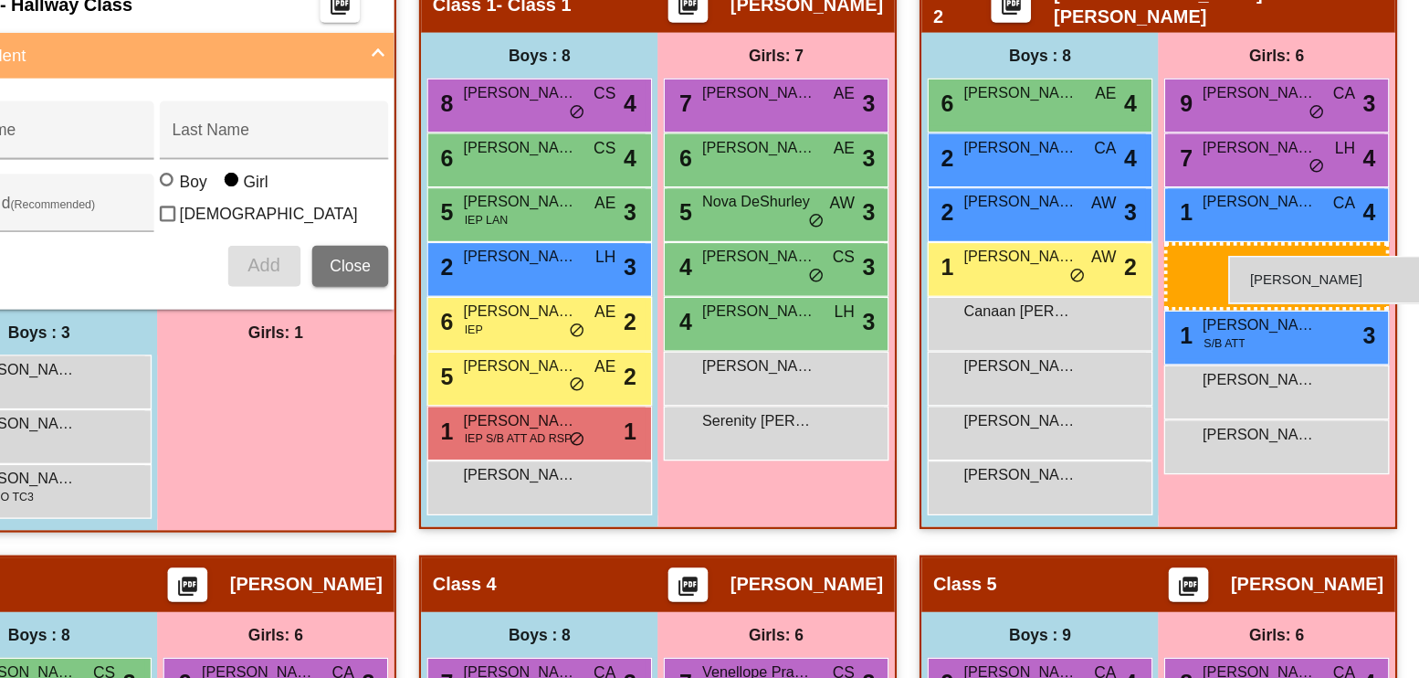
drag, startPoint x: 424, startPoint y: 430, endPoint x: 1158, endPoint y: 339, distance: 739.9
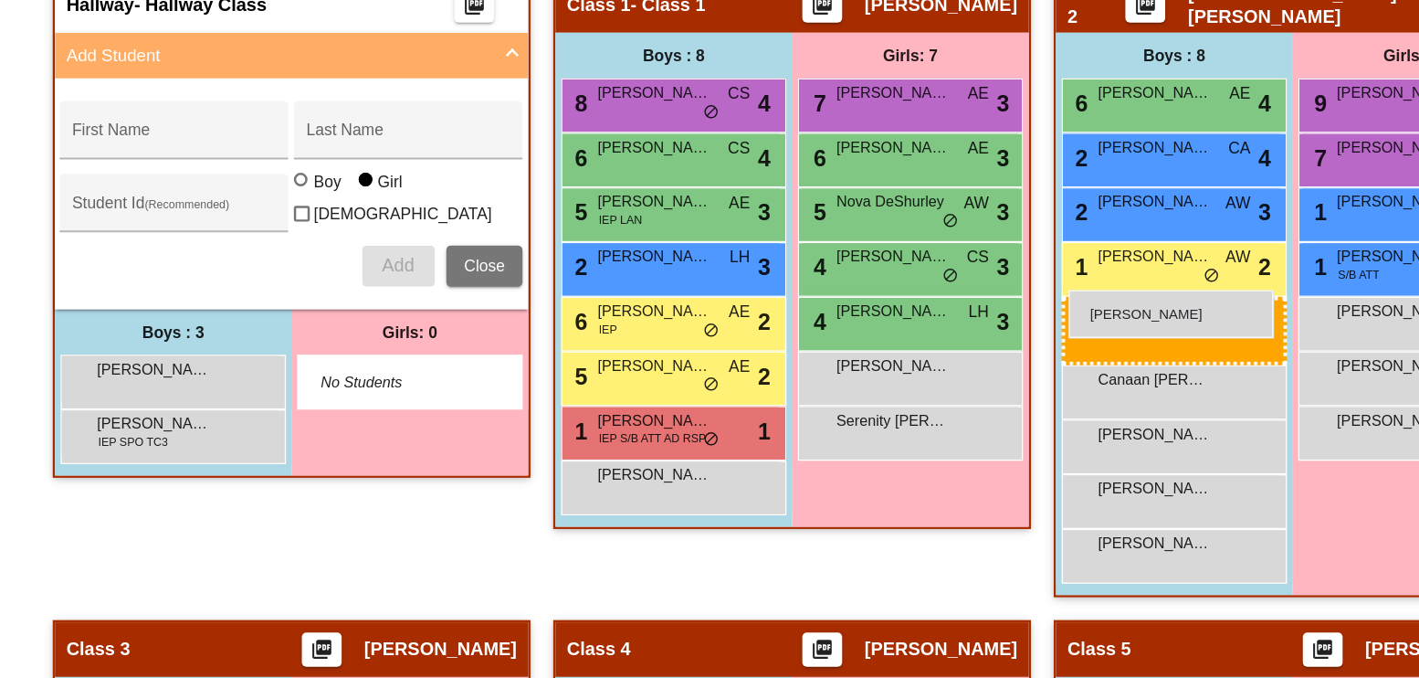
drag, startPoint x: 213, startPoint y: 473, endPoint x: 922, endPoint y: 367, distance: 717.5
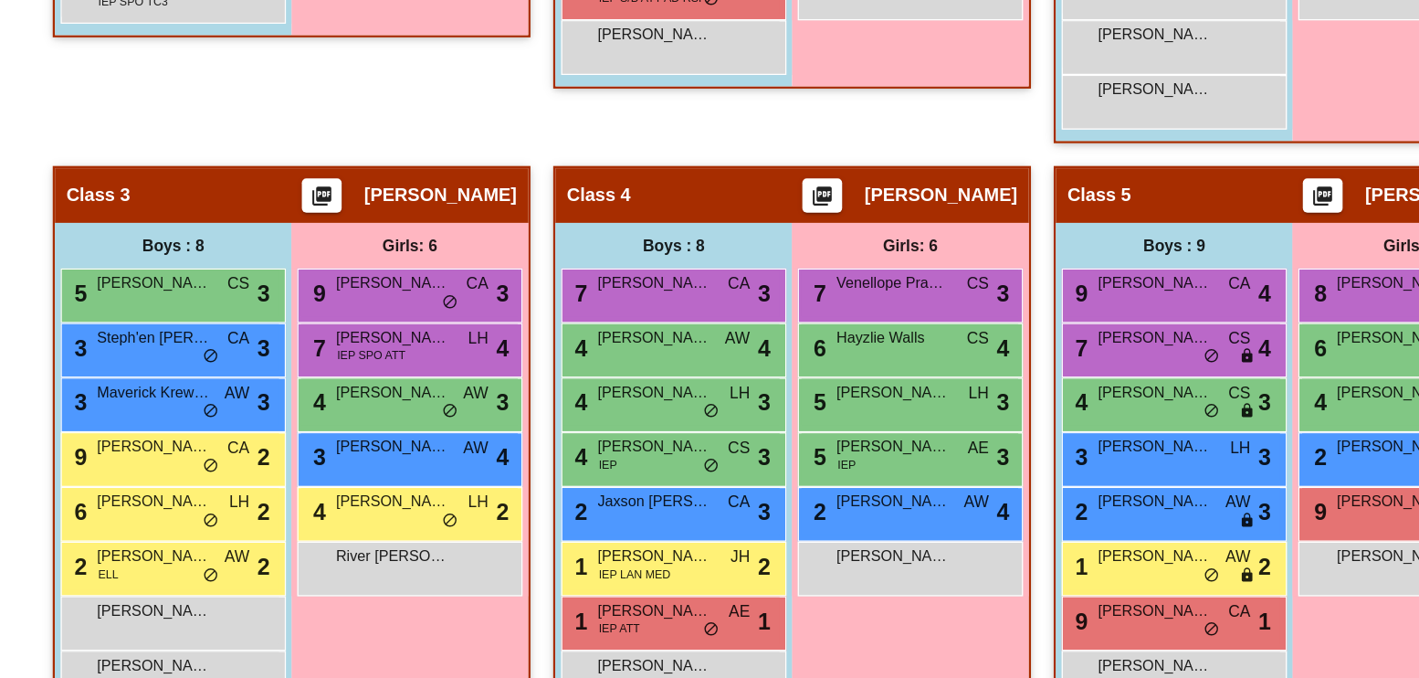
scroll to position [869, 0]
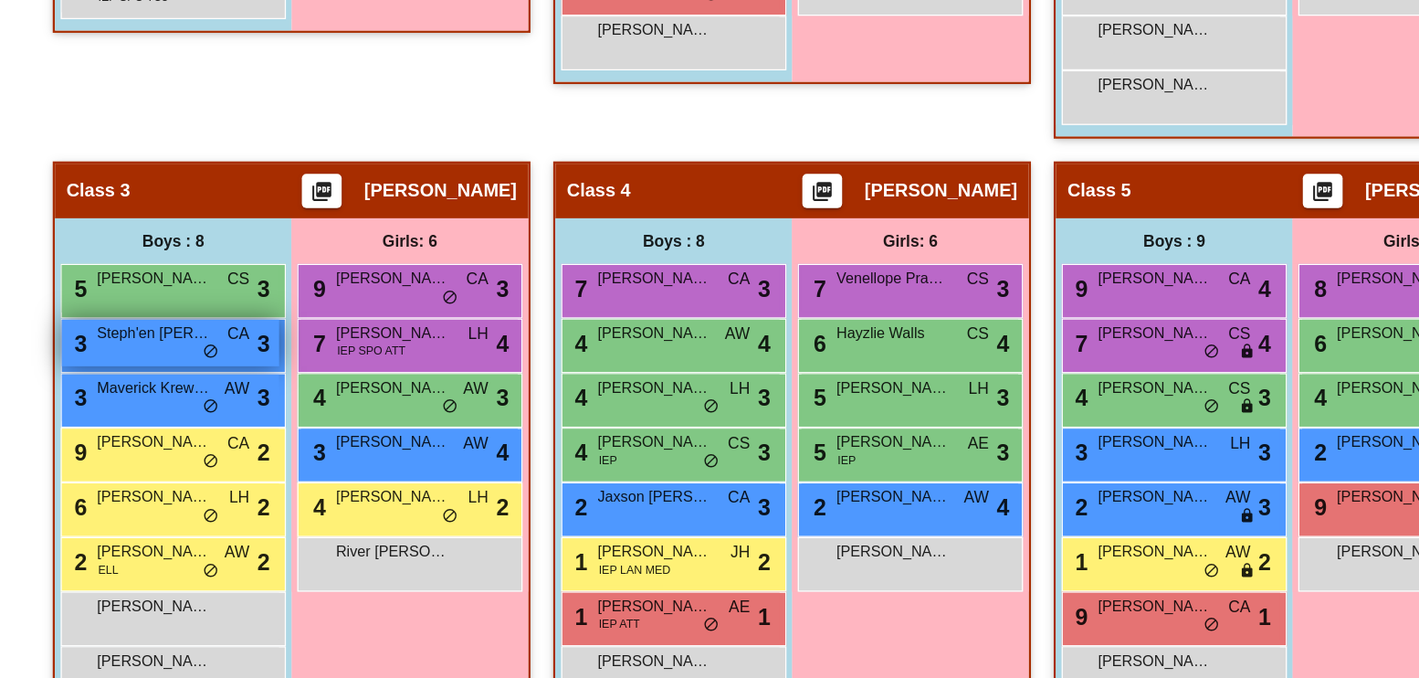
click at [198, 395] on span "Steph'en [PERSON_NAME]" at bounding box center [187, 401] width 91 height 18
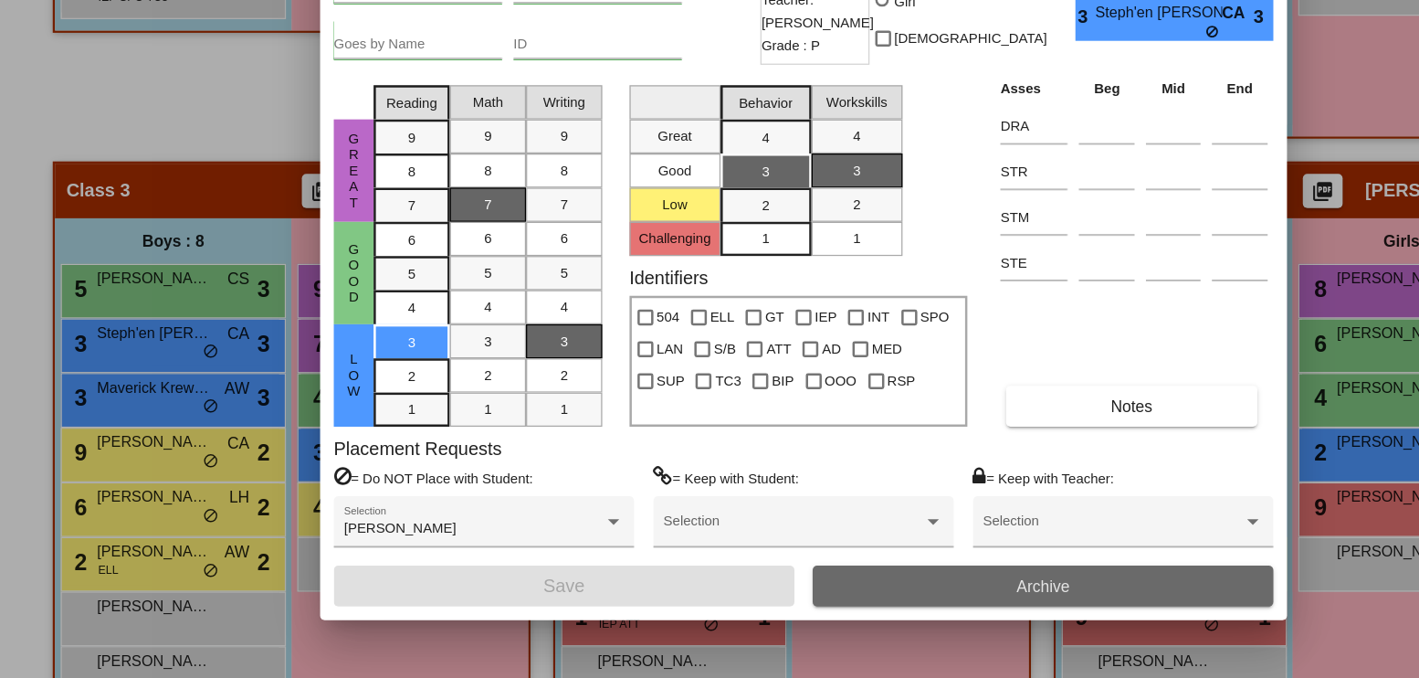
click at [827, 617] on button "Archive" at bounding box center [902, 603] width 370 height 33
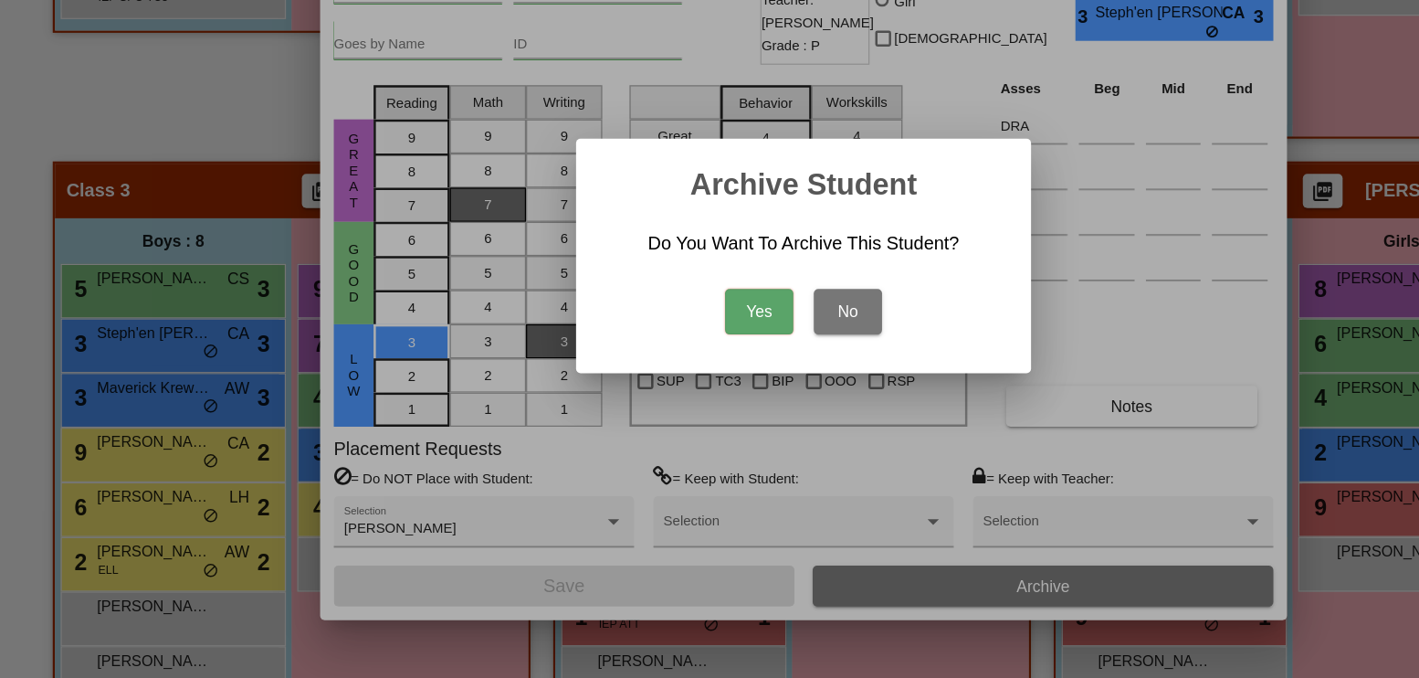
click at [688, 384] on button "Yes" at bounding box center [674, 383] width 55 height 37
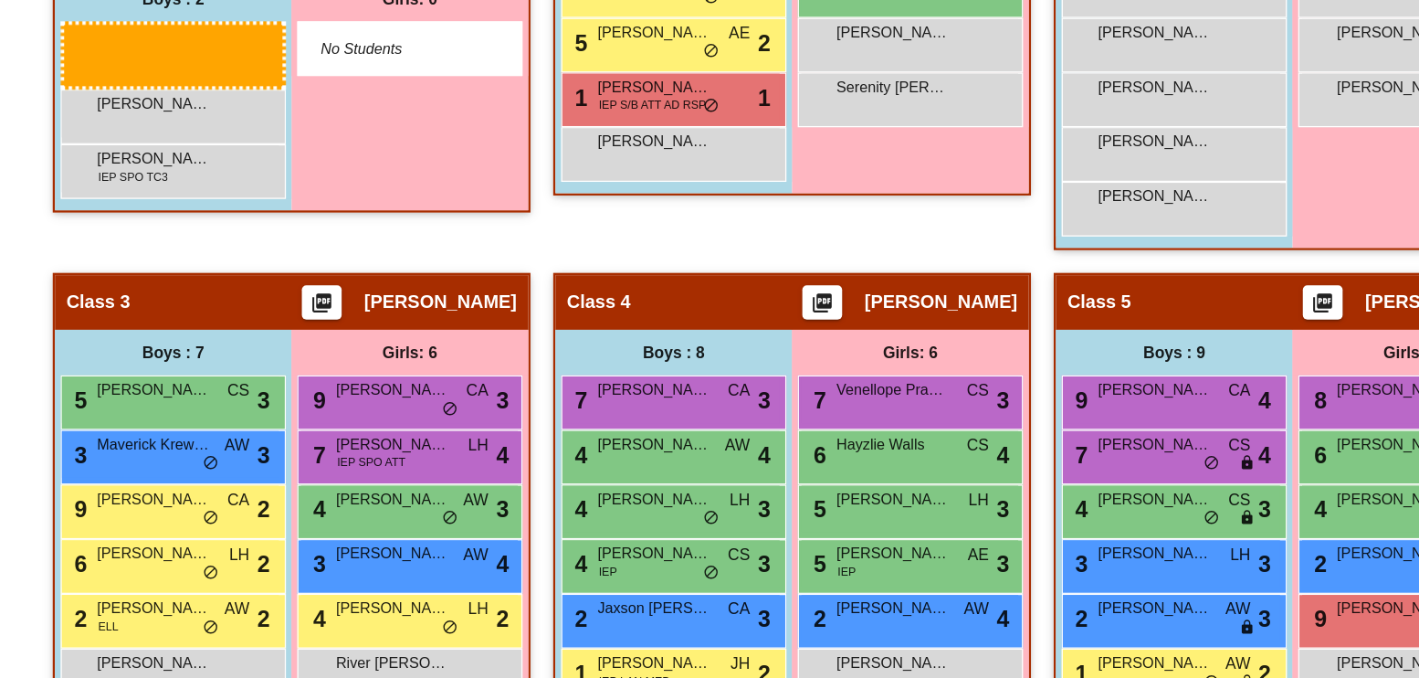
scroll to position [759, 0]
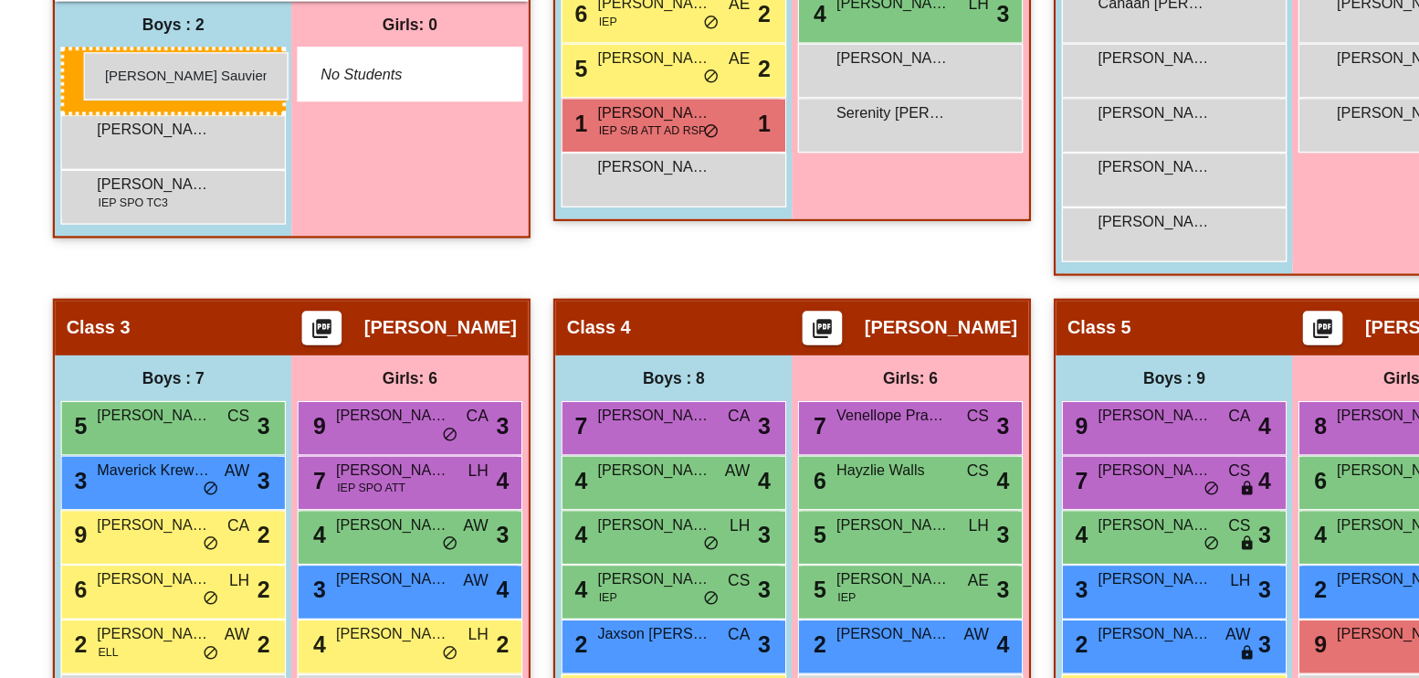
drag, startPoint x: 195, startPoint y: 613, endPoint x: 132, endPoint y: 175, distance: 442.0
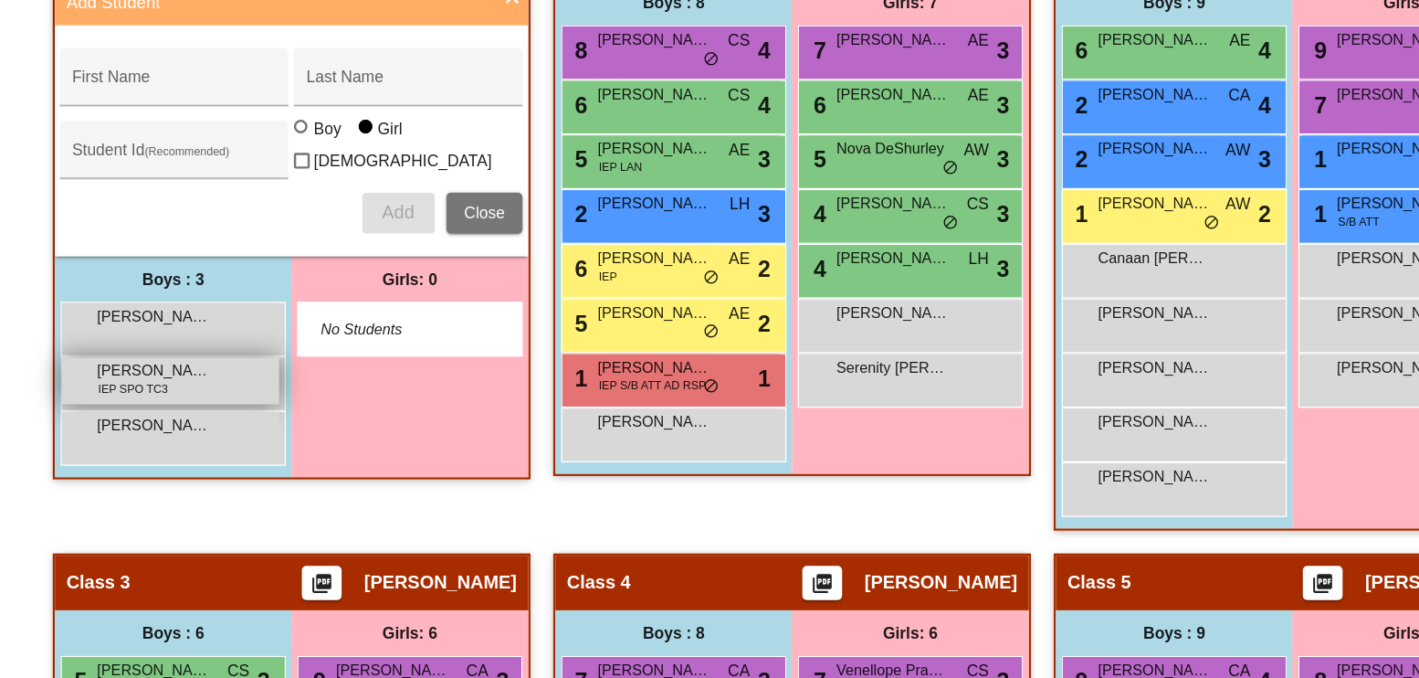
scroll to position [553, 0]
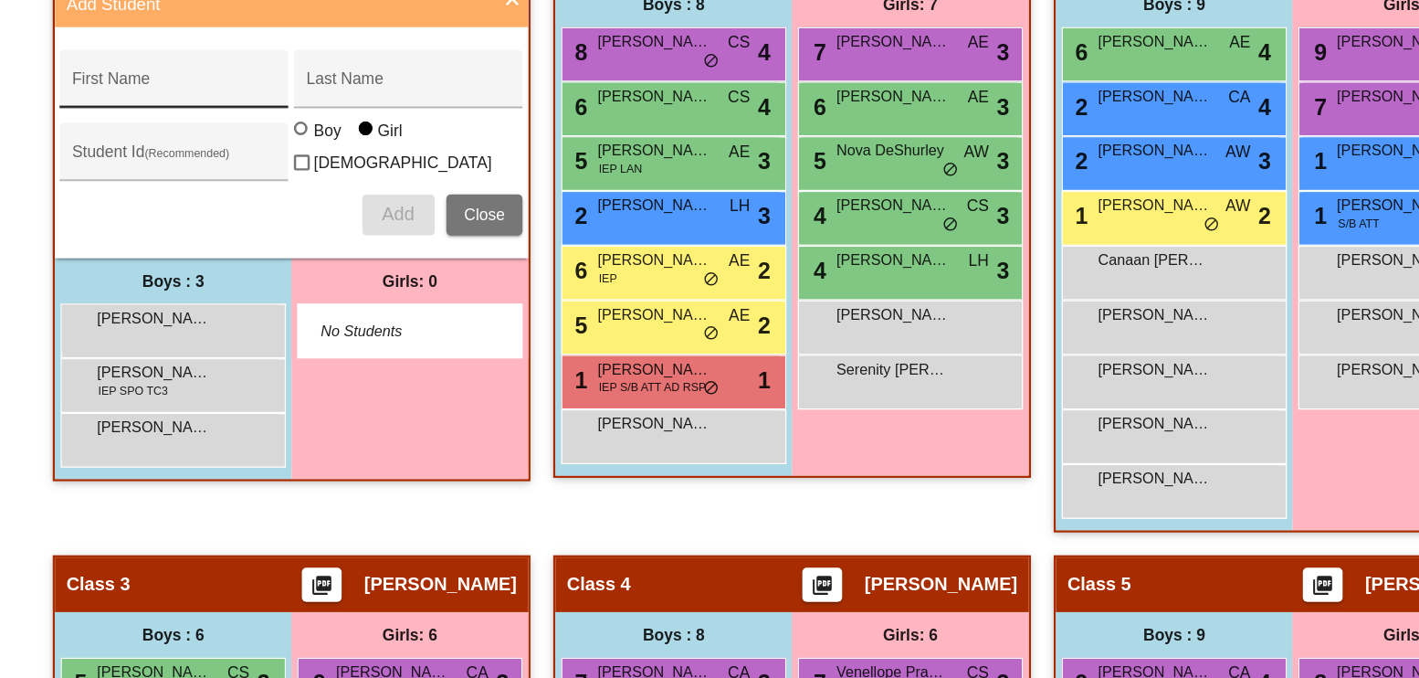
click at [223, 199] on input "First Name" at bounding box center [204, 203] width 164 height 15
type input "Presli"
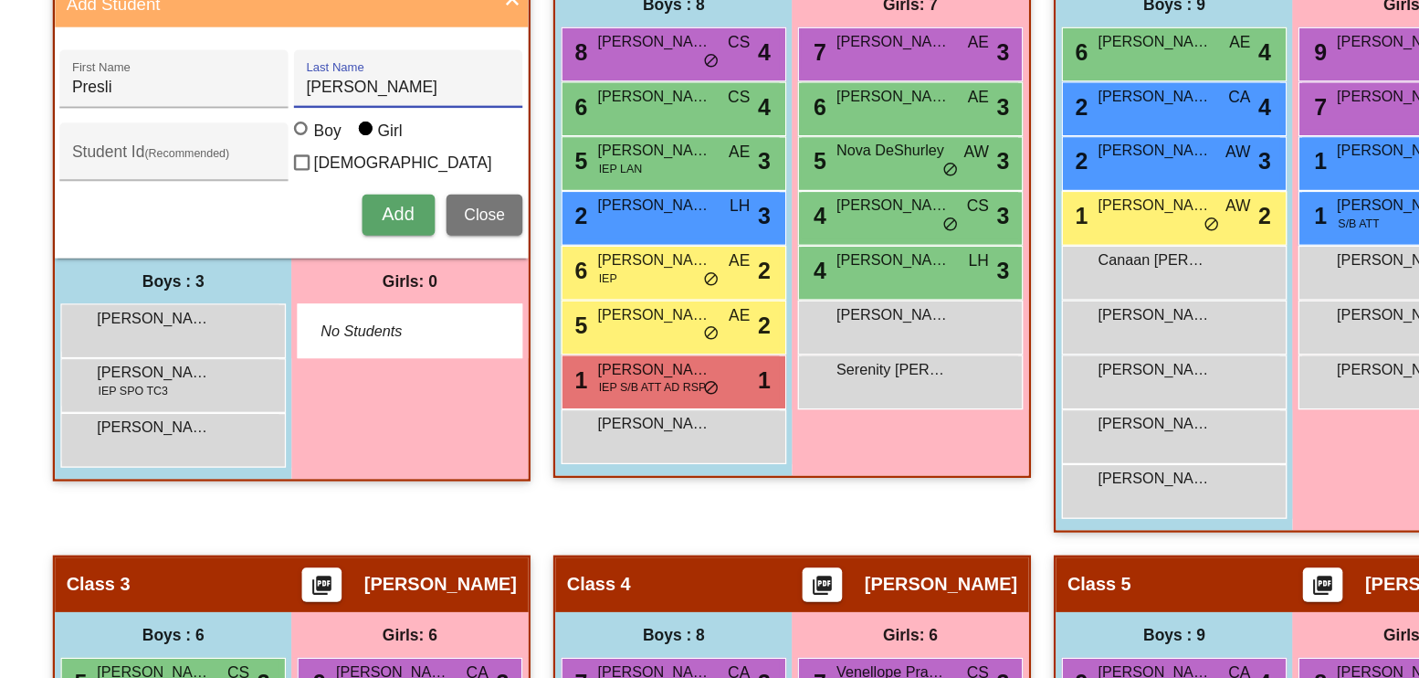
type input "[PERSON_NAME]"
click at [394, 290] on button "Add" at bounding box center [384, 306] width 58 height 33
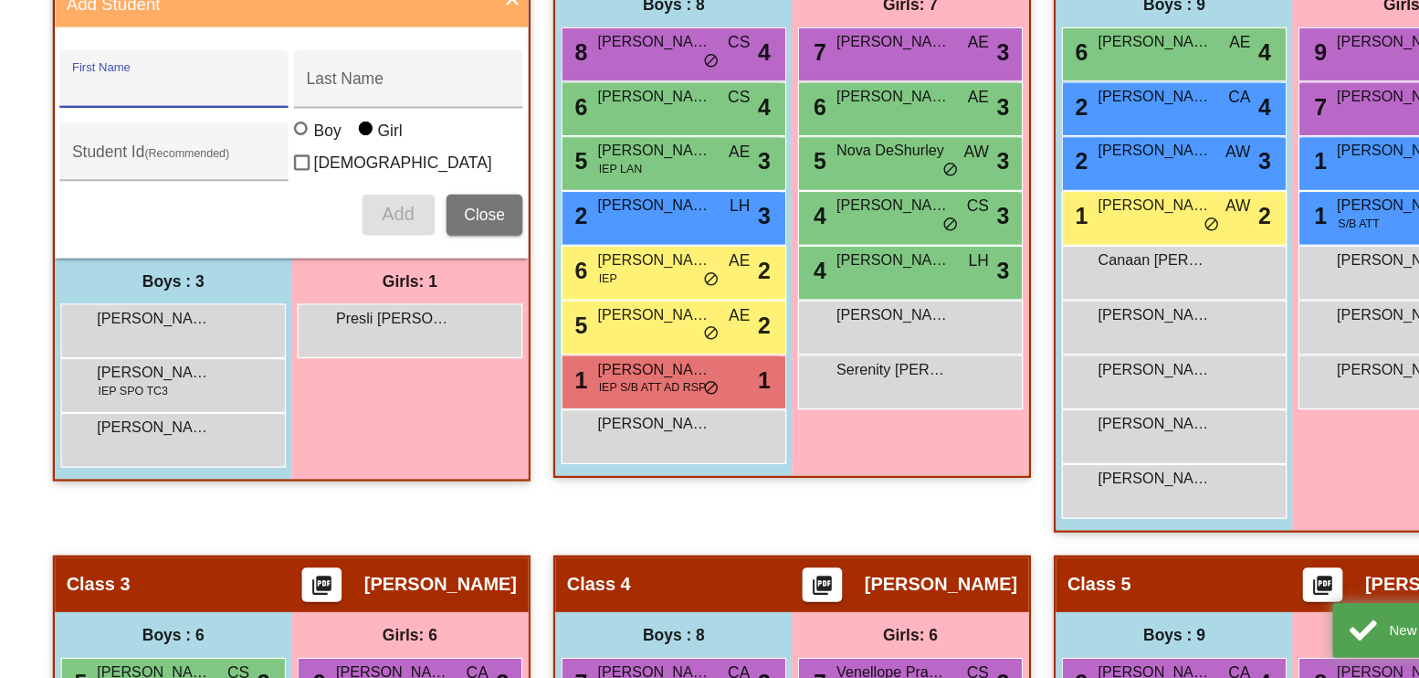
click at [205, 202] on input "First Name" at bounding box center [204, 203] width 164 height 15
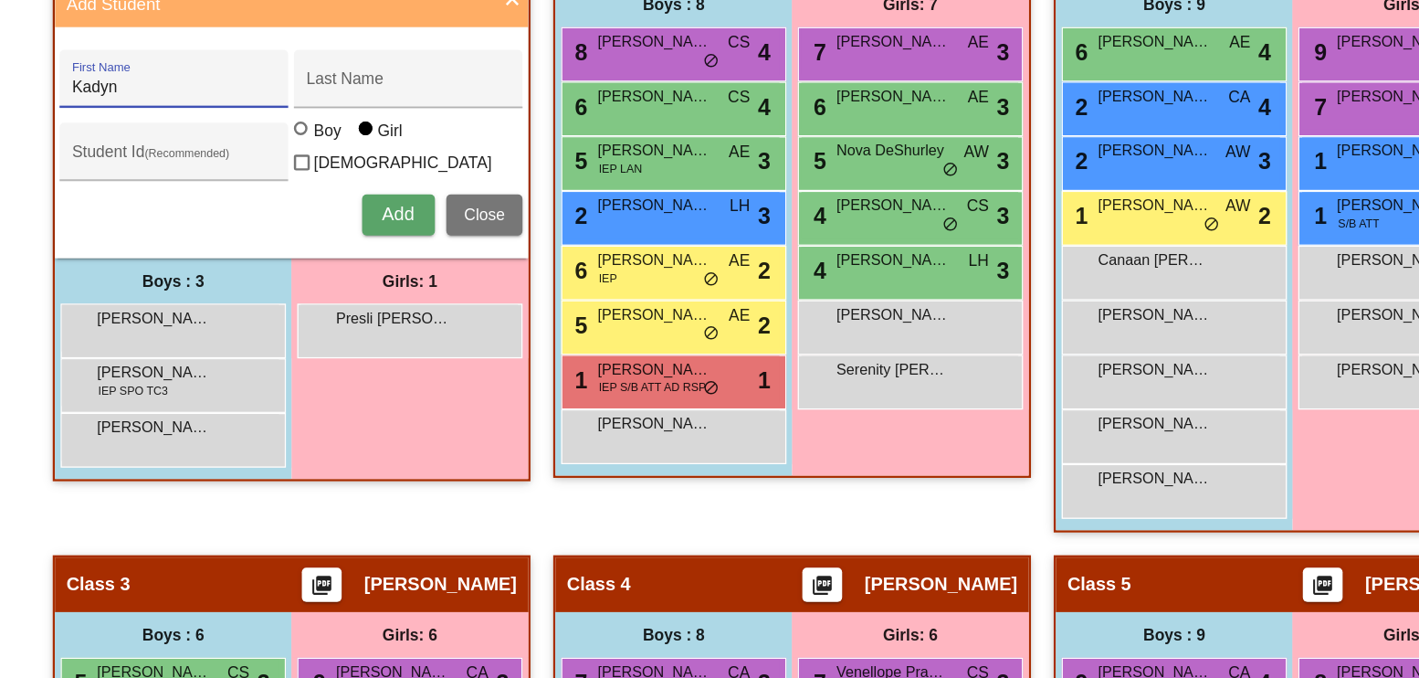
type input "Kadyn"
type input "[PERSON_NAME]"
click at [309, 246] on div at bounding box center [307, 238] width 15 height 15
click at [308, 247] on input "Boy" at bounding box center [307, 246] width 1 height 1
radio input "true"
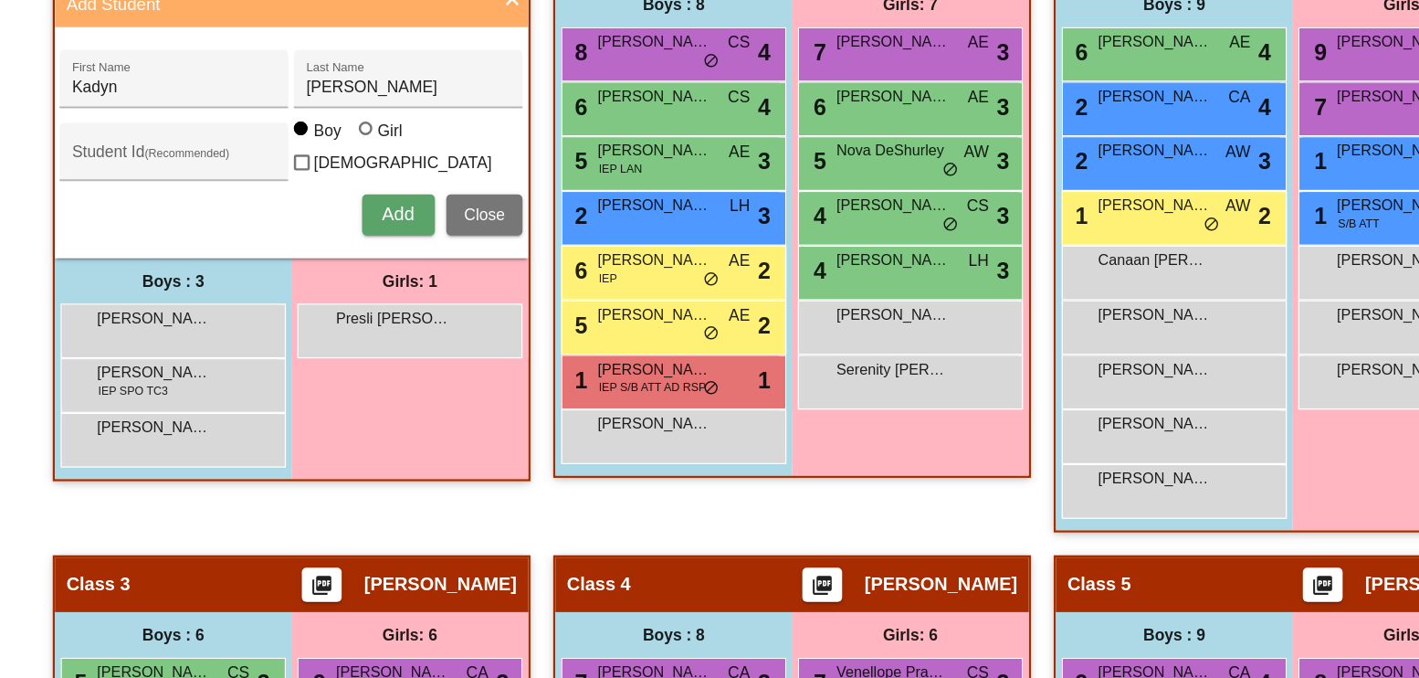
click at [375, 300] on span "Add" at bounding box center [384, 306] width 26 height 16
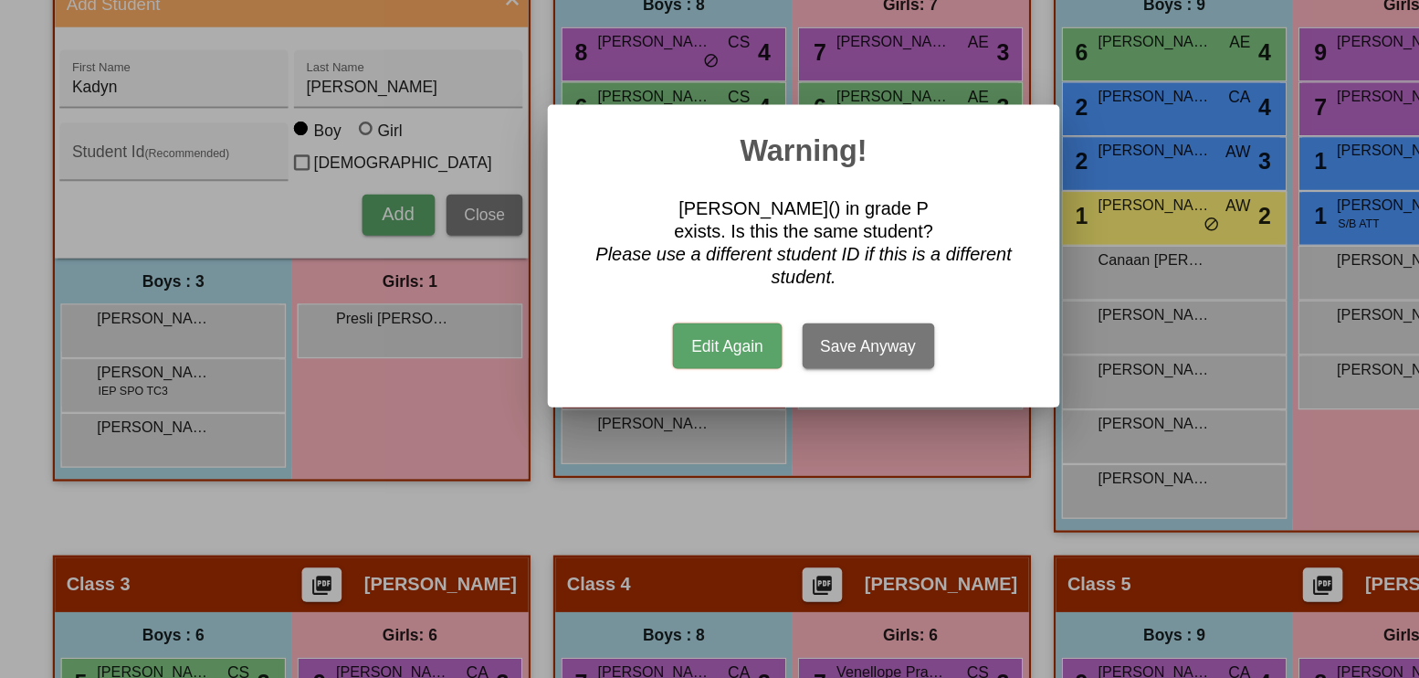
click at [758, 413] on button "Save Anyway" at bounding box center [762, 411] width 106 height 37
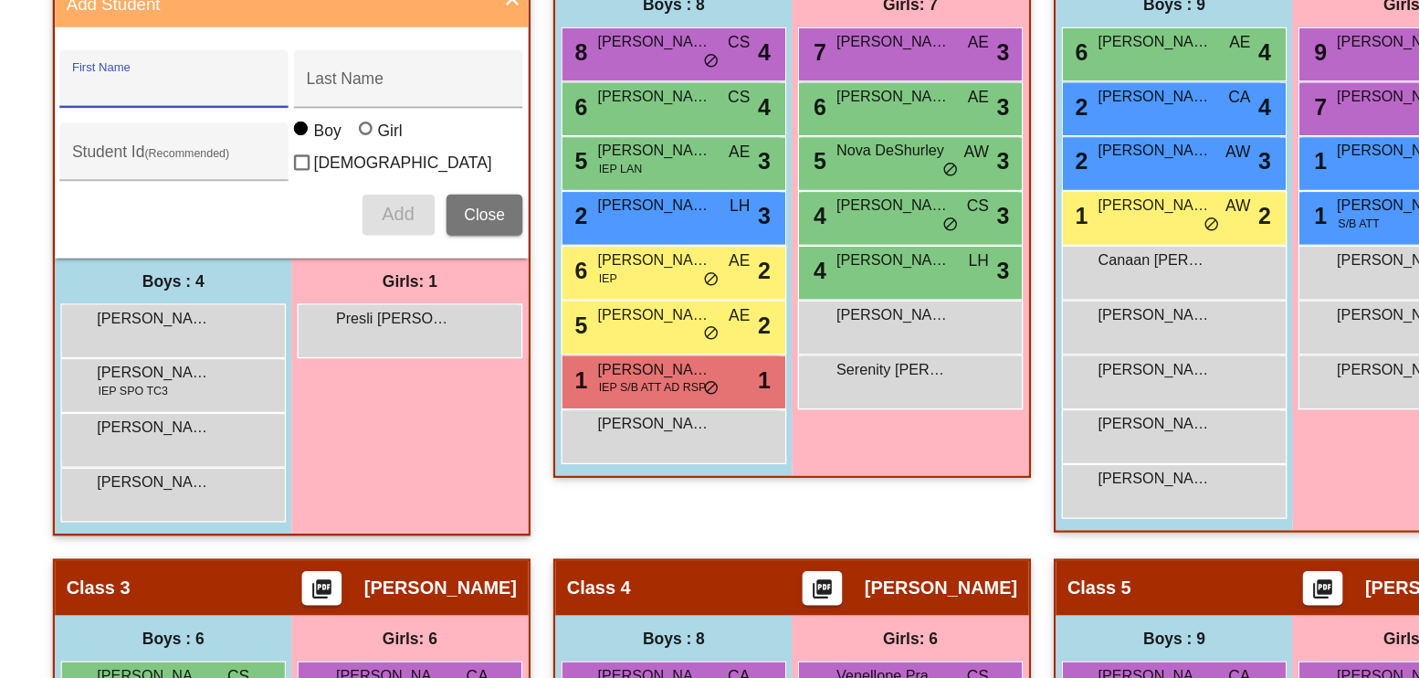
click at [247, 190] on div "First Name" at bounding box center [204, 202] width 164 height 37
type input "[PERSON_NAME]"
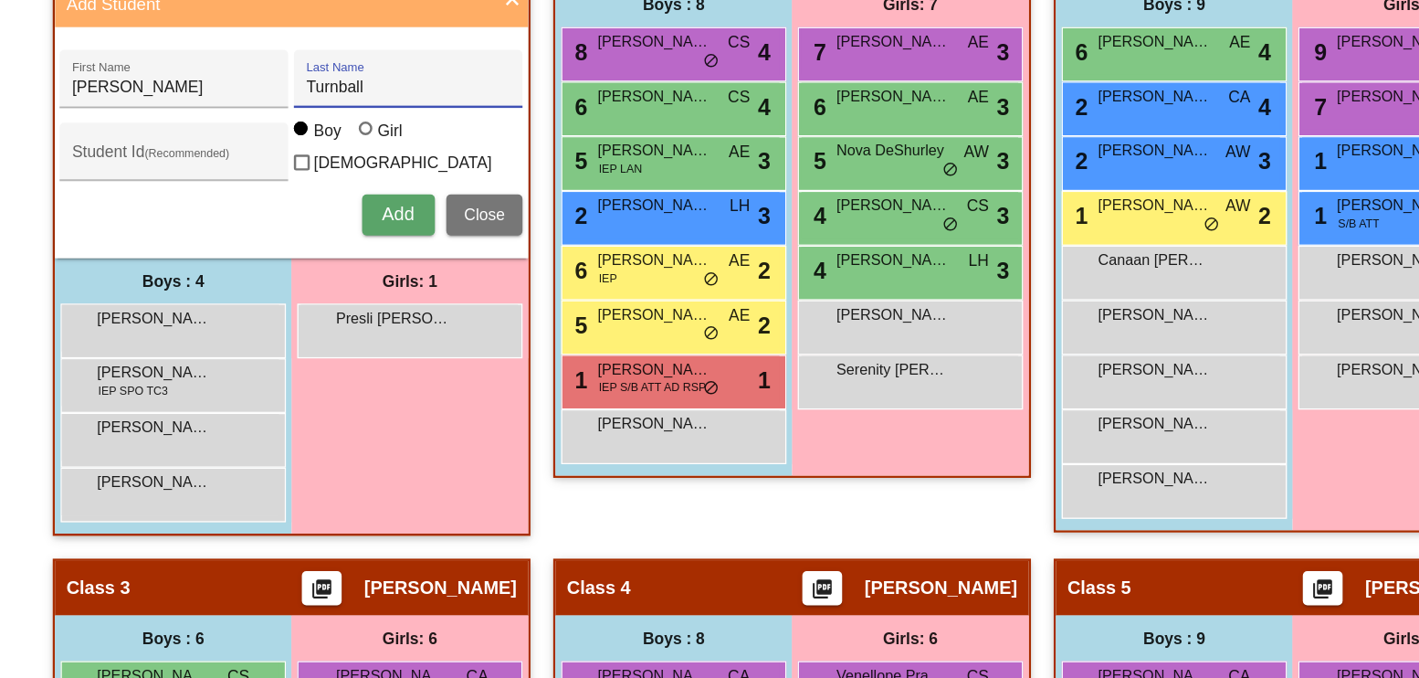
type input "Turnball"
click at [387, 299] on span "Add" at bounding box center [384, 306] width 26 height 16
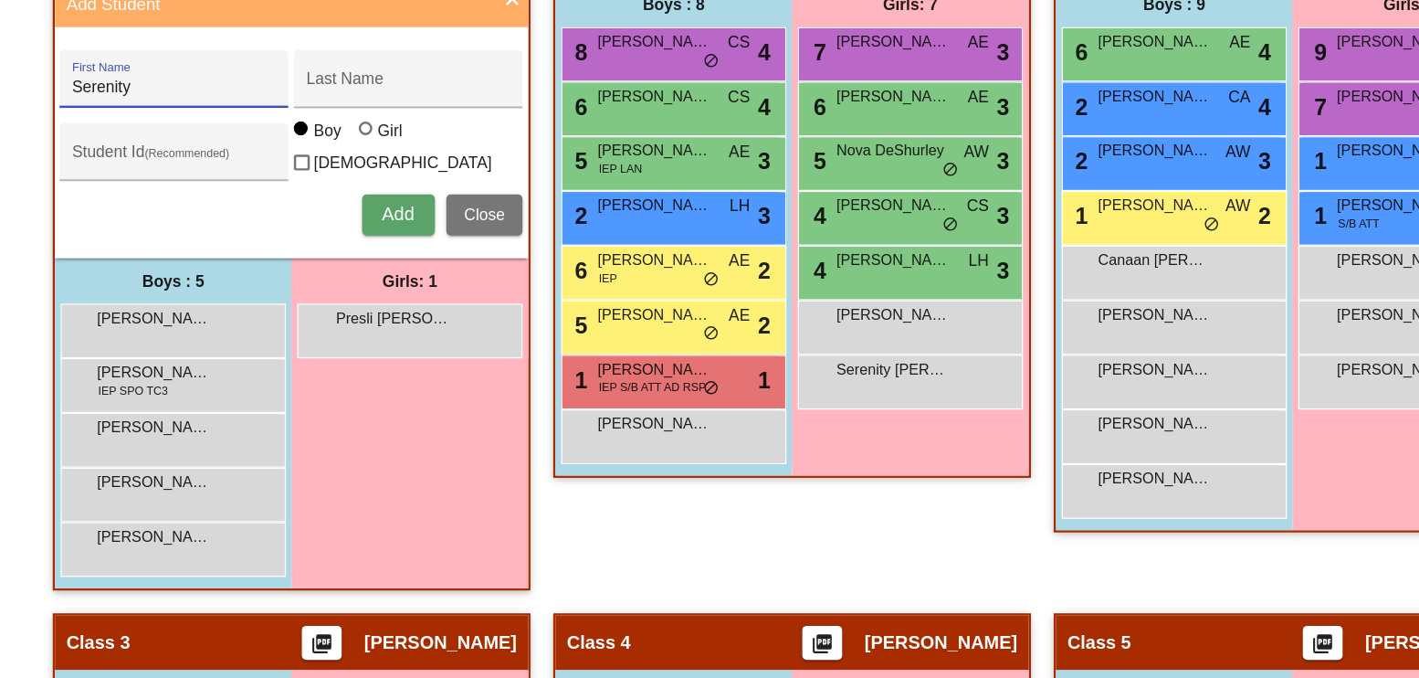
type input "Serenity"
type input "[PERSON_NAME]"
click at [353, 242] on div at bounding box center [358, 236] width 11 height 11
click at [359, 247] on input "Girl" at bounding box center [359, 246] width 1 height 1
radio input "true"
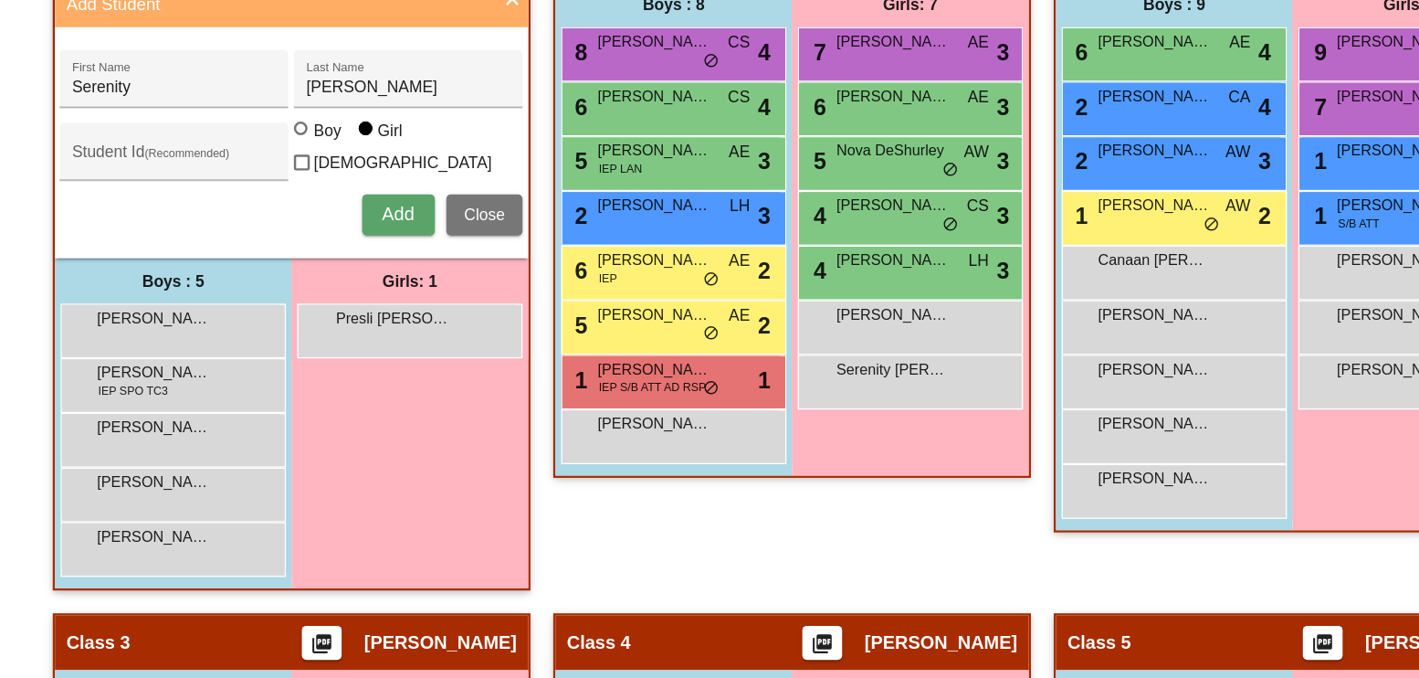
click at [374, 290] on button "Add" at bounding box center [384, 306] width 58 height 33
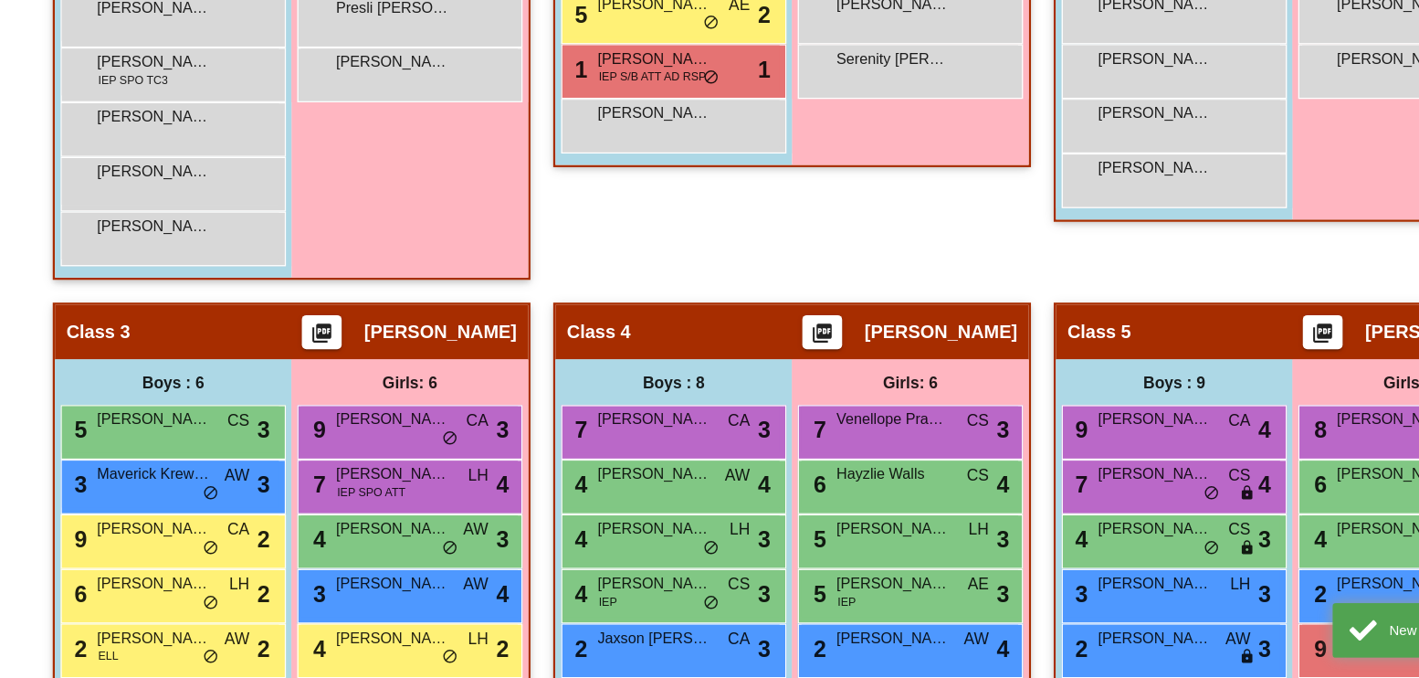
scroll to position [805, 0]
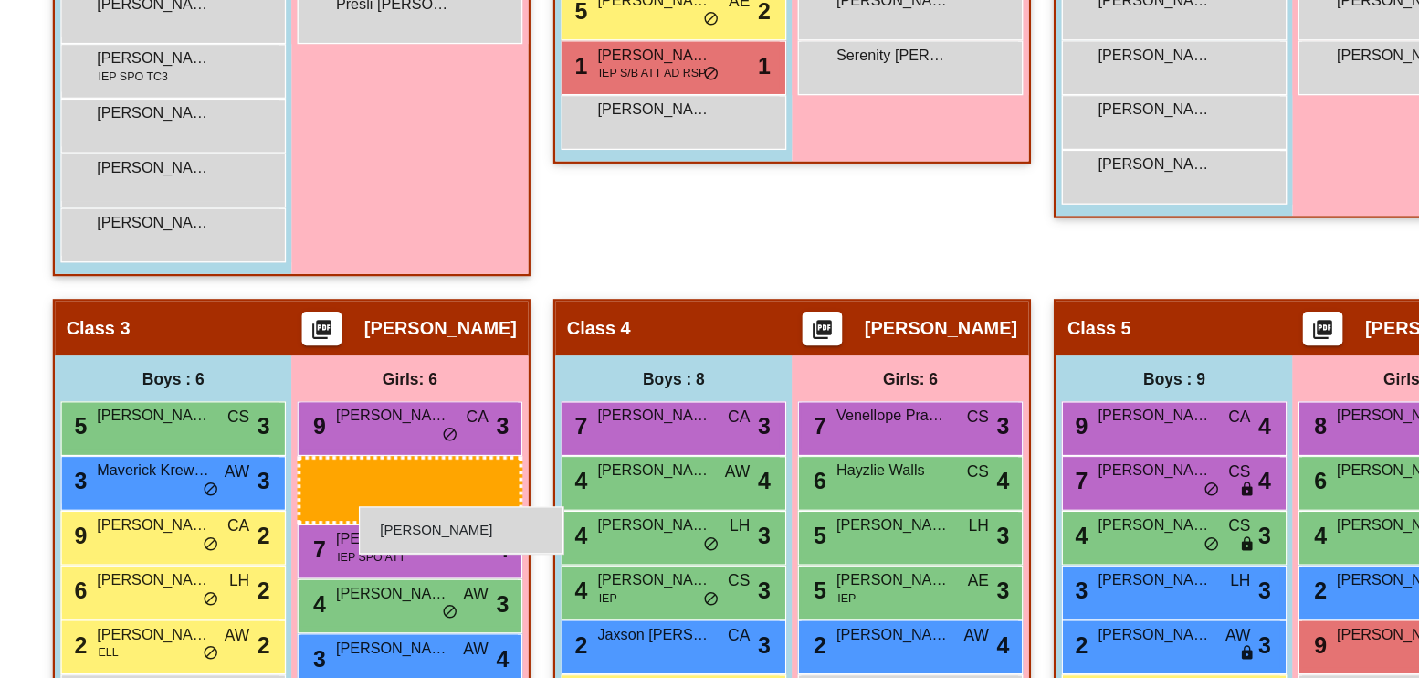
drag, startPoint x: 377, startPoint y: 176, endPoint x: 353, endPoint y: 540, distance: 364.3
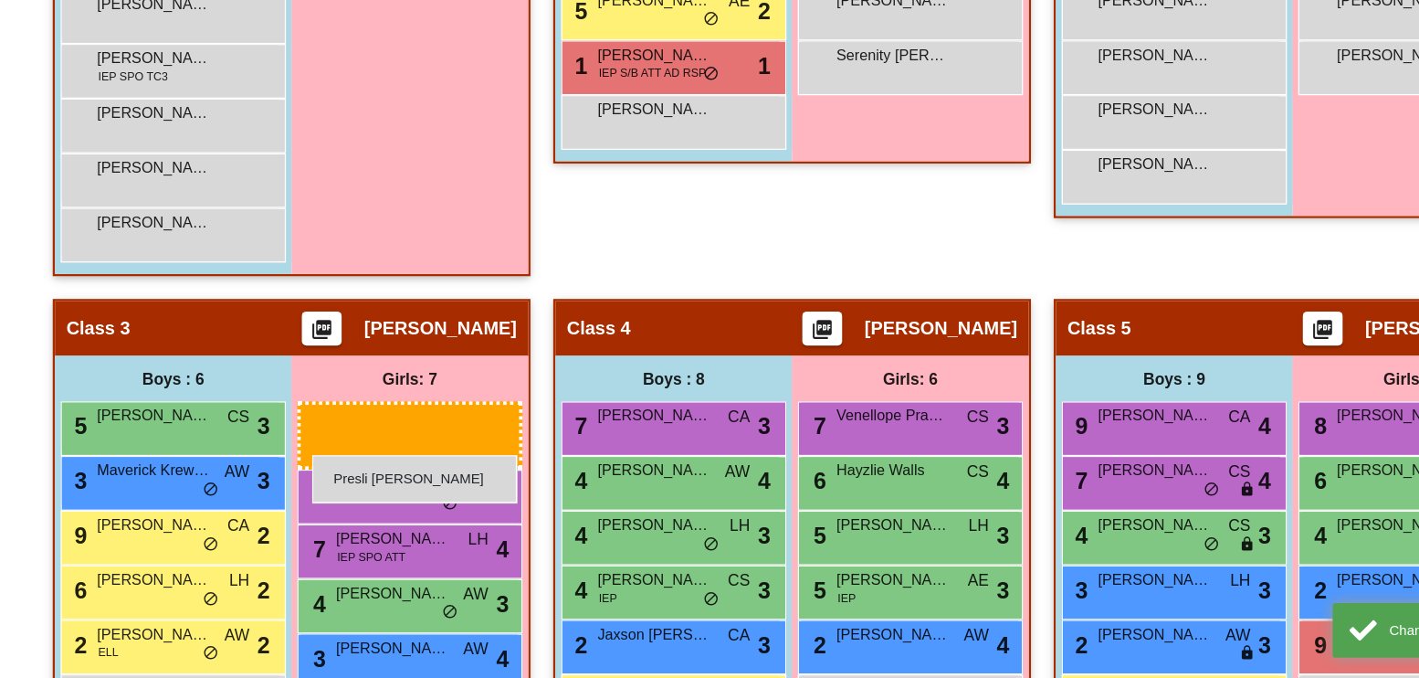
drag, startPoint x: 340, startPoint y: 143, endPoint x: 315, endPoint y: 499, distance: 356.1
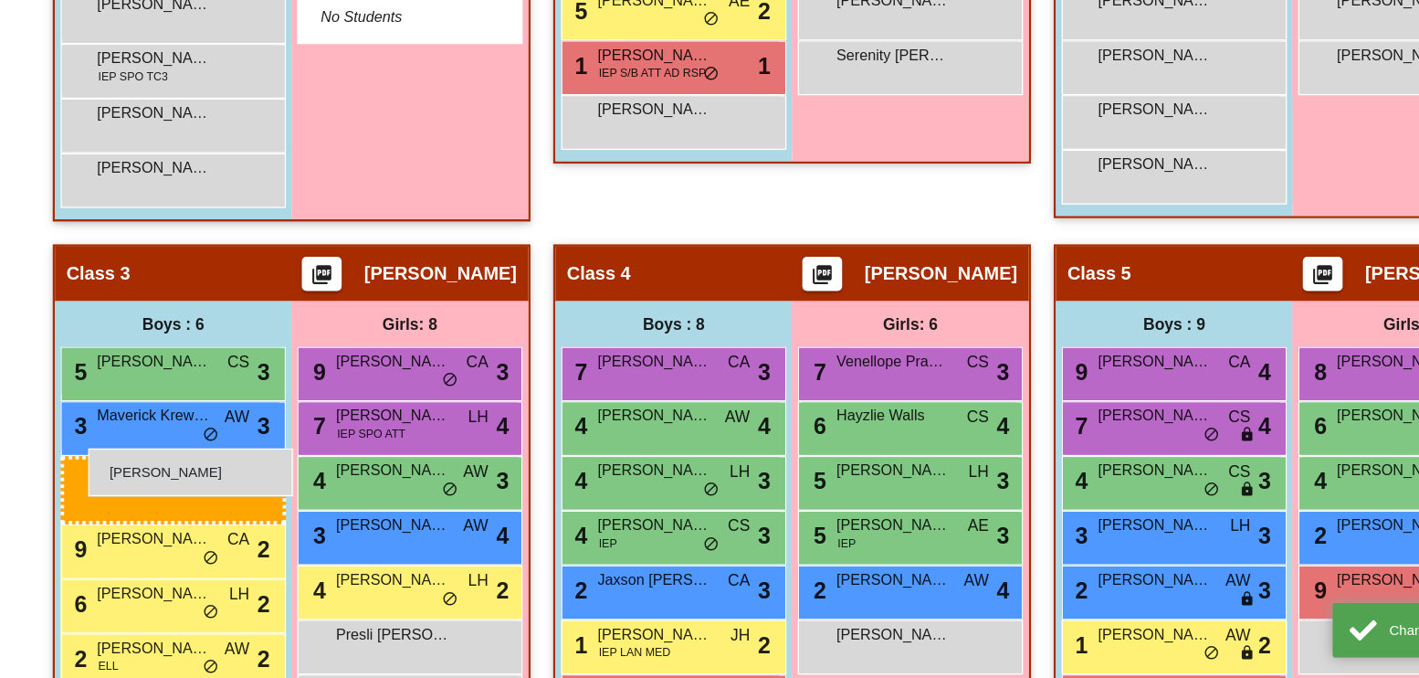
drag, startPoint x: 203, startPoint y: 310, endPoint x: 135, endPoint y: 493, distance: 195.6
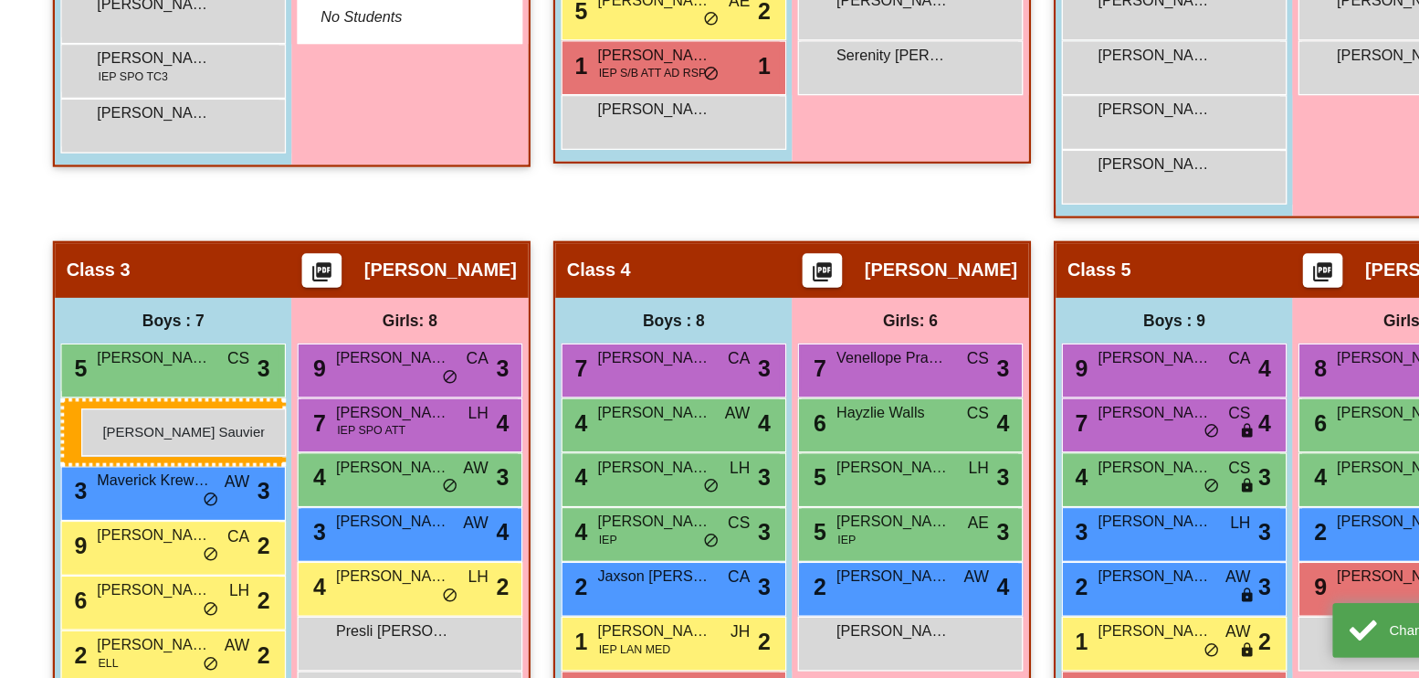
drag, startPoint x: 149, startPoint y: 269, endPoint x: 130, endPoint y: 461, distance: 193.7
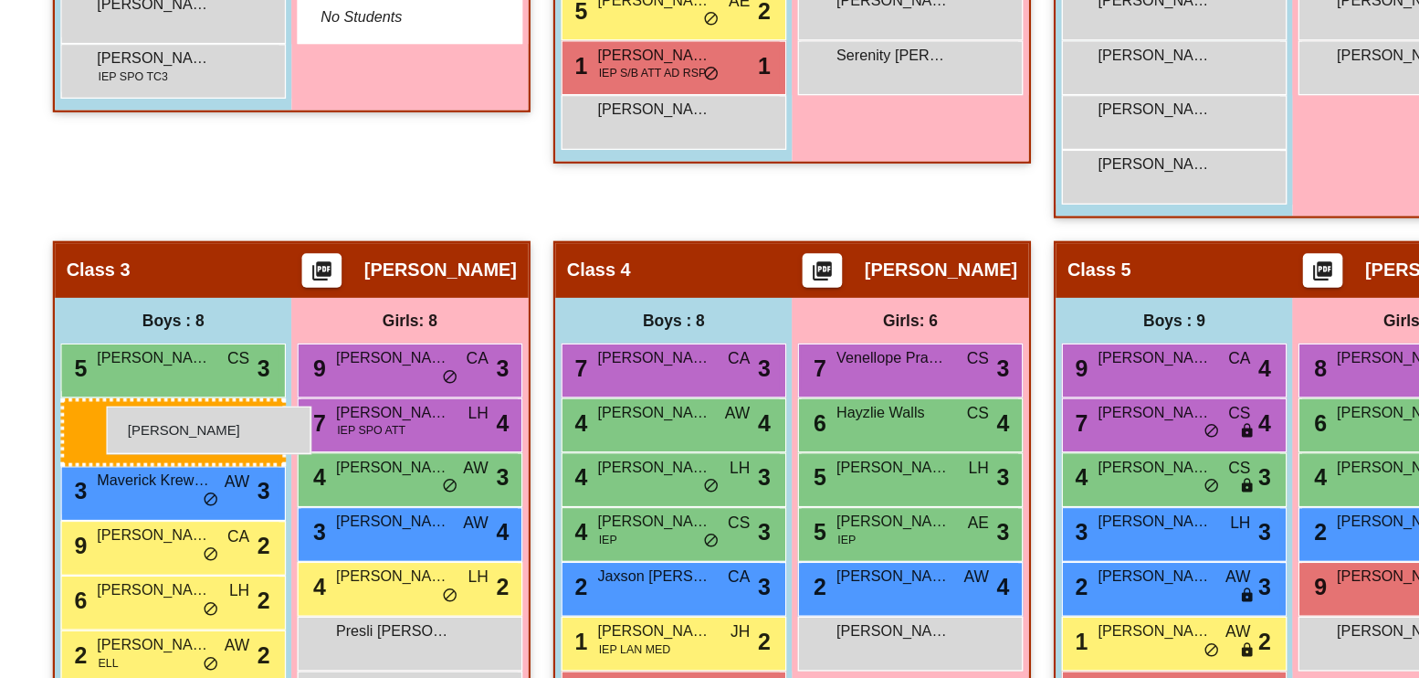
drag, startPoint x: 184, startPoint y: 216, endPoint x: 149, endPoint y: 459, distance: 245.4
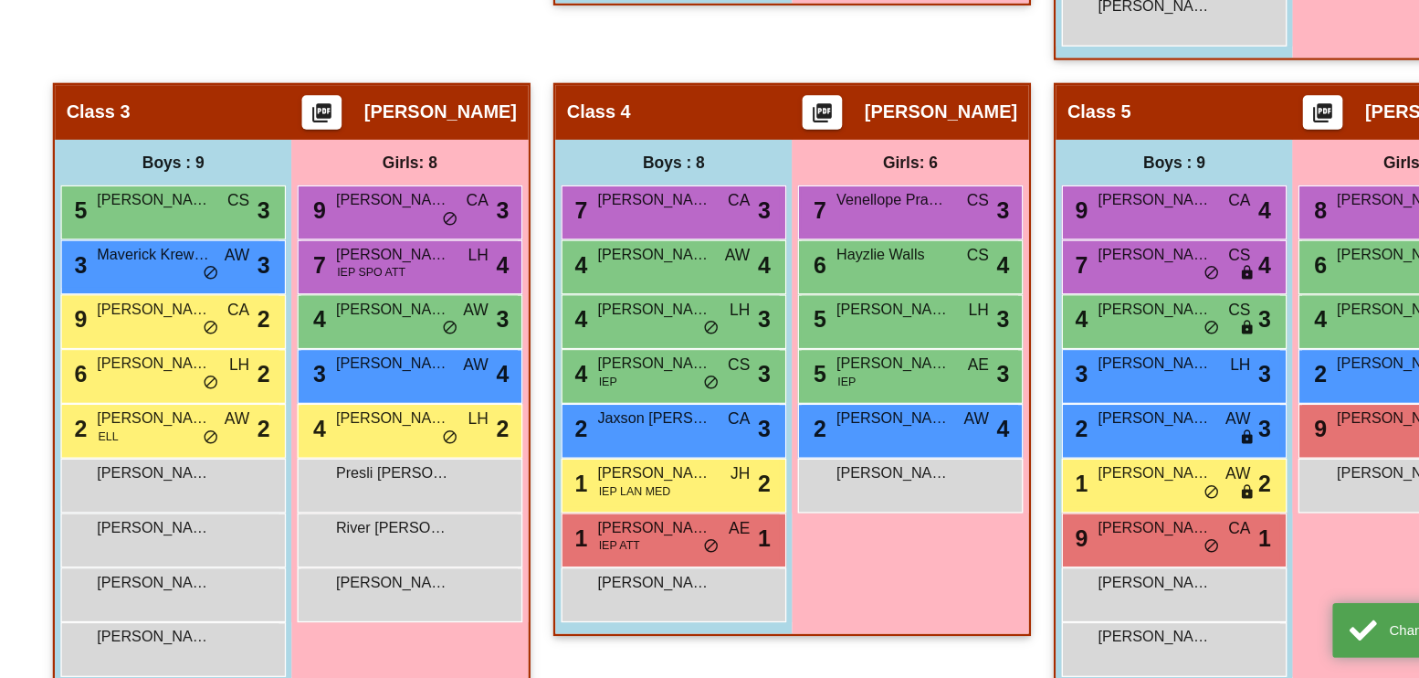
scroll to position [926, 0]
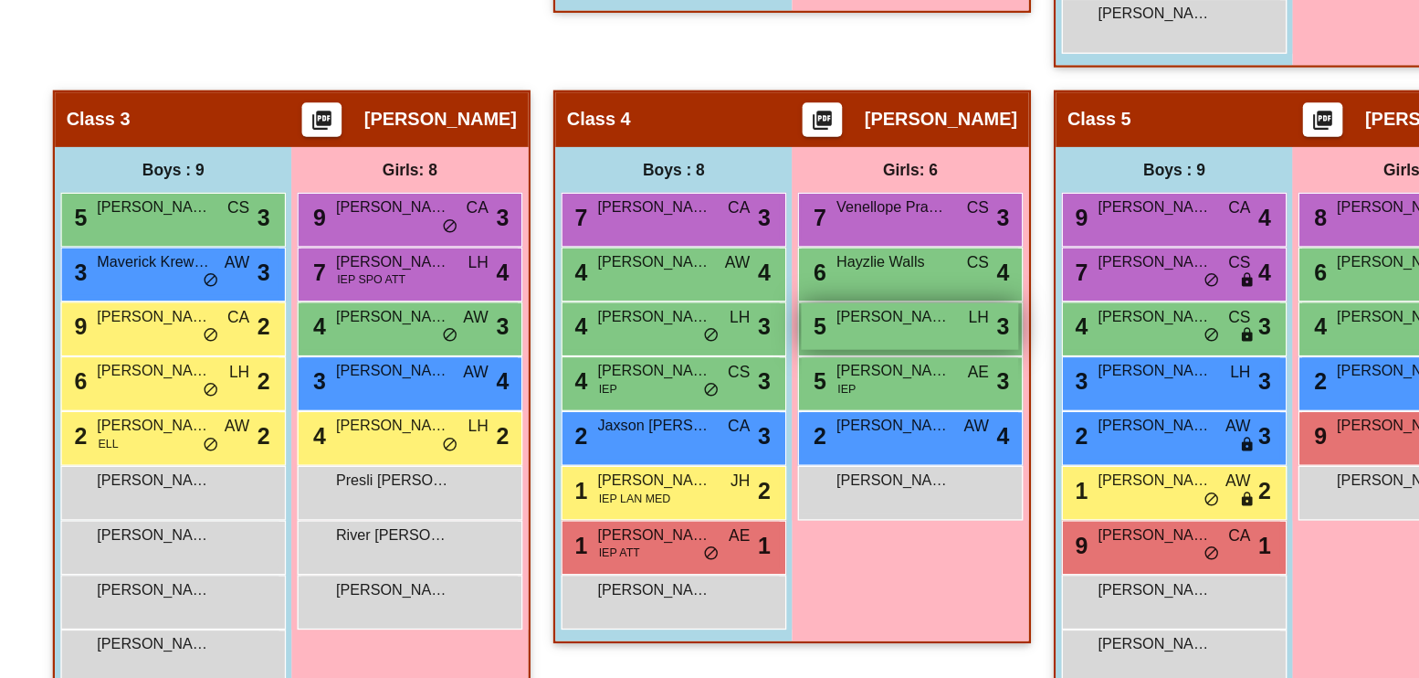
click at [801, 391] on div "5 Persephone [PERSON_NAME] lock do_not_disturb_alt 3" at bounding box center [795, 394] width 174 height 37
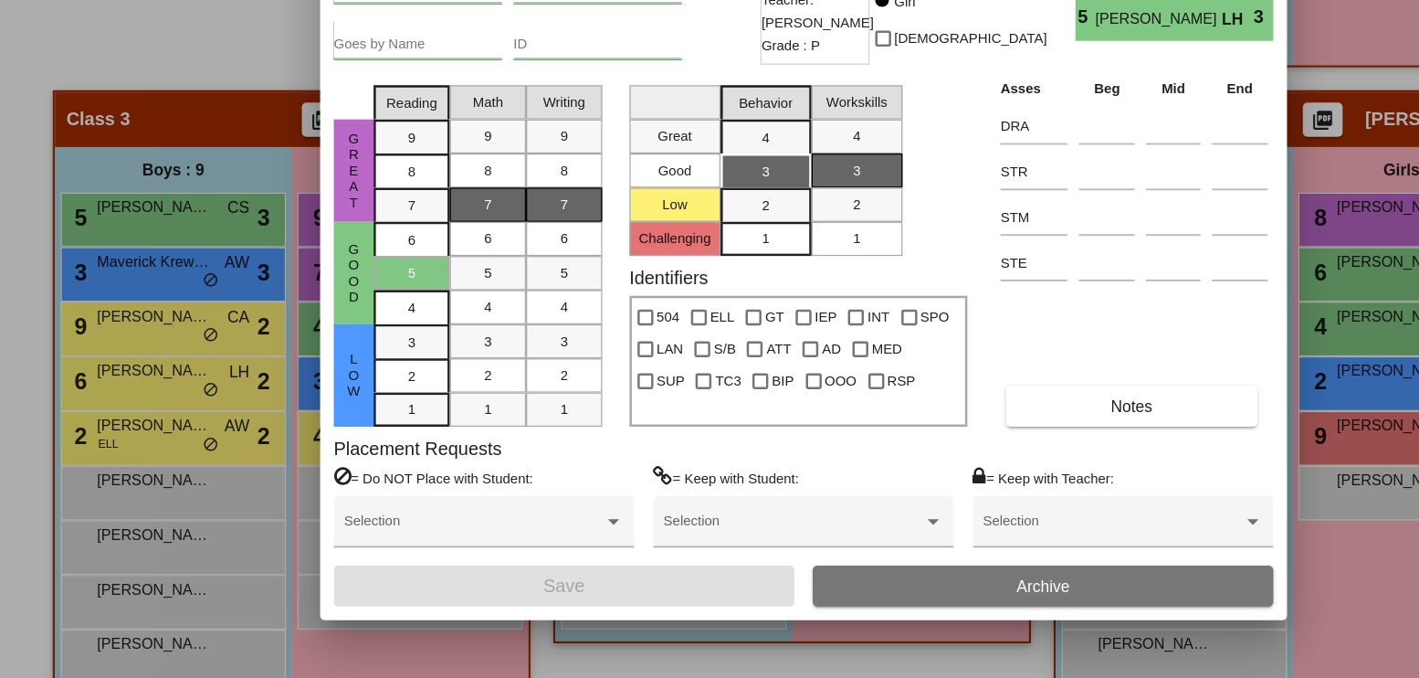
click at [869, 605] on button "Archive" at bounding box center [902, 603] width 370 height 33
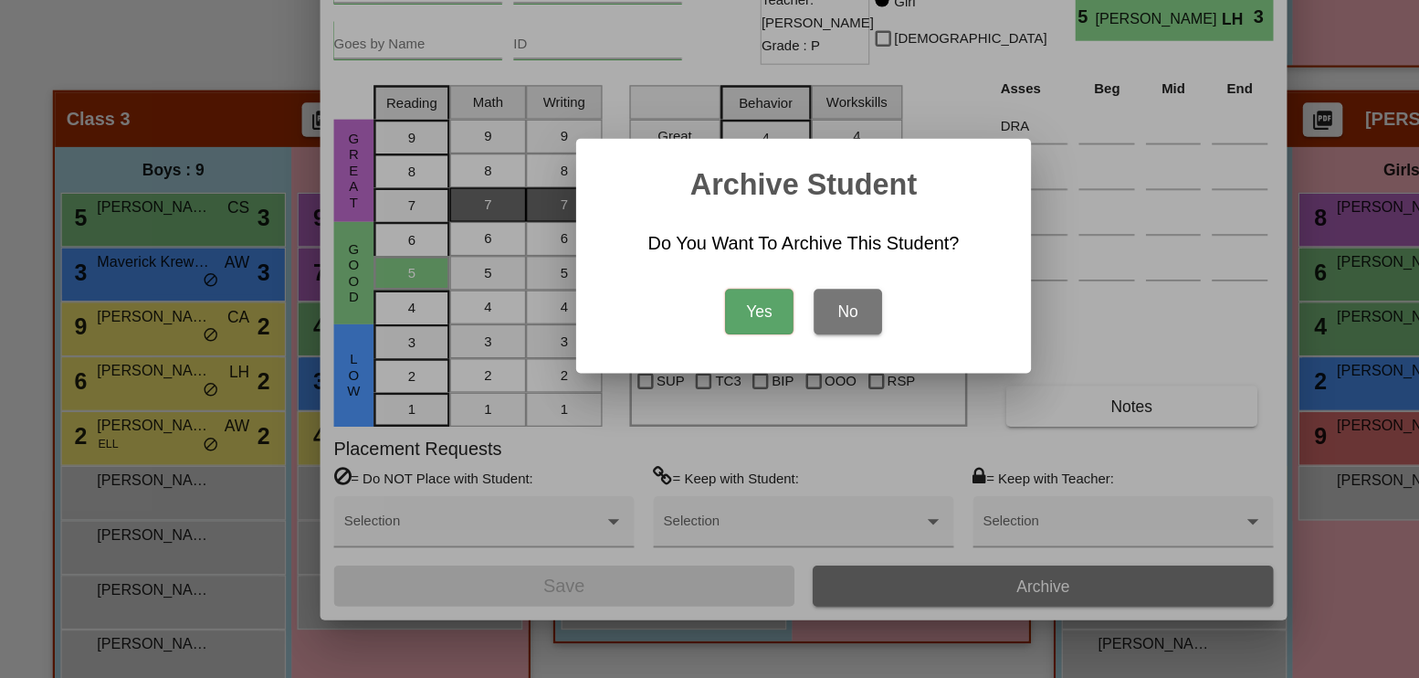
click at [686, 384] on button "Yes" at bounding box center [674, 383] width 55 height 37
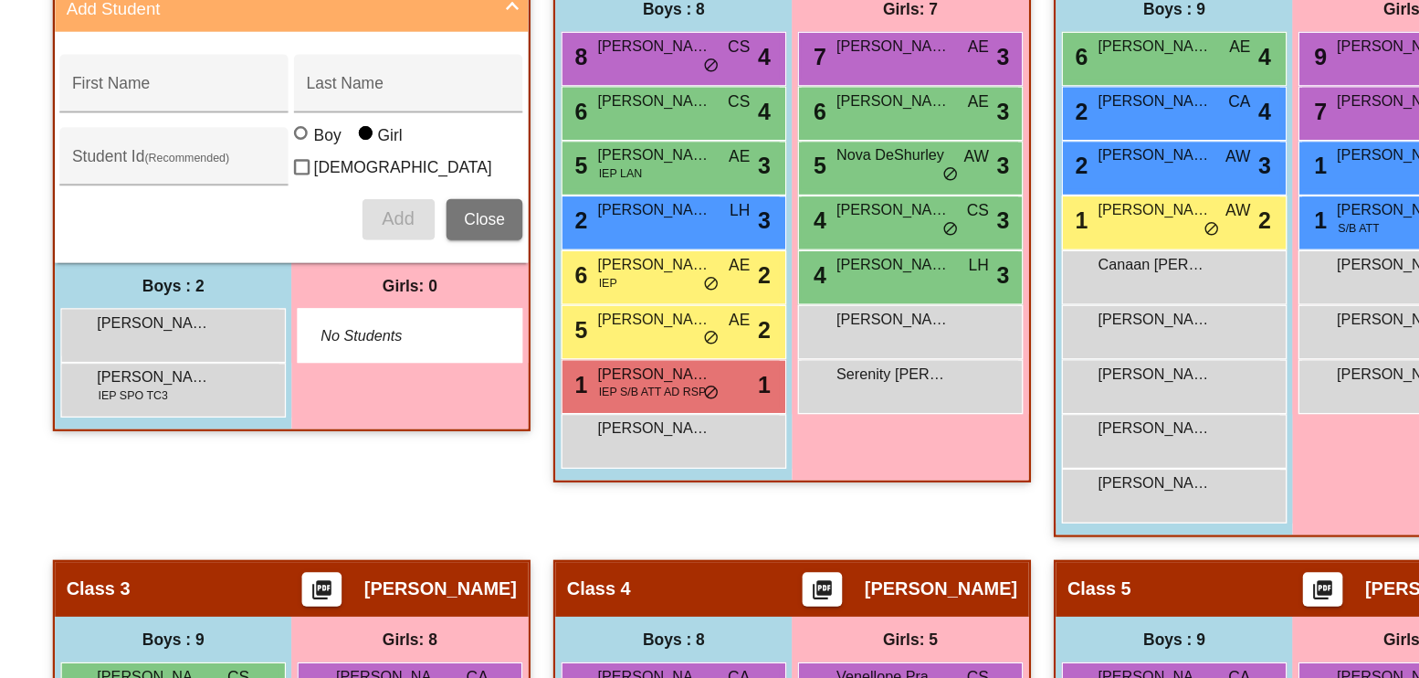
scroll to position [543, 0]
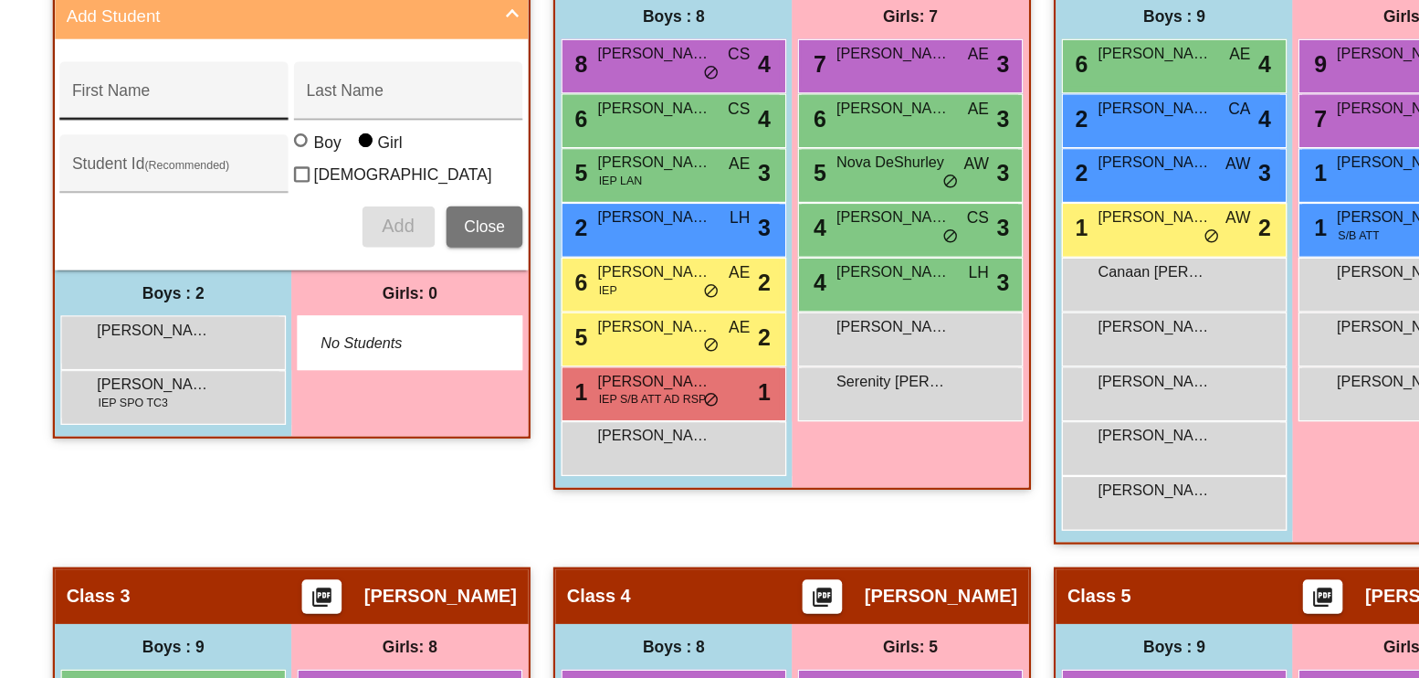
click at [241, 213] on input "First Name" at bounding box center [204, 212] width 164 height 15
type input "[PERSON_NAME]"
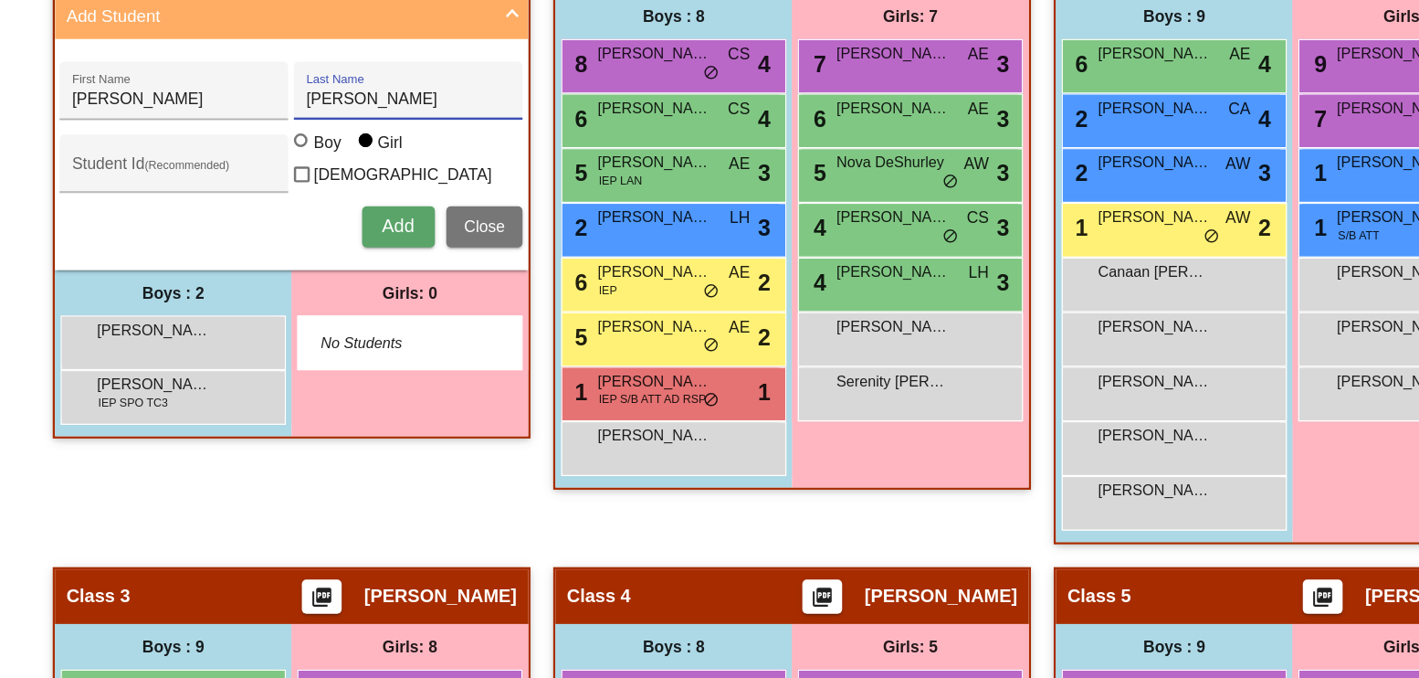
type input "[PERSON_NAME]"
click at [316, 251] on div "Boy" at bounding box center [326, 247] width 23 height 18
click at [308, 255] on input "Boy" at bounding box center [307, 255] width 1 height 1
radio input "true"
click at [364, 299] on button "Add" at bounding box center [384, 315] width 58 height 33
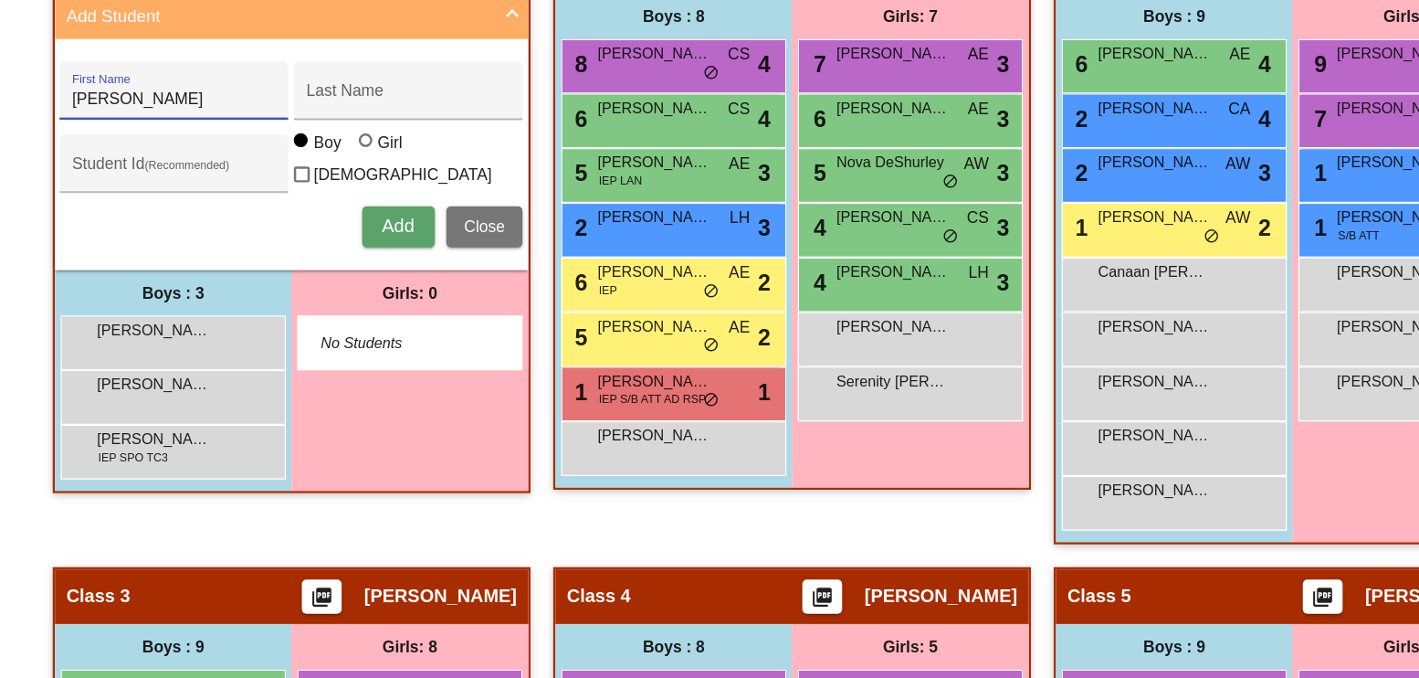
type input "[PERSON_NAME]"
click at [379, 313] on span "Add" at bounding box center [384, 315] width 26 height 16
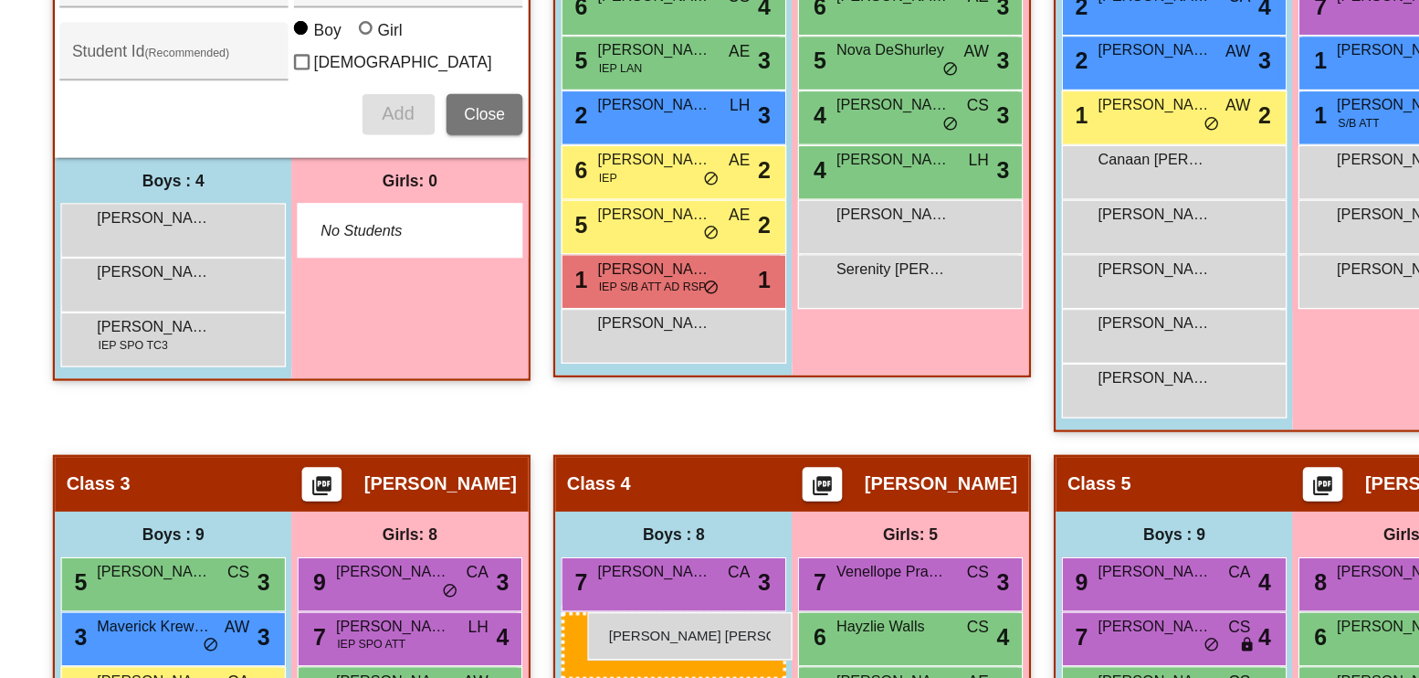
scroll to position [641, 0]
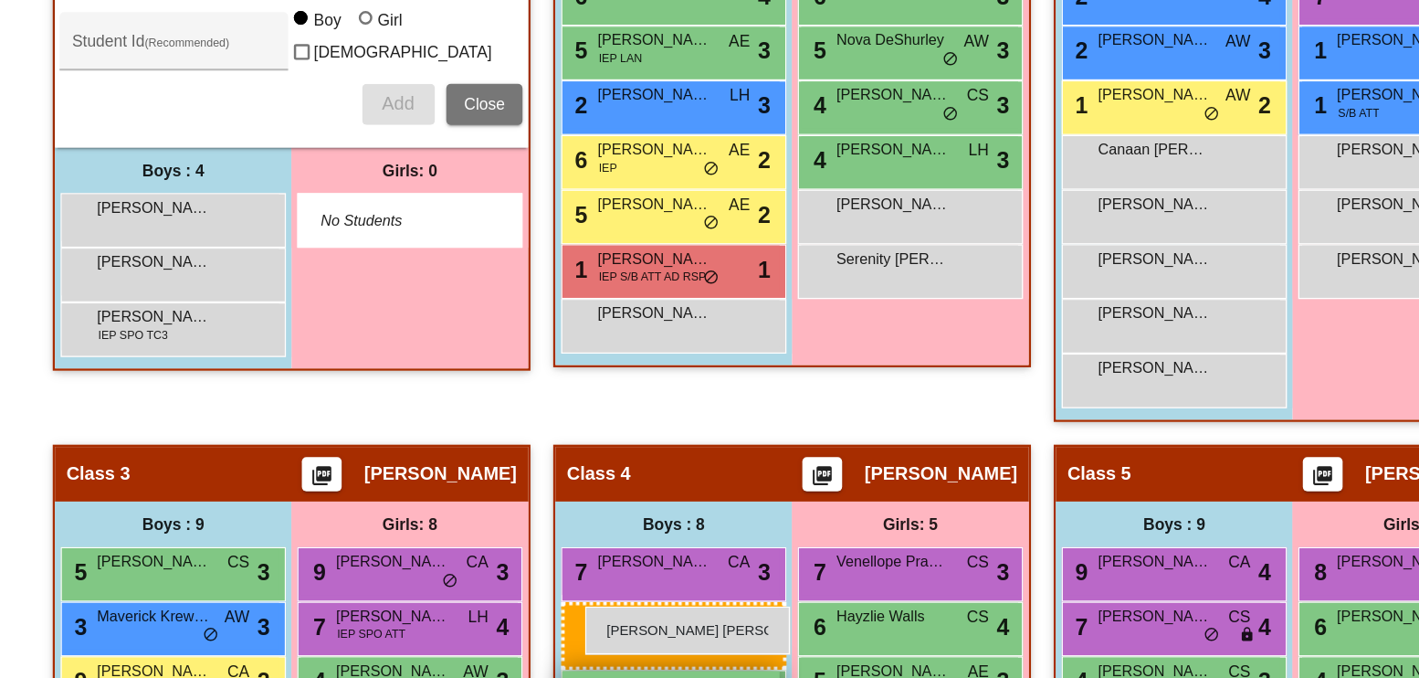
drag, startPoint x: 219, startPoint y: 524, endPoint x: 534, endPoint y: 620, distance: 329.3
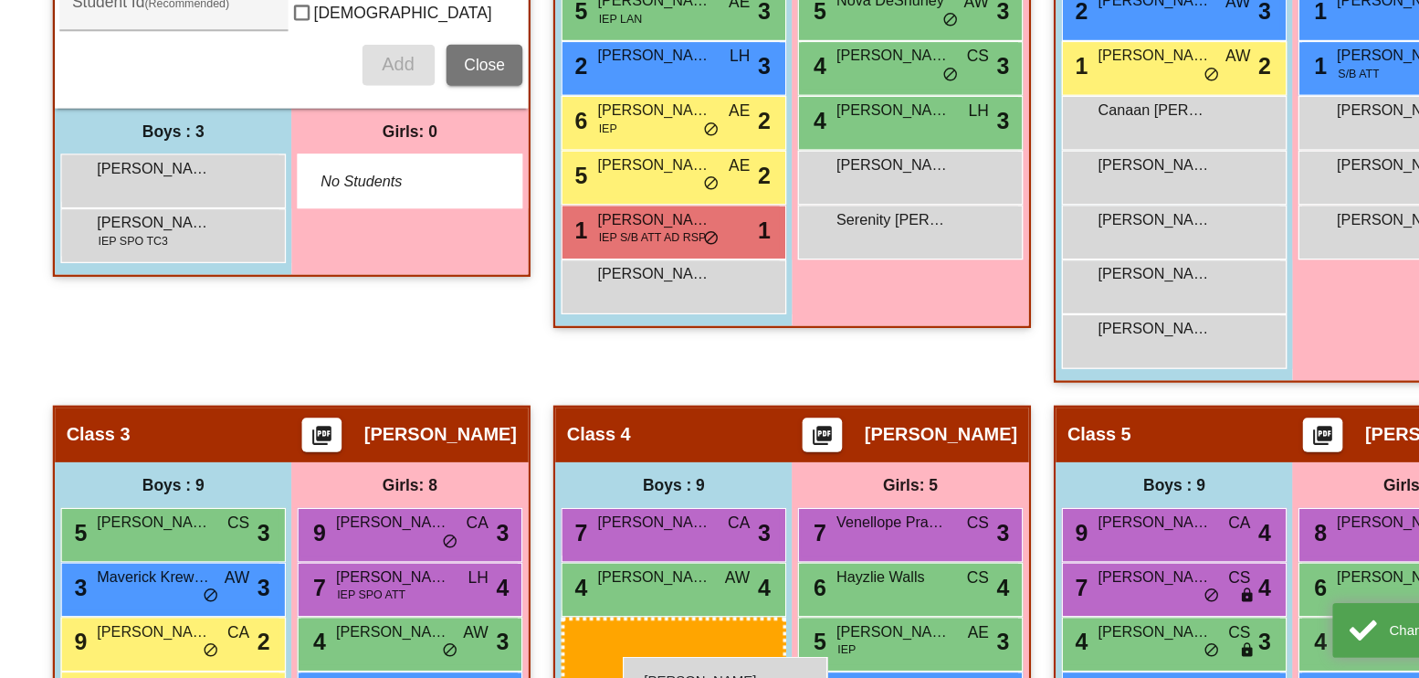
scroll to position [726, 0]
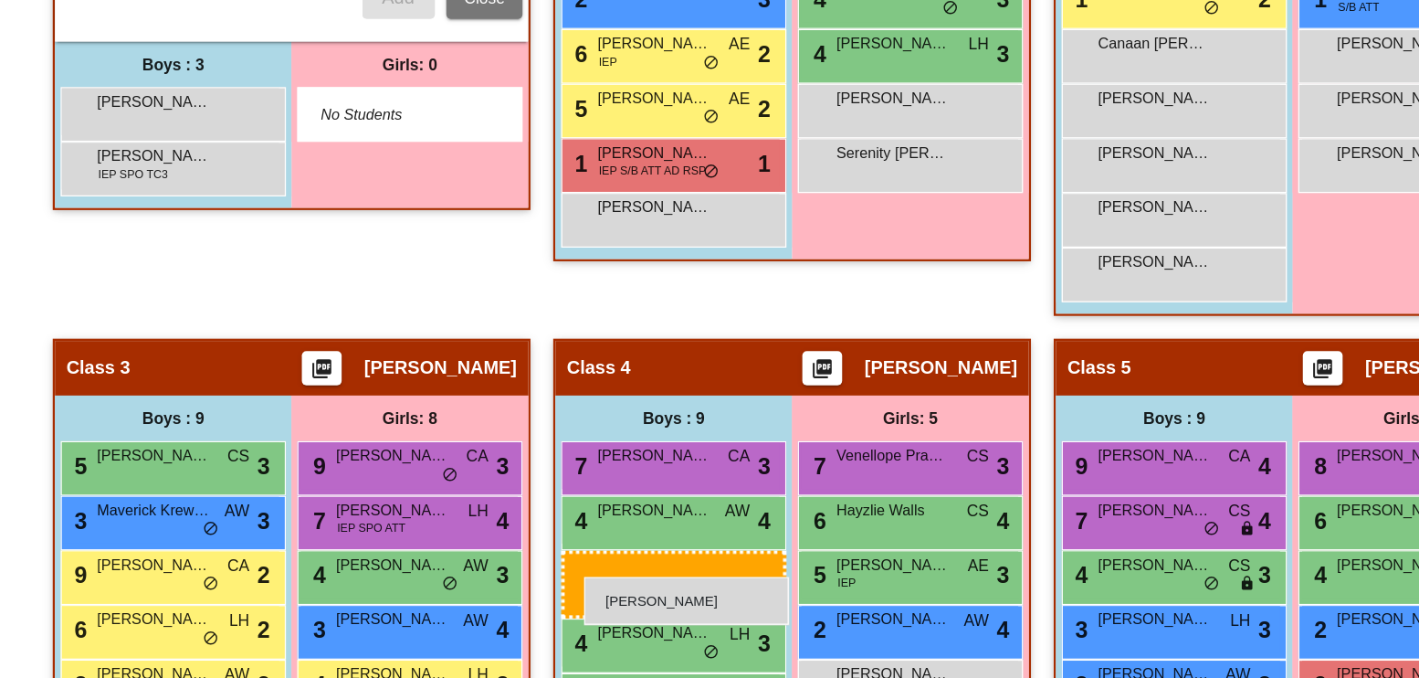
drag, startPoint x: 213, startPoint y: 340, endPoint x: 533, endPoint y: 596, distance: 410.6
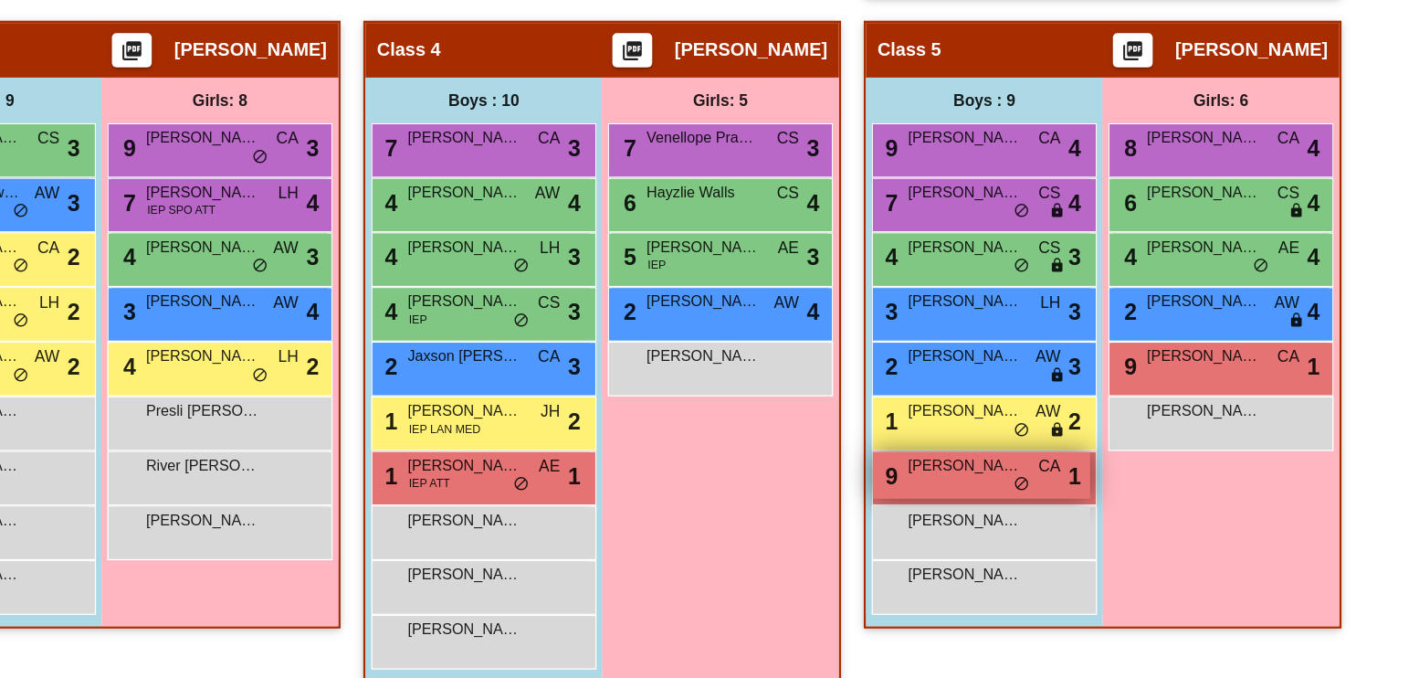
scroll to position [983, 0]
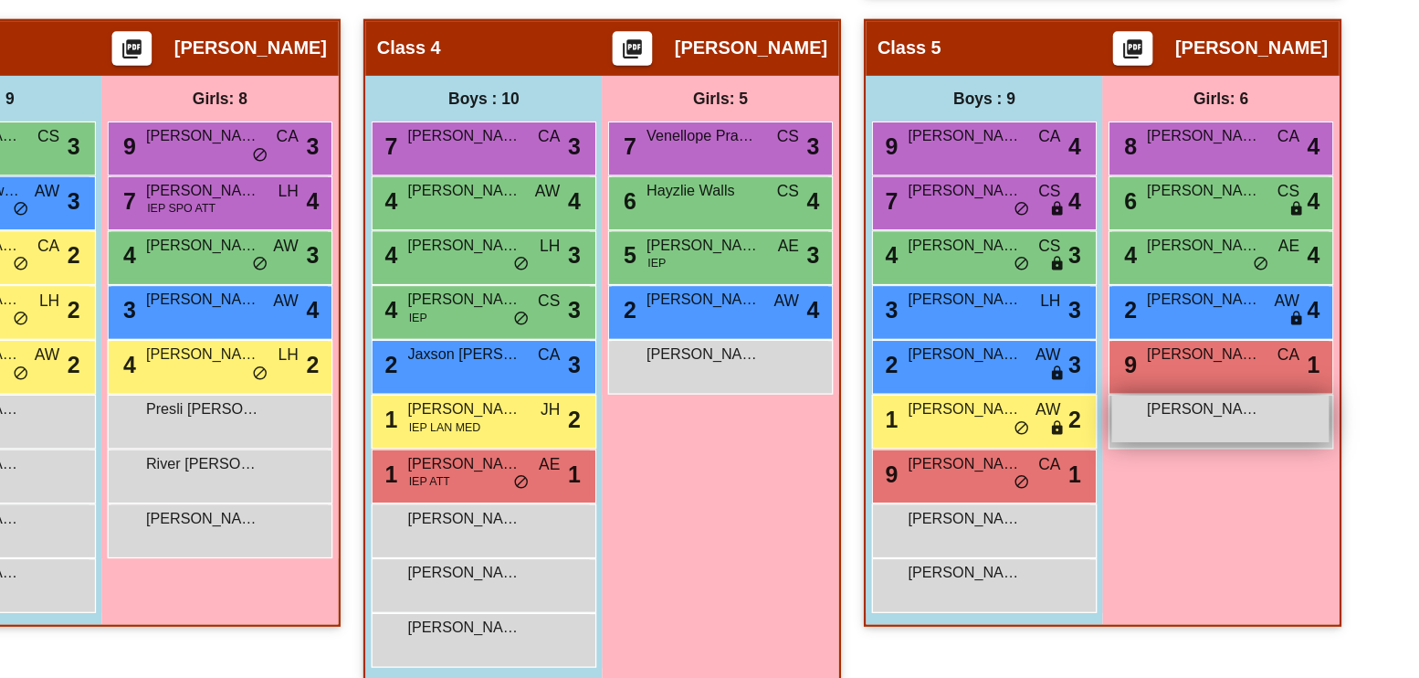
click at [1150, 461] on span "[PERSON_NAME]" at bounding box center [1183, 462] width 91 height 18
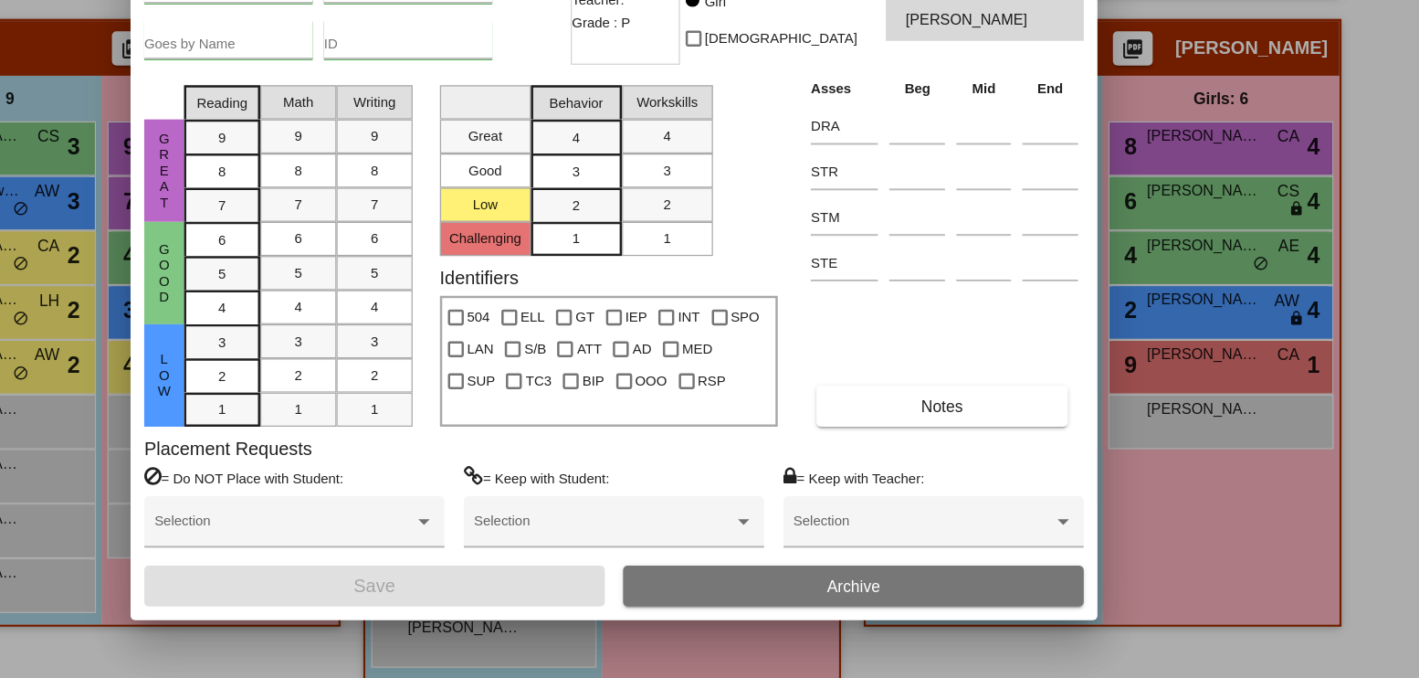
click at [961, 607] on button "Archive" at bounding box center [902, 603] width 370 height 33
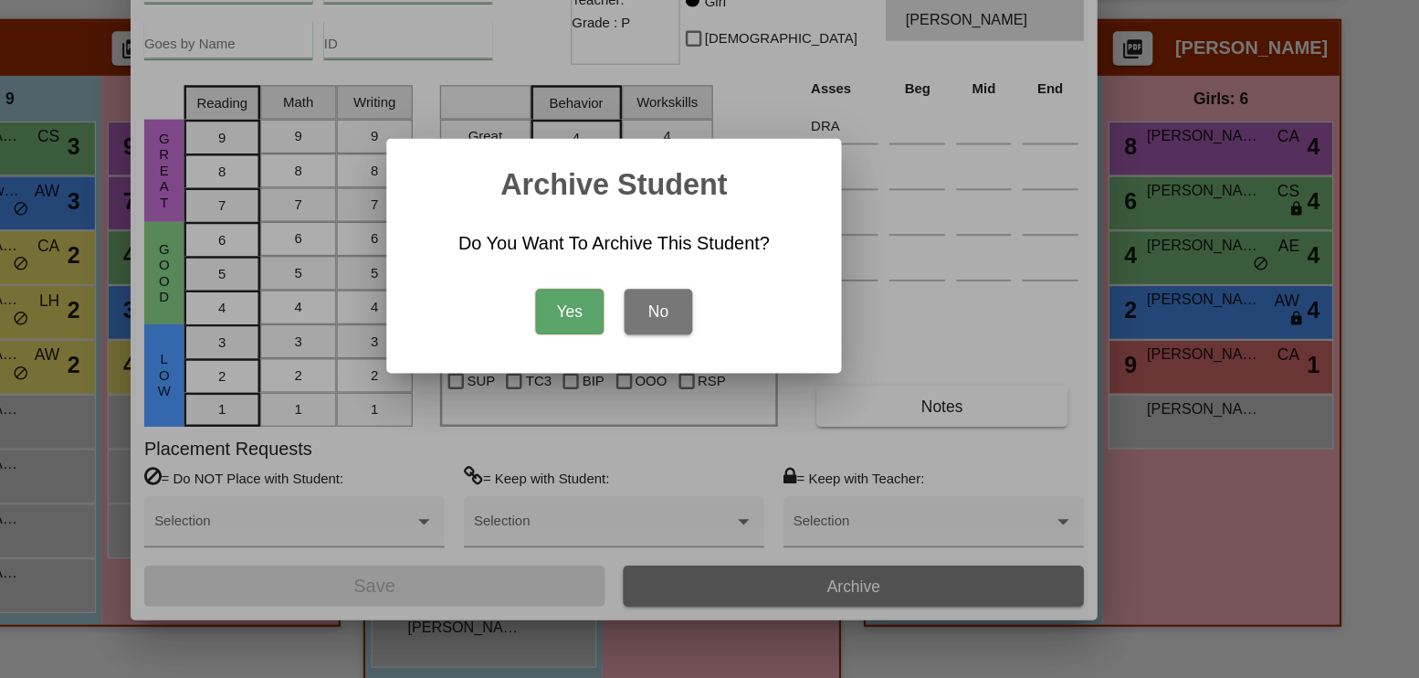
click at [679, 384] on button "Yes" at bounding box center [674, 383] width 55 height 37
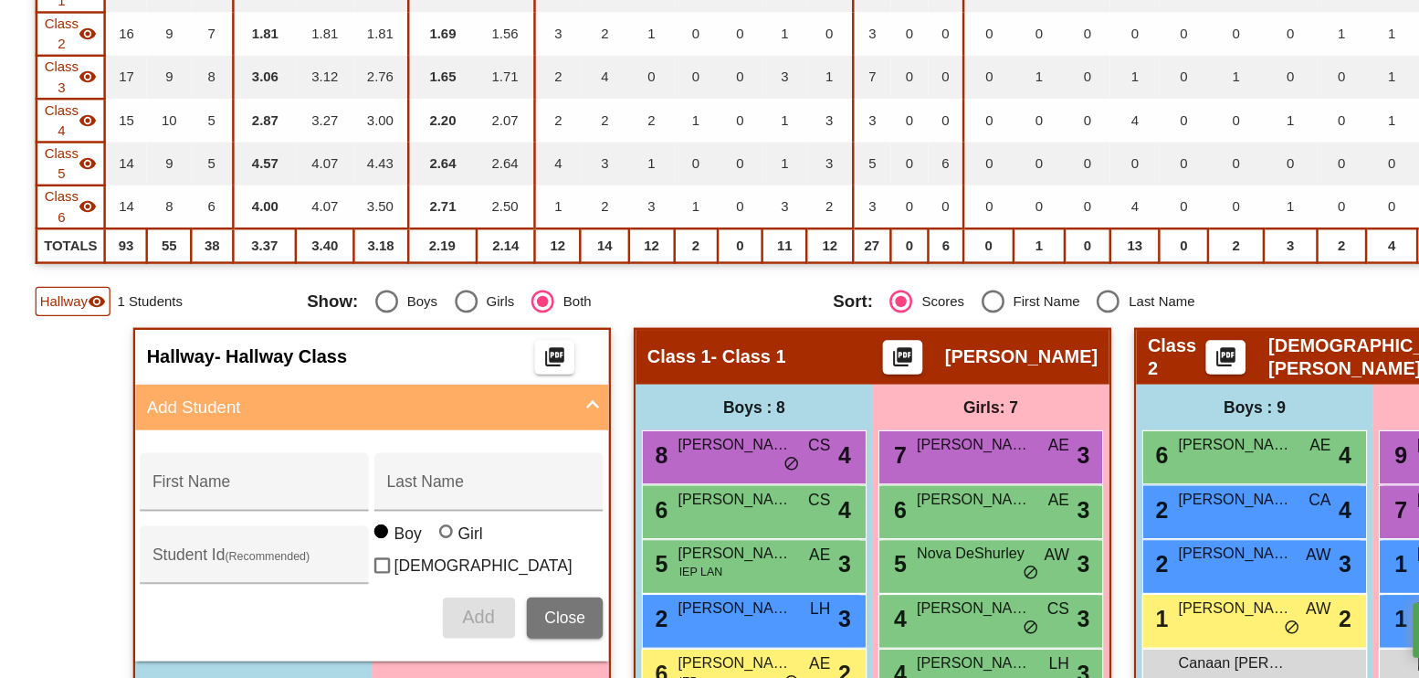
scroll to position [235, 0]
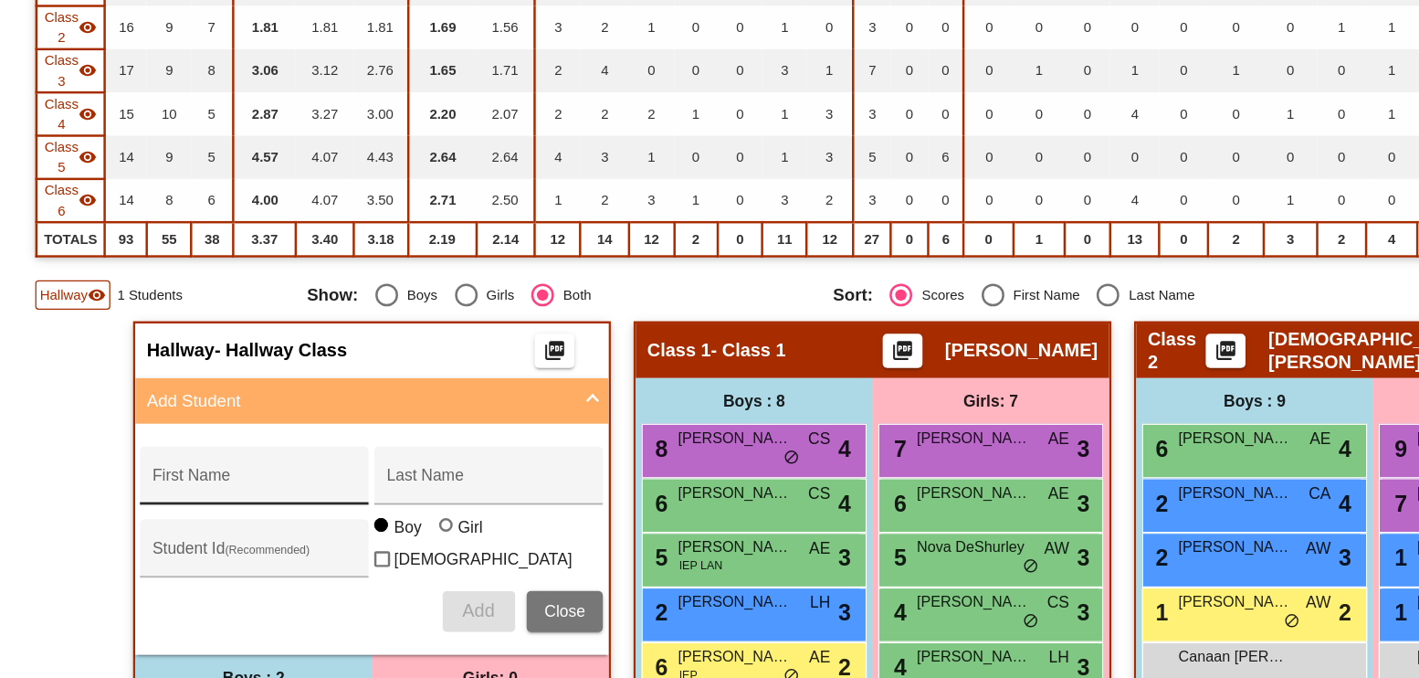
click at [156, 522] on input "First Name" at bounding box center [204, 521] width 164 height 15
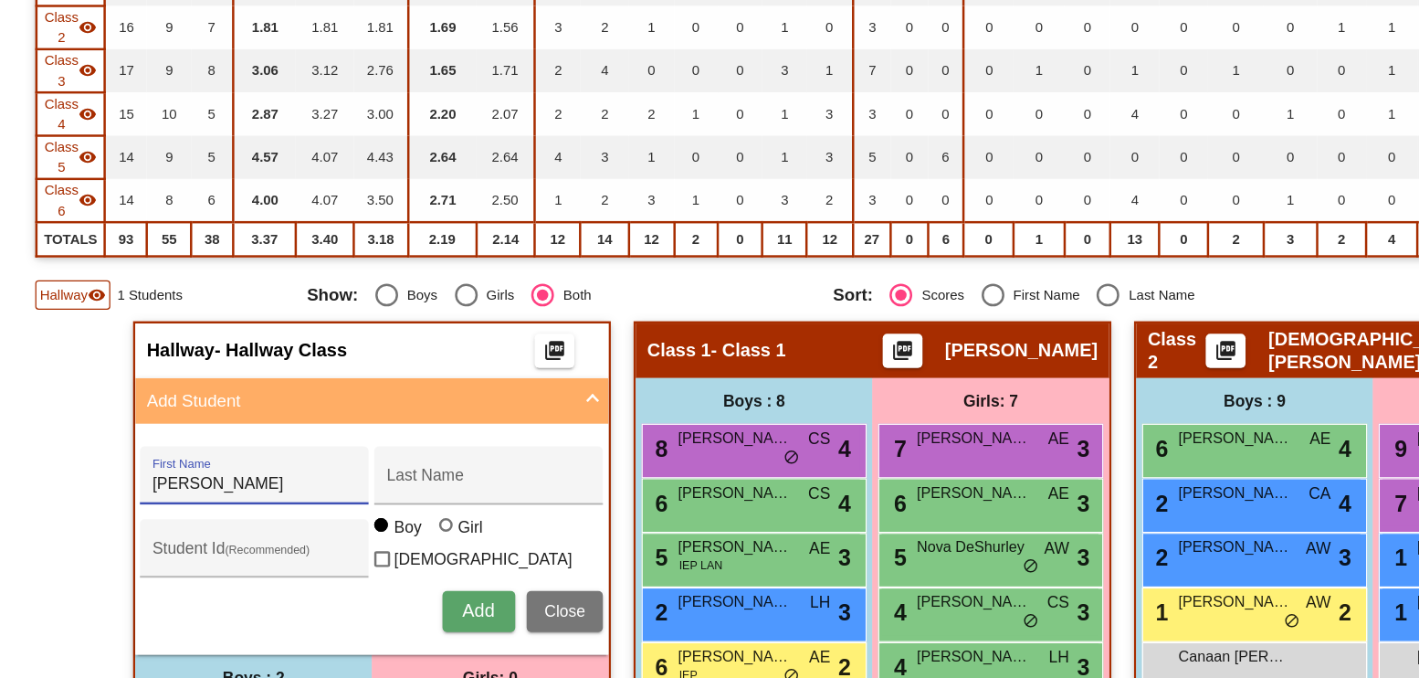
type input "[PERSON_NAME]"
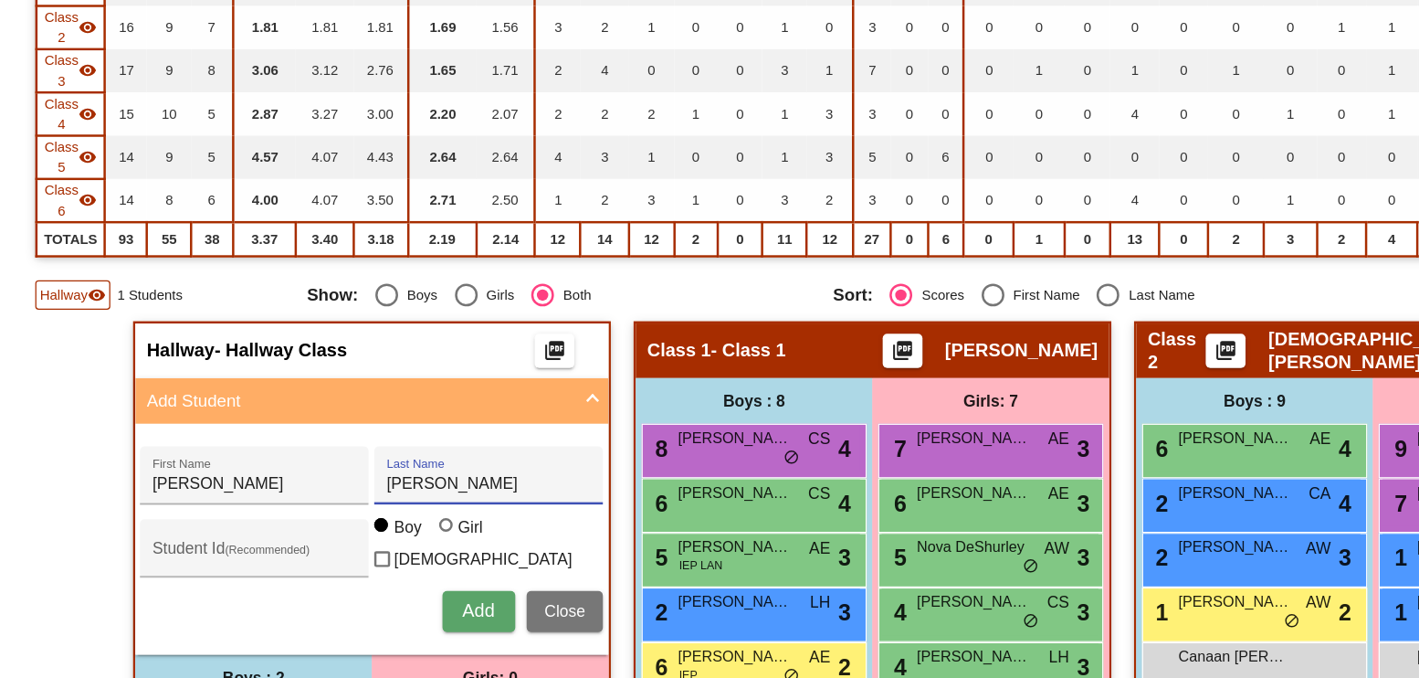
type input "[PERSON_NAME]"
click at [358, 563] on div at bounding box center [360, 556] width 15 height 15
click at [359, 564] on input "Girl" at bounding box center [359, 563] width 1 height 1
radio input "true"
click at [371, 616] on span "Add" at bounding box center [384, 624] width 26 height 16
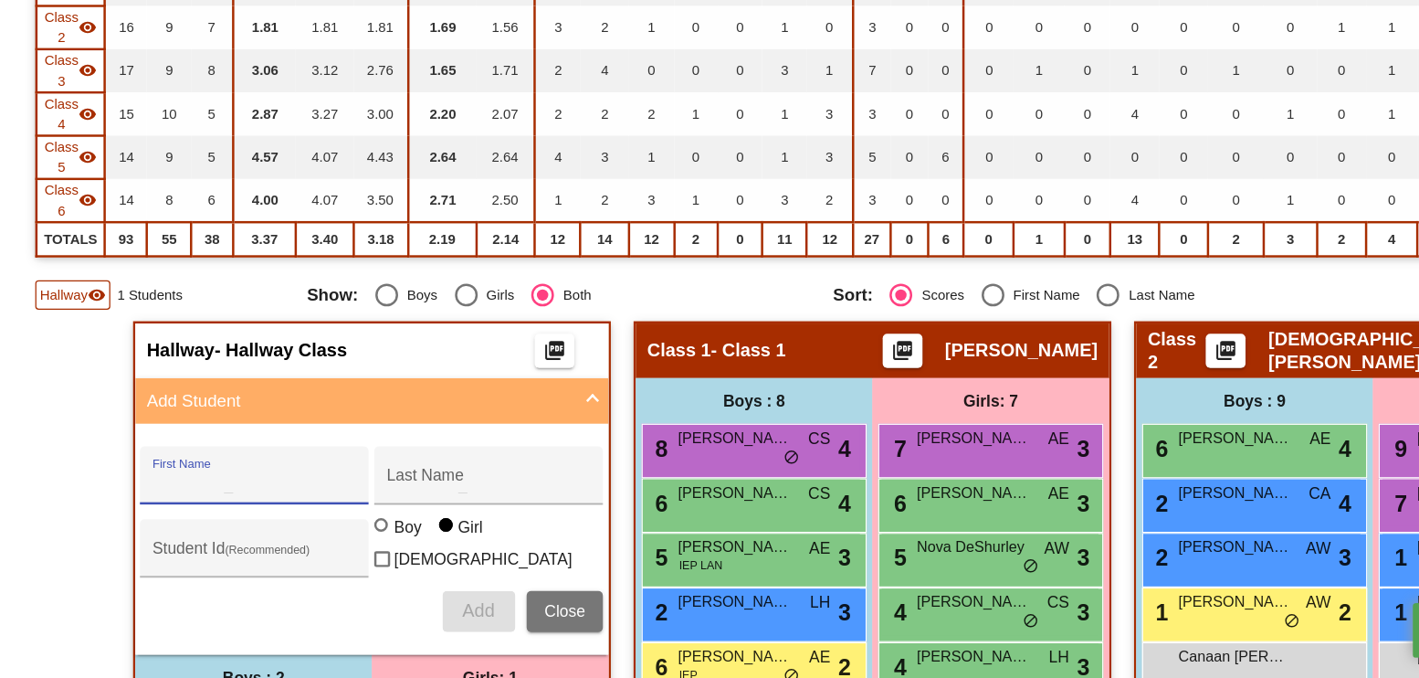
click at [232, 519] on input "First Name" at bounding box center [204, 521] width 164 height 15
type input "Daphnee"
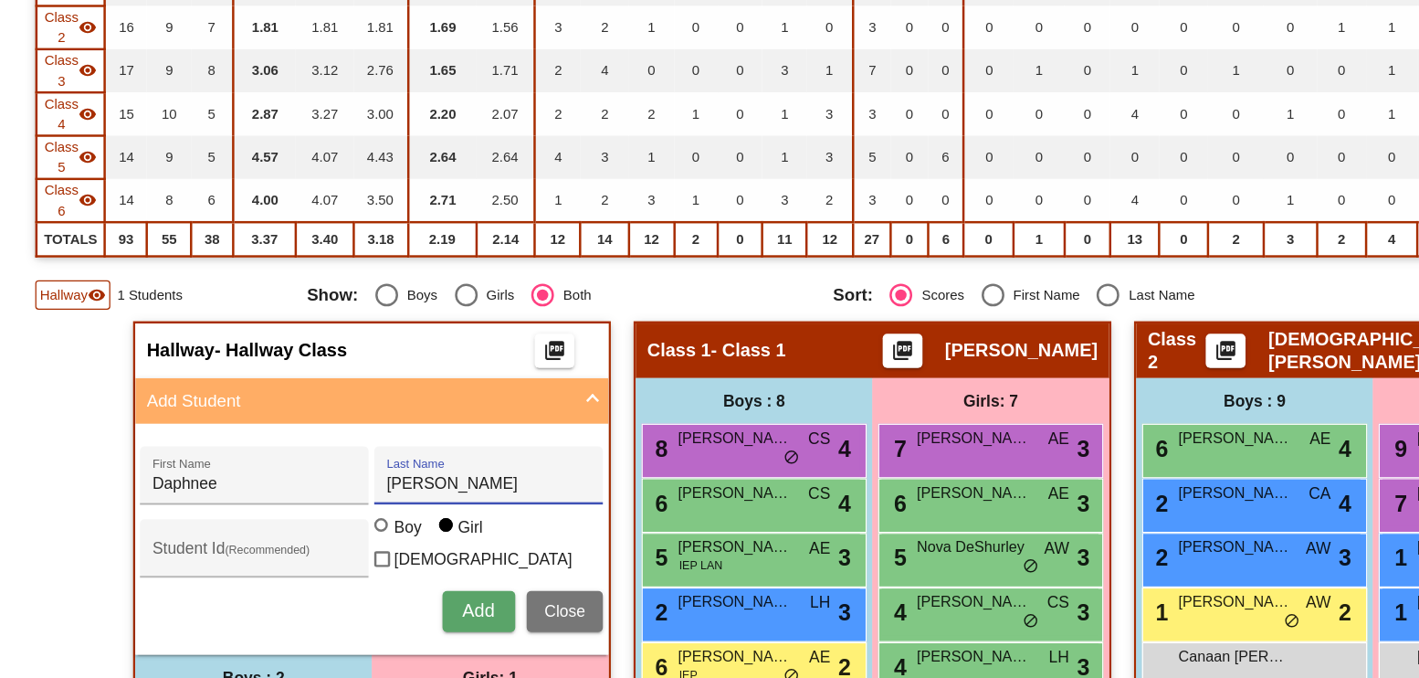
type input "[PERSON_NAME]"
click at [374, 607] on button "Add" at bounding box center [384, 623] width 58 height 33
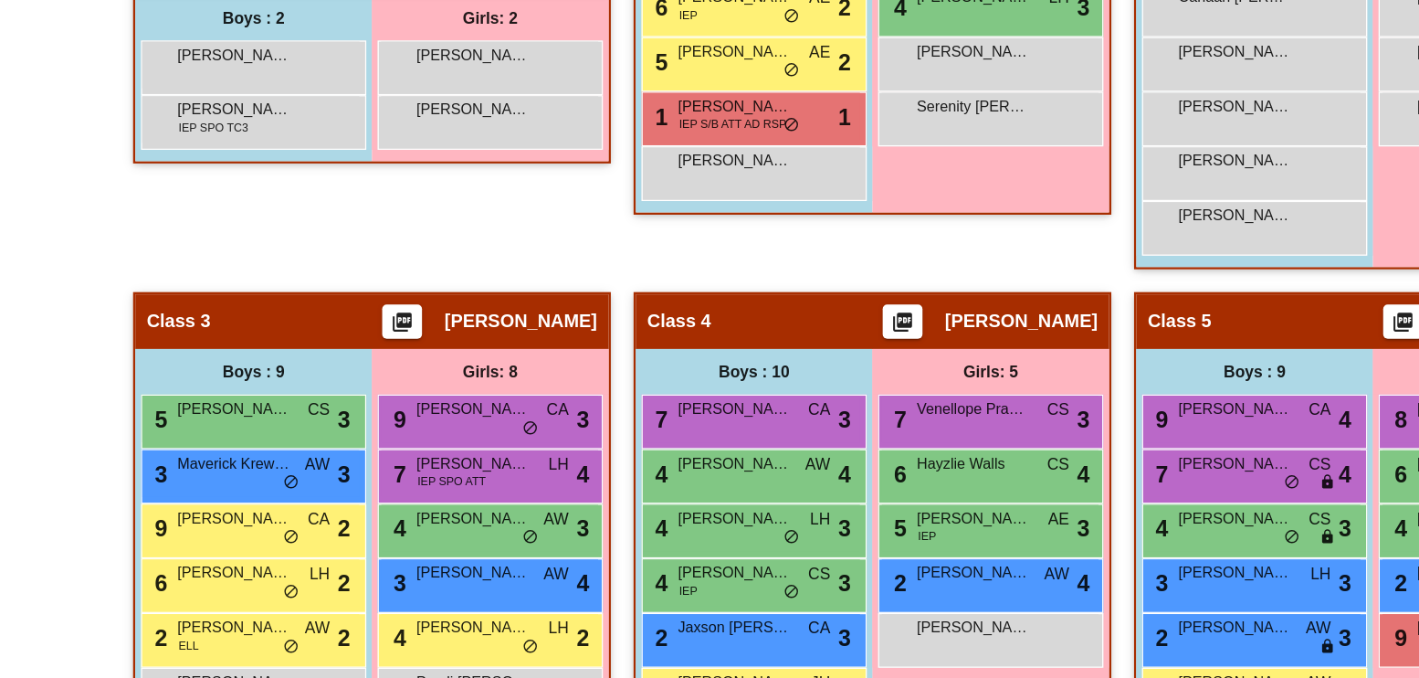
scroll to position [744, 0]
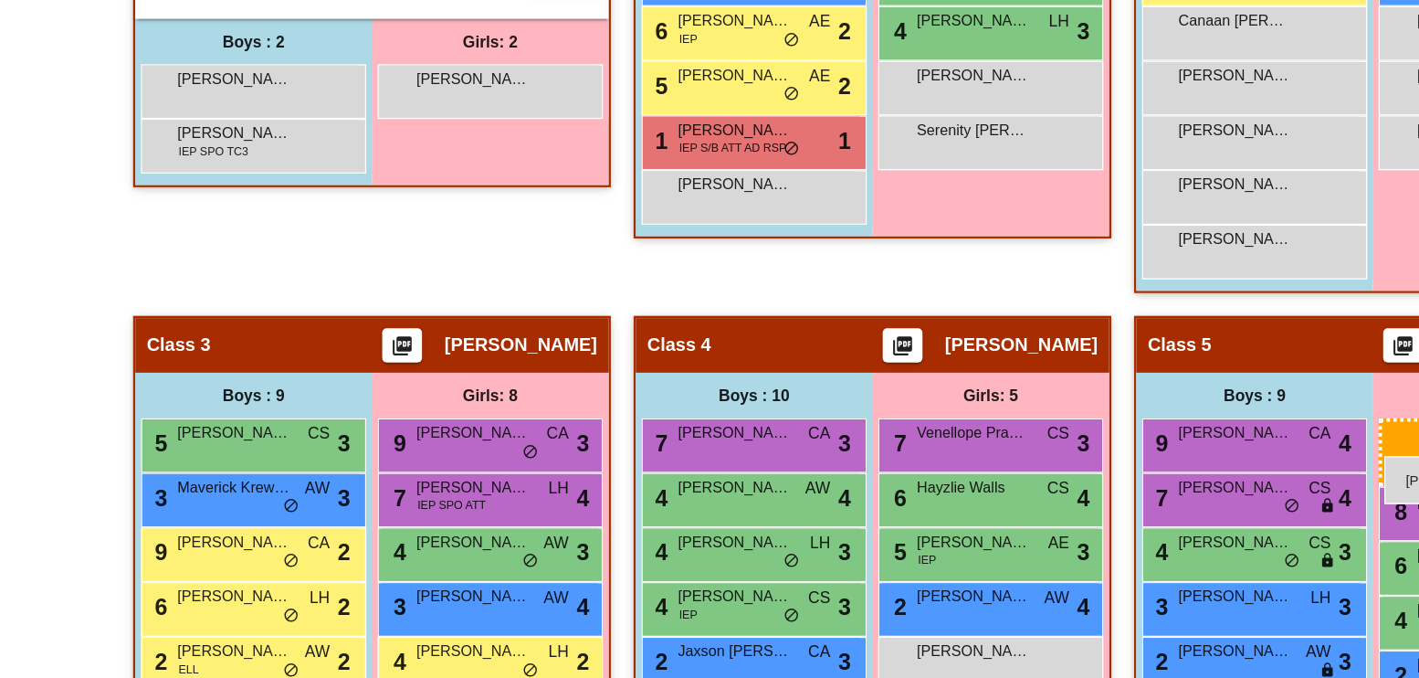
drag, startPoint x: 423, startPoint y: 226, endPoint x: 1111, endPoint y: 500, distance: 740.8
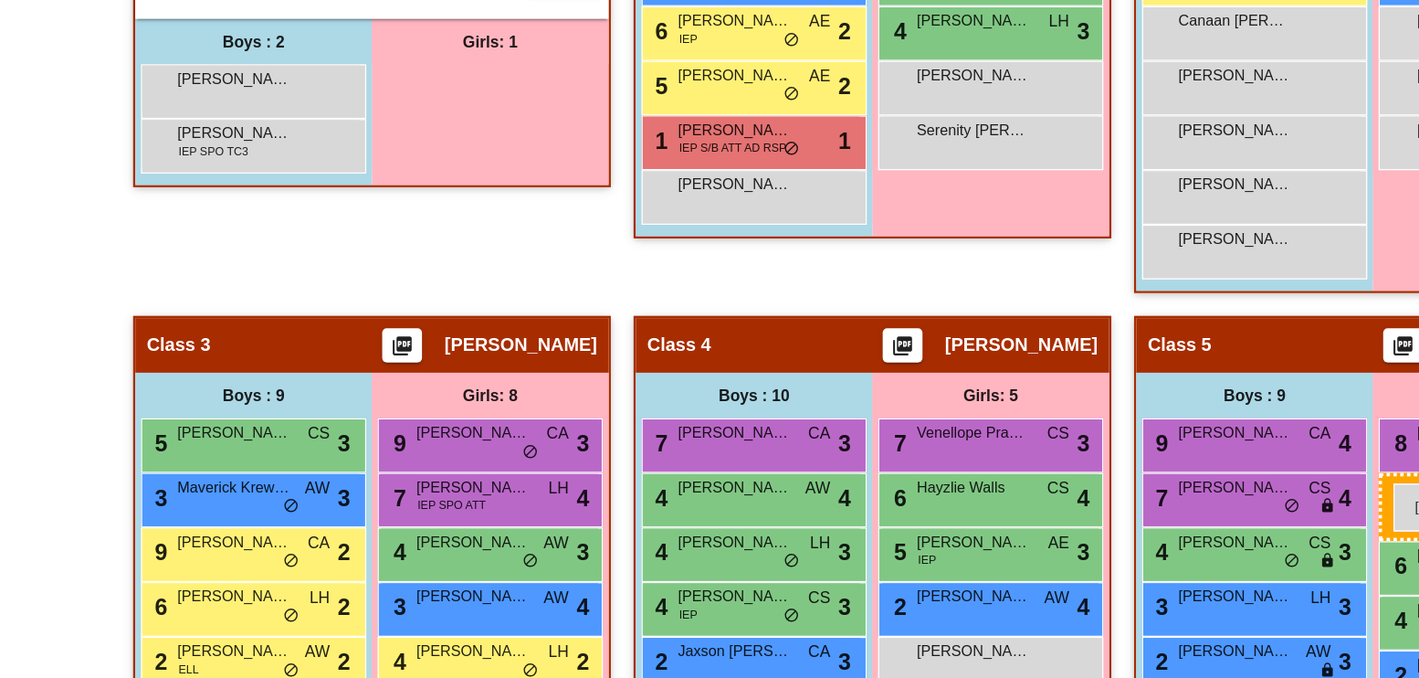
drag, startPoint x: 378, startPoint y: 194, endPoint x: 1117, endPoint y: 521, distance: 808.3
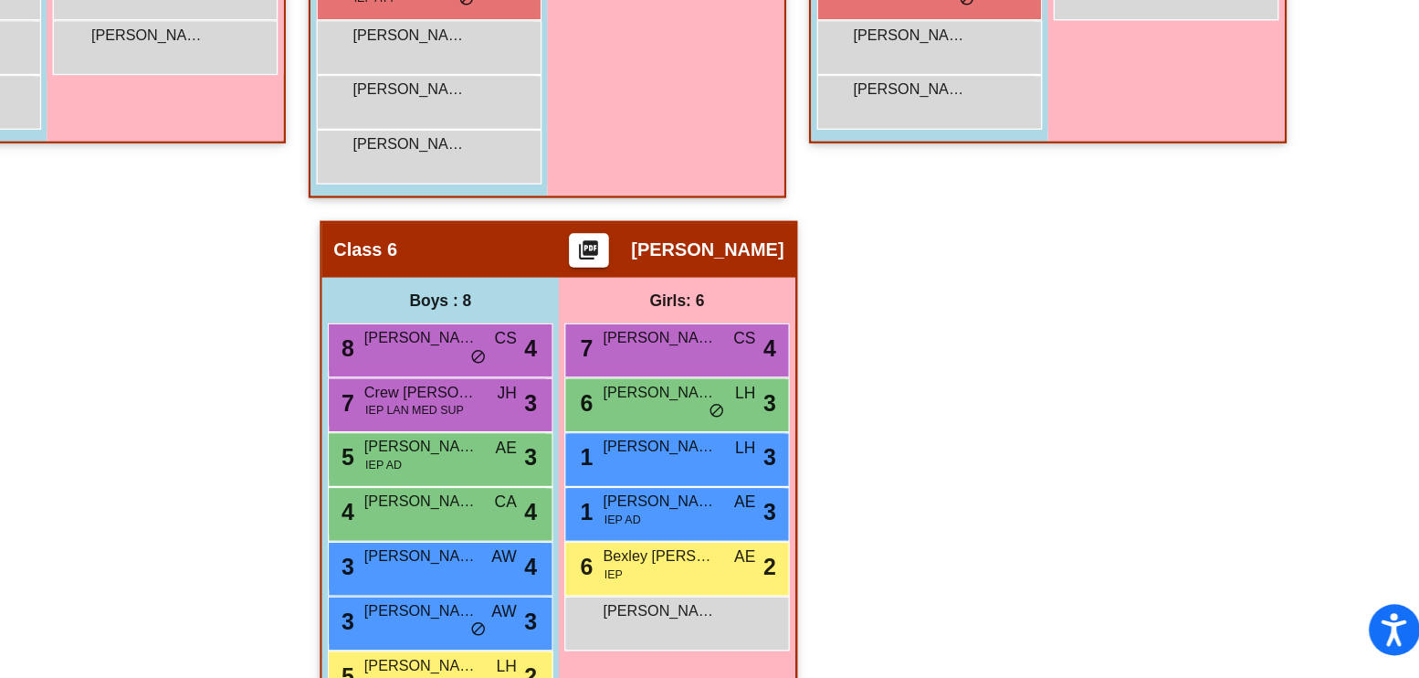
scroll to position [1458, 0]
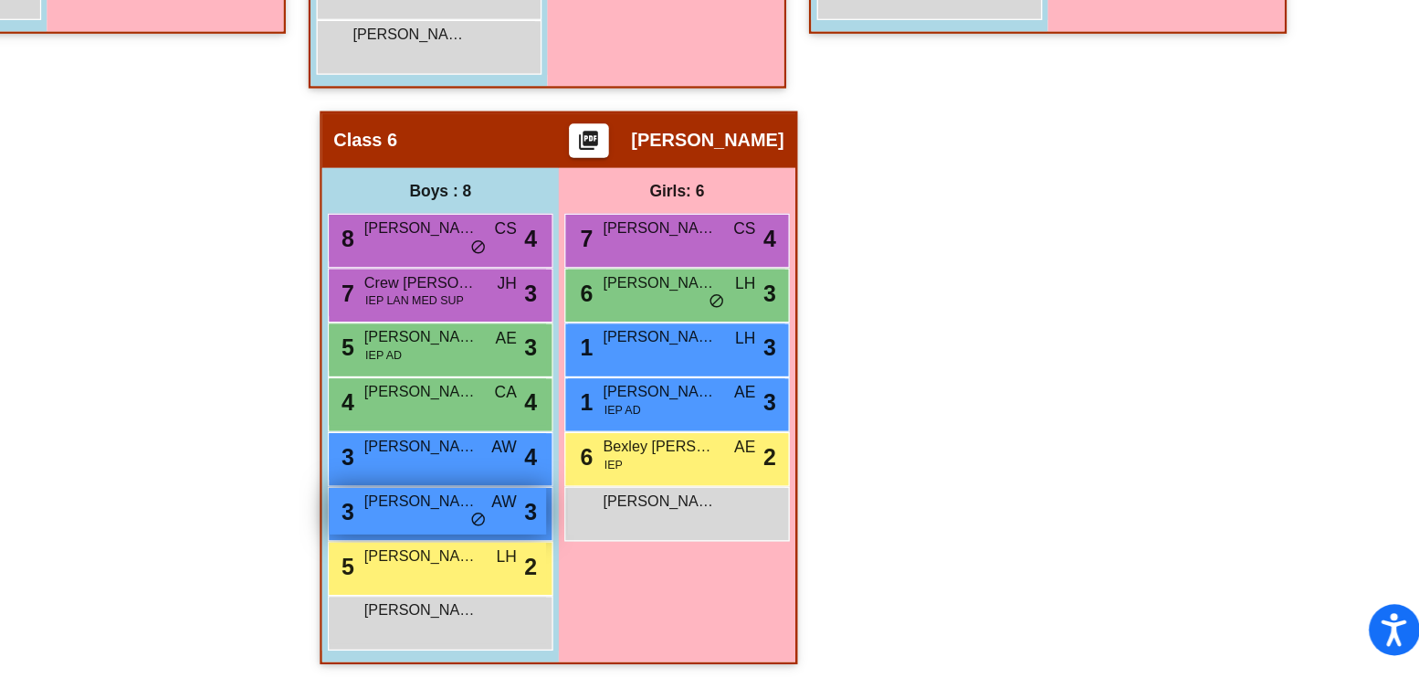
click at [674, 540] on div "3 [PERSON_NAME] AW lock do_not_disturb_alt 3" at bounding box center [612, 543] width 174 height 37
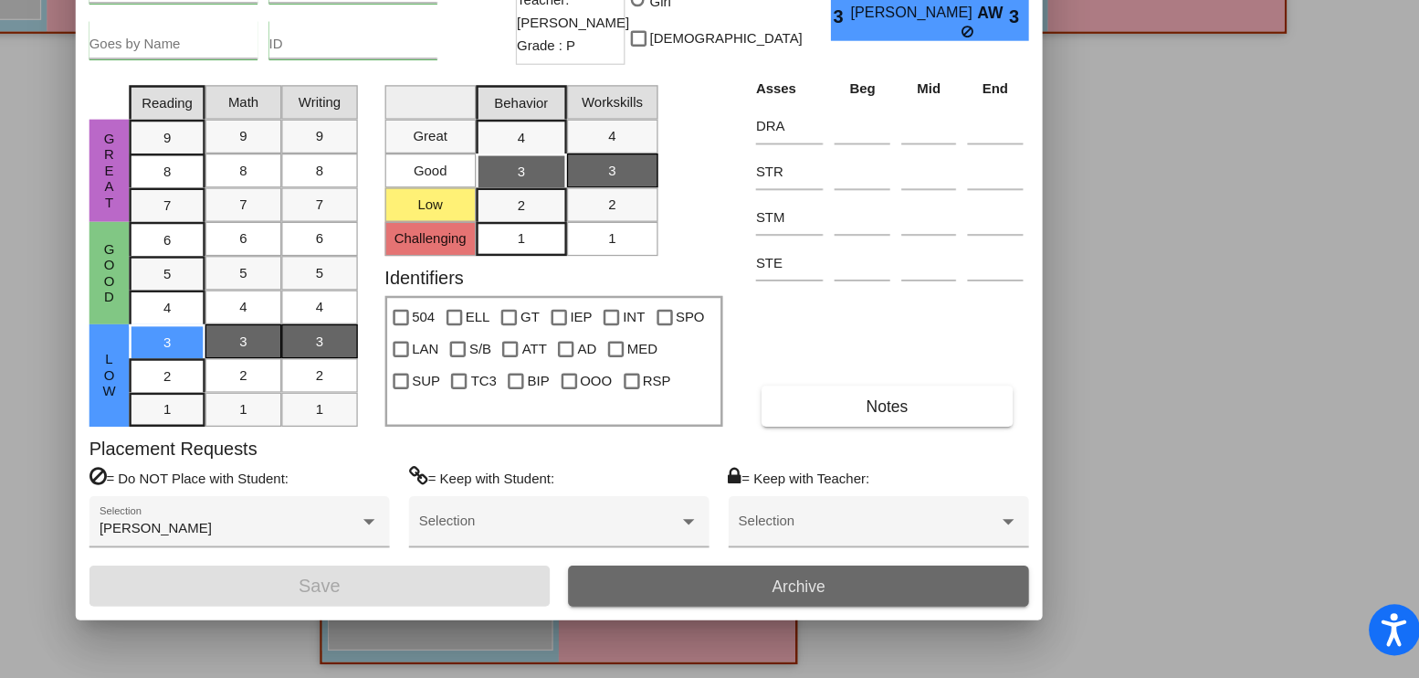
click at [940, 612] on button "Archive" at bounding box center [902, 603] width 370 height 33
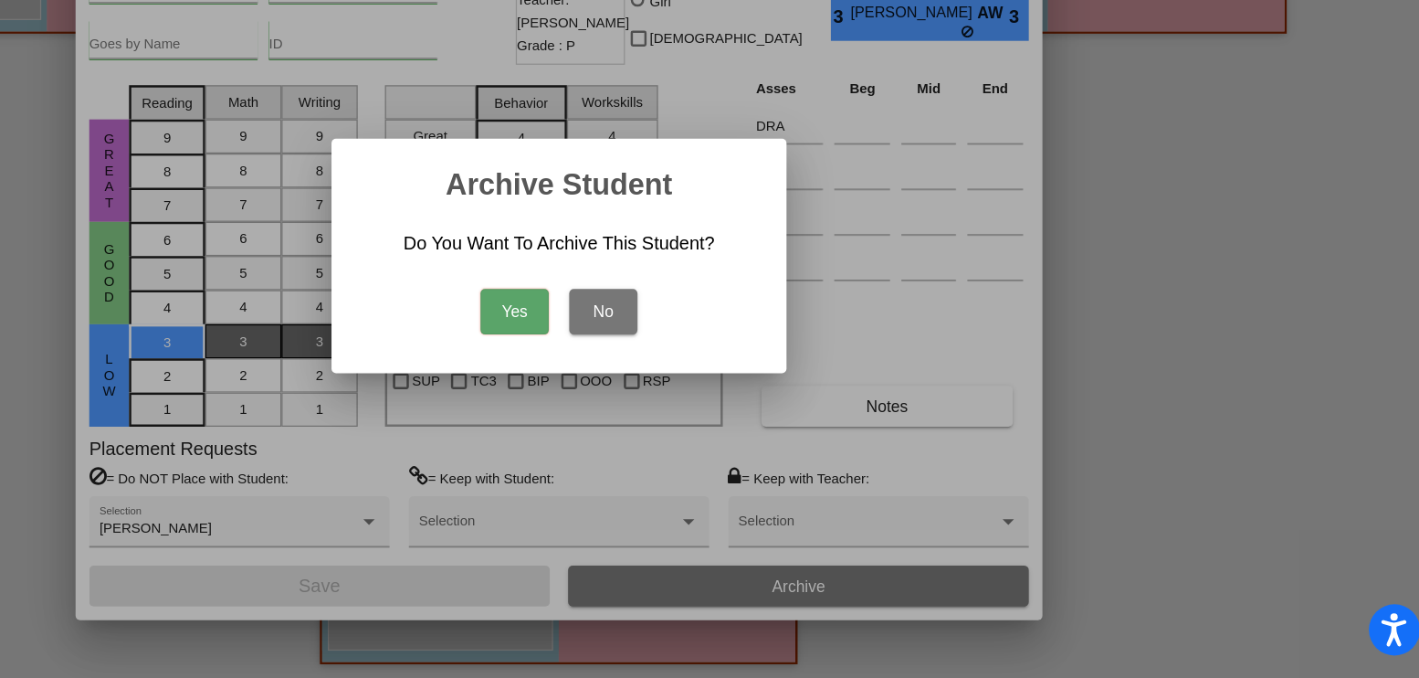
click at [670, 392] on button "Yes" at bounding box center [674, 383] width 55 height 37
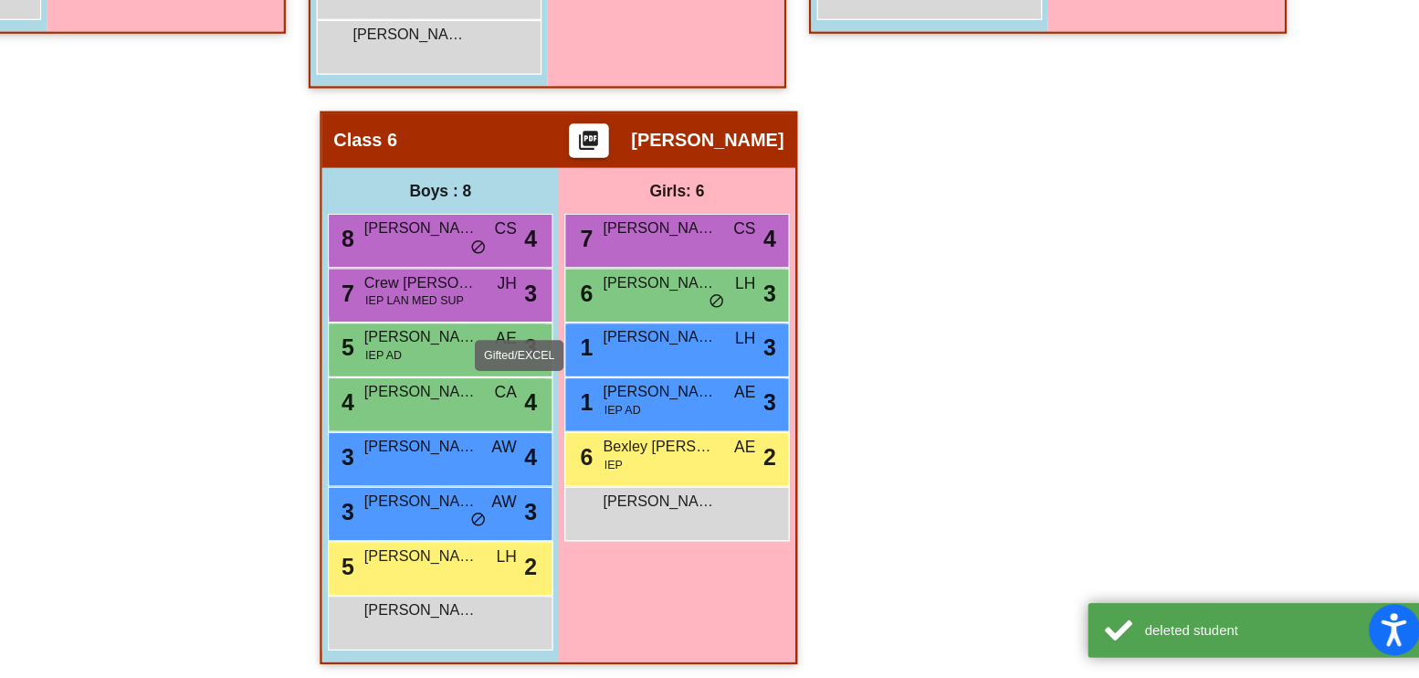
scroll to position [1415, 0]
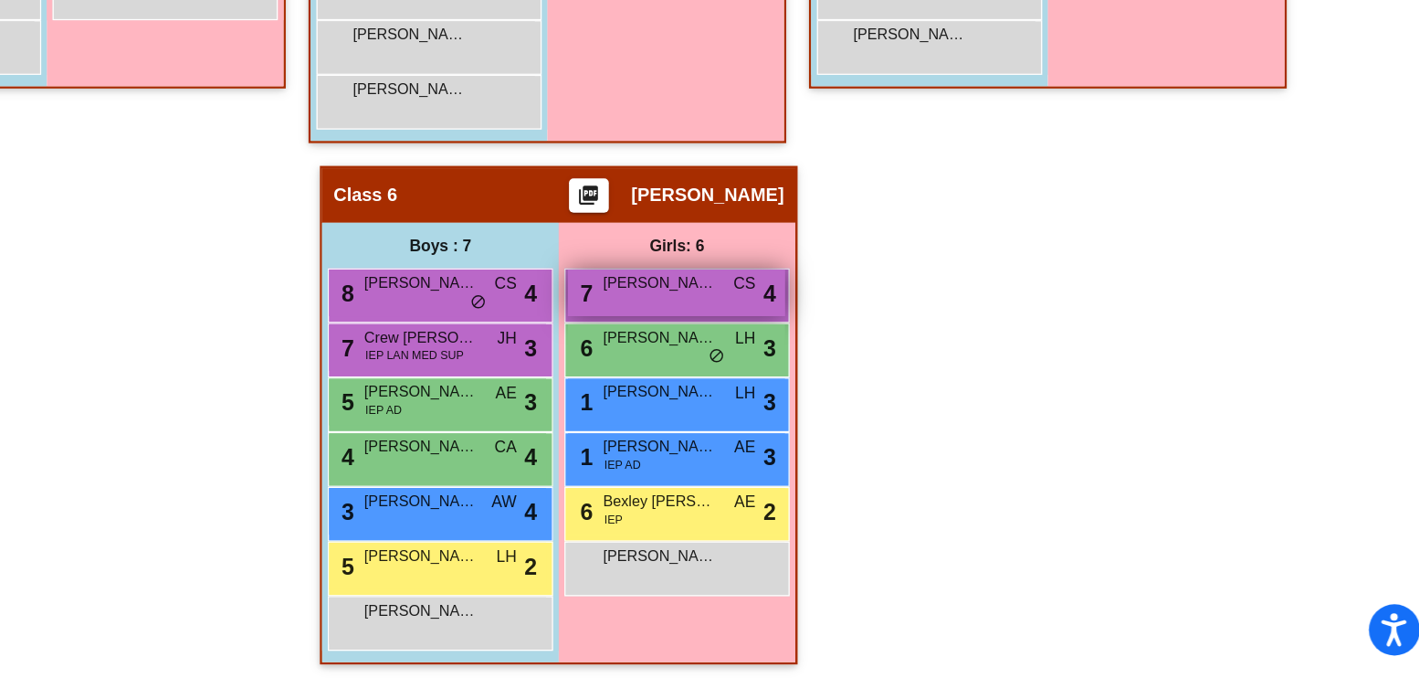
click at [786, 353] on span "[PERSON_NAME]" at bounding box center [790, 361] width 91 height 18
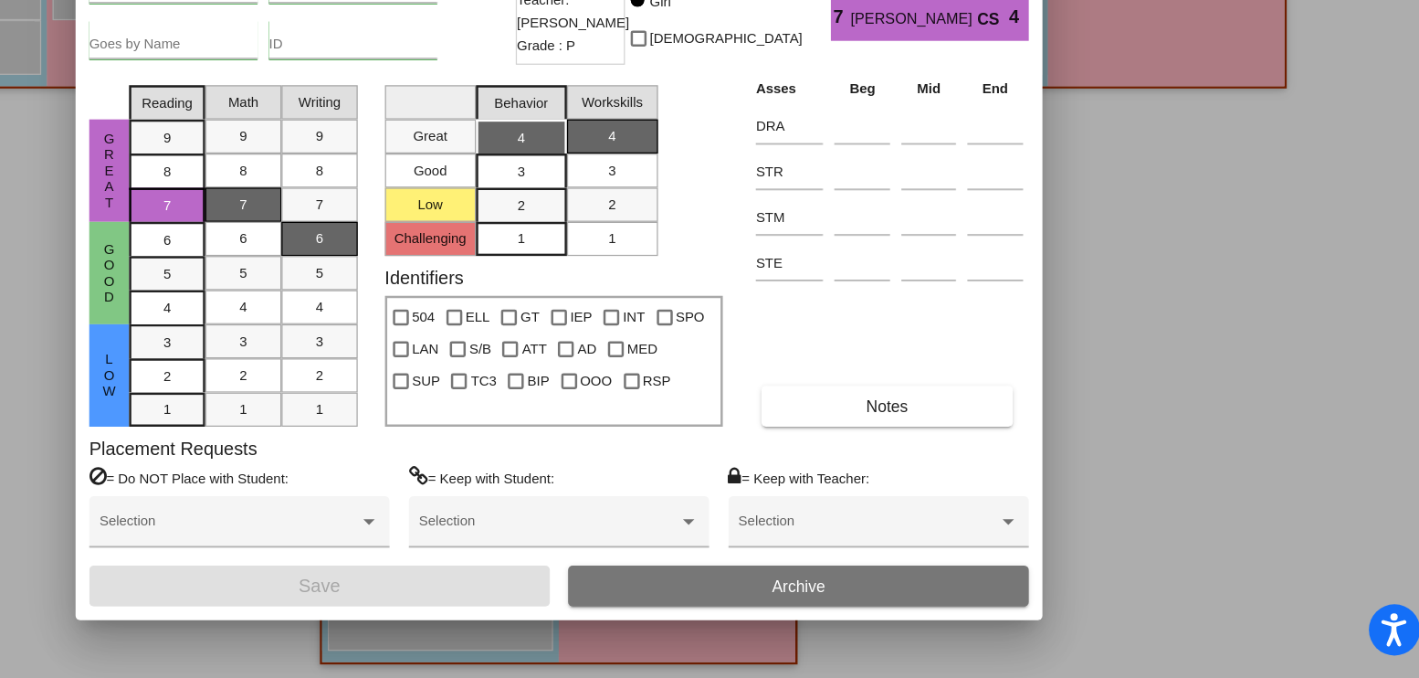
click at [896, 605] on span "Archive" at bounding box center [901, 603] width 43 height 15
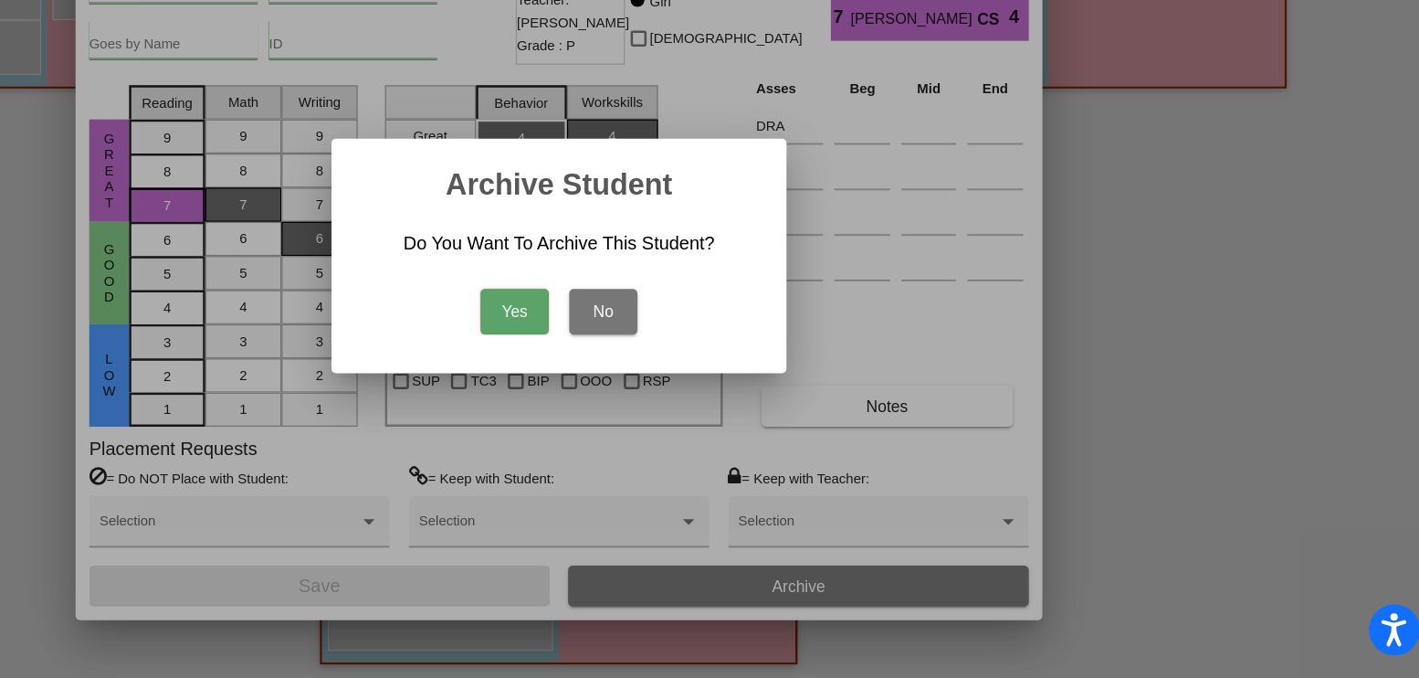
click at [666, 381] on button "Yes" at bounding box center [674, 383] width 55 height 37
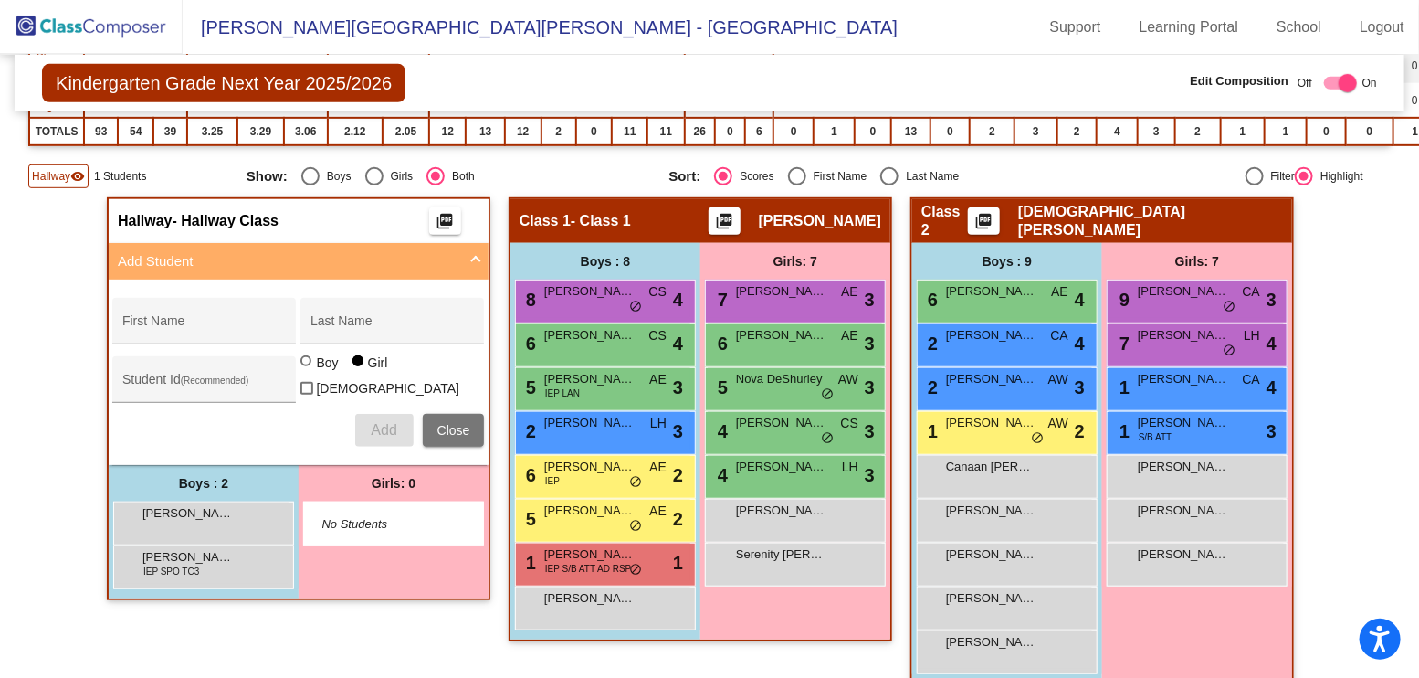
scroll to position [337, 0]
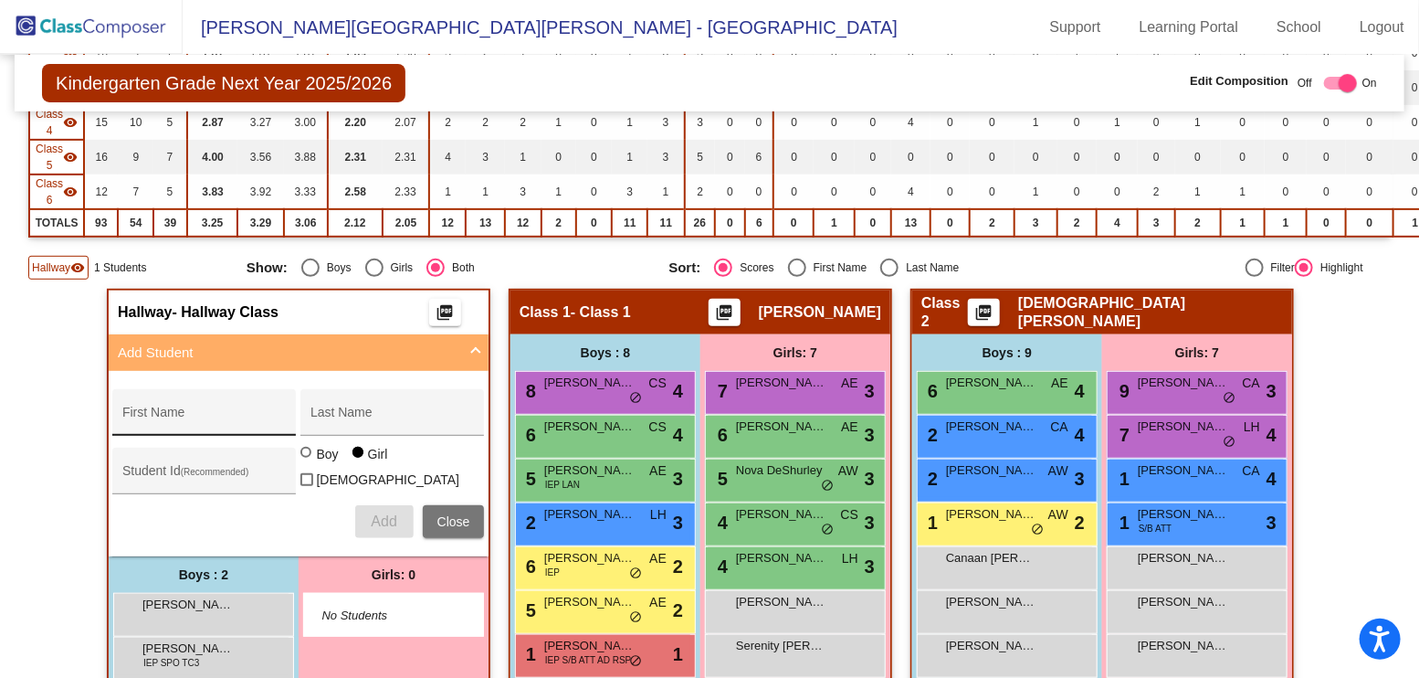
click at [227, 418] on input "First Name" at bounding box center [204, 419] width 164 height 15
type input "Dakota"
type input "[PERSON_NAME]"
click at [374, 513] on span "Add" at bounding box center [384, 521] width 26 height 16
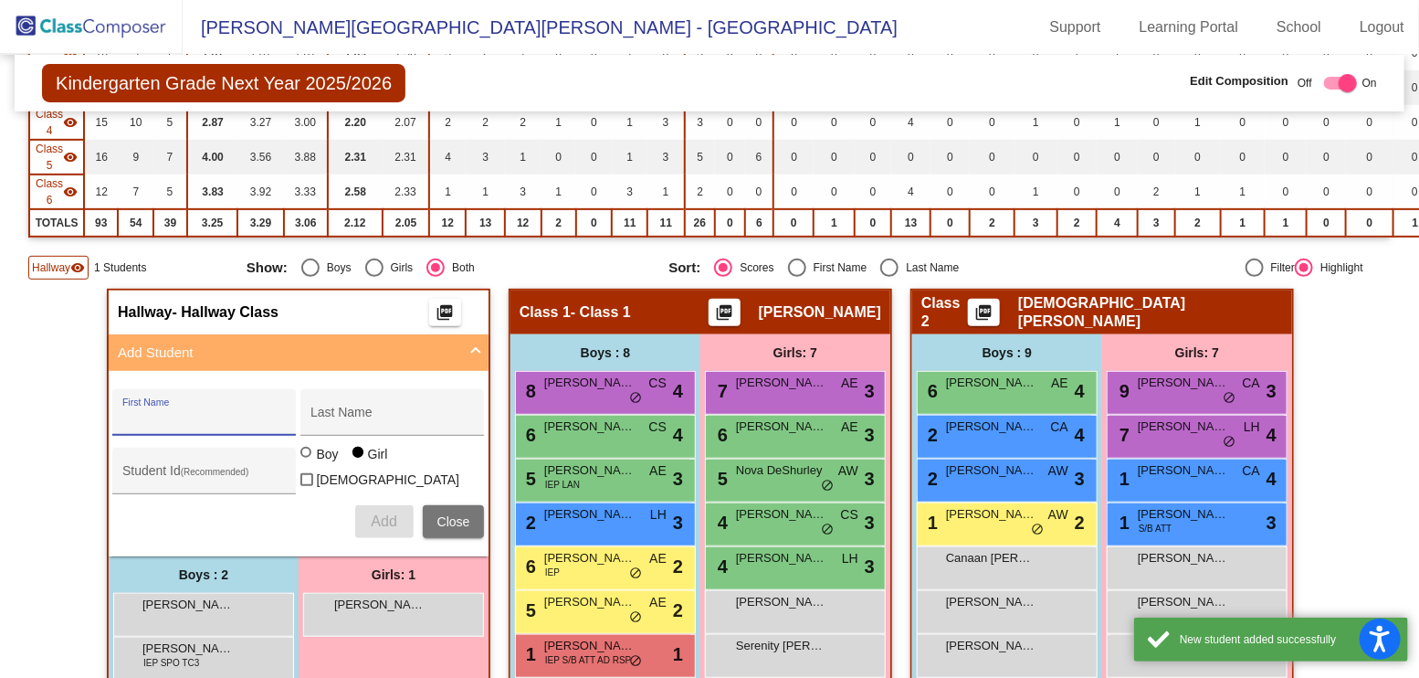
click at [248, 413] on input "First Name" at bounding box center [204, 419] width 164 height 15
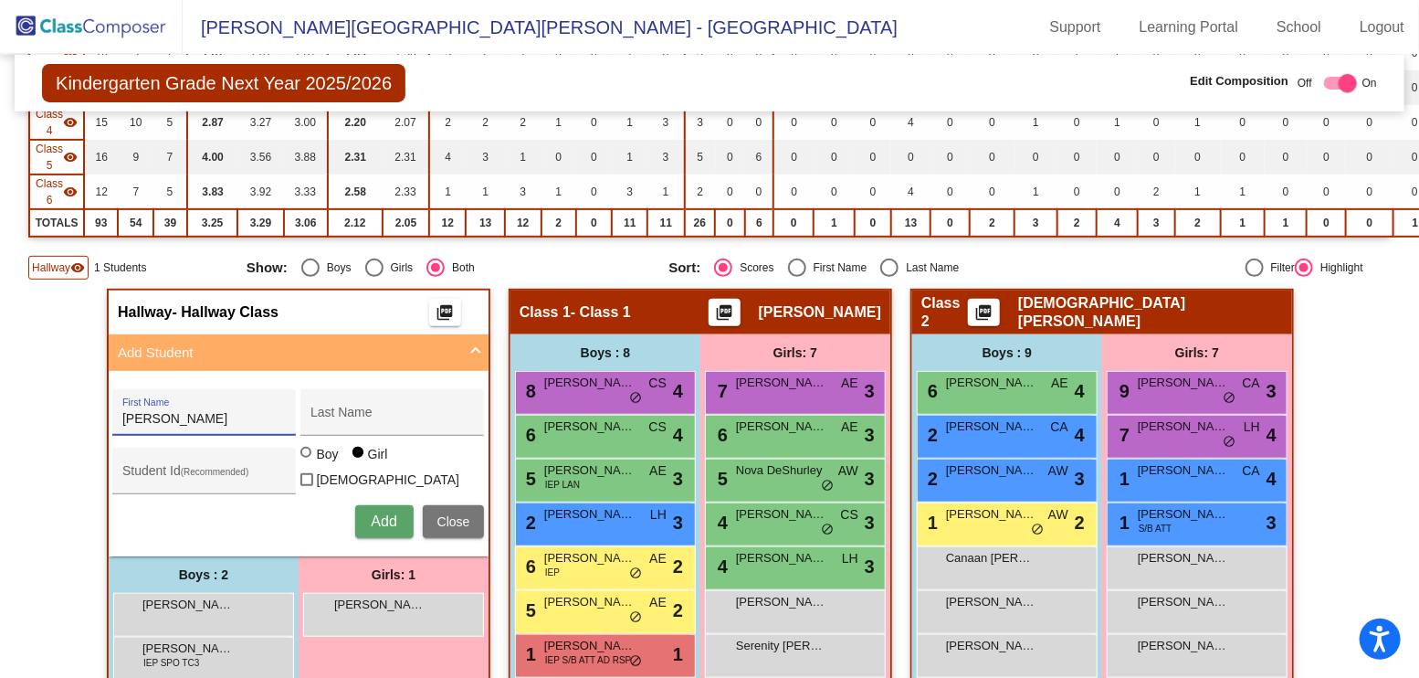
type input "[PERSON_NAME]"
type input "Mauser"
click at [328, 458] on div "Boy" at bounding box center [326, 454] width 23 height 18
click at [308, 461] on input "Boy" at bounding box center [307, 461] width 1 height 1
radio input "true"
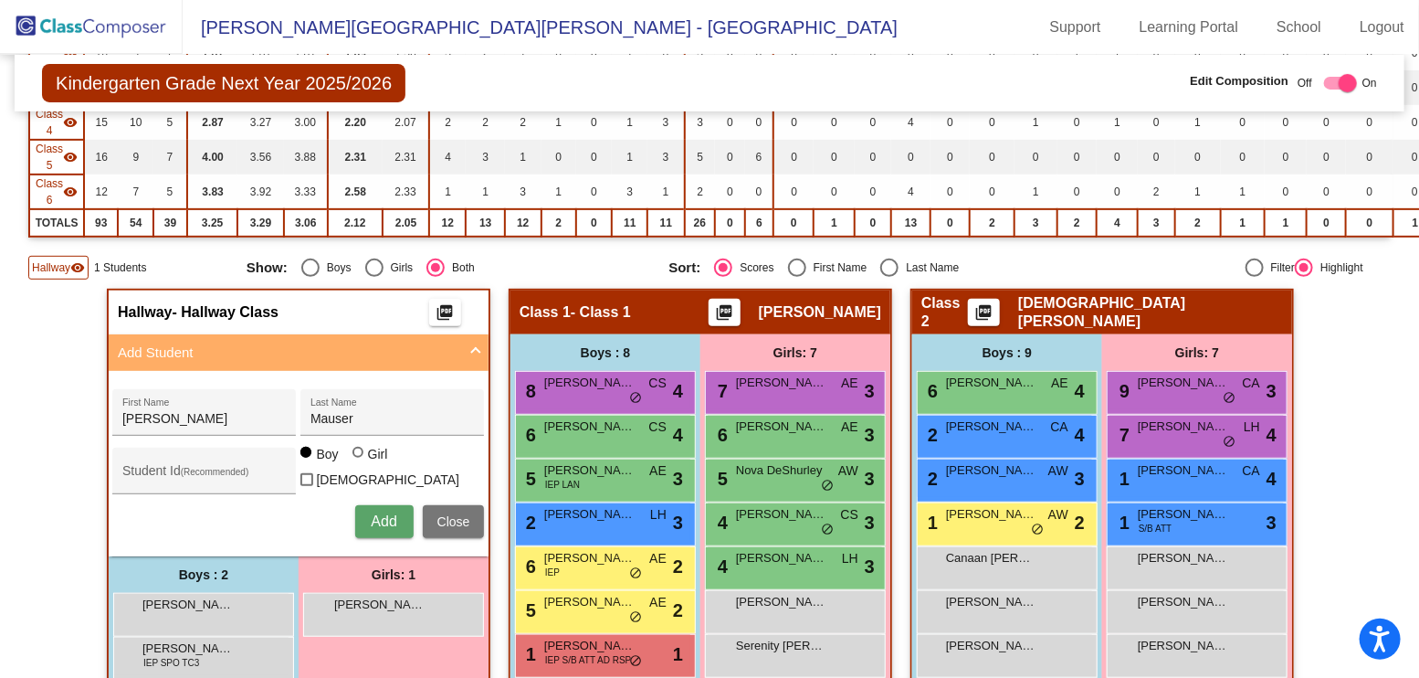
click at [359, 508] on button "Add" at bounding box center [384, 521] width 58 height 33
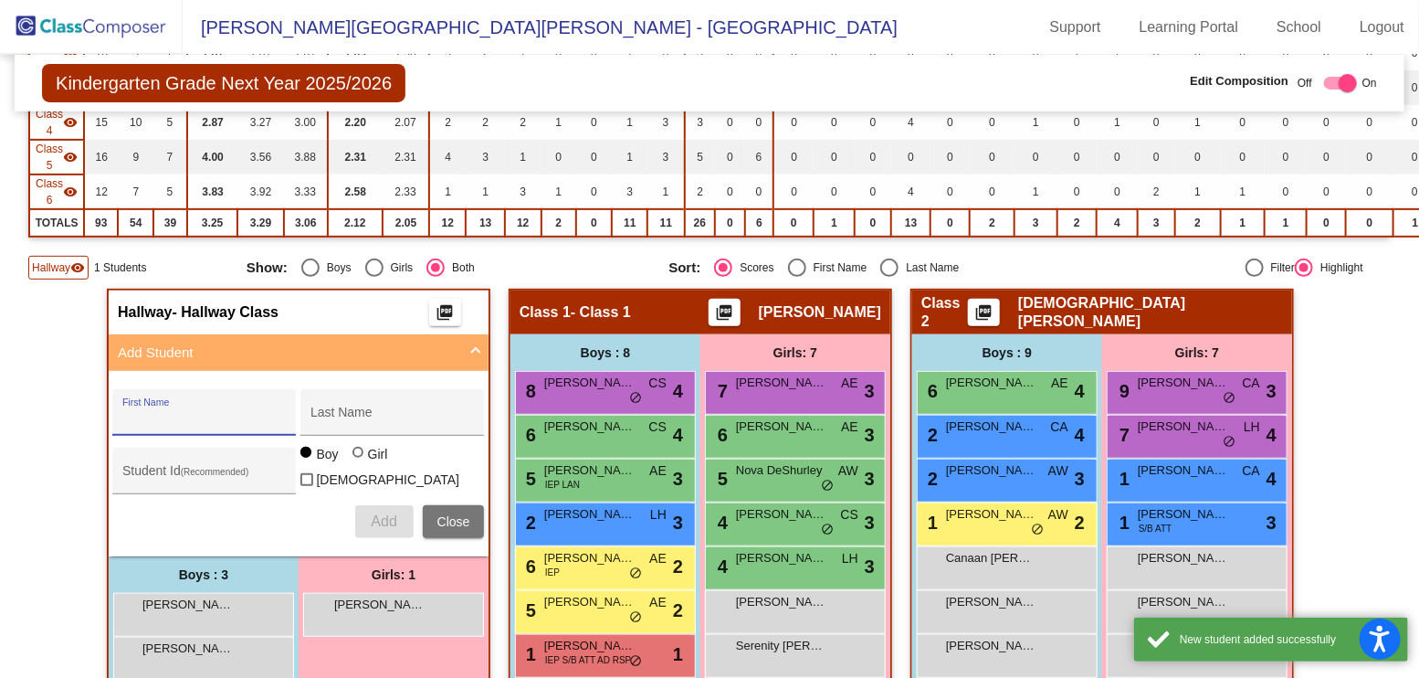
click at [193, 412] on input "First Name" at bounding box center [204, 419] width 164 height 15
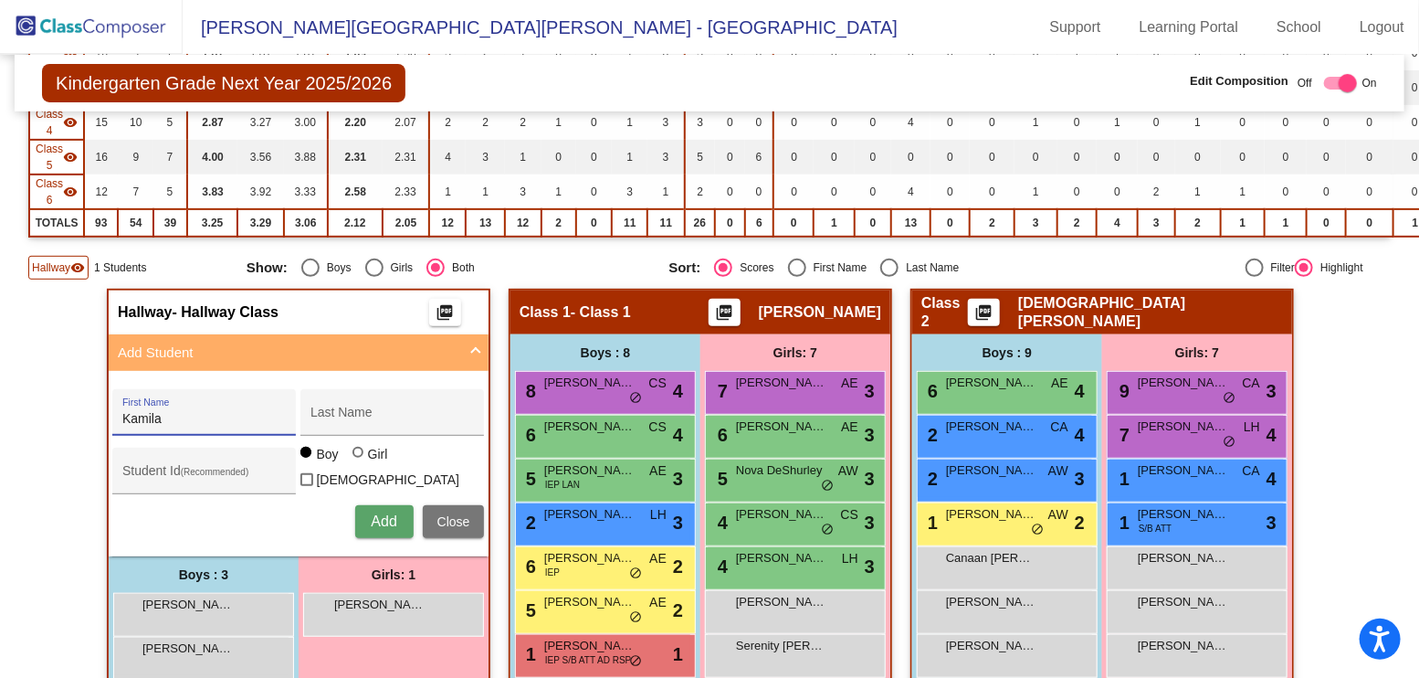
type input "Kamila"
type input "[PERSON_NAME]"
click at [367, 458] on div "Girl" at bounding box center [377, 454] width 21 height 18
click at [360, 461] on input "Girl" at bounding box center [359, 461] width 1 height 1
radio input "true"
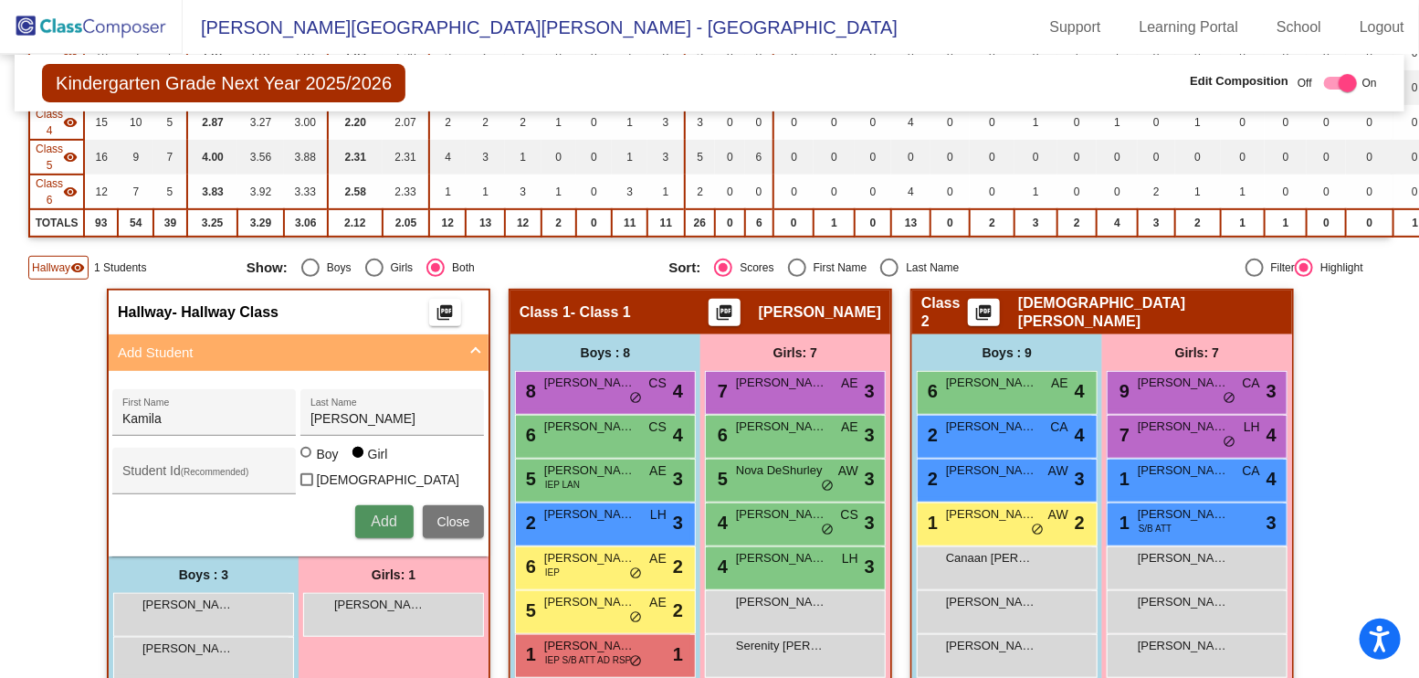
click at [380, 513] on span "Add" at bounding box center [384, 521] width 26 height 16
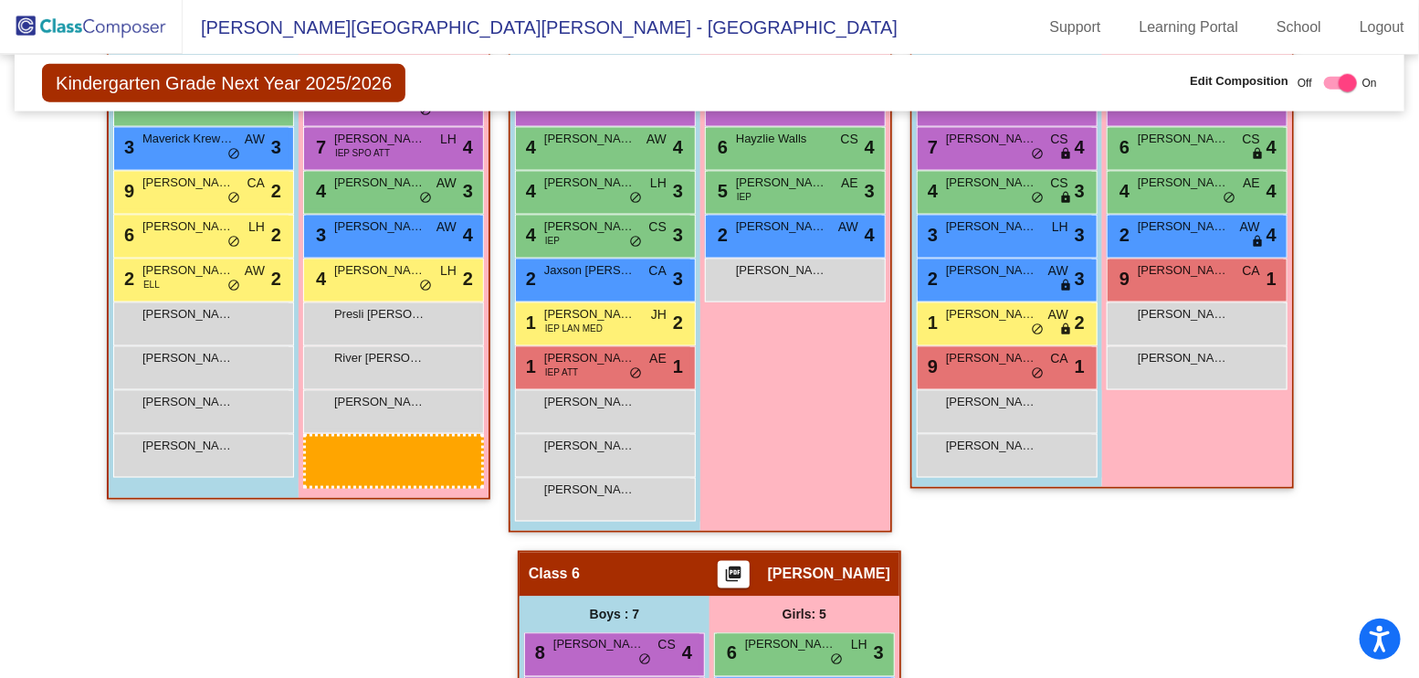
scroll to position [1139, 0]
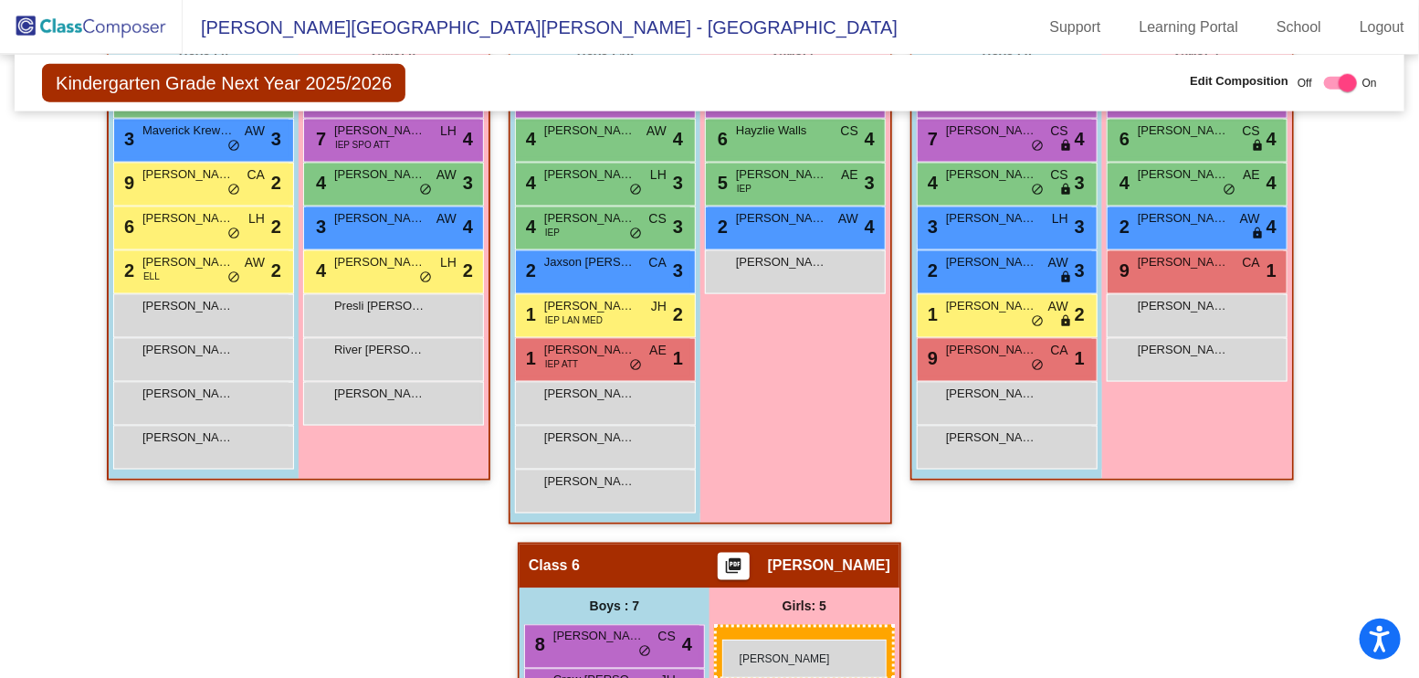
drag, startPoint x: 391, startPoint y: 141, endPoint x: 722, endPoint y: 639, distance: 598.8
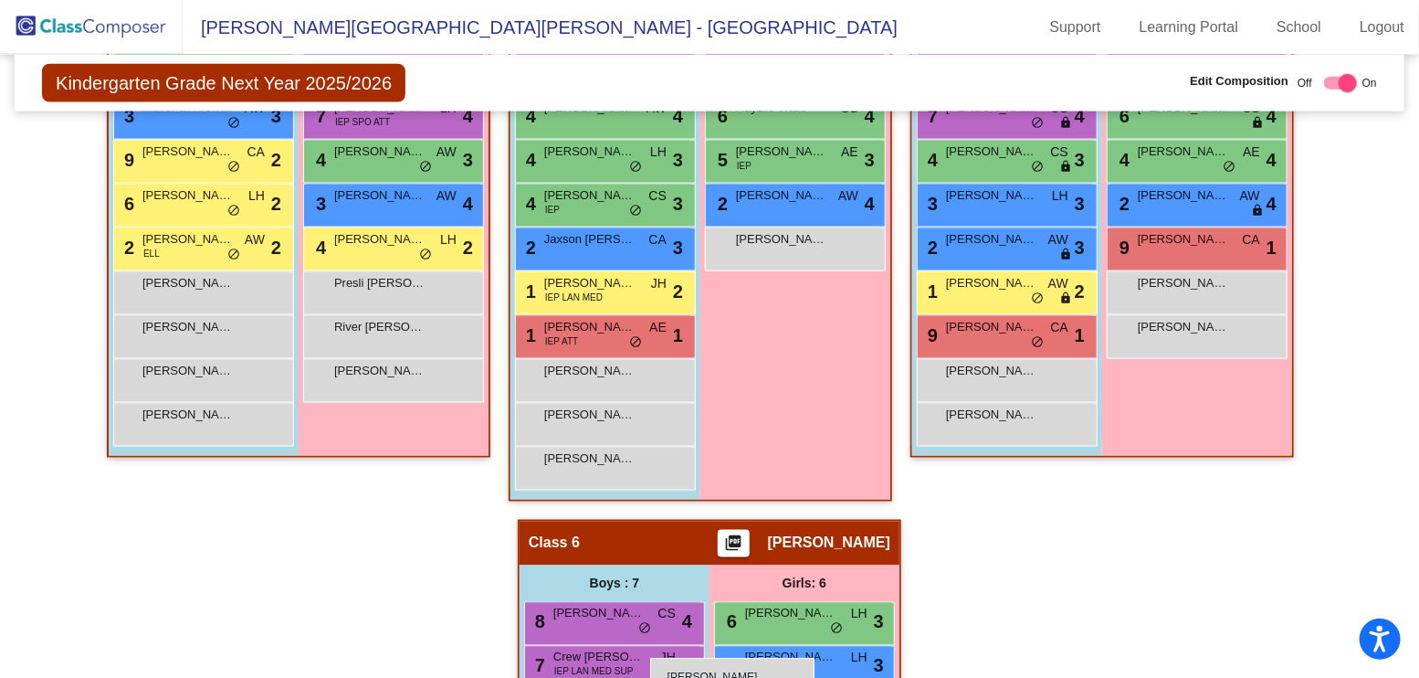
scroll to position [1186, 0]
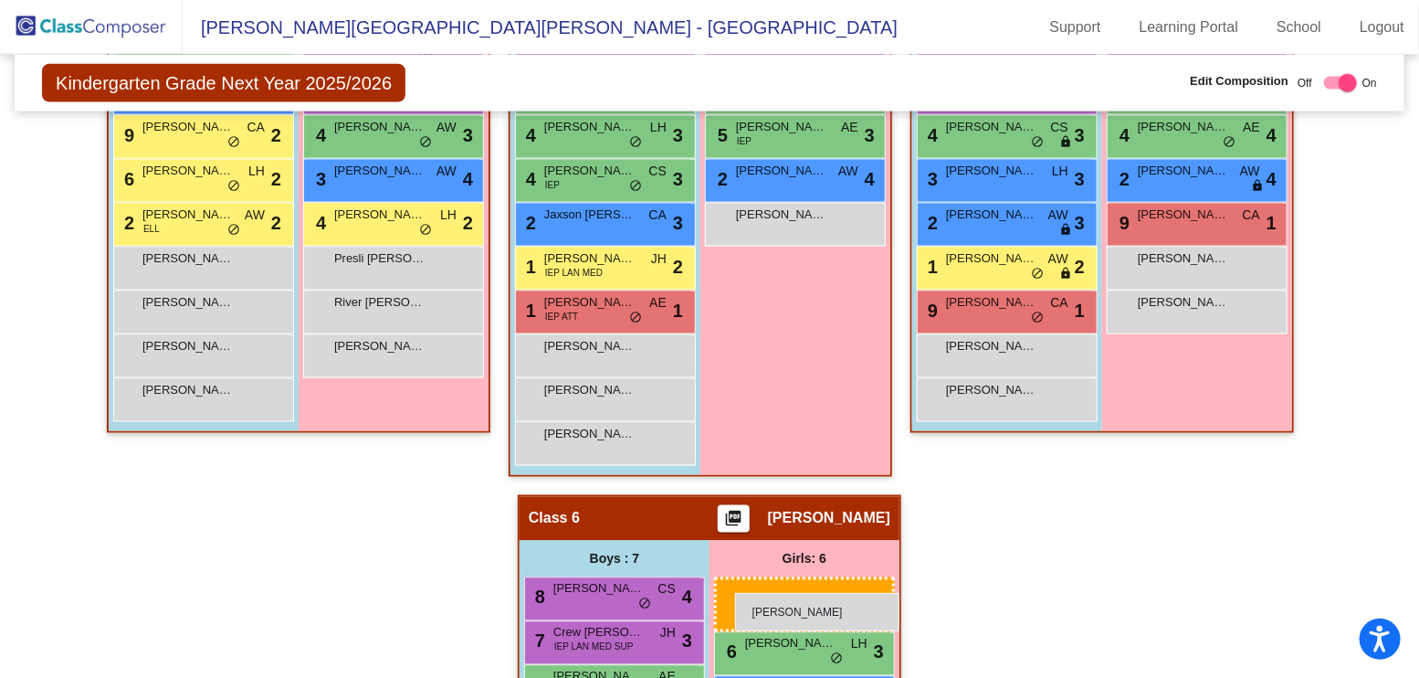
drag, startPoint x: 392, startPoint y: 217, endPoint x: 735, endPoint y: 593, distance: 508.7
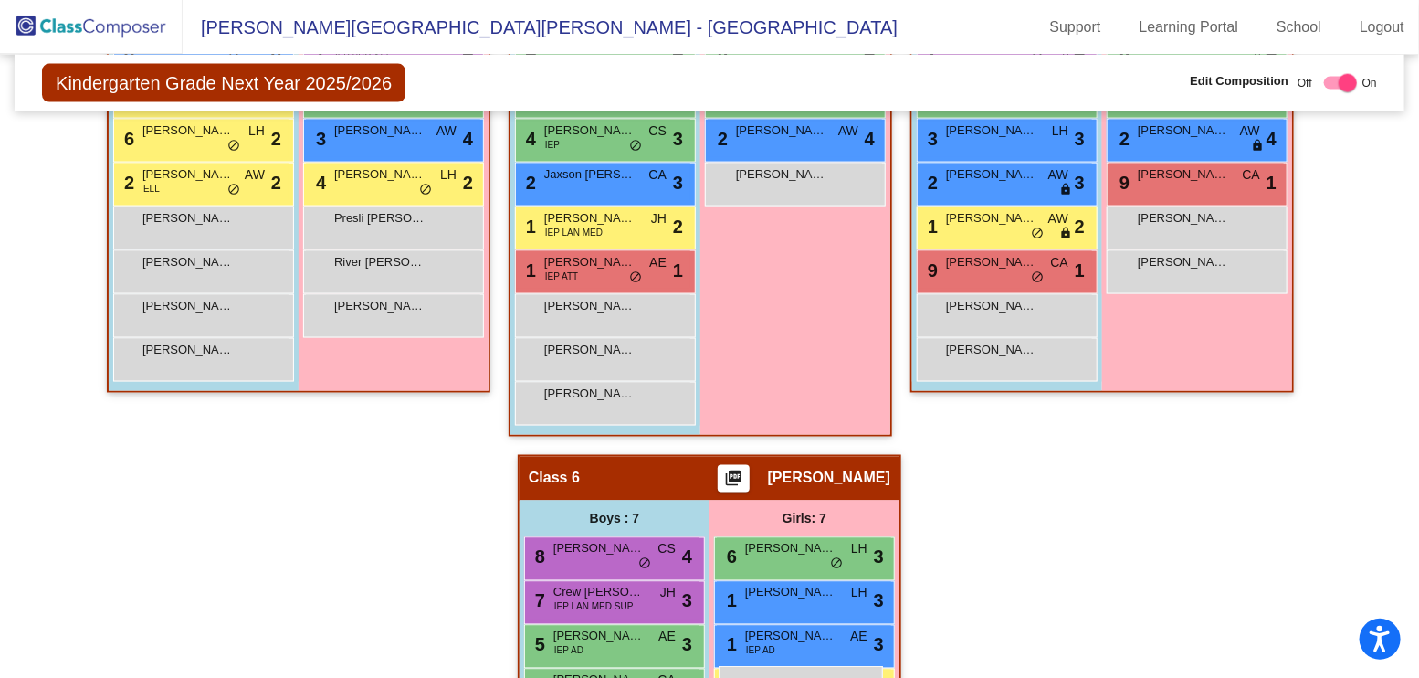
scroll to position [1235, 0]
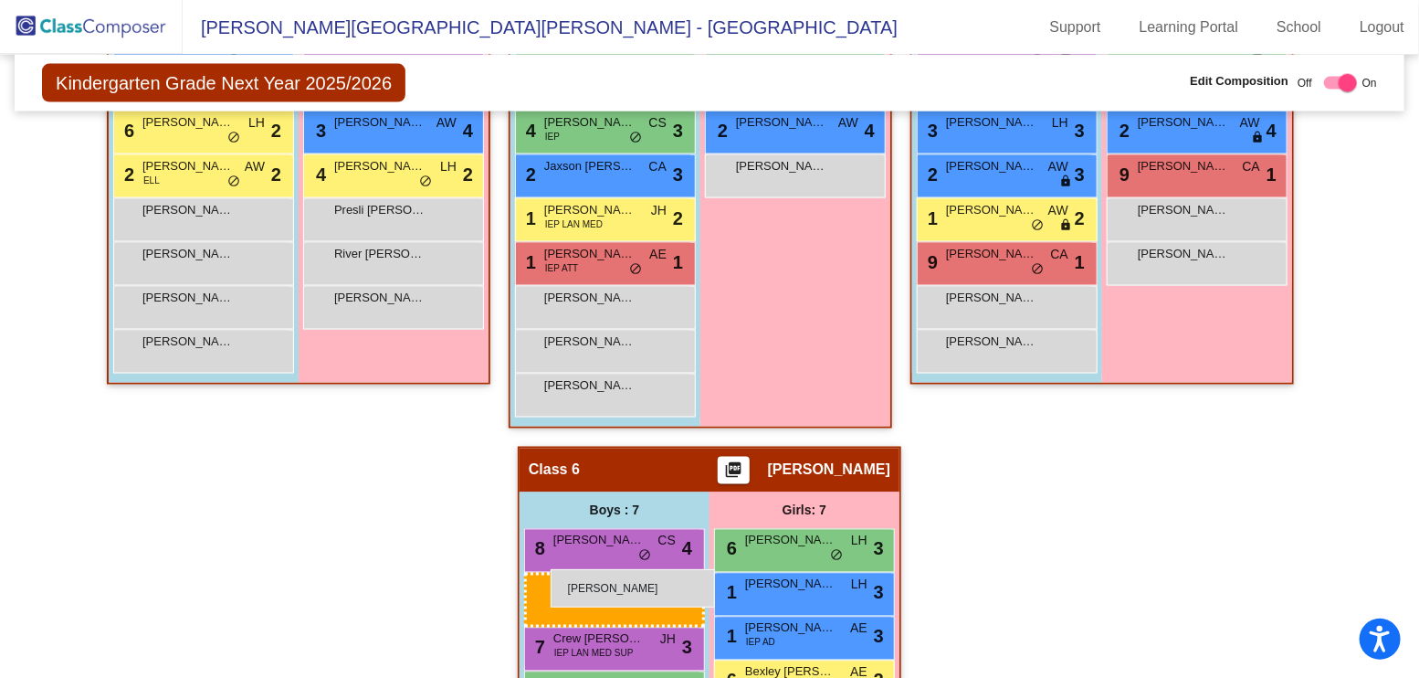
drag, startPoint x: 230, startPoint y: 186, endPoint x: 551, endPoint y: 569, distance: 499.2
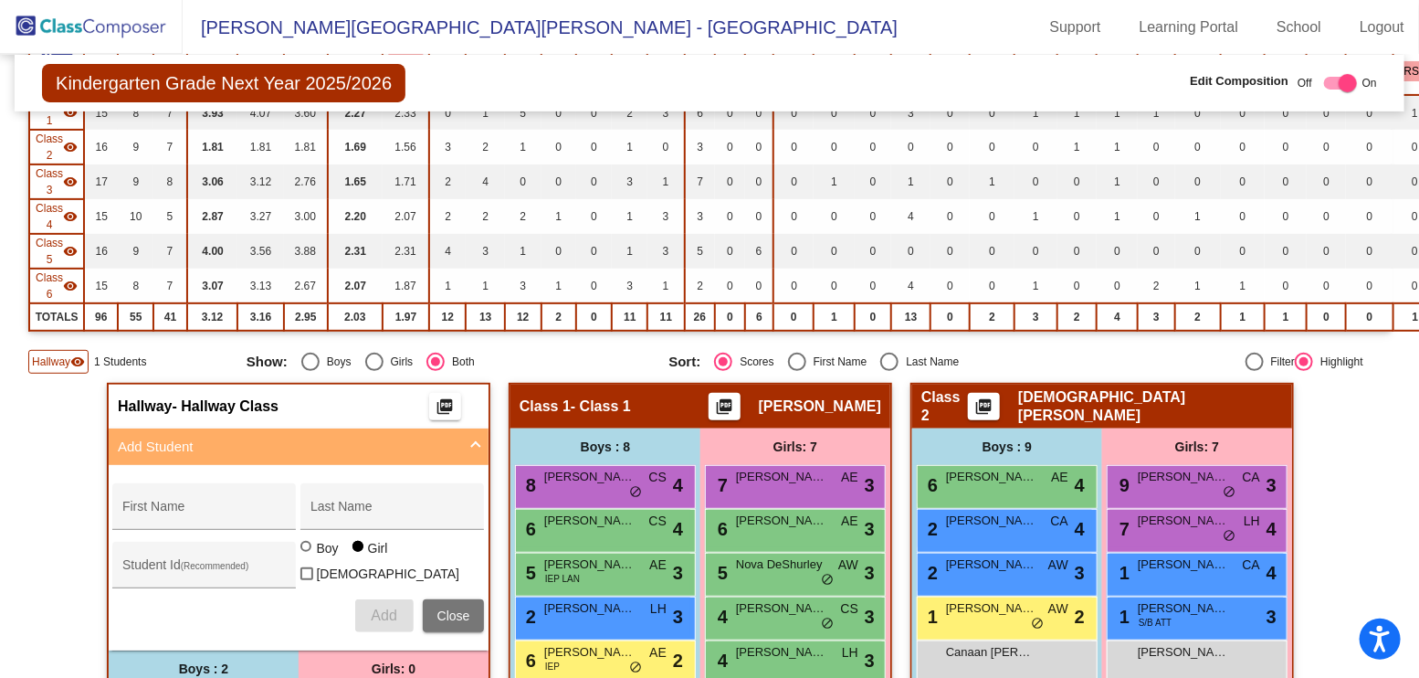
scroll to position [0, 0]
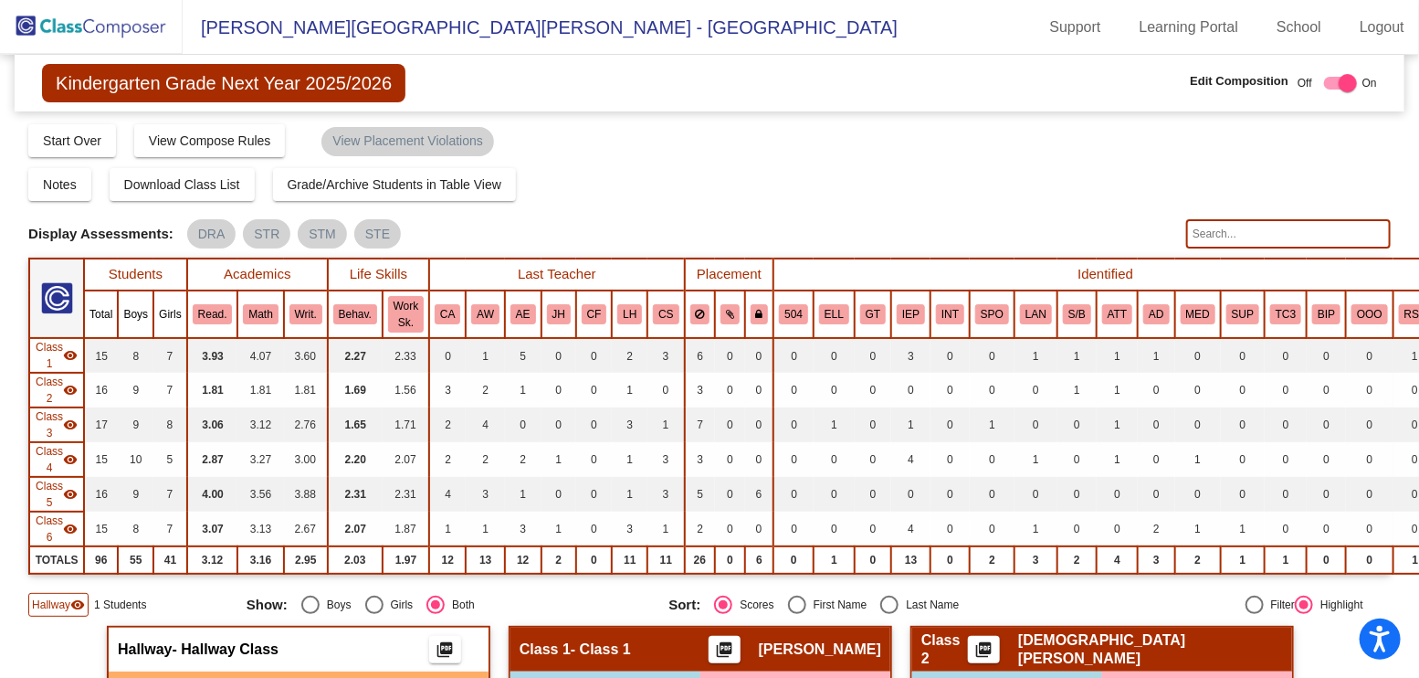
click at [93, 39] on img at bounding box center [91, 27] width 183 height 54
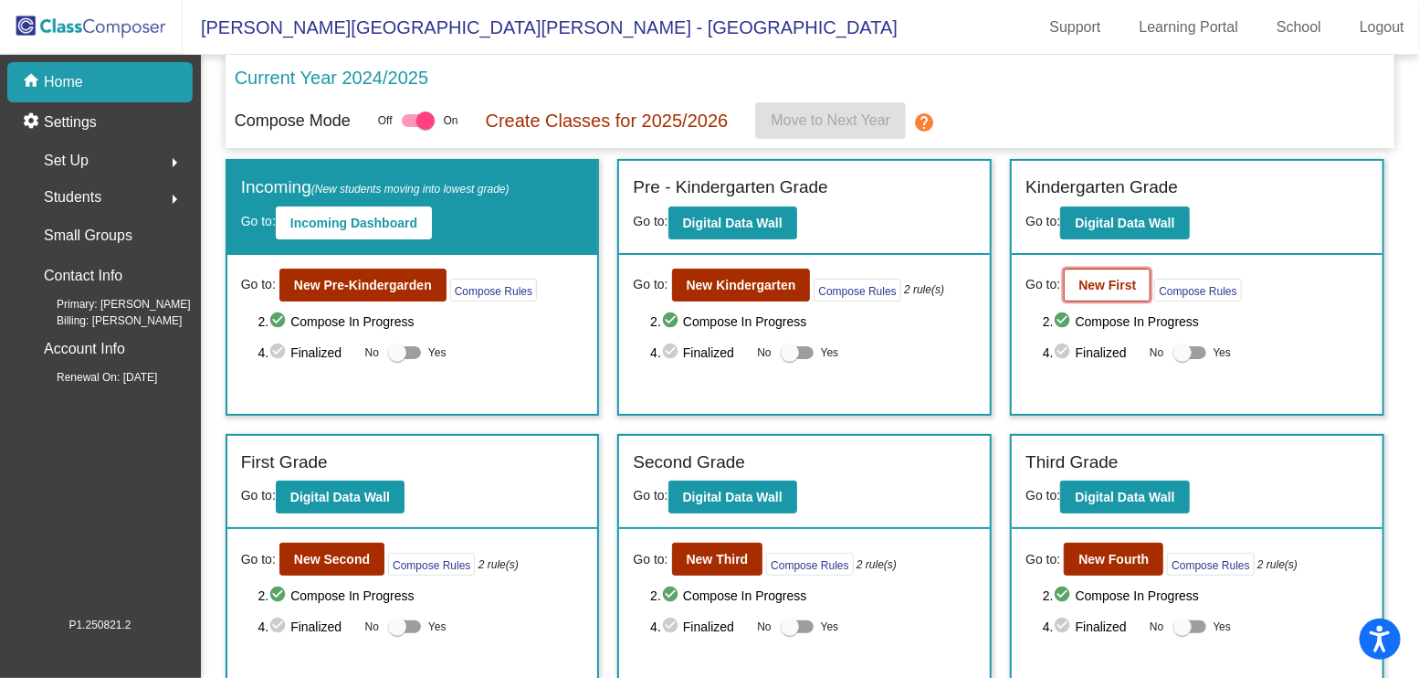
click at [1110, 272] on button "New First" at bounding box center [1107, 285] width 87 height 33
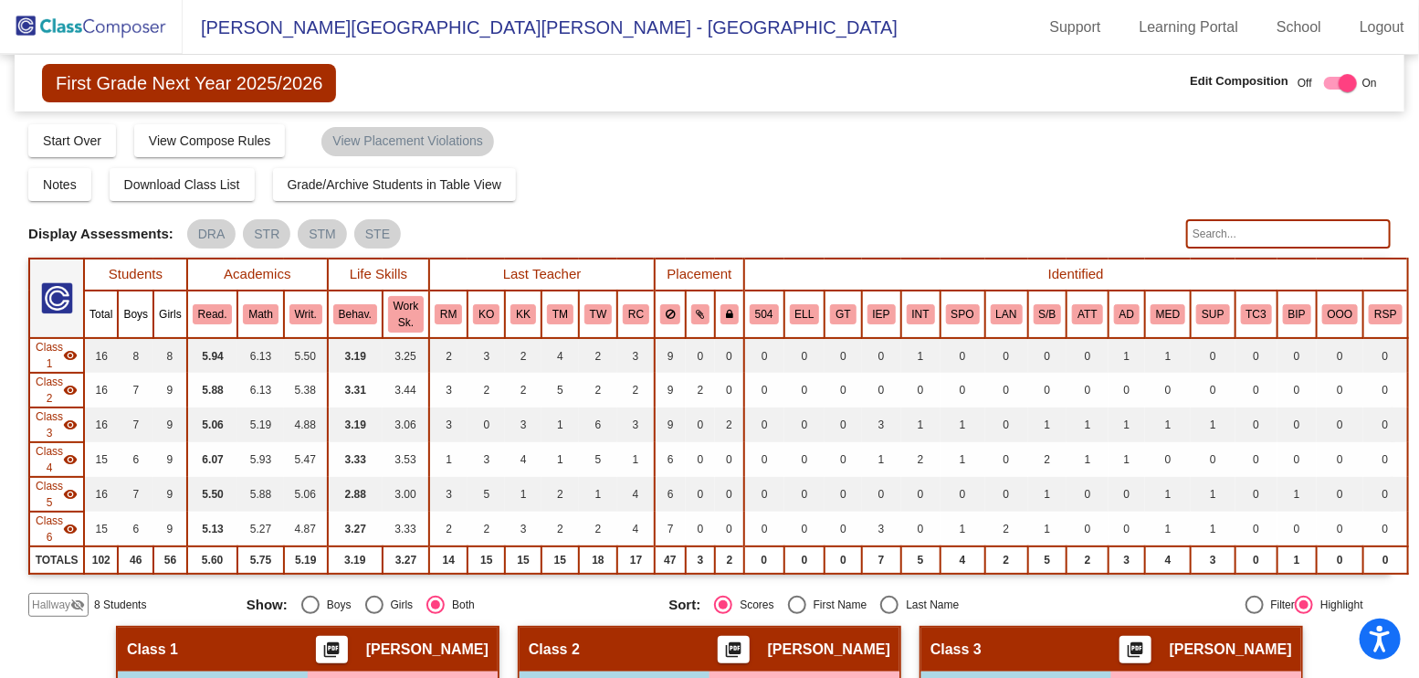
click at [137, 5] on img at bounding box center [91, 27] width 183 height 54
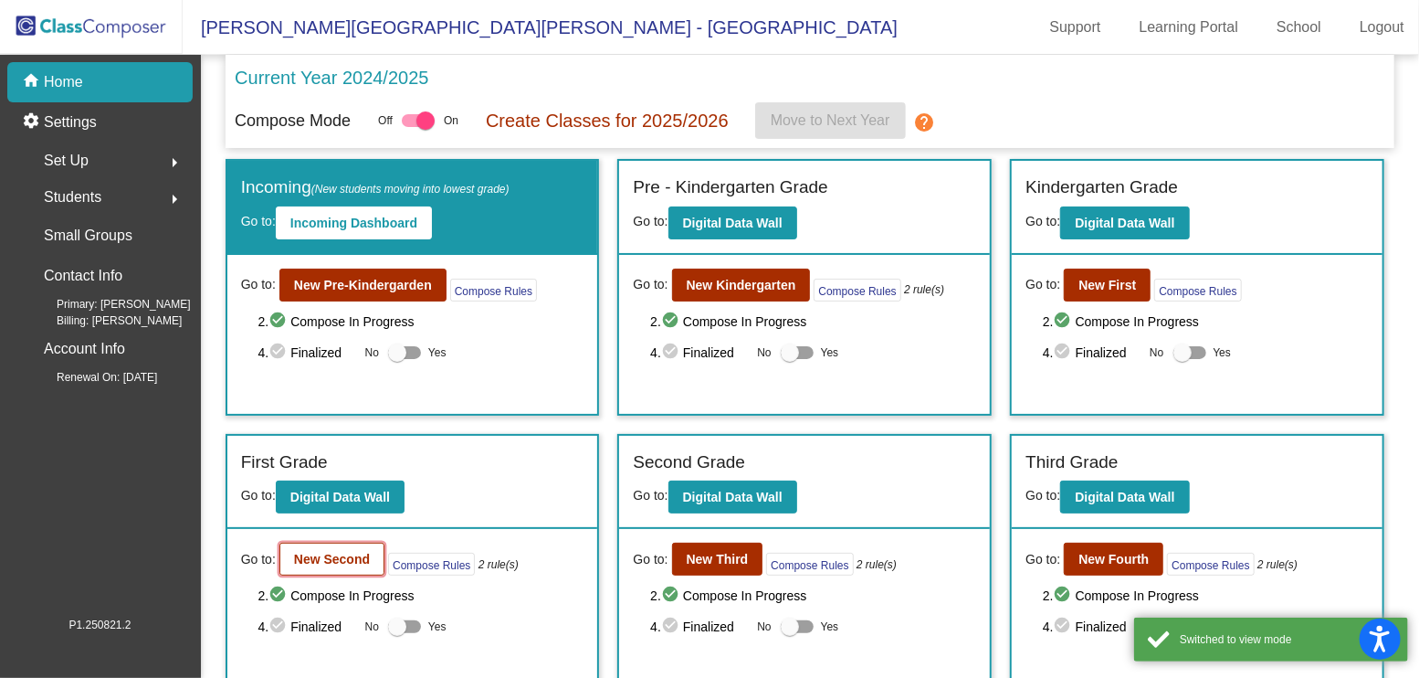
click at [367, 556] on b "New Second" at bounding box center [332, 559] width 76 height 15
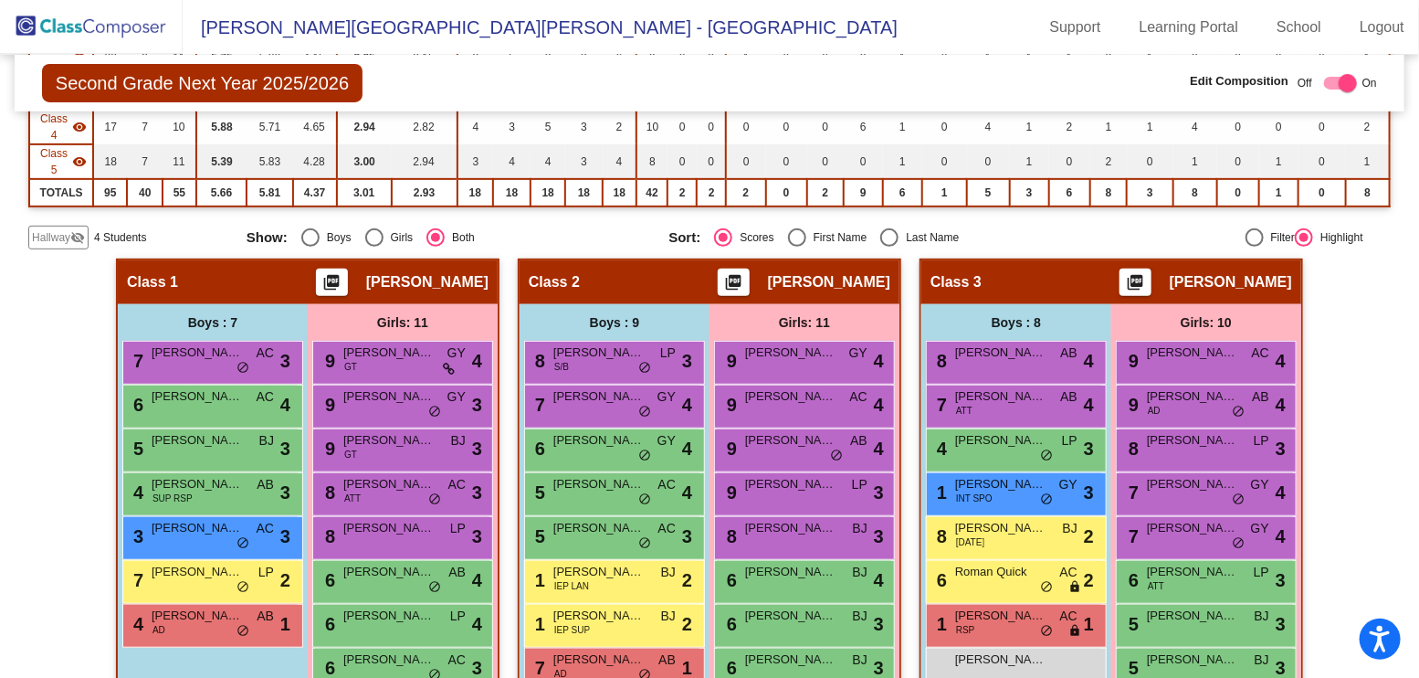
scroll to position [656, 0]
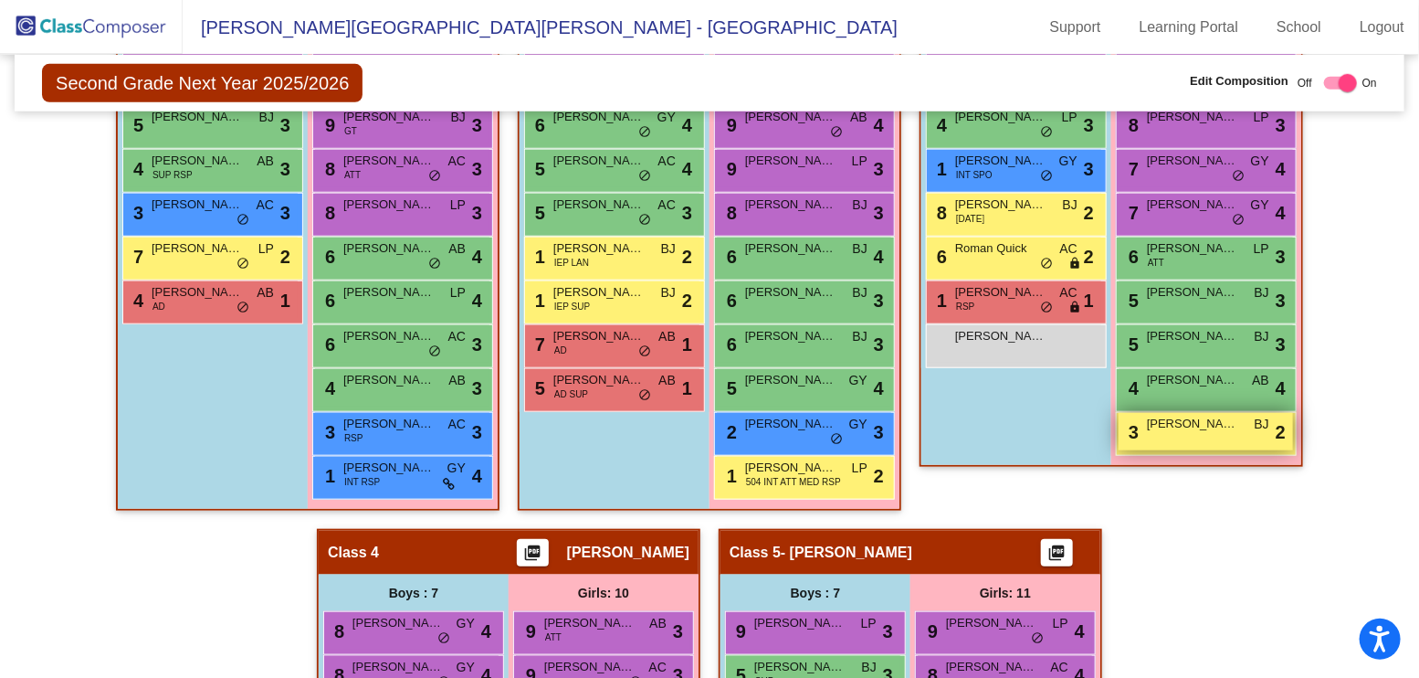
click at [1276, 418] on span "2" at bounding box center [1281, 431] width 10 height 27
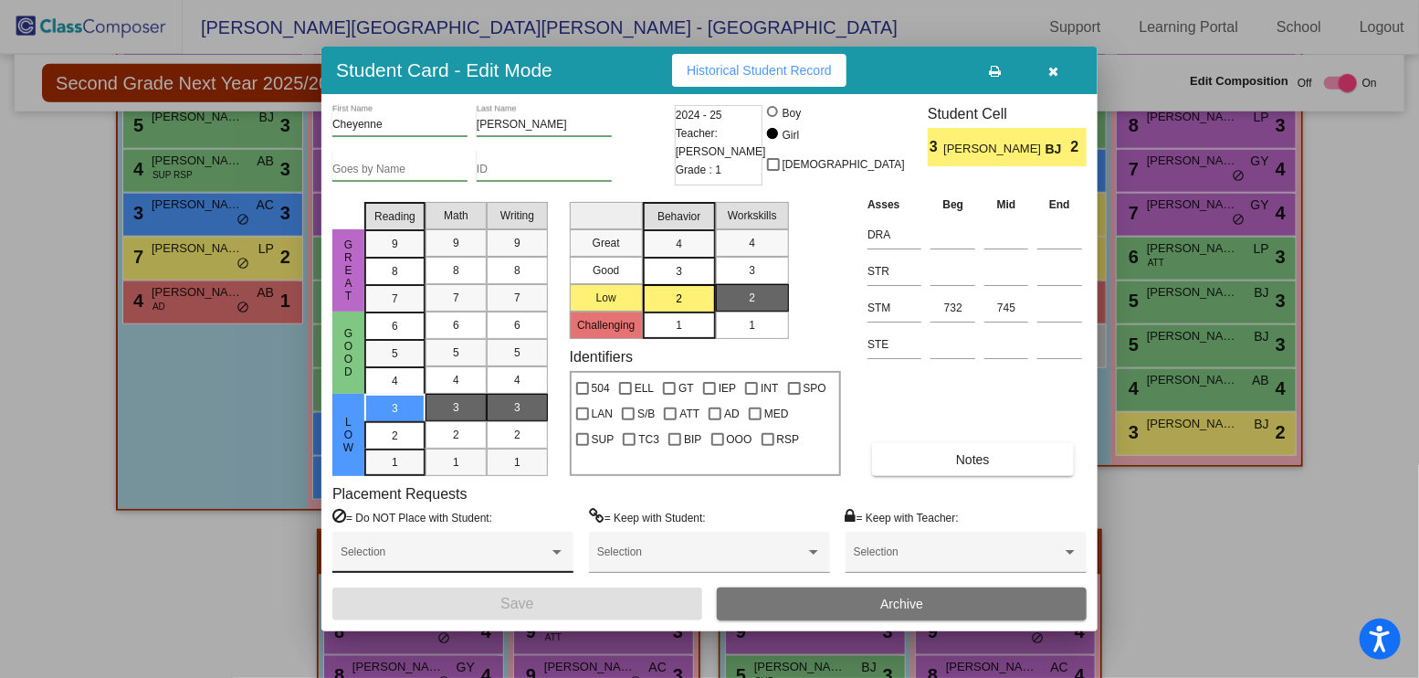
click at [553, 541] on div "Selection" at bounding box center [453, 556] width 225 height 33
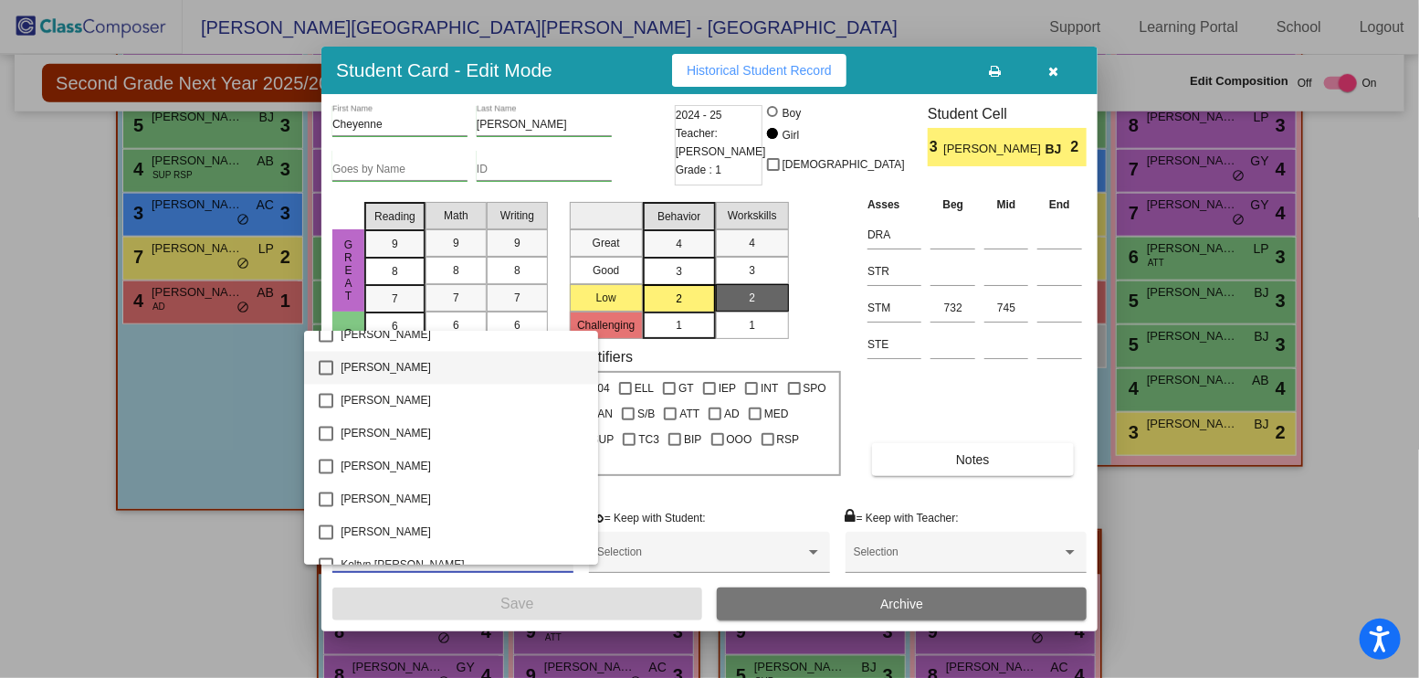
scroll to position [1638, 0]
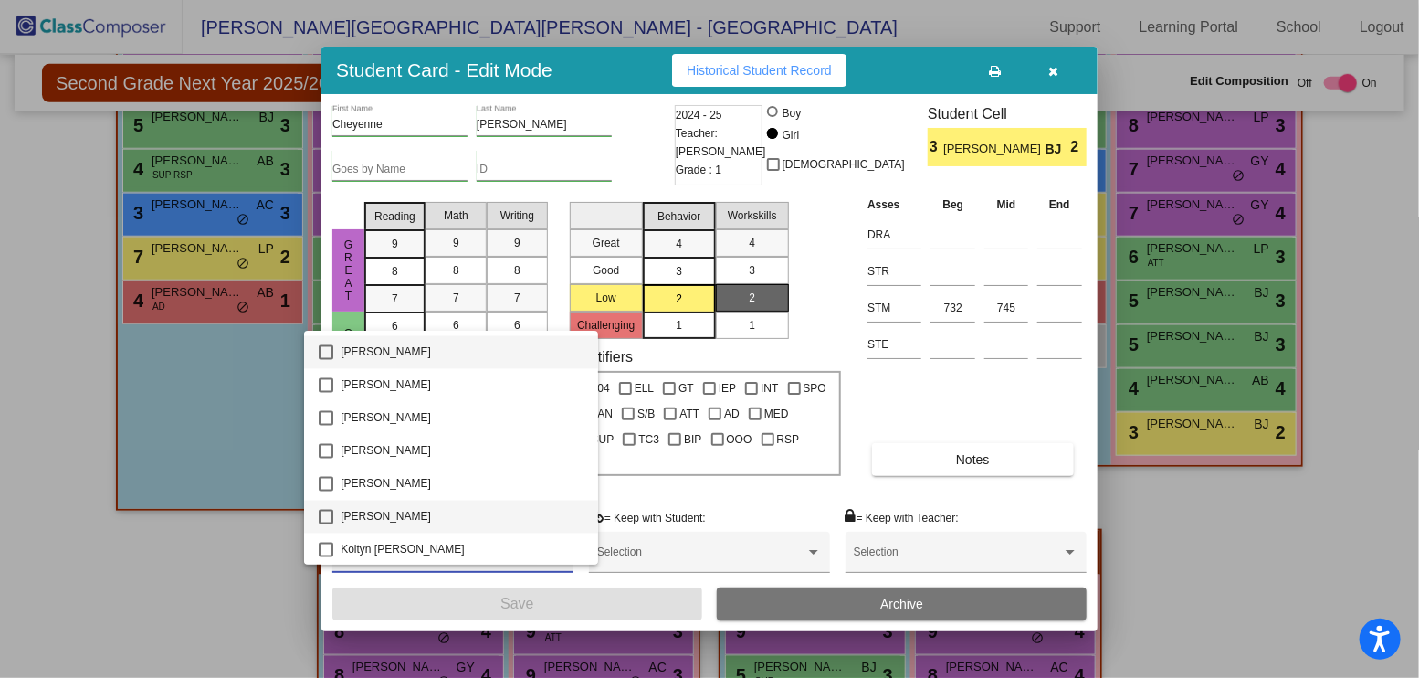
click at [331, 512] on mat-pseudo-checkbox at bounding box center [326, 517] width 15 height 15
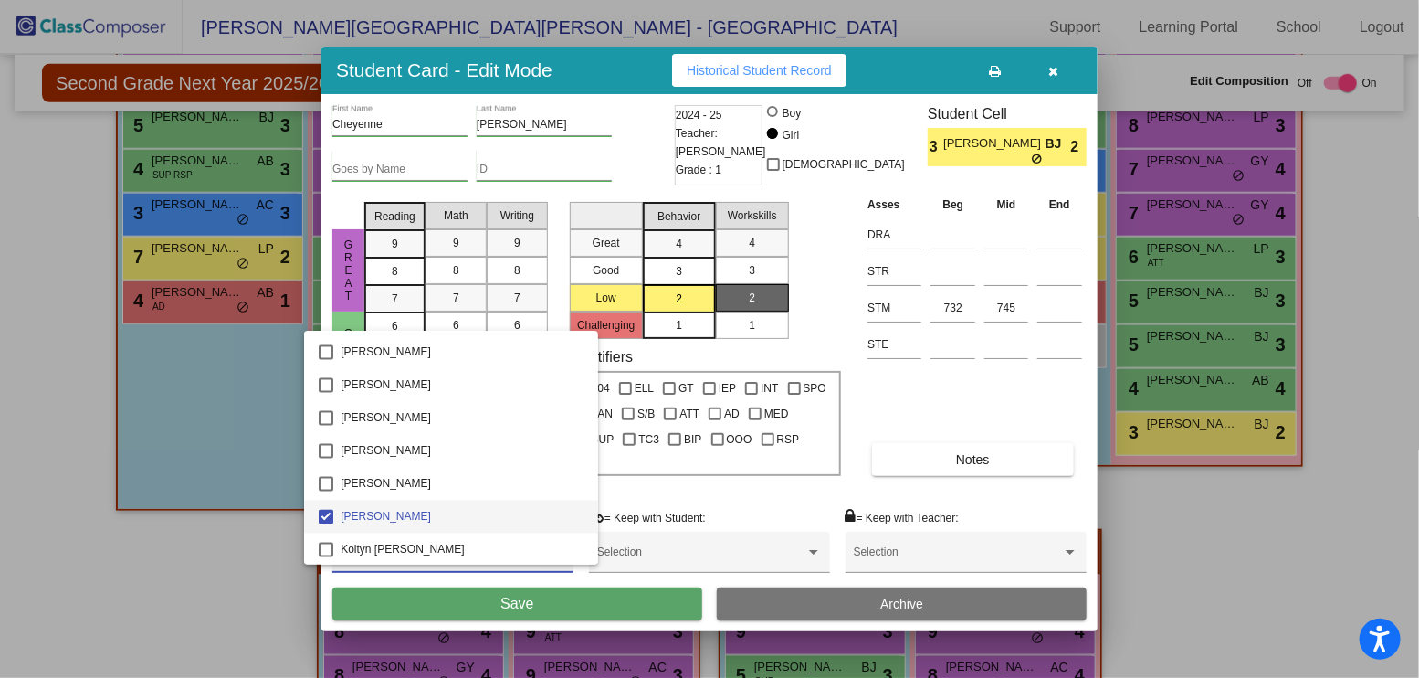
click at [472, 605] on div at bounding box center [709, 339] width 1419 height 678
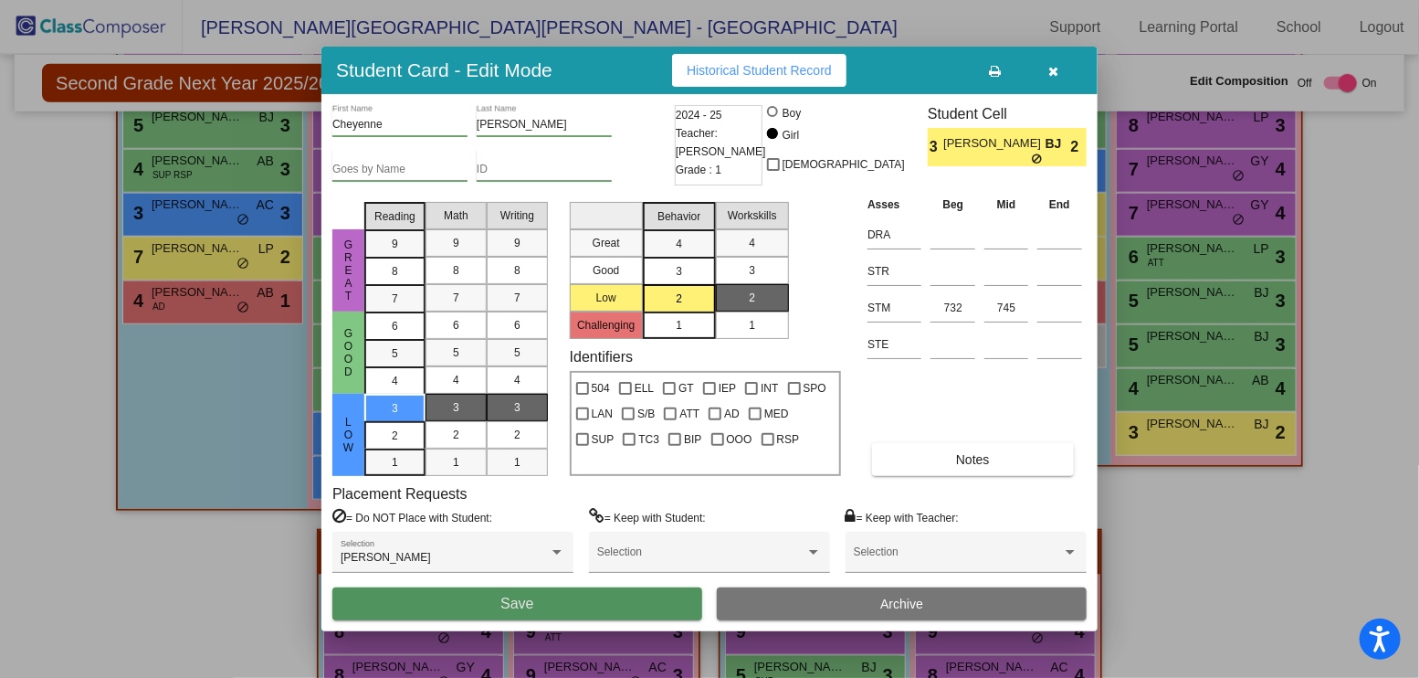
click at [472, 605] on button "Save" at bounding box center [517, 603] width 370 height 33
